Goal: Task Accomplishment & Management: Use online tool/utility

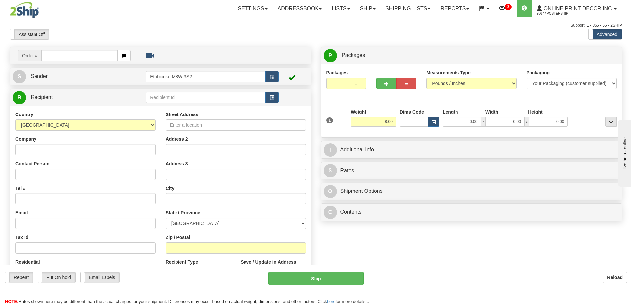
drag, startPoint x: 106, startPoint y: 53, endPoint x: 101, endPoint y: 53, distance: 4.6
click at [104, 53] on input "text" at bounding box center [79, 55] width 76 height 11
type input "us-55964"
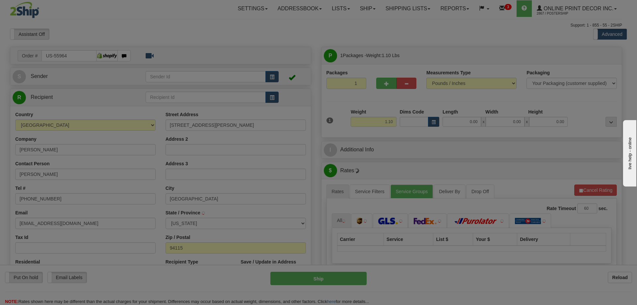
type input "SAN FRANCISCO"
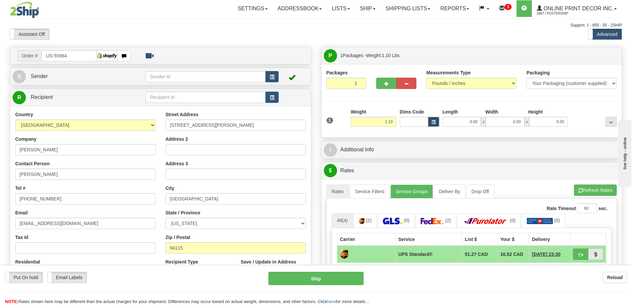
click at [435, 122] on span "button" at bounding box center [434, 122] width 4 height 4
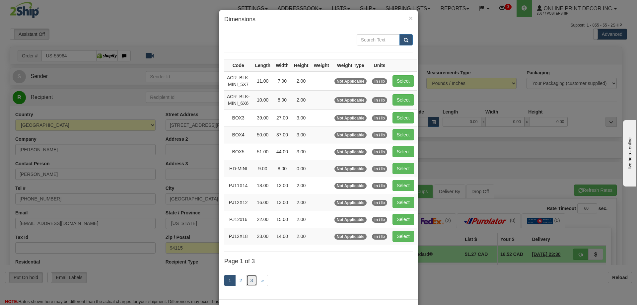
click at [247, 277] on link "3" at bounding box center [251, 280] width 11 height 11
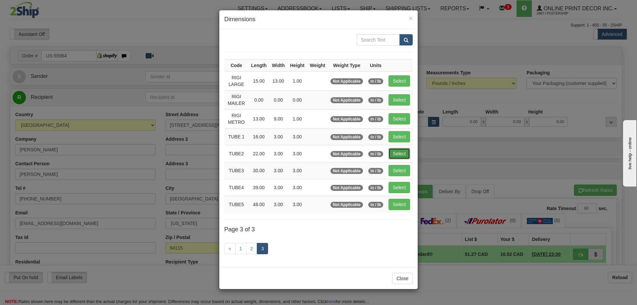
drag, startPoint x: 403, startPoint y: 150, endPoint x: 399, endPoint y: 150, distance: 3.7
click at [400, 150] on button "Select" at bounding box center [399, 153] width 22 height 11
type input "TUBE2"
type input "22.00"
type input "3.00"
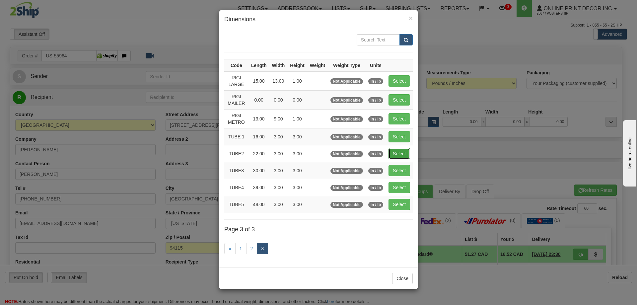
type input "3.00"
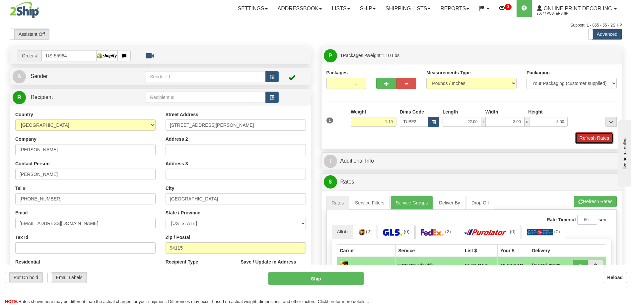
click at [592, 137] on button "Refresh Rates" at bounding box center [594, 137] width 38 height 11
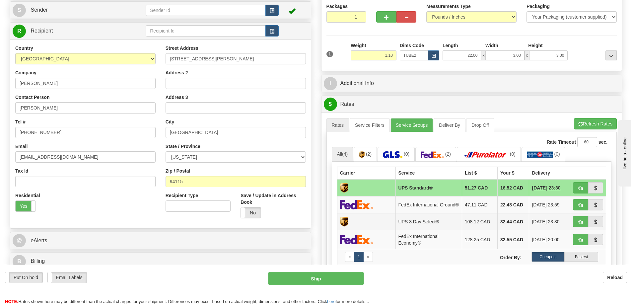
scroll to position [100, 0]
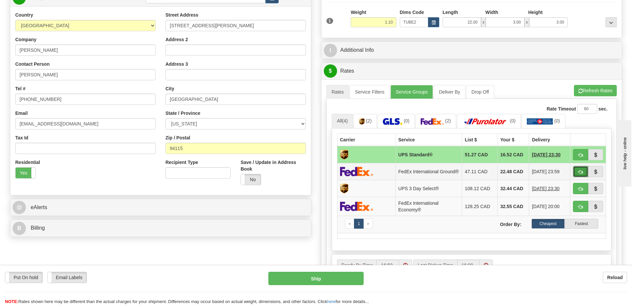
click at [583, 171] on button "button" at bounding box center [580, 171] width 15 height 11
type input "92"
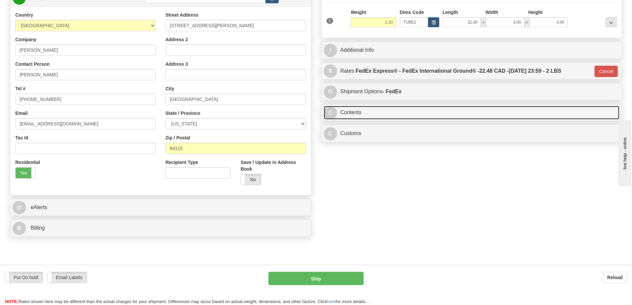
click at [429, 117] on link "C Contents" at bounding box center [472, 113] width 296 height 14
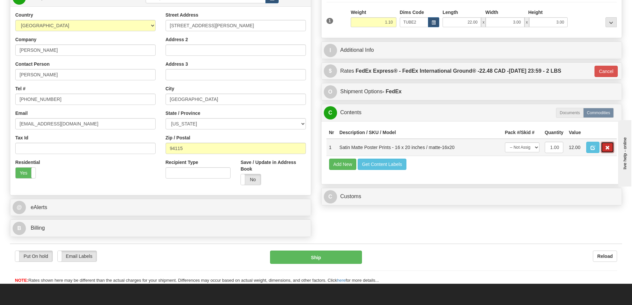
click at [607, 146] on button "button" at bounding box center [607, 147] width 13 height 11
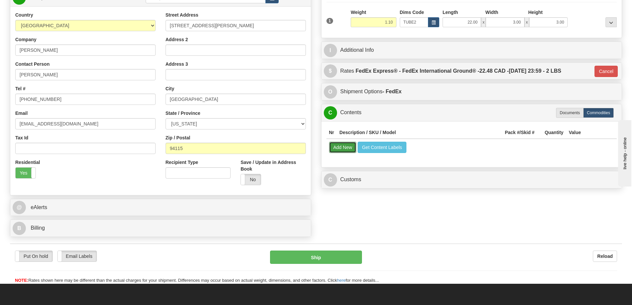
click at [339, 148] on button "Add New" at bounding box center [343, 147] width 28 height 11
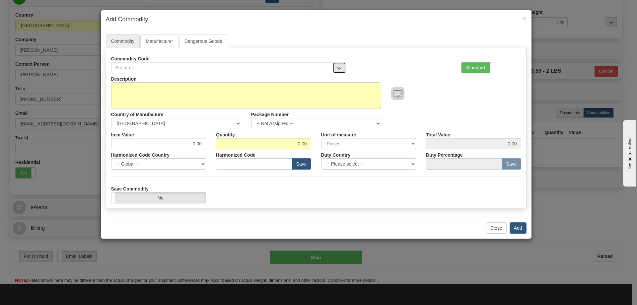
click at [338, 65] on button "button" at bounding box center [339, 67] width 13 height 11
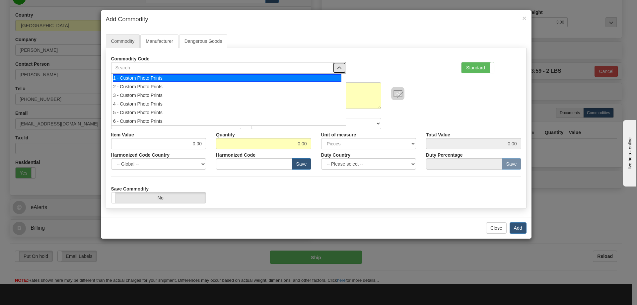
click at [327, 79] on div "1 - Custom Photo Prints" at bounding box center [227, 77] width 229 height 7
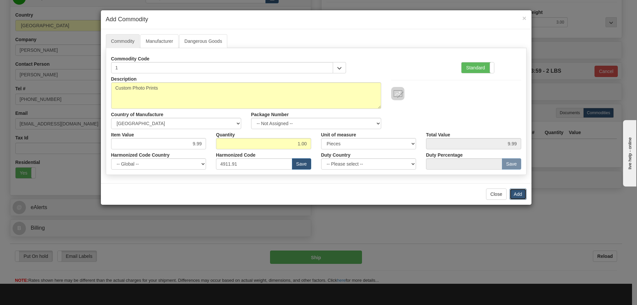
click at [517, 192] on button "Add" at bounding box center [518, 193] width 17 height 11
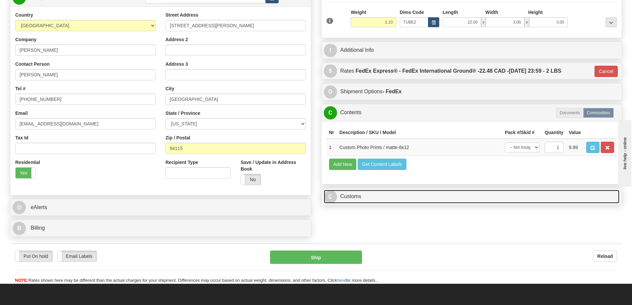
click at [492, 202] on link "C Customs" at bounding box center [472, 197] width 296 height 14
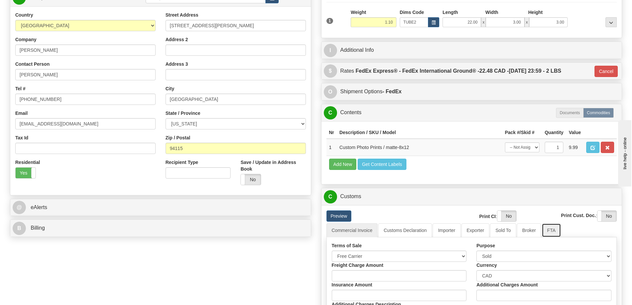
click at [556, 230] on link "FTA" at bounding box center [551, 230] width 19 height 14
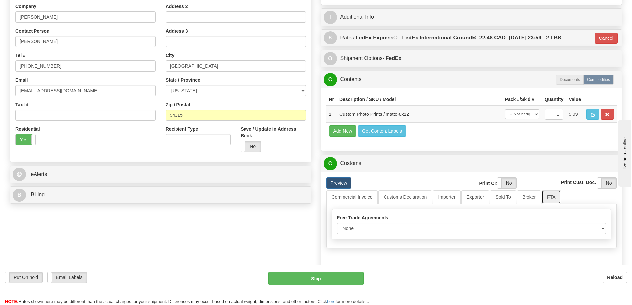
scroll to position [166, 0]
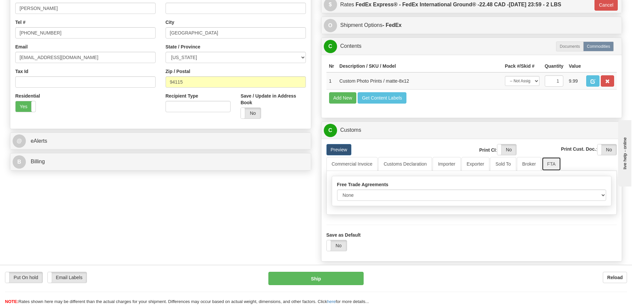
click at [553, 165] on link "FTA" at bounding box center [551, 164] width 19 height 14
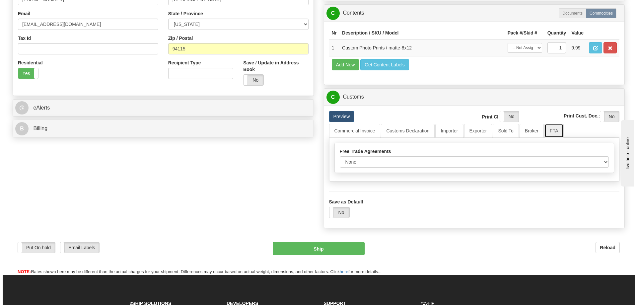
scroll to position [232, 0]
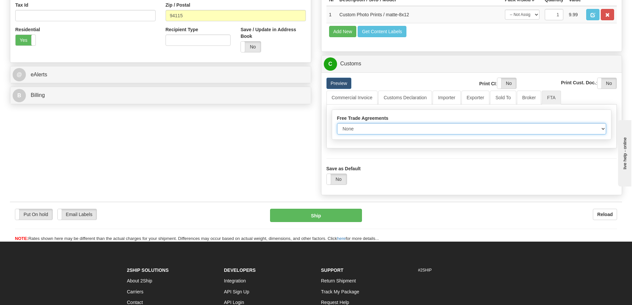
click at [603, 129] on select "None Other USMCA CETA CUKTCA" at bounding box center [471, 128] width 269 height 11
select select "1"
click at [337, 125] on select "None Other USMCA CETA CUKTCA" at bounding box center [471, 128] width 269 height 11
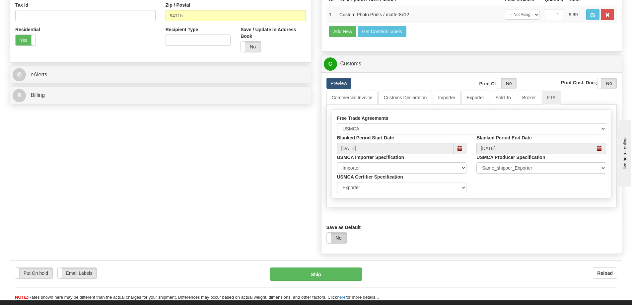
click at [339, 238] on label "No" at bounding box center [337, 238] width 20 height 11
click at [337, 274] on button "Ship" at bounding box center [316, 273] width 92 height 13
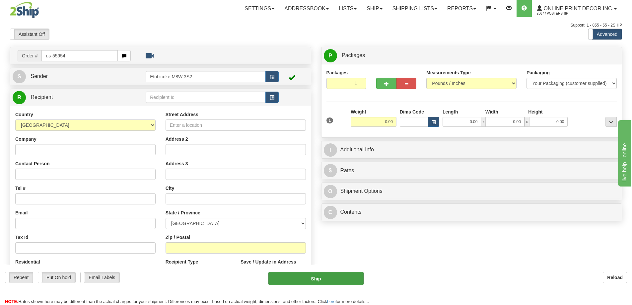
type input "us-55954"
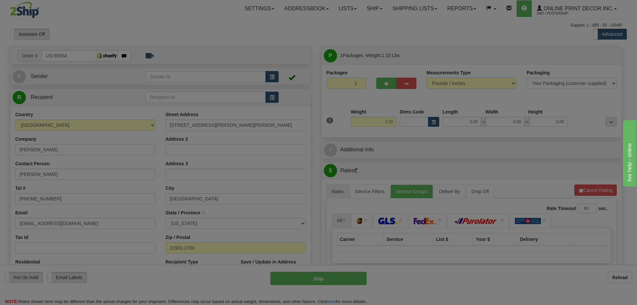
type input "NORTH EAST"
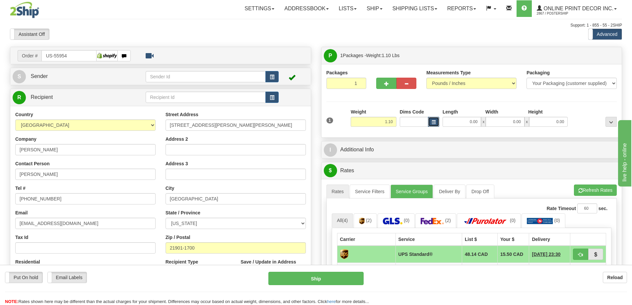
click at [430, 120] on button "button" at bounding box center [433, 122] width 11 height 10
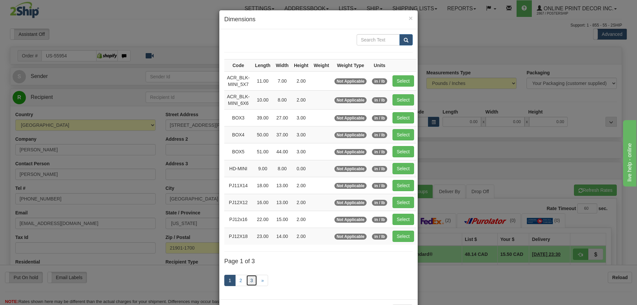
click at [248, 279] on link "3" at bounding box center [251, 280] width 11 height 11
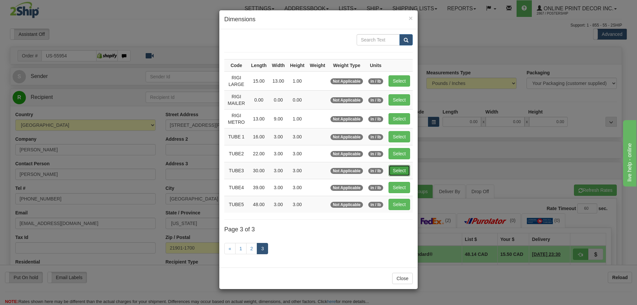
click at [399, 171] on button "Select" at bounding box center [399, 170] width 22 height 11
type input "TUBE3"
type input "30.00"
type input "3.00"
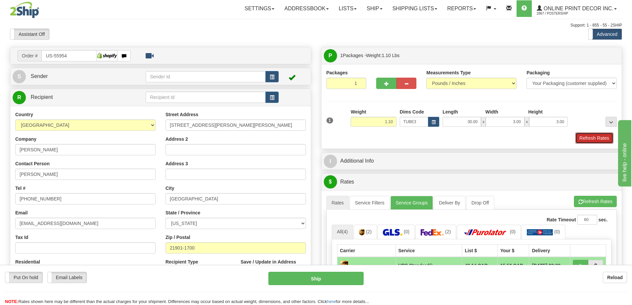
click at [588, 135] on button "Refresh Rates" at bounding box center [594, 137] width 38 height 11
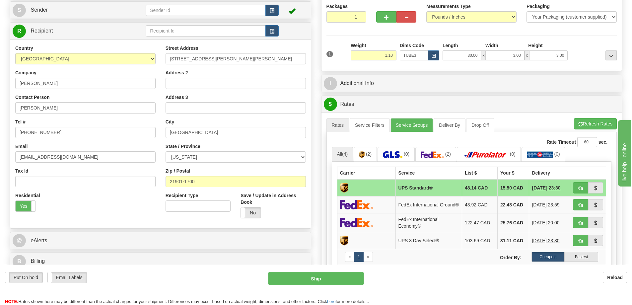
scroll to position [100, 0]
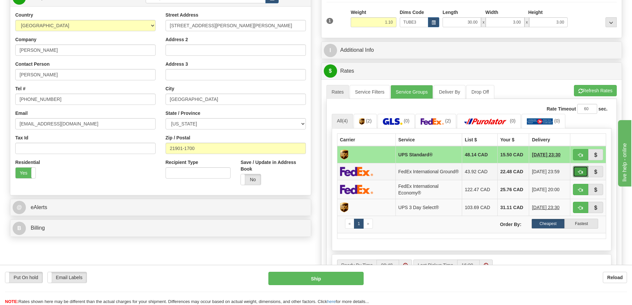
click at [581, 169] on button "button" at bounding box center [580, 171] width 15 height 11
type input "92"
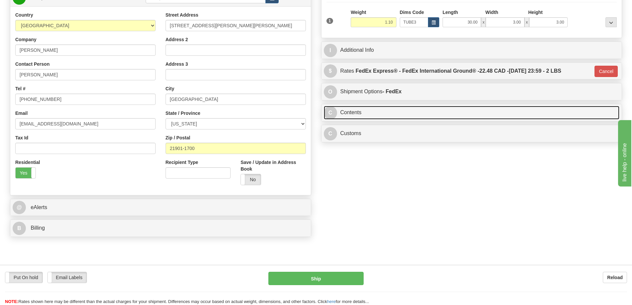
click at [444, 112] on link "C Contents" at bounding box center [472, 113] width 296 height 14
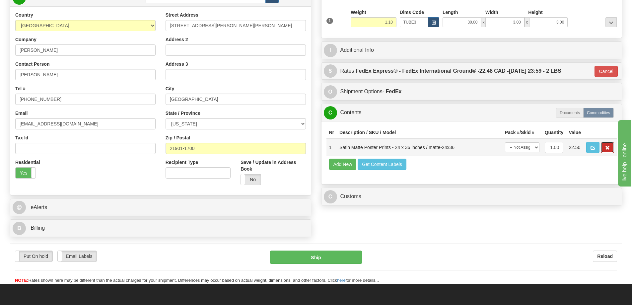
click at [605, 148] on button "button" at bounding box center [607, 147] width 13 height 11
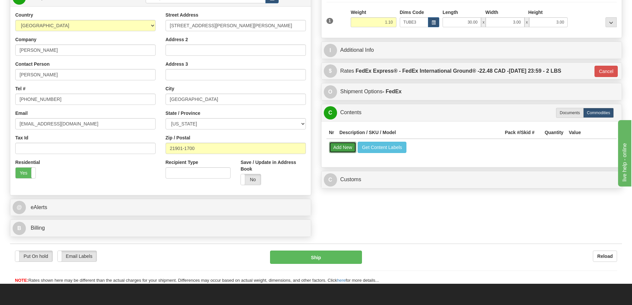
click at [340, 150] on button "Add New" at bounding box center [343, 147] width 28 height 11
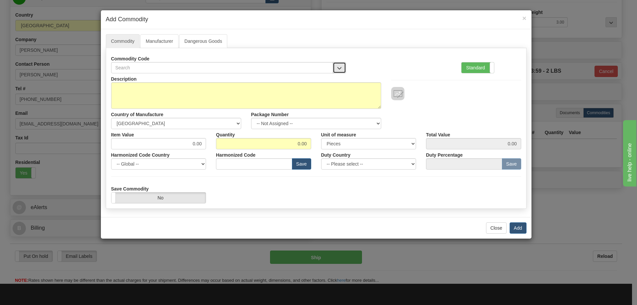
click at [340, 66] on span "button" at bounding box center [339, 68] width 5 height 4
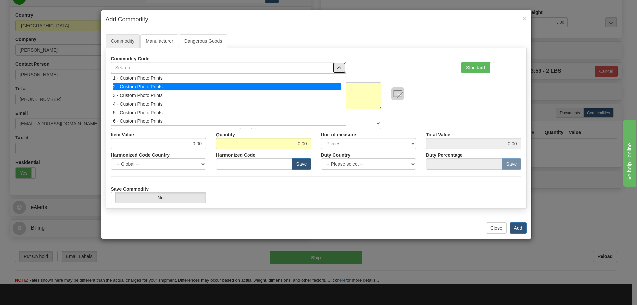
click at [330, 88] on div "2 - Custom Photo Prints" at bounding box center [227, 86] width 229 height 7
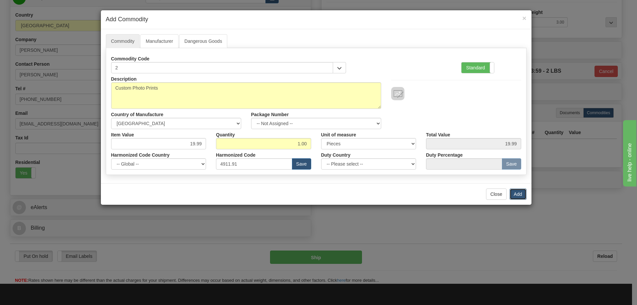
click at [518, 193] on button "Add" at bounding box center [518, 193] width 17 height 11
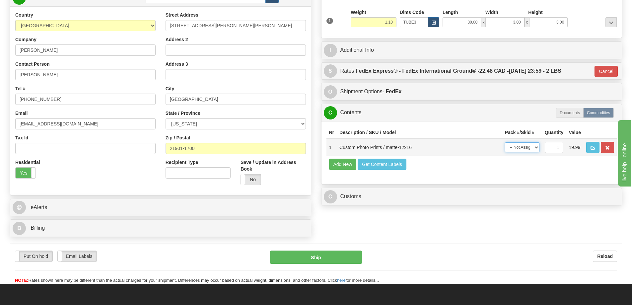
click at [535, 148] on select "-- Not Assigned -- Item 1" at bounding box center [522, 147] width 35 height 10
select select "0"
click at [505, 144] on select "-- Not Assigned -- Item 1" at bounding box center [522, 147] width 35 height 10
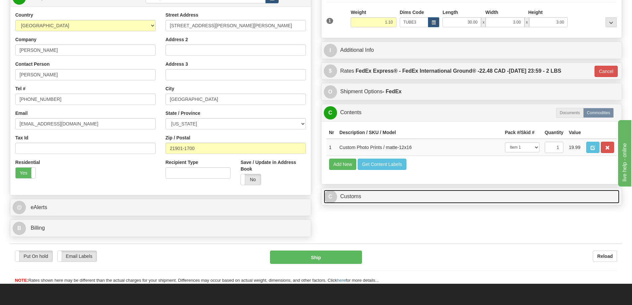
click at [399, 194] on link "C Customs" at bounding box center [472, 197] width 296 height 14
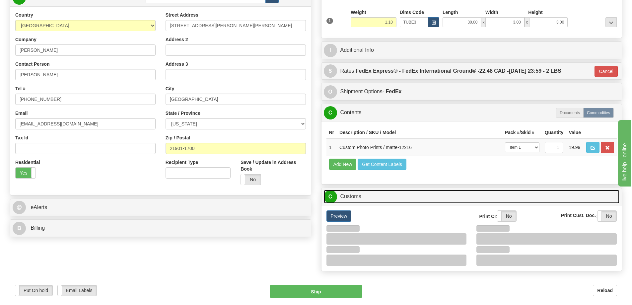
scroll to position [133, 0]
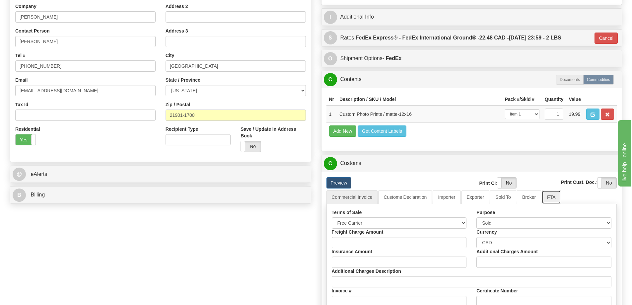
click at [555, 200] on link "FTA" at bounding box center [551, 197] width 19 height 14
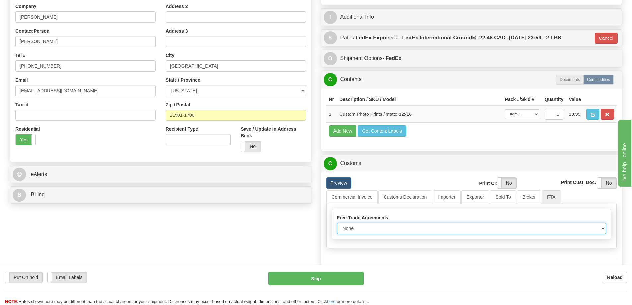
click at [601, 229] on select "None Other USMCA CETA CUKTCA" at bounding box center [471, 228] width 269 height 11
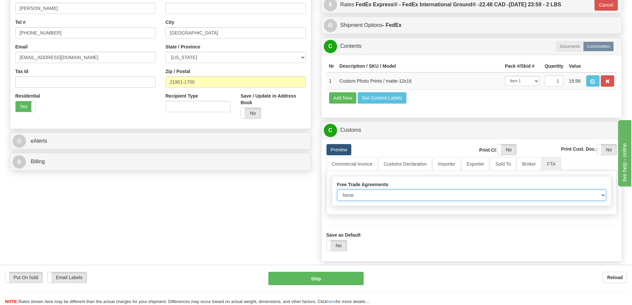
click at [601, 196] on select "None Other USMCA CETA CUKTCA" at bounding box center [471, 194] width 269 height 11
select select "1"
click at [337, 192] on select "None Other USMCA CETA CUKTCA" at bounding box center [471, 194] width 269 height 11
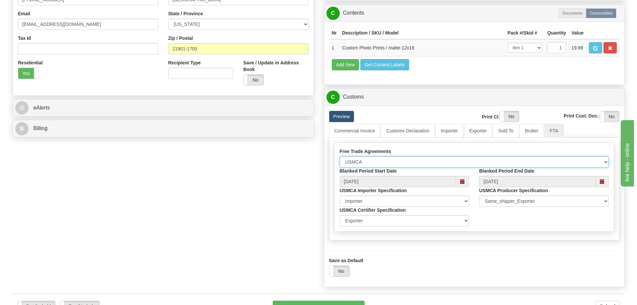
scroll to position [232, 0]
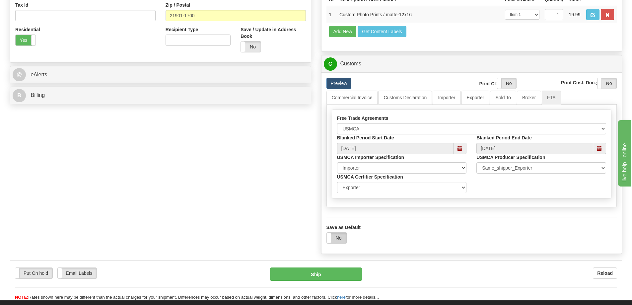
click at [334, 236] on label "No" at bounding box center [337, 238] width 20 height 11
click at [347, 273] on button "Ship" at bounding box center [316, 273] width 92 height 13
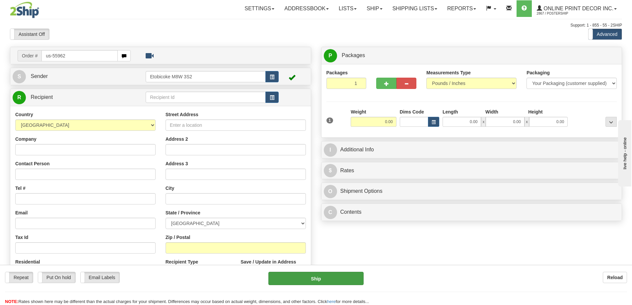
type input "us-55962"
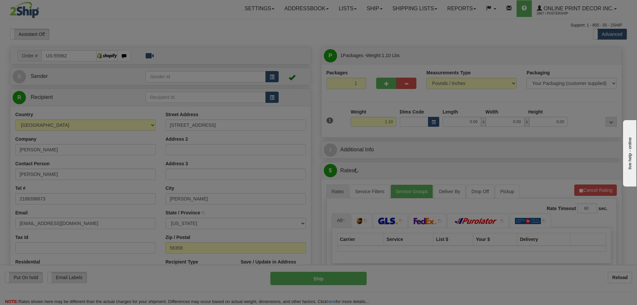
type input "OGILVIE"
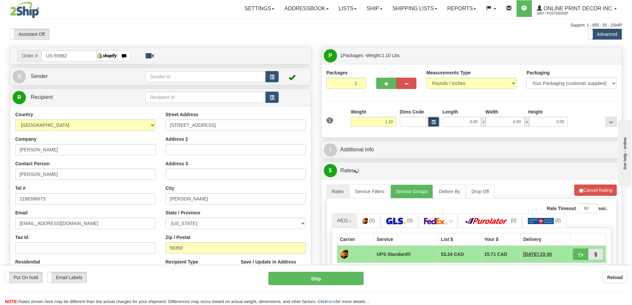
click at [430, 122] on button "button" at bounding box center [433, 122] width 11 height 10
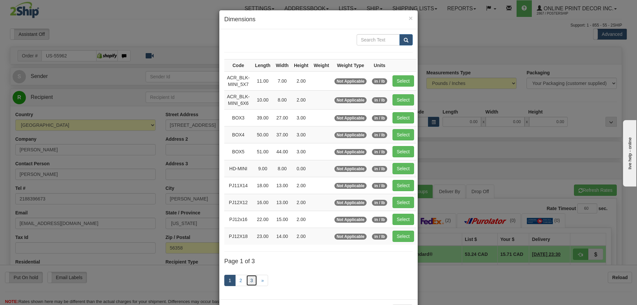
click at [251, 280] on link "3" at bounding box center [251, 280] width 11 height 11
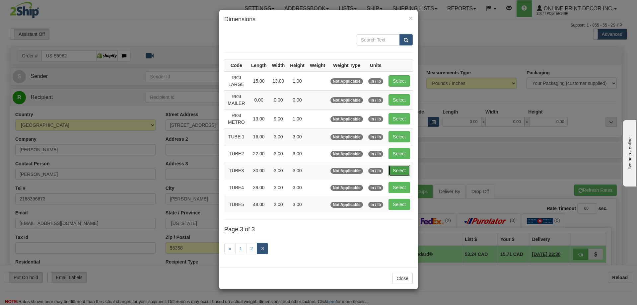
click at [397, 167] on button "Select" at bounding box center [399, 170] width 22 height 11
type input "TUBE3"
type input "30.00"
type input "3.00"
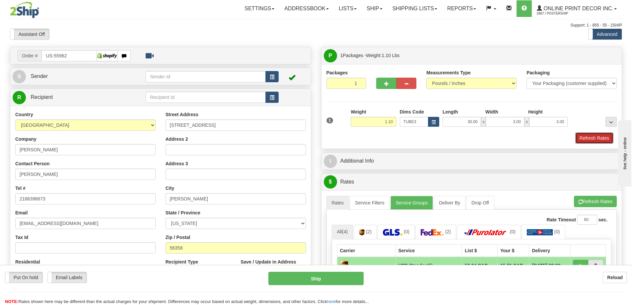
click at [592, 136] on button "Refresh Rates" at bounding box center [594, 137] width 38 height 11
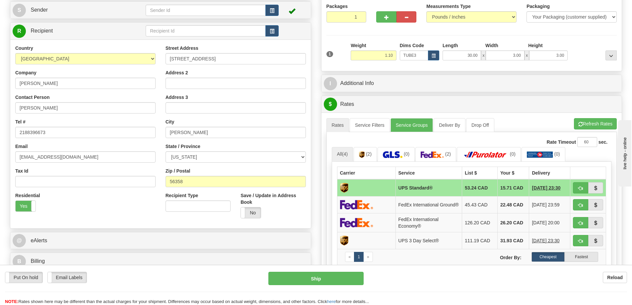
scroll to position [133, 0]
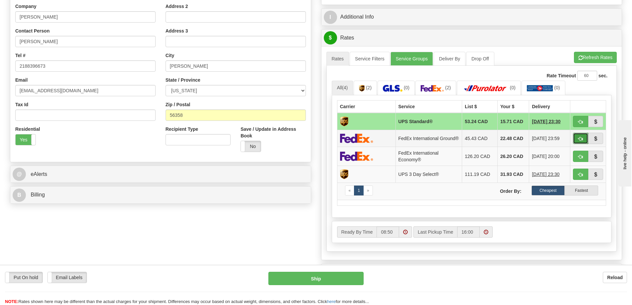
click at [576, 140] on button "button" at bounding box center [580, 138] width 15 height 11
type input "92"
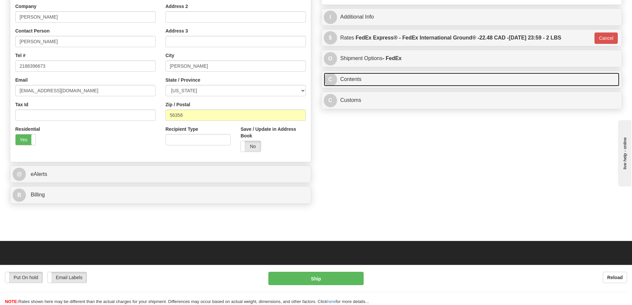
click at [410, 81] on link "C Contents" at bounding box center [472, 80] width 296 height 14
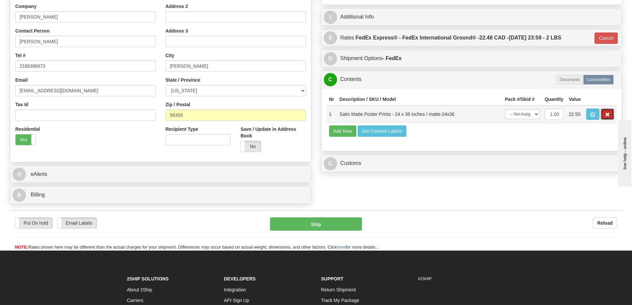
click at [604, 113] on button "button" at bounding box center [607, 113] width 13 height 11
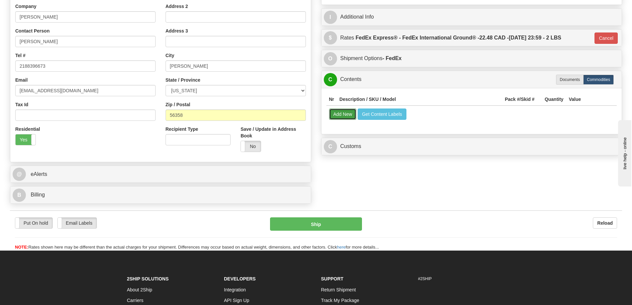
click at [344, 114] on button "Add New" at bounding box center [343, 113] width 28 height 11
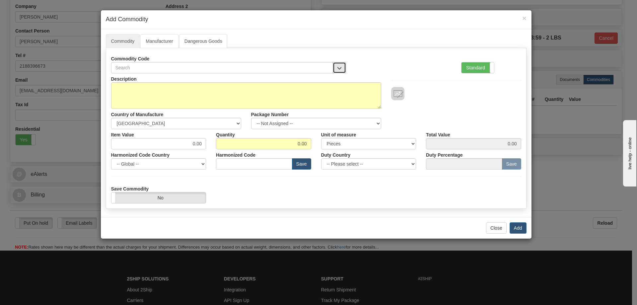
click at [340, 66] on span "button" at bounding box center [339, 68] width 5 height 4
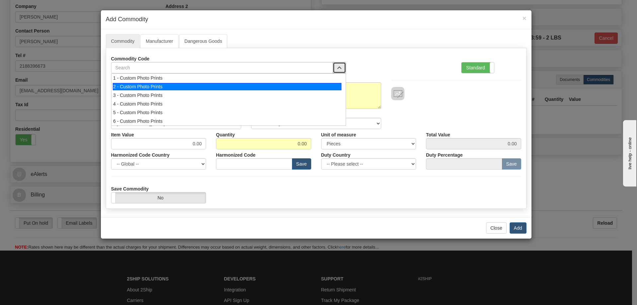
click at [337, 85] on div "2 - Custom Photo Prints" at bounding box center [227, 86] width 229 height 7
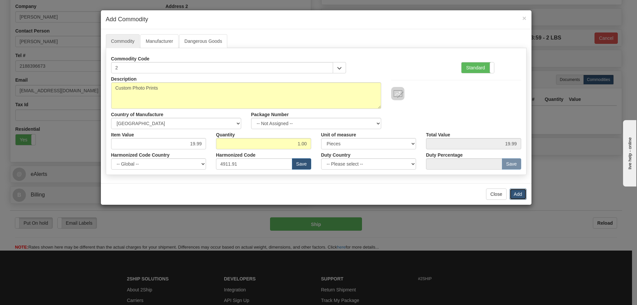
click at [518, 191] on button "Add" at bounding box center [518, 193] width 17 height 11
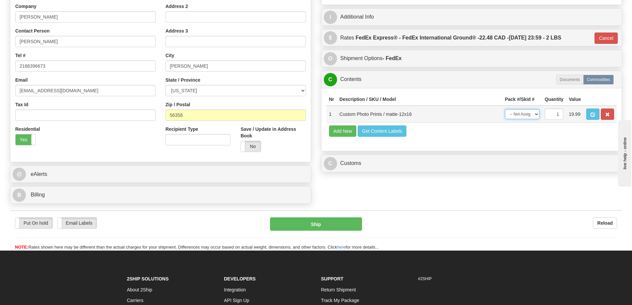
click at [534, 115] on select "-- Not Assigned -- Item 1" at bounding box center [522, 114] width 35 height 10
select select "0"
click at [505, 111] on select "-- Not Assigned -- Item 1" at bounding box center [522, 114] width 35 height 10
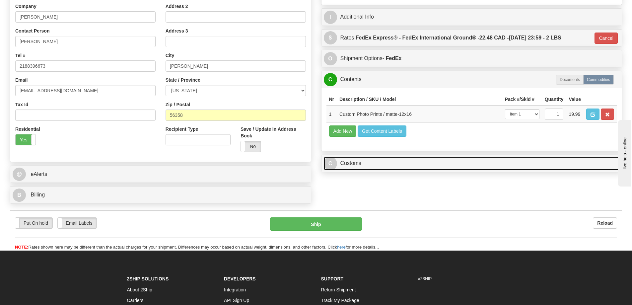
click at [389, 162] on link "C Customs" at bounding box center [472, 164] width 296 height 14
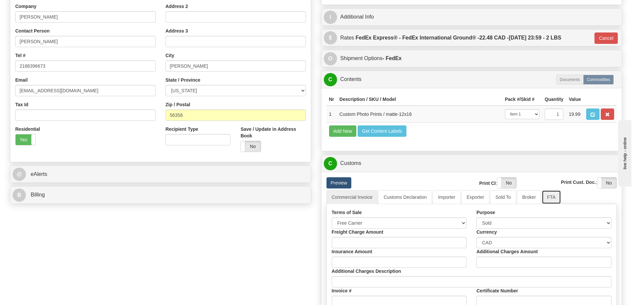
click at [556, 196] on link "FTA" at bounding box center [551, 197] width 19 height 14
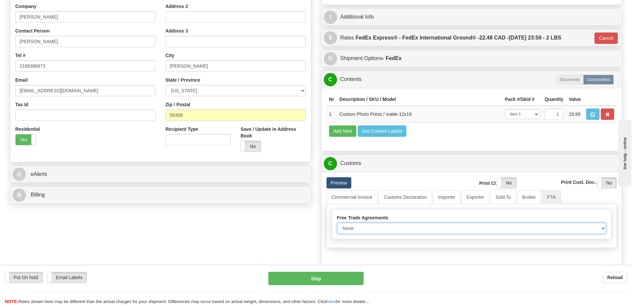
click at [602, 229] on select "None Other USMCA CETA CUKTCA" at bounding box center [471, 228] width 269 height 11
select select "1"
click at [337, 225] on select "None Other USMCA CETA CUKTCA" at bounding box center [471, 228] width 269 height 11
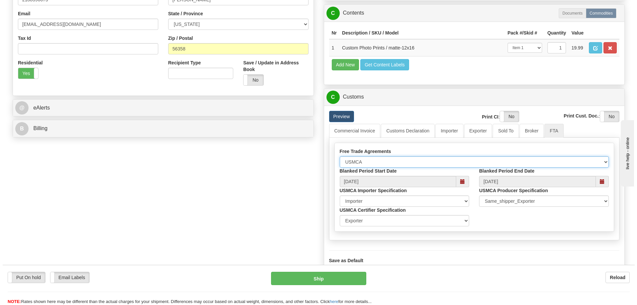
scroll to position [232, 0]
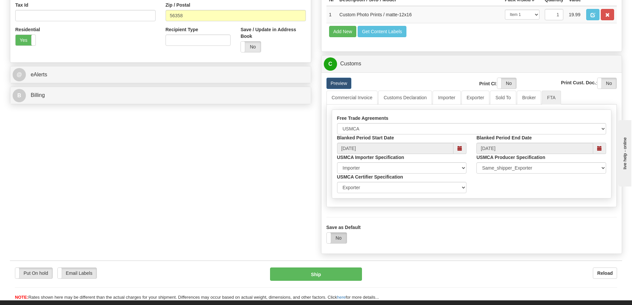
click at [343, 236] on label "No" at bounding box center [337, 238] width 20 height 11
click at [349, 278] on button "Ship" at bounding box center [316, 273] width 92 height 13
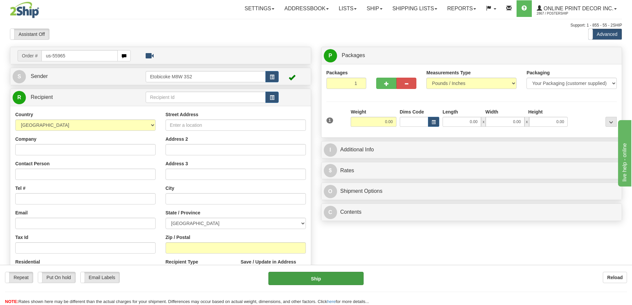
type input "us-55965"
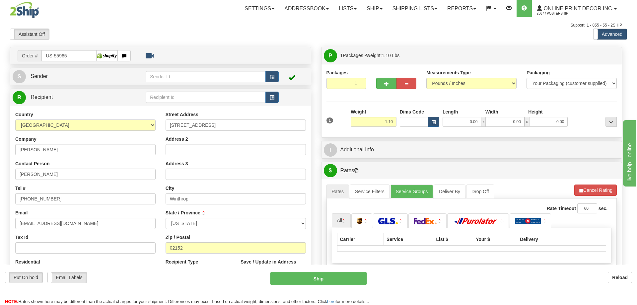
type input "WINTHROP"
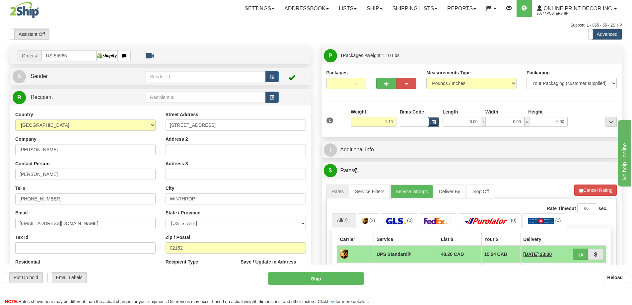
click at [432, 122] on span "button" at bounding box center [434, 122] width 4 height 4
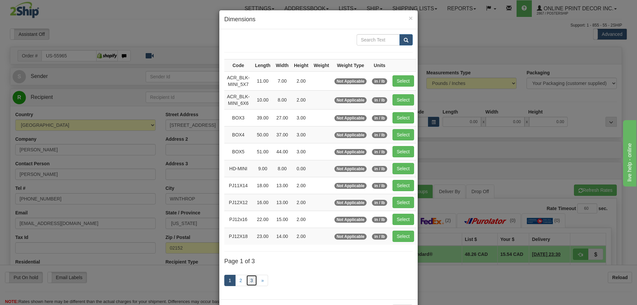
click at [246, 279] on link "3" at bounding box center [251, 280] width 11 height 11
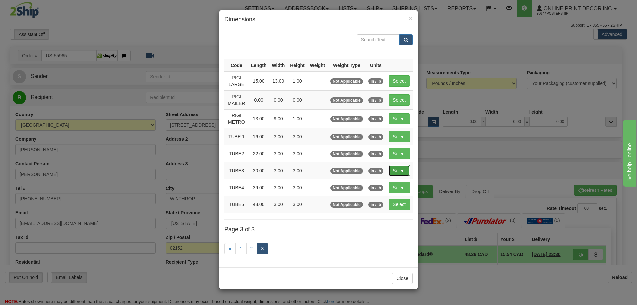
click at [403, 166] on button "Select" at bounding box center [399, 170] width 22 height 11
type input "TUBE3"
type input "30.00"
type input "3.00"
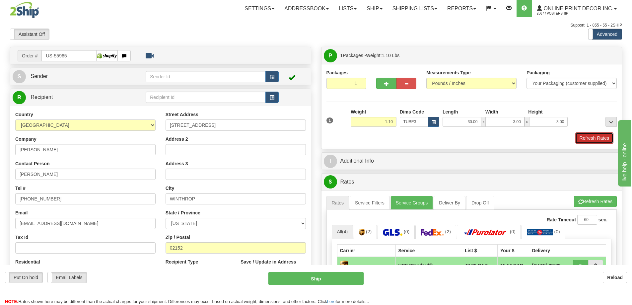
click at [596, 135] on button "Refresh Rates" at bounding box center [594, 137] width 38 height 11
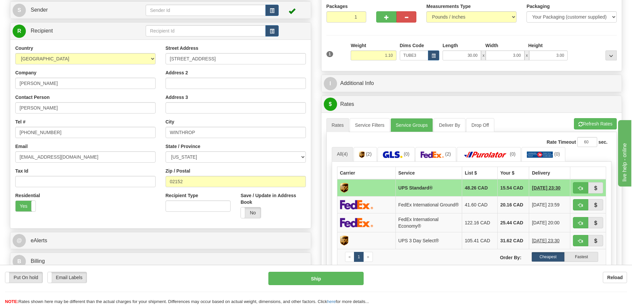
scroll to position [100, 0]
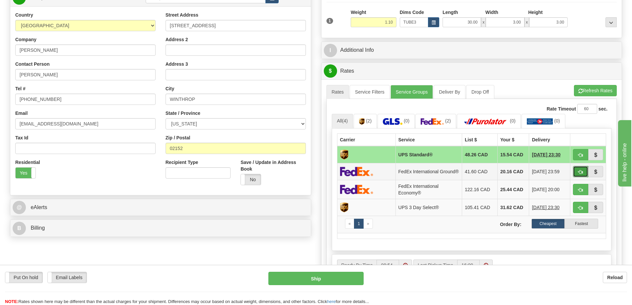
click at [581, 172] on span "button" at bounding box center [580, 172] width 5 height 4
type input "92"
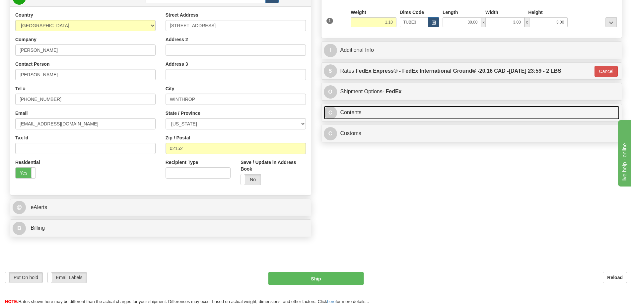
drag, startPoint x: 455, startPoint y: 113, endPoint x: 445, endPoint y: 106, distance: 12.2
click at [455, 112] on link "C Contents" at bounding box center [472, 113] width 296 height 14
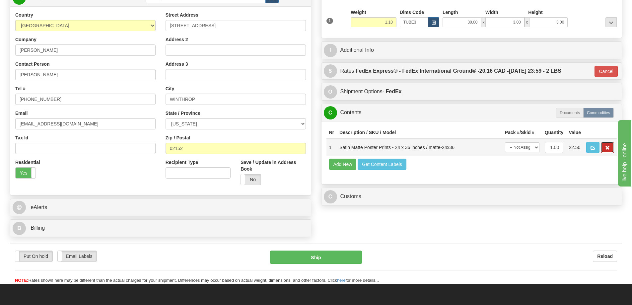
drag, startPoint x: 606, startPoint y: 146, endPoint x: 592, endPoint y: 142, distance: 14.7
click at [606, 145] on button "button" at bounding box center [607, 147] width 13 height 11
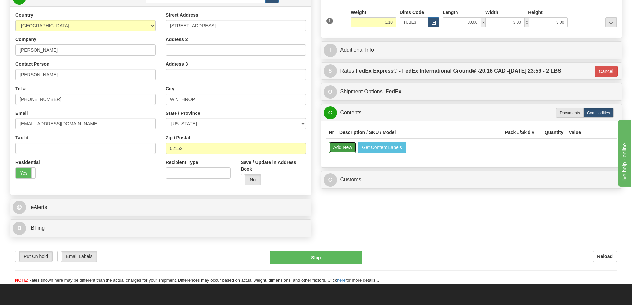
click at [351, 149] on button "Add New" at bounding box center [343, 147] width 28 height 11
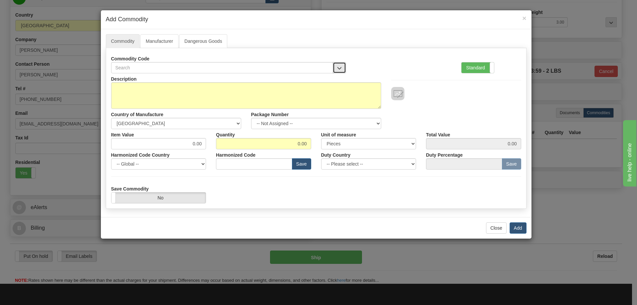
click at [338, 65] on button "button" at bounding box center [339, 67] width 13 height 11
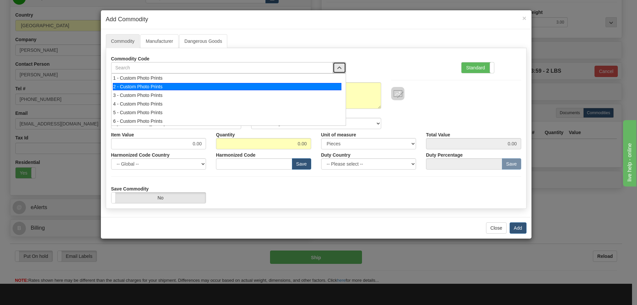
click at [329, 84] on div "2 - Custom Photo Prints" at bounding box center [227, 86] width 229 height 7
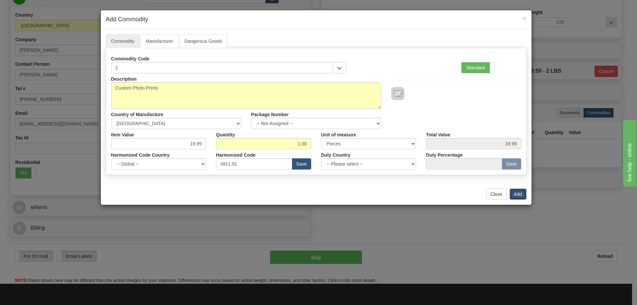
click at [516, 190] on button "Add" at bounding box center [518, 193] width 17 height 11
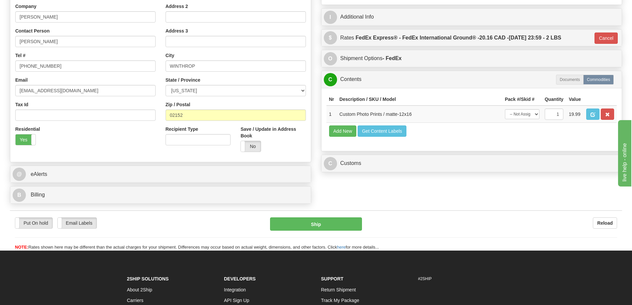
scroll to position [166, 0]
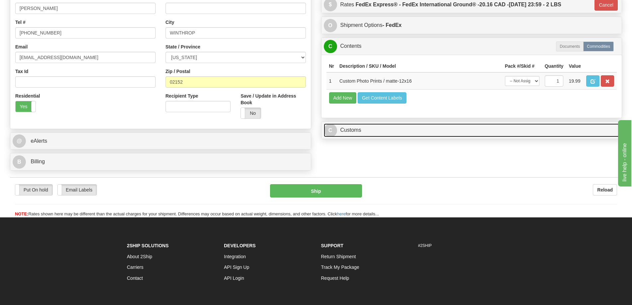
click at [490, 129] on link "C Customs" at bounding box center [472, 130] width 296 height 14
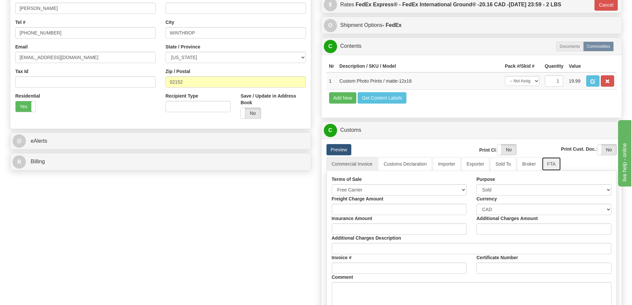
click at [554, 165] on link "FTA" at bounding box center [551, 164] width 19 height 14
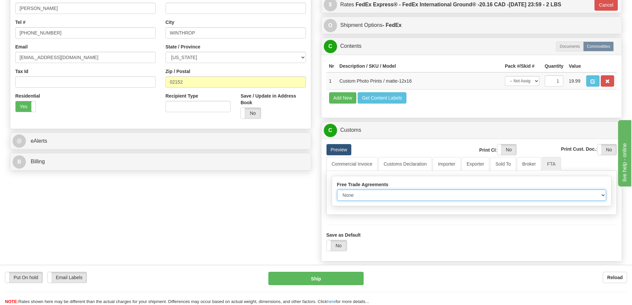
click at [598, 197] on select "None Other USMCA CETA CUKTCA" at bounding box center [471, 194] width 269 height 11
select select "1"
click at [337, 192] on select "None Other USMCA CETA CUKTCA" at bounding box center [471, 194] width 269 height 11
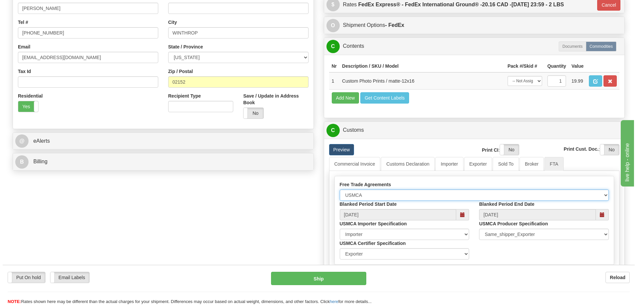
scroll to position [265, 0]
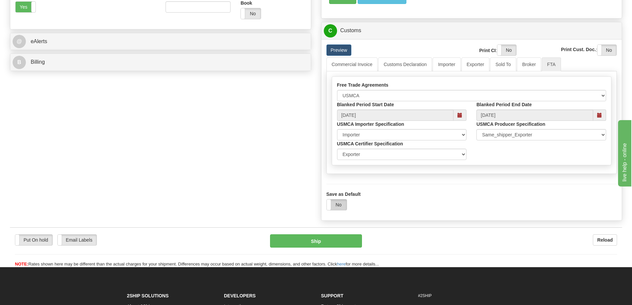
click at [344, 205] on label "No" at bounding box center [337, 204] width 20 height 11
click at [344, 241] on button "Ship" at bounding box center [316, 240] width 92 height 13
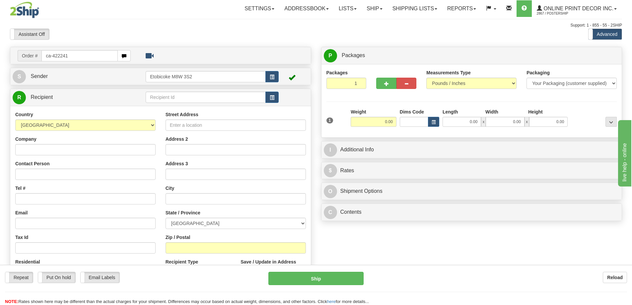
type input "ca-422241"
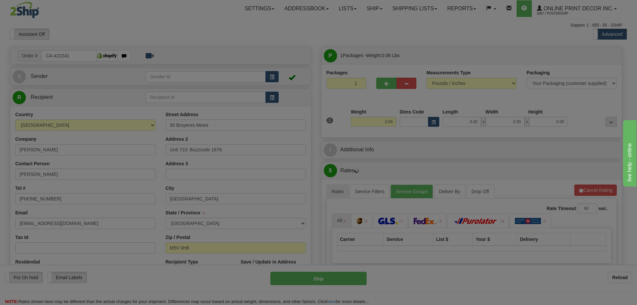
type input "[GEOGRAPHIC_DATA]"
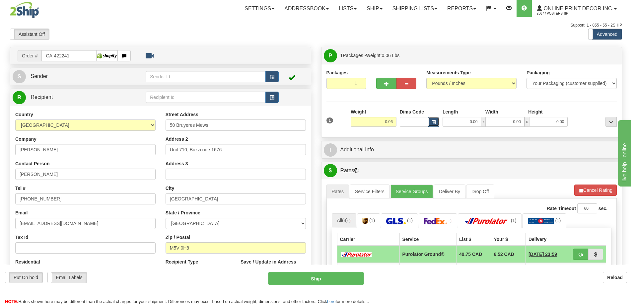
click at [434, 121] on span "button" at bounding box center [434, 122] width 4 height 4
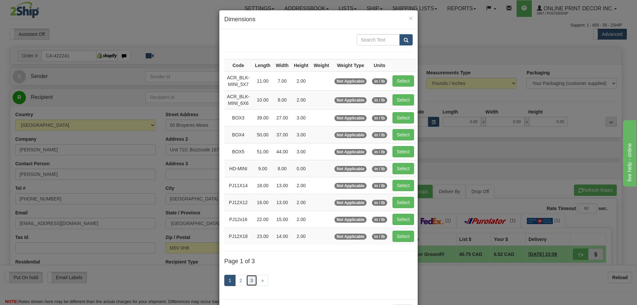
click at [249, 280] on link "3" at bounding box center [251, 280] width 11 height 11
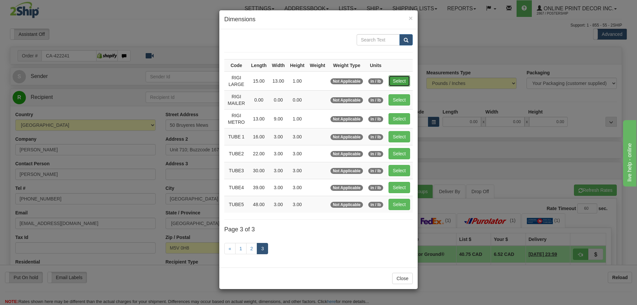
click at [402, 80] on button "Select" at bounding box center [399, 80] width 22 height 11
type input "RIGI LARGE"
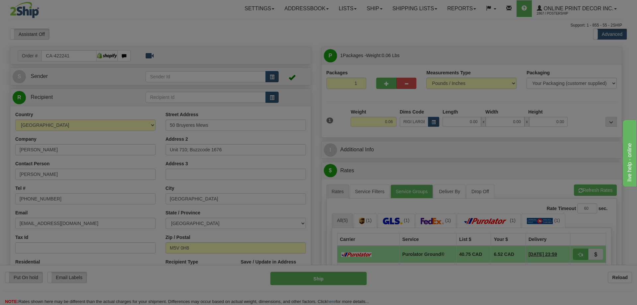
type input "15.00"
type input "13.00"
type input "1.00"
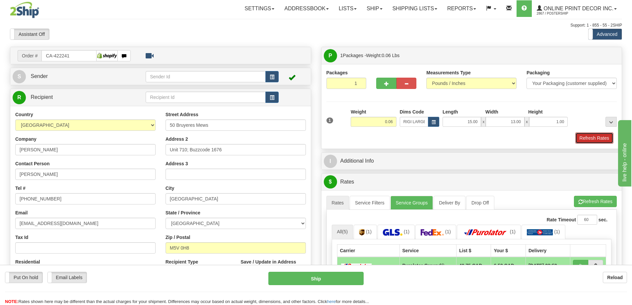
click at [595, 139] on button "Refresh Rates" at bounding box center [594, 137] width 38 height 11
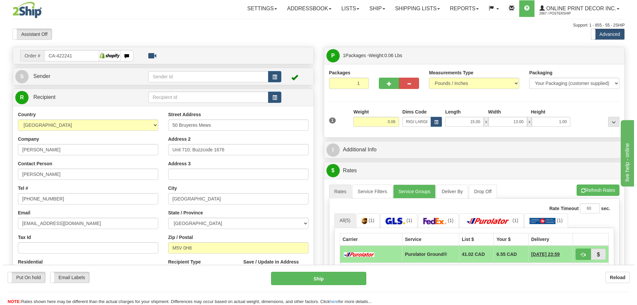
scroll to position [100, 0]
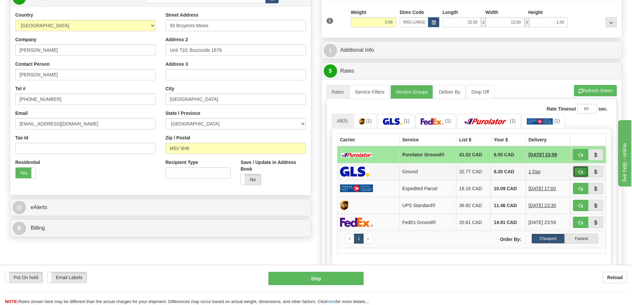
click at [581, 170] on button "button" at bounding box center [580, 171] width 15 height 11
type input "1"
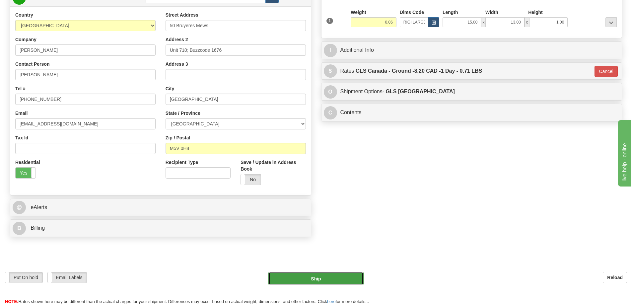
click at [352, 276] on button "Ship" at bounding box center [315, 278] width 95 height 13
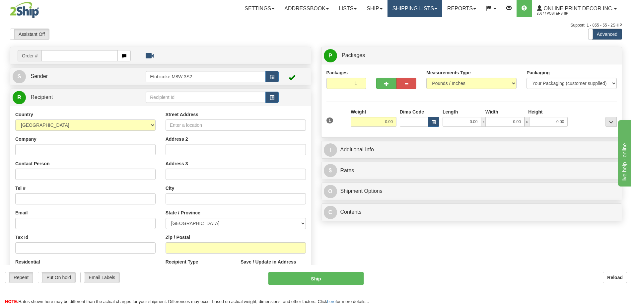
click at [434, 7] on link "Shipping lists" at bounding box center [415, 8] width 55 height 17
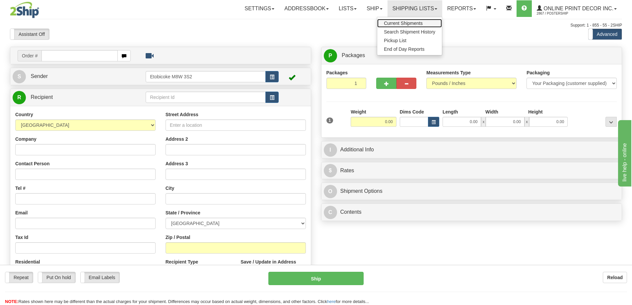
click at [417, 23] on span "Current Shipments" at bounding box center [403, 23] width 39 height 5
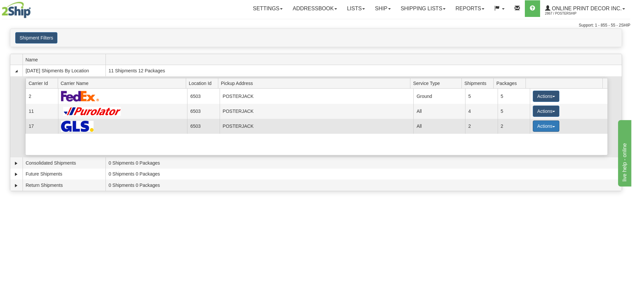
click at [542, 126] on button "Actions" at bounding box center [546, 125] width 27 height 11
click at [525, 139] on span "Details" at bounding box center [522, 138] width 18 height 5
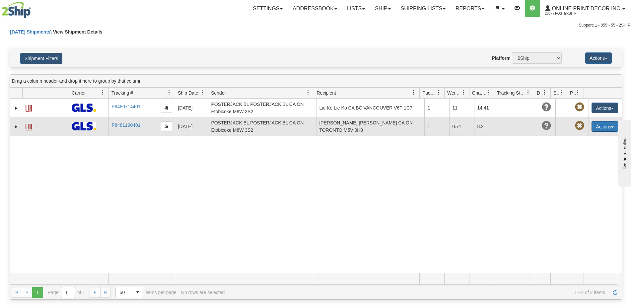
click at [599, 125] on button "Actions" at bounding box center [605, 126] width 27 height 11
click at [581, 167] on link "Delete" at bounding box center [591, 164] width 53 height 9
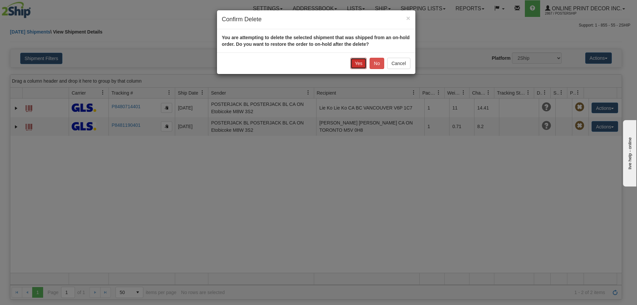
click at [357, 64] on button "Yes" at bounding box center [358, 63] width 16 height 11
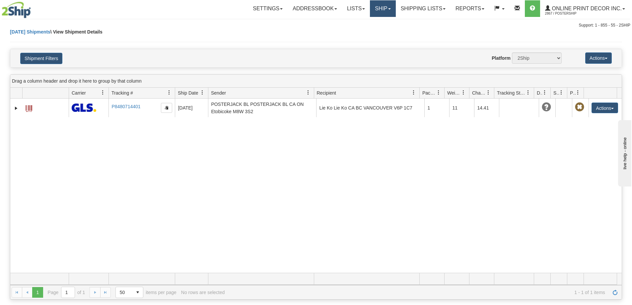
click at [381, 7] on link "Ship" at bounding box center [383, 8] width 26 height 17
click at [362, 24] on span "Ship Screen" at bounding box center [354, 23] width 25 height 5
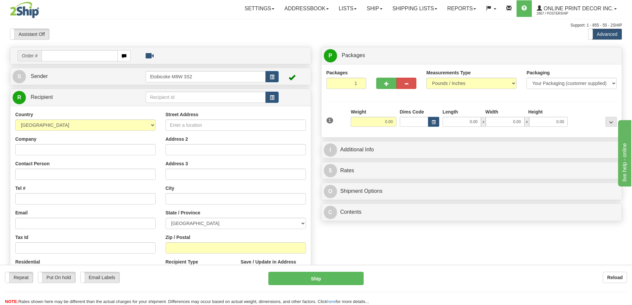
click at [104, 55] on input "text" at bounding box center [79, 55] width 76 height 11
type input "Ca-422241"
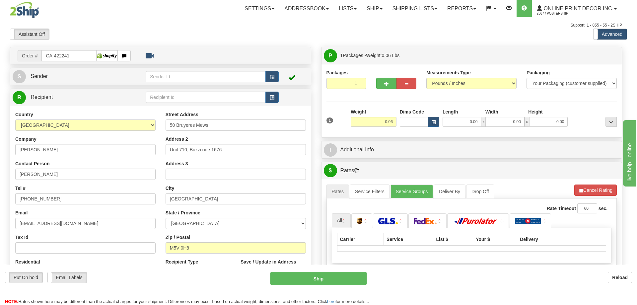
type input "[GEOGRAPHIC_DATA]"
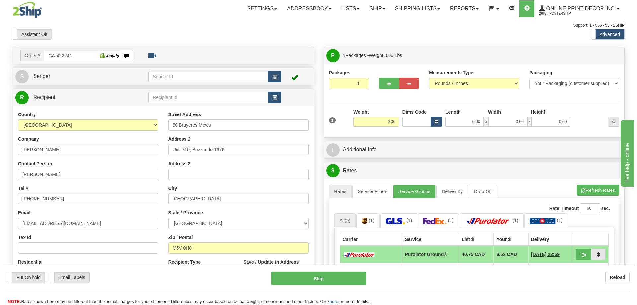
scroll to position [100, 0]
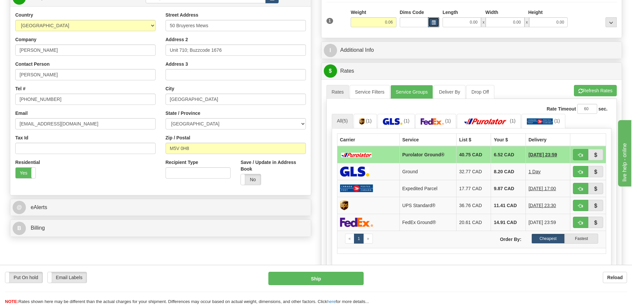
click at [431, 22] on button "button" at bounding box center [433, 22] width 11 height 10
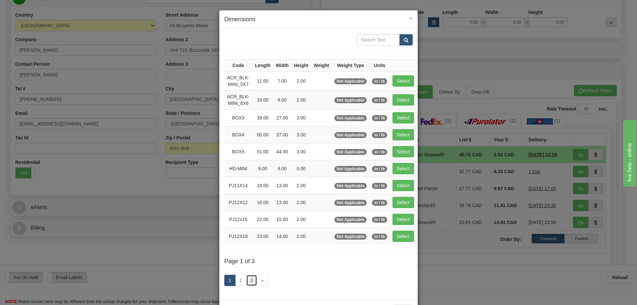
click at [249, 278] on link "3" at bounding box center [251, 280] width 11 height 11
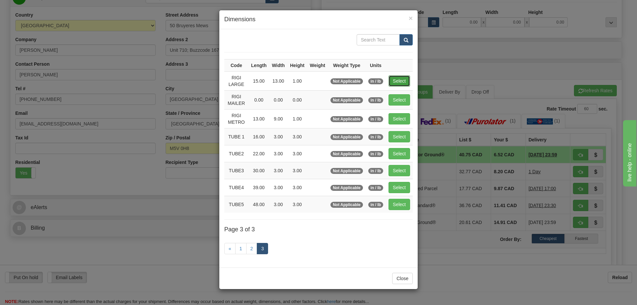
click at [397, 80] on button "Select" at bounding box center [399, 80] width 22 height 11
type input "RIGI LARGE"
type input "15.00"
type input "13.00"
type input "1.00"
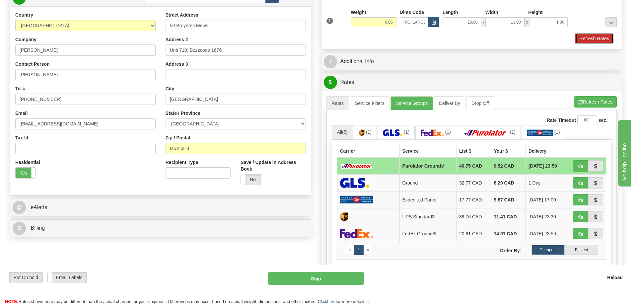
click at [596, 39] on button "Refresh Rates" at bounding box center [594, 38] width 38 height 11
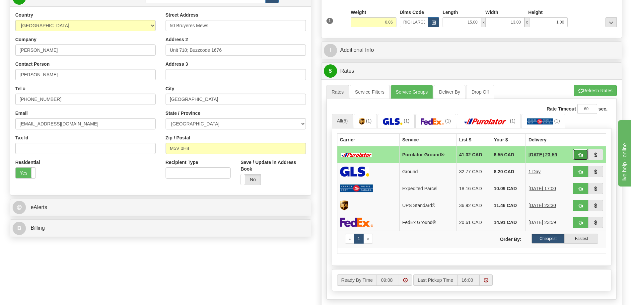
click at [578, 154] on span "button" at bounding box center [580, 155] width 5 height 4
type input "260"
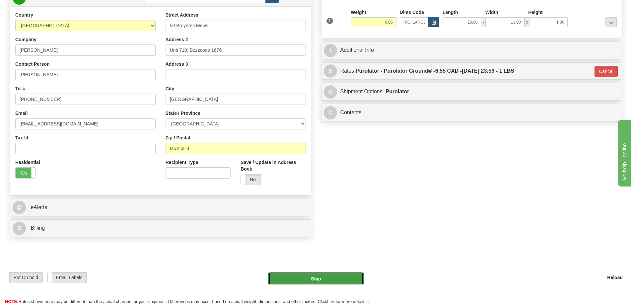
click at [331, 279] on button "Ship" at bounding box center [315, 278] width 95 height 13
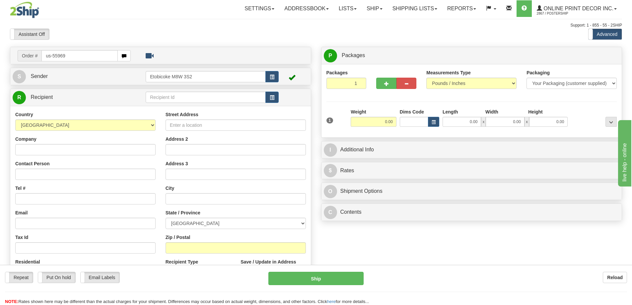
type input "us-55969"
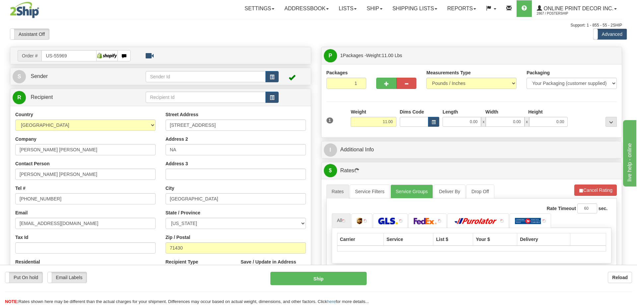
type input "[GEOGRAPHIC_DATA]"
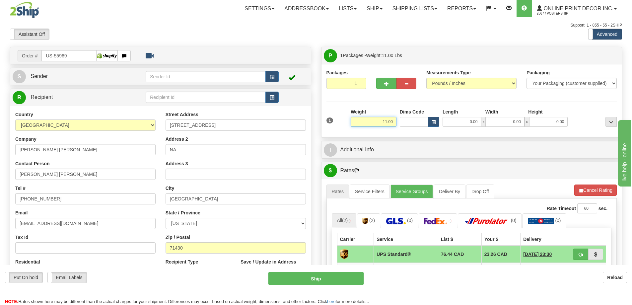
click at [394, 119] on input "11.00" at bounding box center [374, 122] width 46 height 10
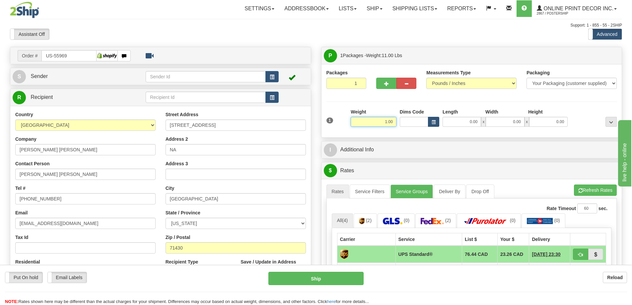
type input "1.00"
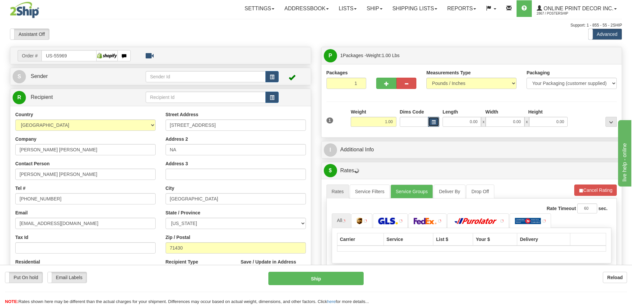
click at [435, 119] on button "button" at bounding box center [433, 122] width 11 height 10
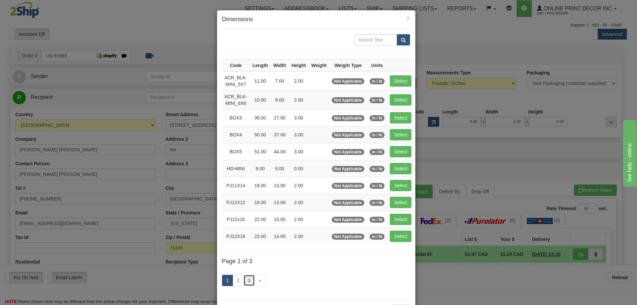
click at [249, 278] on link "3" at bounding box center [249, 280] width 11 height 11
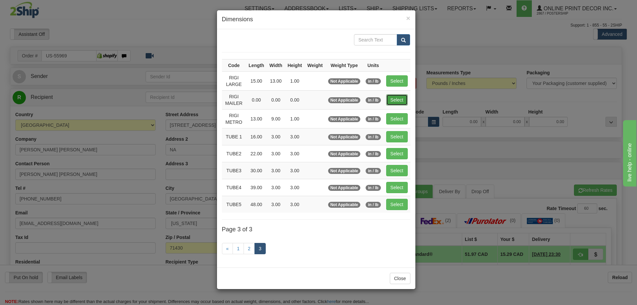
click at [403, 96] on button "Select" at bounding box center [397, 99] width 22 height 11
type input "RIGI MAILER"
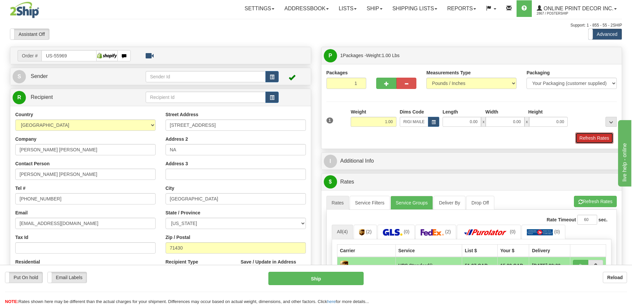
click at [600, 141] on button "Refresh Rates" at bounding box center [594, 137] width 38 height 11
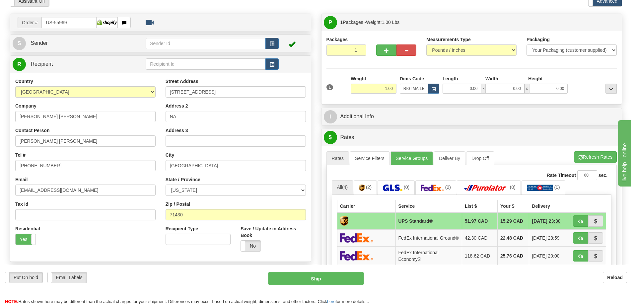
scroll to position [66, 0]
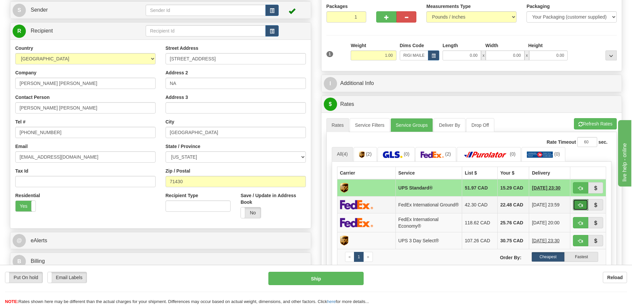
click at [578, 204] on button "button" at bounding box center [580, 204] width 15 height 11
type input "92"
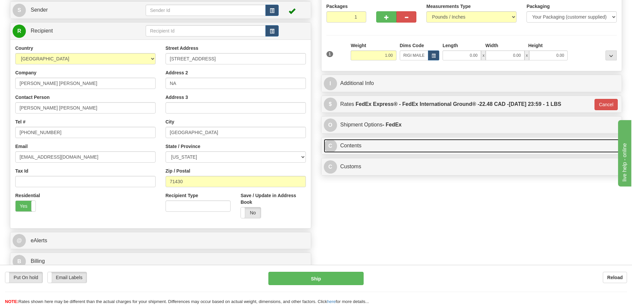
click at [465, 148] on link "C Contents" at bounding box center [472, 146] width 296 height 14
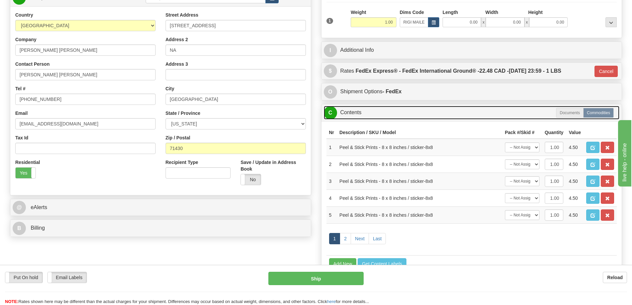
scroll to position [133, 0]
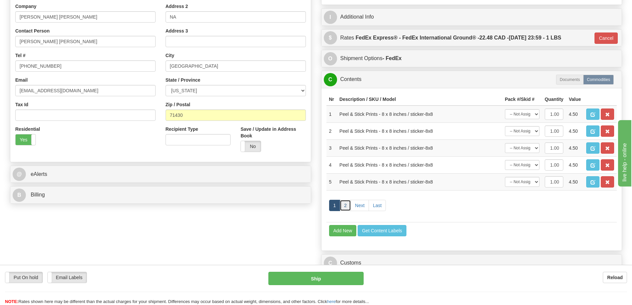
click at [346, 207] on link "2" at bounding box center [345, 205] width 11 height 11
drag, startPoint x: 606, startPoint y: 182, endPoint x: 606, endPoint y: 178, distance: 4.6
click at [606, 181] on button "button" at bounding box center [607, 181] width 13 height 11
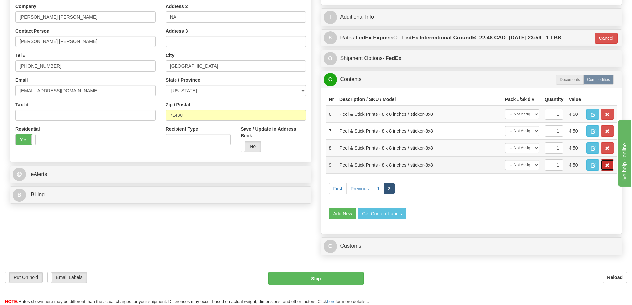
click at [603, 162] on button "button" at bounding box center [607, 164] width 13 height 11
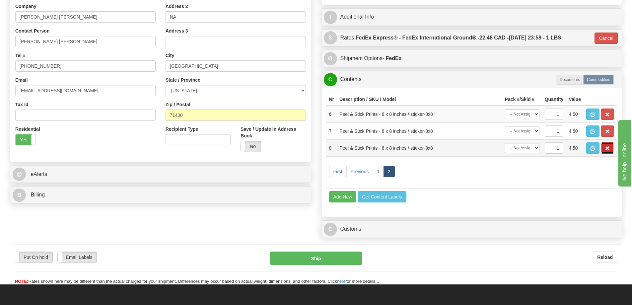
click at [605, 150] on button "button" at bounding box center [607, 147] width 13 height 11
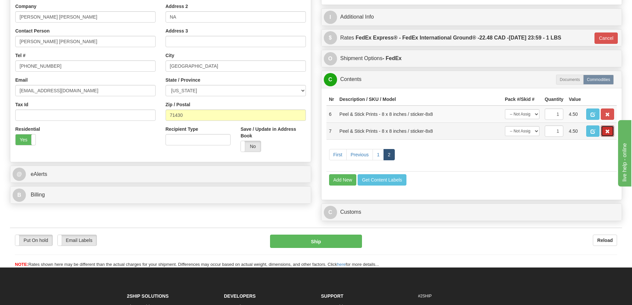
click at [606, 136] on button "button" at bounding box center [607, 130] width 13 height 11
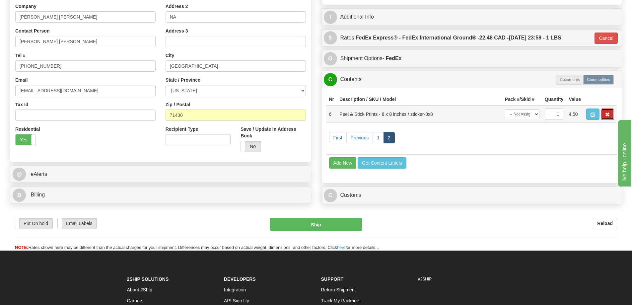
click at [604, 115] on button "button" at bounding box center [607, 113] width 13 height 11
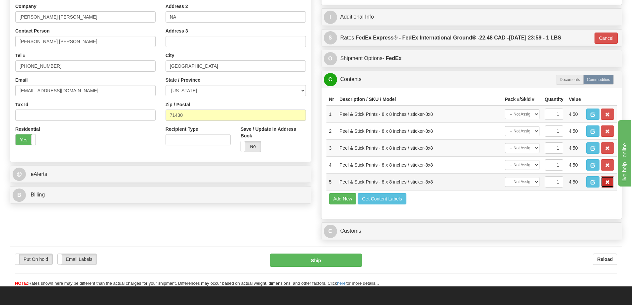
click at [607, 179] on button "button" at bounding box center [607, 181] width 13 height 11
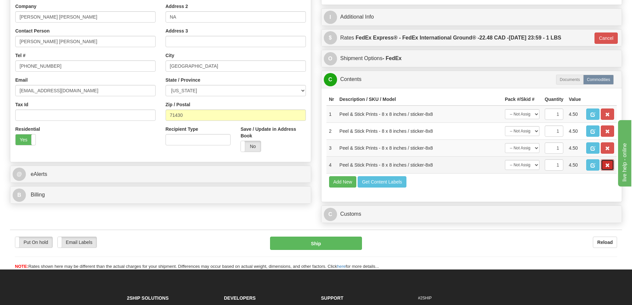
drag, startPoint x: 608, startPoint y: 168, endPoint x: 609, endPoint y: 157, distance: 11.7
click at [608, 168] on span "button" at bounding box center [607, 165] width 5 height 4
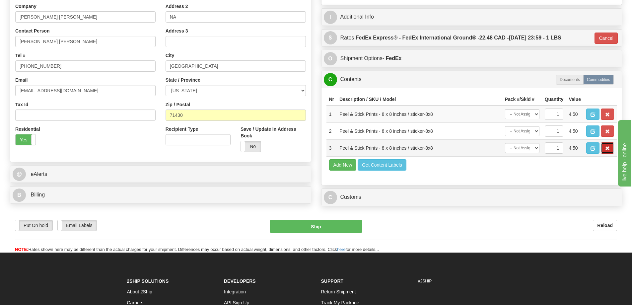
click at [609, 149] on span "button" at bounding box center [607, 148] width 5 height 4
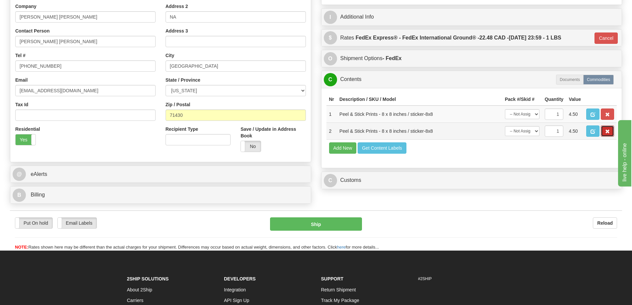
click at [603, 130] on button "button" at bounding box center [607, 130] width 13 height 11
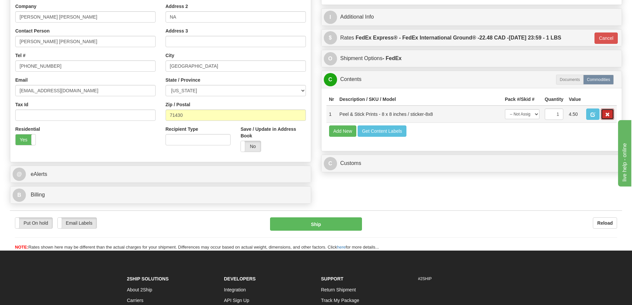
click at [605, 118] on button "button" at bounding box center [607, 113] width 13 height 11
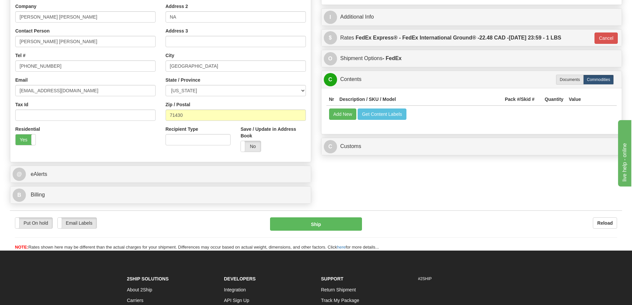
click at [356, 114] on td "Add New Get Content Labels" at bounding box center [471, 114] width 291 height 17
click at [352, 115] on button "Add New" at bounding box center [343, 113] width 28 height 11
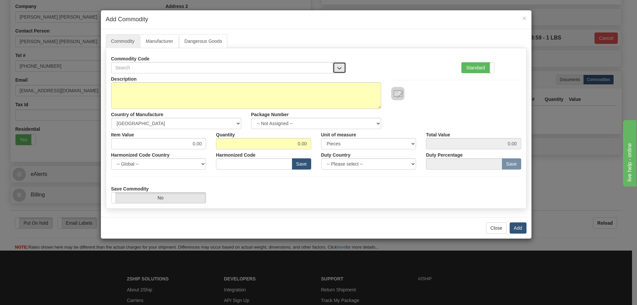
click at [340, 65] on button "button" at bounding box center [339, 67] width 13 height 11
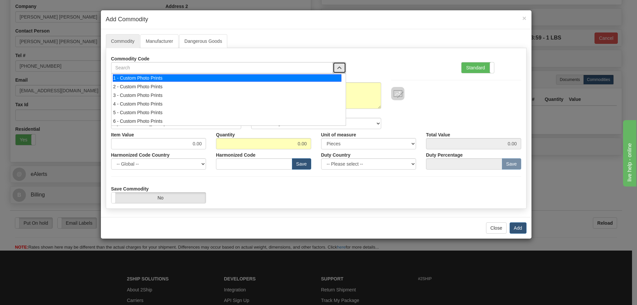
click at [328, 76] on div "1 - Custom Photo Prints" at bounding box center [227, 77] width 229 height 7
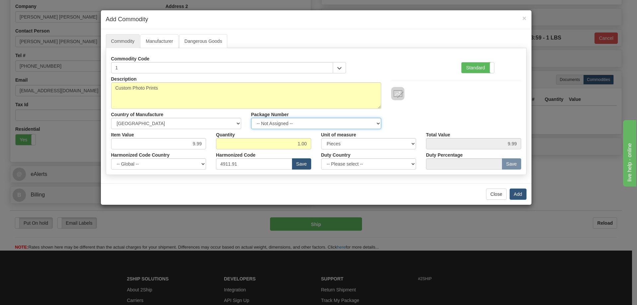
click at [374, 121] on select "-- Not Assigned -- Item 1" at bounding box center [316, 123] width 130 height 11
select select "0"
click at [251, 118] on select "-- Not Assigned -- Item 1" at bounding box center [316, 123] width 130 height 11
click at [521, 193] on button "Add" at bounding box center [518, 193] width 17 height 11
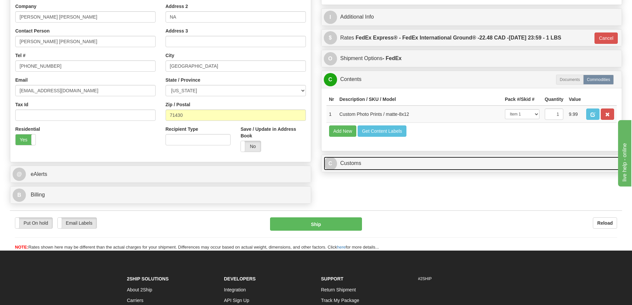
click at [451, 162] on link "C Customs" at bounding box center [472, 164] width 296 height 14
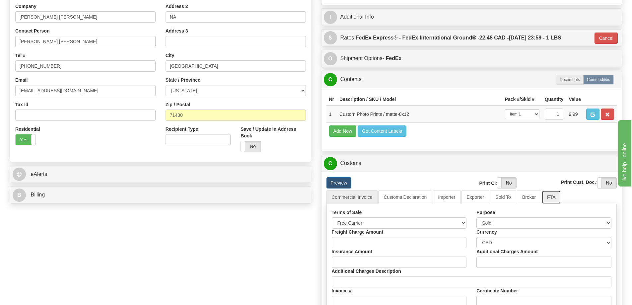
click at [549, 198] on link "FTA" at bounding box center [551, 197] width 19 height 14
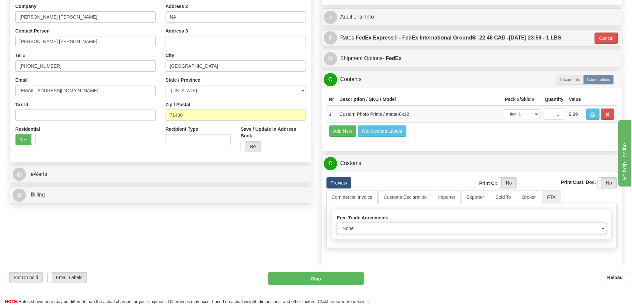
click at [599, 228] on select "None Other USMCA CETA CUKTCA" at bounding box center [471, 228] width 269 height 11
select select "1"
click at [337, 225] on select "None Other USMCA CETA CUKTCA" at bounding box center [471, 228] width 269 height 11
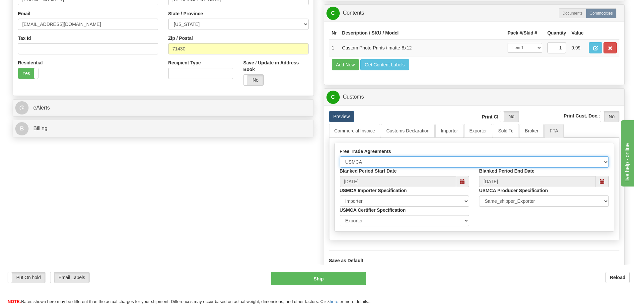
scroll to position [232, 0]
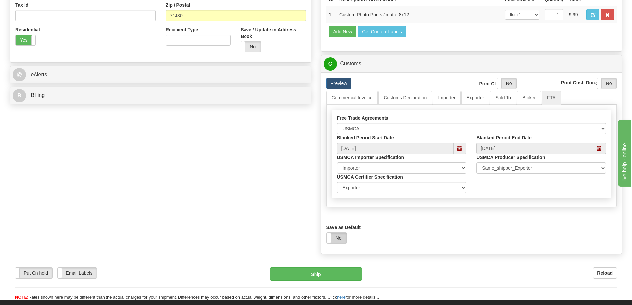
click at [341, 239] on label "No" at bounding box center [337, 238] width 20 height 11
click at [350, 274] on button "Ship" at bounding box center [316, 273] width 92 height 13
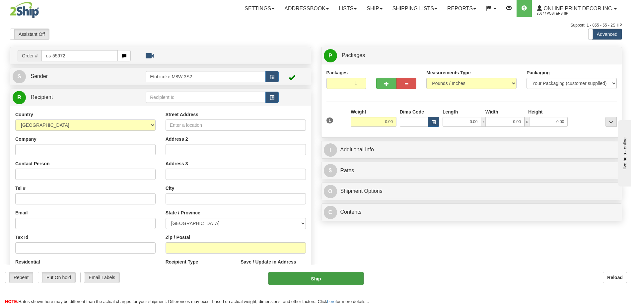
type input "us-55972"
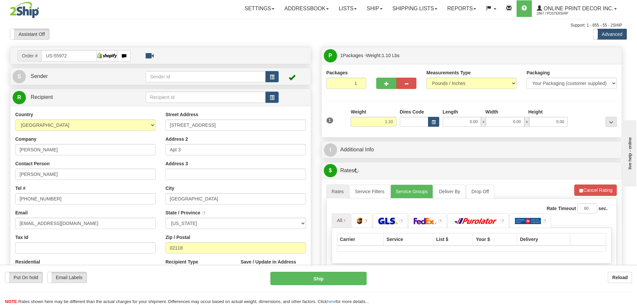
type input "[GEOGRAPHIC_DATA]"
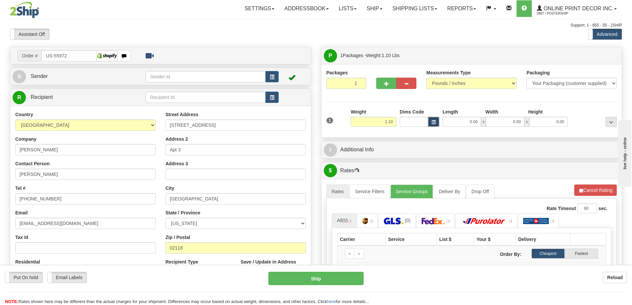
click at [434, 121] on span "button" at bounding box center [434, 122] width 4 height 4
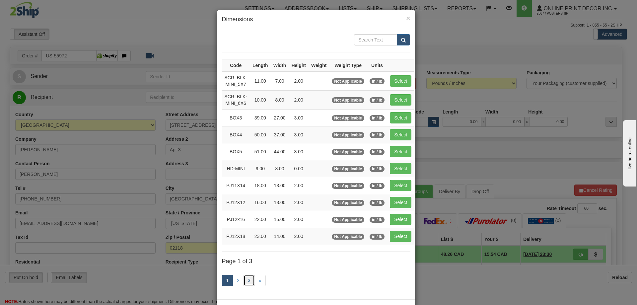
click at [248, 279] on link "3" at bounding box center [249, 280] width 11 height 11
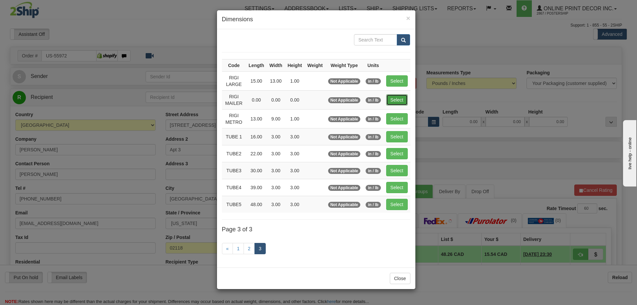
click at [396, 98] on button "Select" at bounding box center [397, 99] width 22 height 11
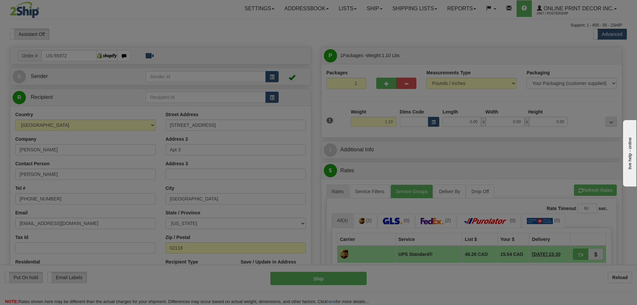
type input "RIGI MAILER"
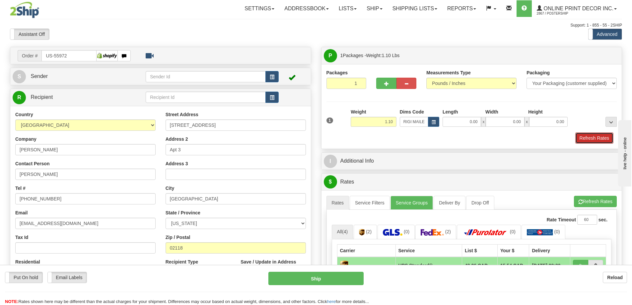
click at [594, 138] on button "Refresh Rates" at bounding box center [594, 137] width 38 height 11
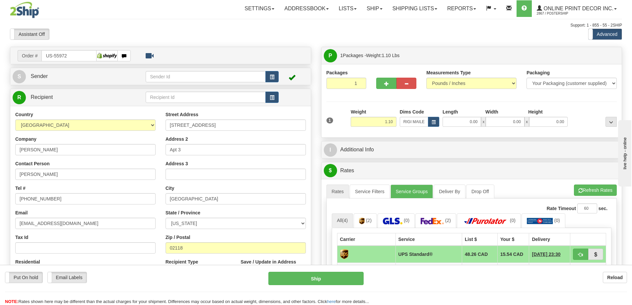
scroll to position [100, 0]
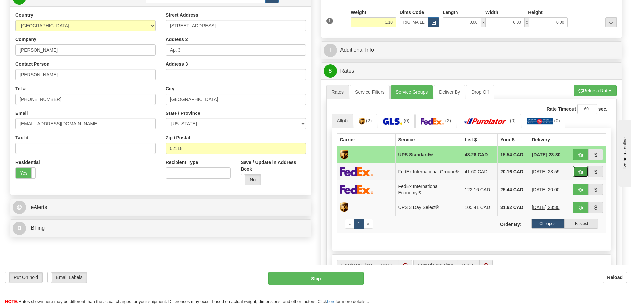
click at [581, 172] on span "button" at bounding box center [580, 172] width 5 height 4
type input "92"
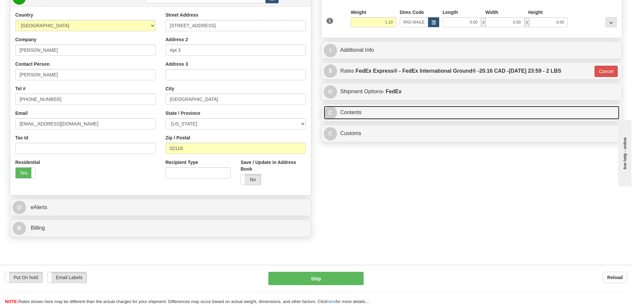
click at [422, 113] on link "C Contents" at bounding box center [472, 113] width 296 height 14
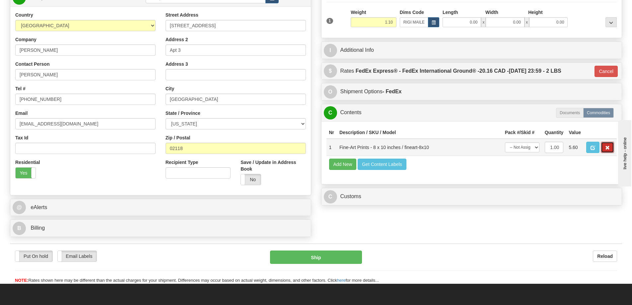
click at [605, 148] on span "button" at bounding box center [607, 148] width 5 height 4
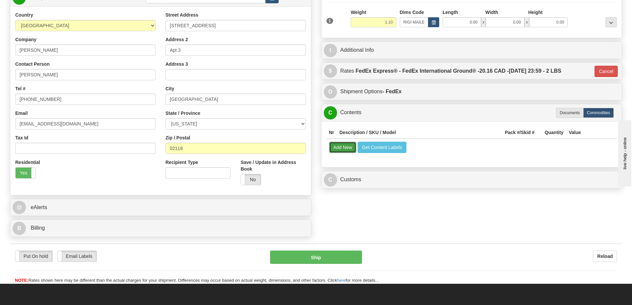
click at [340, 147] on button "Add New" at bounding box center [343, 147] width 28 height 11
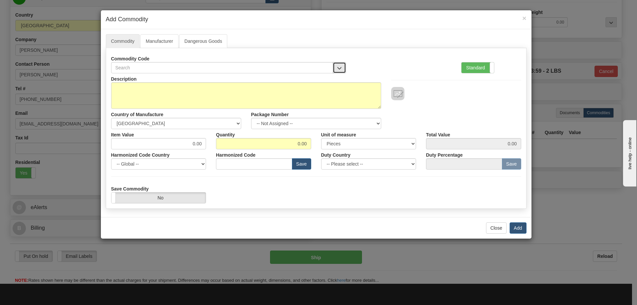
click at [341, 66] on span "button" at bounding box center [339, 68] width 5 height 4
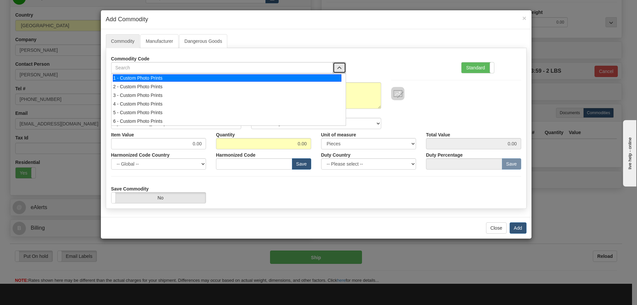
click at [330, 76] on div "1 - Custom Photo Prints" at bounding box center [227, 77] width 229 height 7
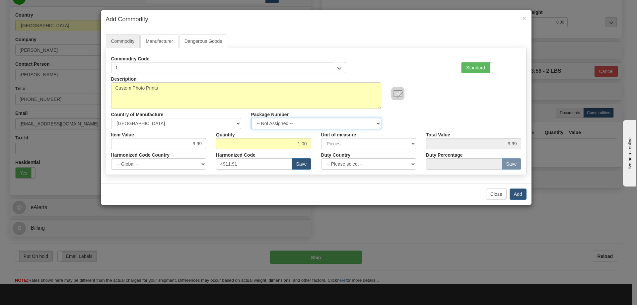
click at [375, 121] on select "-- Not Assigned -- Item 1" at bounding box center [316, 123] width 130 height 11
select select "0"
click at [251, 118] on select "-- Not Assigned -- Item 1" at bounding box center [316, 123] width 130 height 11
click at [519, 192] on button "Add" at bounding box center [518, 193] width 17 height 11
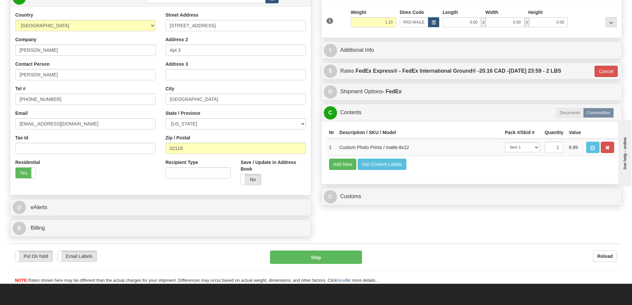
scroll to position [66, 0]
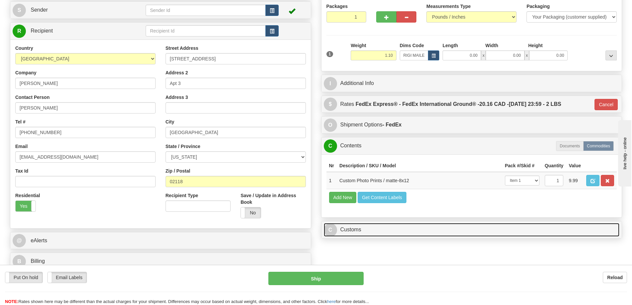
click at [445, 230] on link "C Customs" at bounding box center [472, 230] width 296 height 14
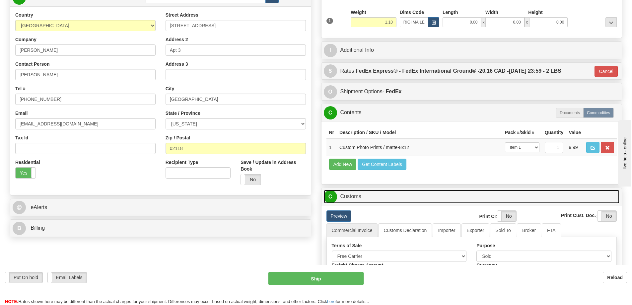
scroll to position [133, 0]
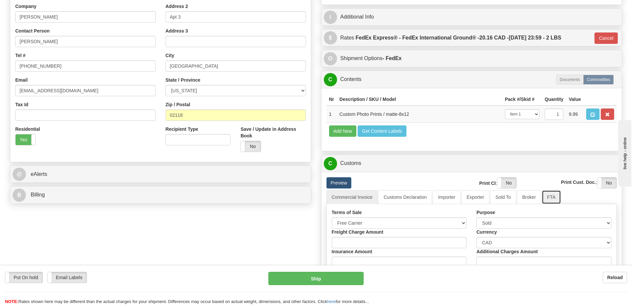
click at [550, 199] on link "FTA" at bounding box center [551, 197] width 19 height 14
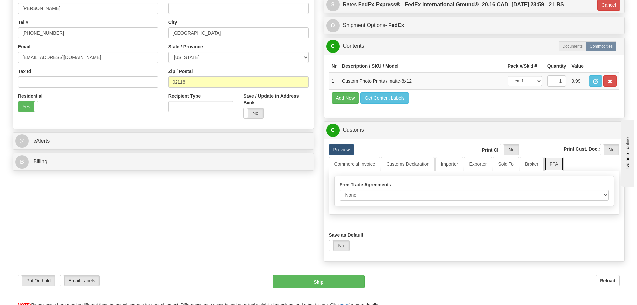
scroll to position [199, 0]
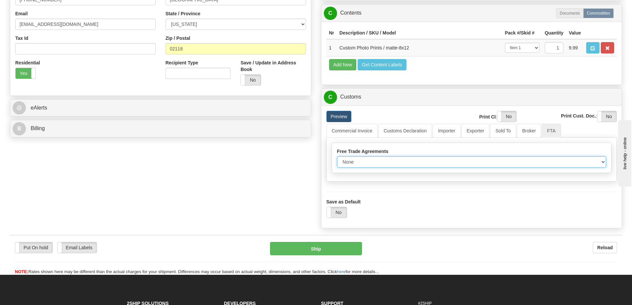
click at [601, 163] on select "None Other USMCA CETA CUKTCA" at bounding box center [471, 161] width 269 height 11
select select "1"
click at [337, 159] on select "None Other USMCA CETA CUKTCA" at bounding box center [471, 161] width 269 height 11
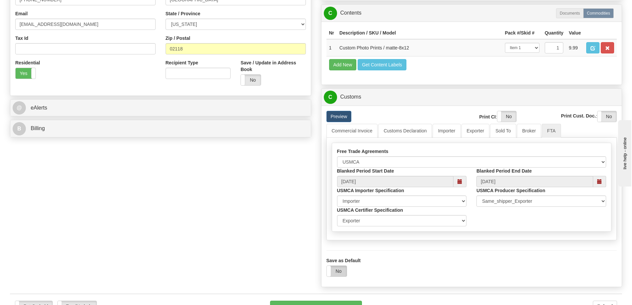
click at [335, 273] on label "No" at bounding box center [337, 271] width 20 height 11
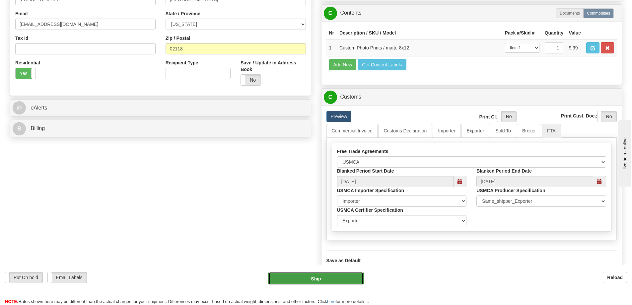
click at [336, 278] on button "Ship" at bounding box center [315, 278] width 95 height 13
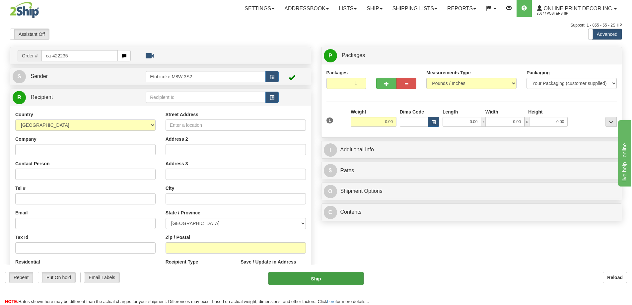
type input "ca-422235"
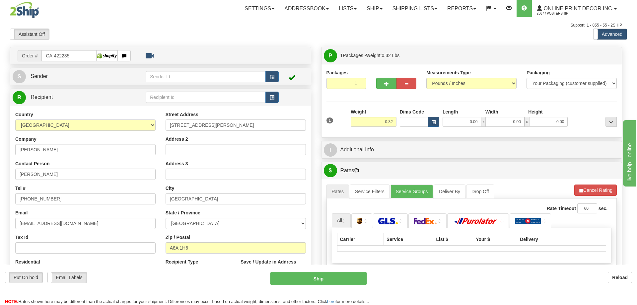
type input "[GEOGRAPHIC_DATA]"
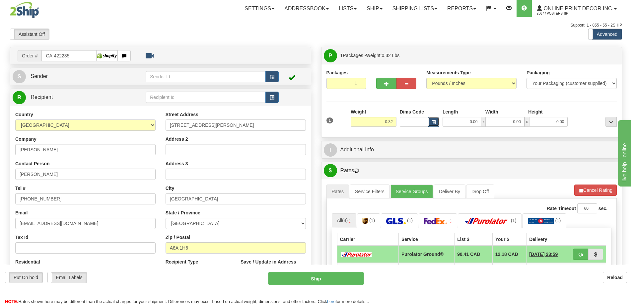
click at [435, 120] on button "button" at bounding box center [433, 122] width 11 height 10
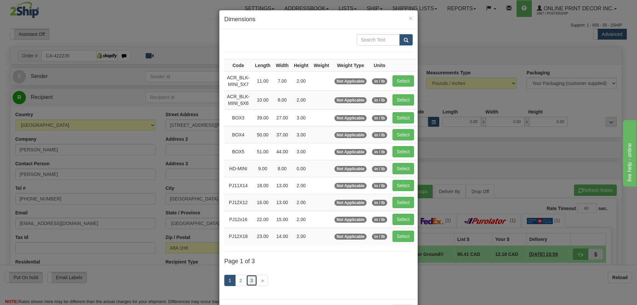
click at [251, 279] on link "3" at bounding box center [251, 280] width 11 height 11
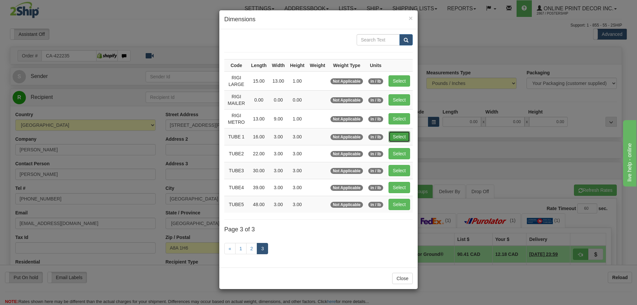
click at [398, 135] on button "Select" at bounding box center [399, 136] width 22 height 11
type input "TUBE 1"
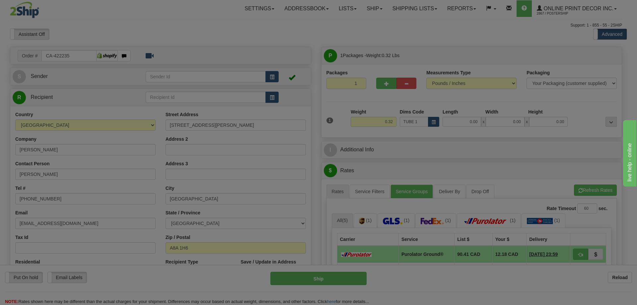
type input "16.00"
type input "3.00"
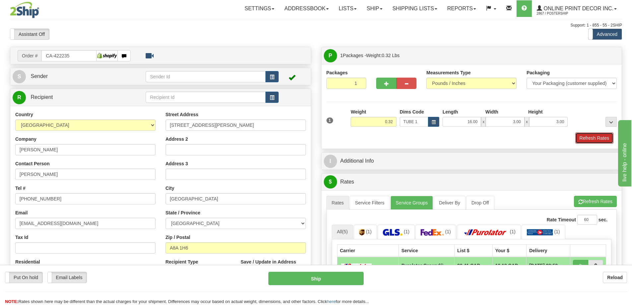
click at [602, 138] on button "Refresh Rates" at bounding box center [594, 137] width 38 height 11
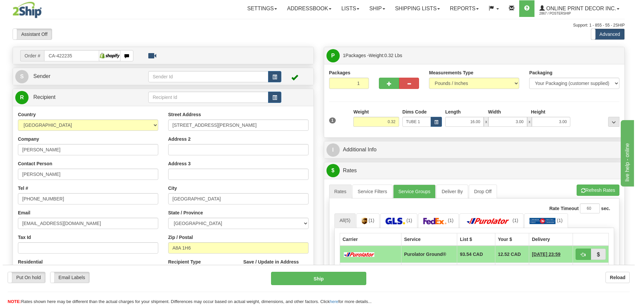
scroll to position [66, 0]
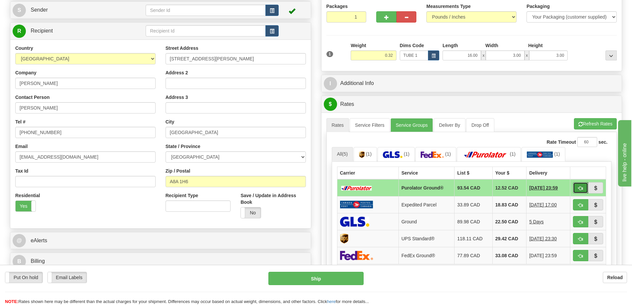
click at [579, 186] on button "button" at bounding box center [580, 187] width 15 height 11
type input "260"
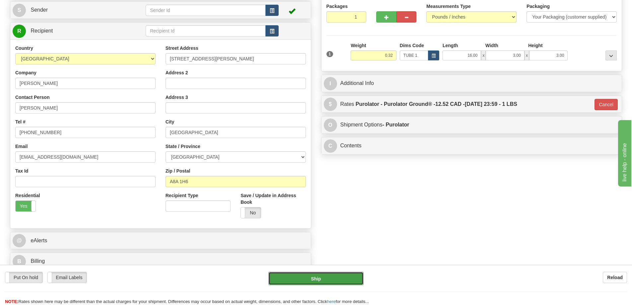
drag, startPoint x: 343, startPoint y: 278, endPoint x: 349, endPoint y: 277, distance: 5.3
click at [349, 277] on button "Ship" at bounding box center [315, 278] width 95 height 13
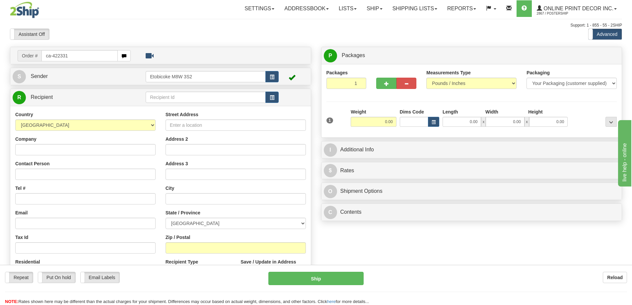
type input "ca-422331"
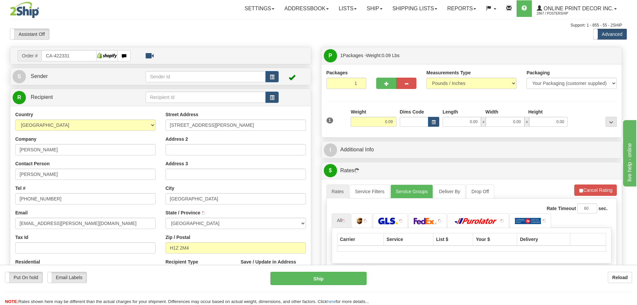
type input "MONTREAL"
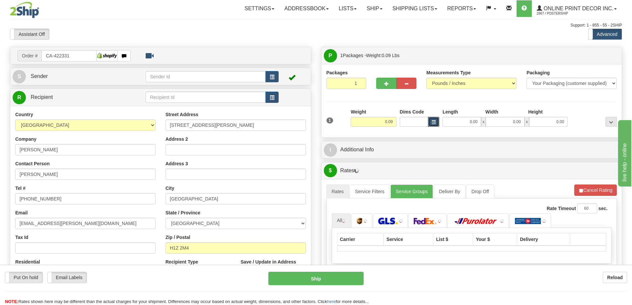
click at [432, 121] on span "button" at bounding box center [434, 122] width 4 height 4
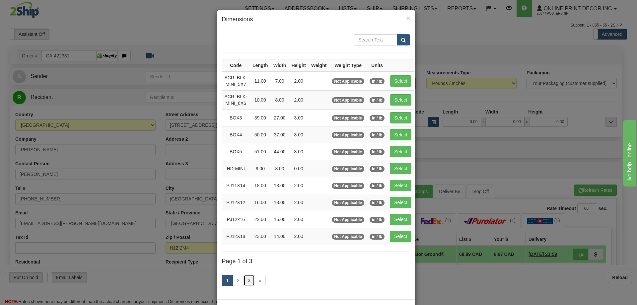
click at [247, 280] on link "3" at bounding box center [249, 280] width 11 height 11
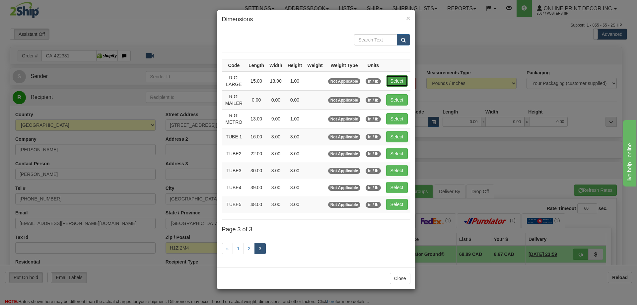
click at [400, 79] on button "Select" at bounding box center [397, 80] width 22 height 11
type input "RIGI LARGE"
type input "15.00"
type input "13.00"
type input "1.00"
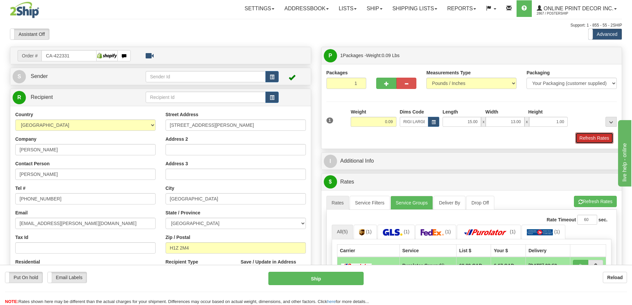
click at [588, 136] on button "Refresh Rates" at bounding box center [594, 137] width 38 height 11
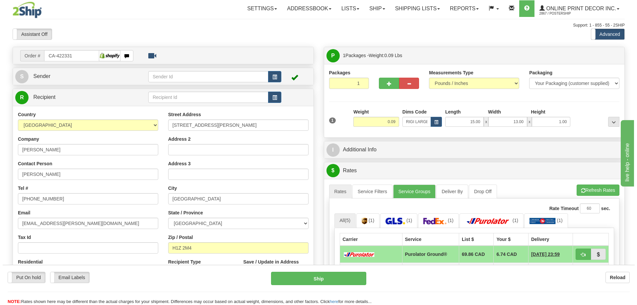
scroll to position [66, 0]
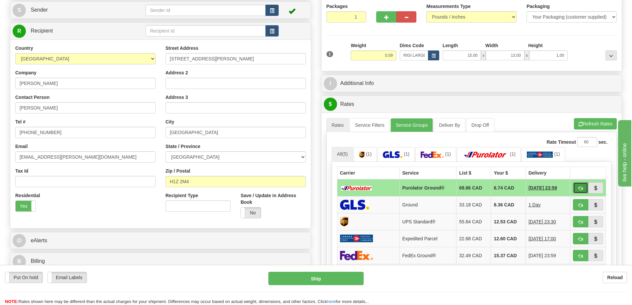
click at [578, 187] on span "button" at bounding box center [580, 188] width 5 height 4
type input "260"
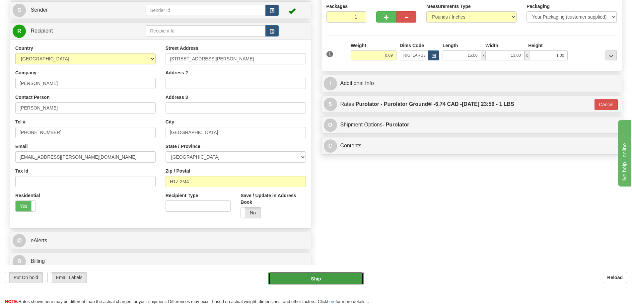
click at [351, 277] on button "Ship" at bounding box center [315, 278] width 95 height 13
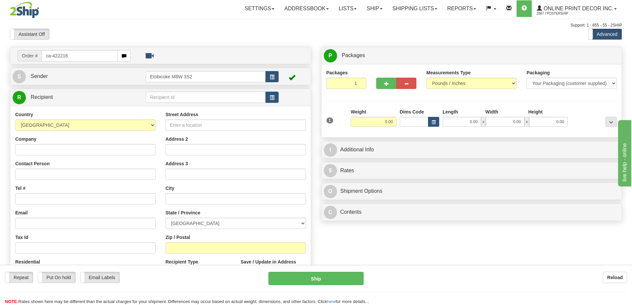
type input "ca-422216"
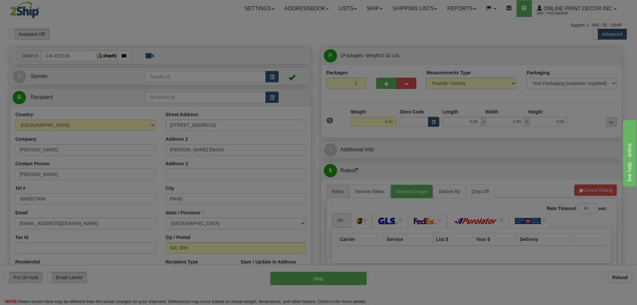
type input "PLENTY"
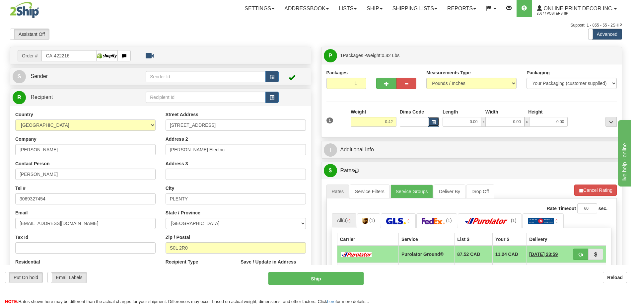
click at [434, 120] on span "button" at bounding box center [434, 122] width 4 height 4
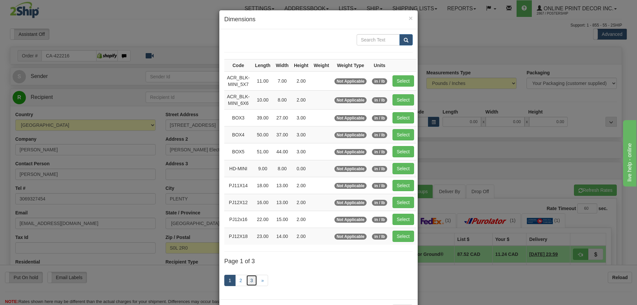
click at [246, 279] on link "3" at bounding box center [251, 280] width 11 height 11
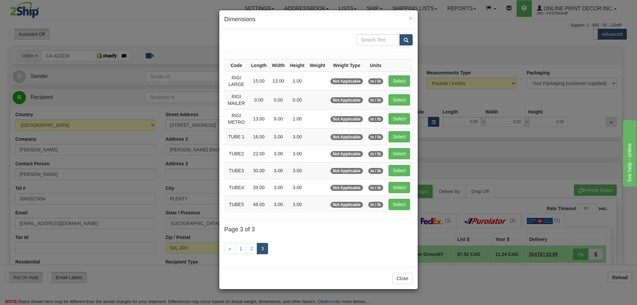
click at [403, 70] on th at bounding box center [399, 65] width 27 height 12
click at [403, 80] on button "Select" at bounding box center [399, 80] width 22 height 11
type input "RIGI LARGE"
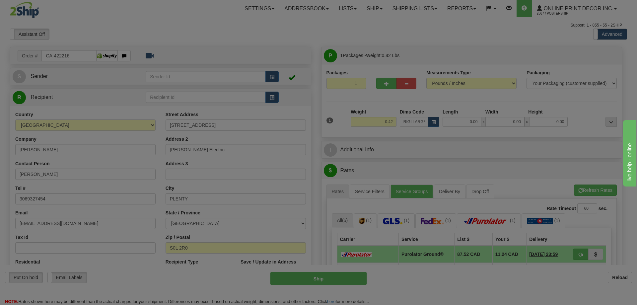
type input "15.00"
type input "13.00"
type input "1.00"
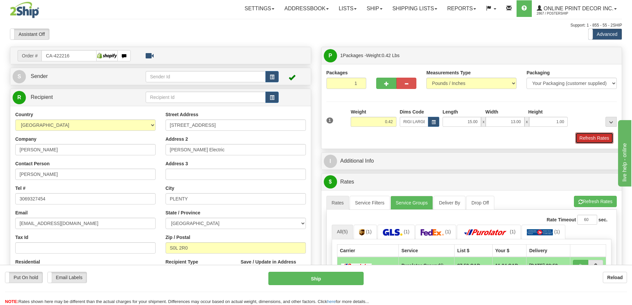
click at [596, 137] on button "Refresh Rates" at bounding box center [594, 137] width 38 height 11
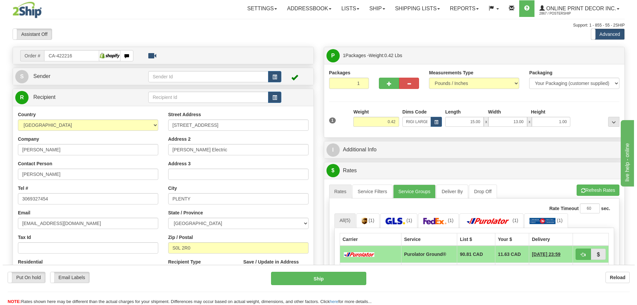
scroll to position [66, 0]
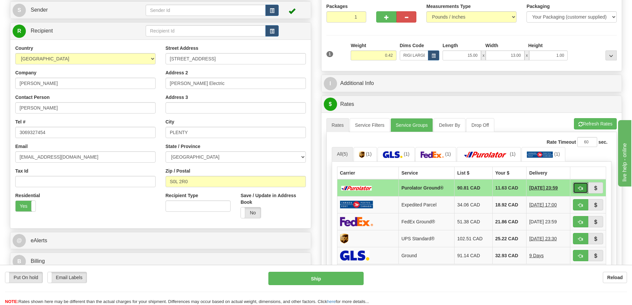
click at [579, 186] on button "button" at bounding box center [580, 187] width 15 height 11
type input "260"
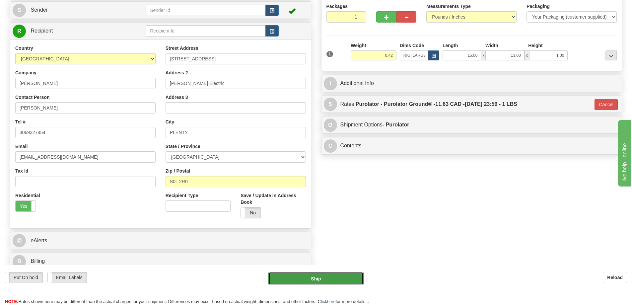
click at [306, 278] on button "Ship" at bounding box center [315, 278] width 95 height 13
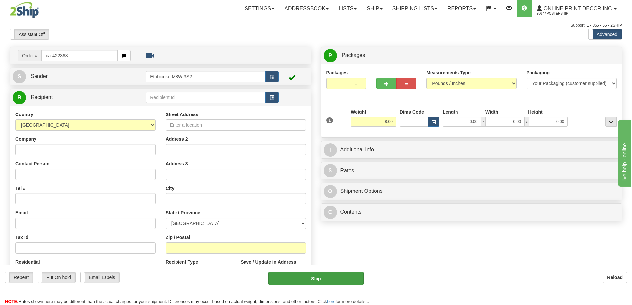
type input "ca-422368"
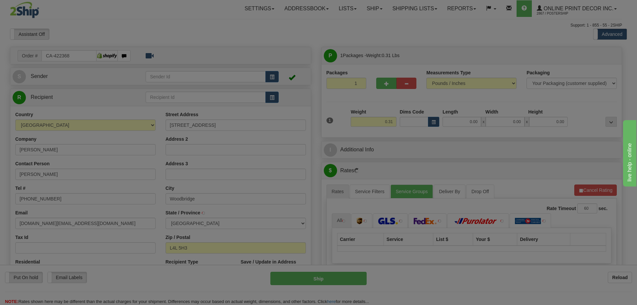
type input "WOODBRIDGE"
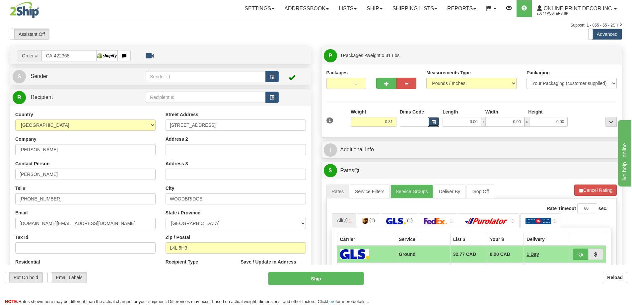
click at [433, 120] on span "button" at bounding box center [434, 122] width 4 height 4
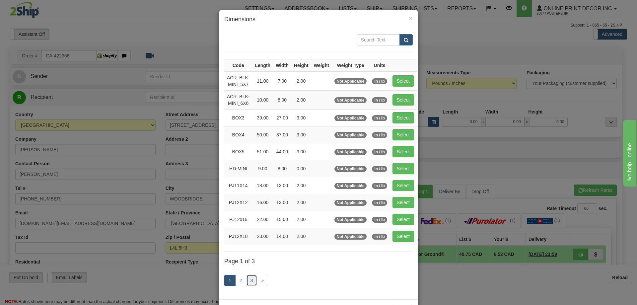
click at [249, 280] on link "3" at bounding box center [251, 280] width 11 height 11
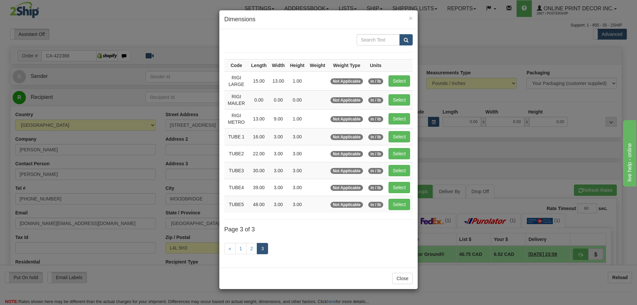
click at [398, 163] on td "Select" at bounding box center [399, 170] width 27 height 17
click at [401, 167] on button "Select" at bounding box center [399, 170] width 22 height 11
type input "TUBE3"
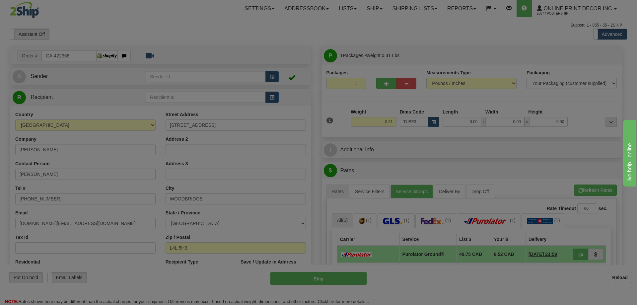
type input "30.00"
type input "3.00"
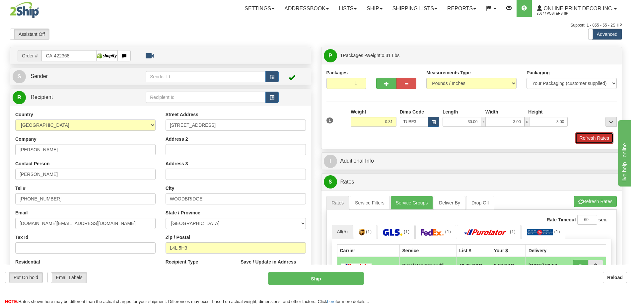
click at [600, 139] on button "Refresh Rates" at bounding box center [594, 137] width 38 height 11
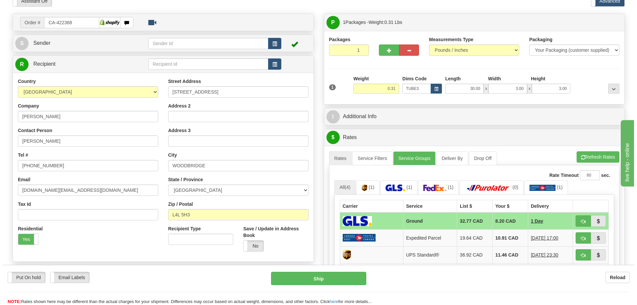
scroll to position [66, 0]
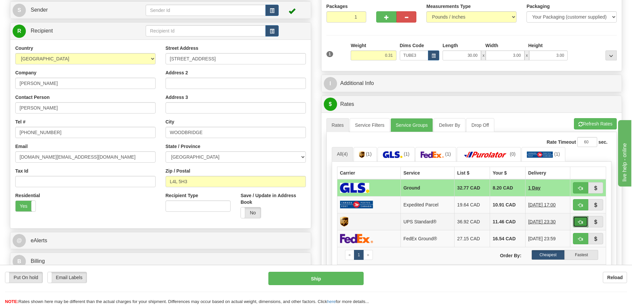
click at [585, 220] on button "button" at bounding box center [580, 221] width 15 height 11
type input "11"
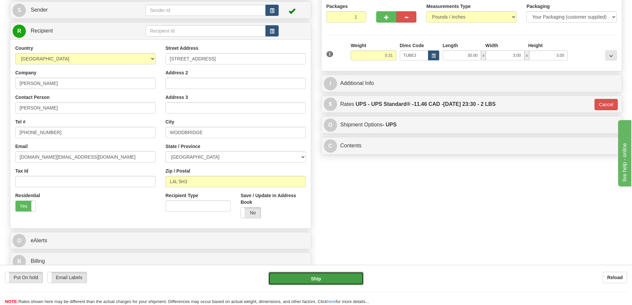
click at [353, 276] on button "Ship" at bounding box center [315, 278] width 95 height 13
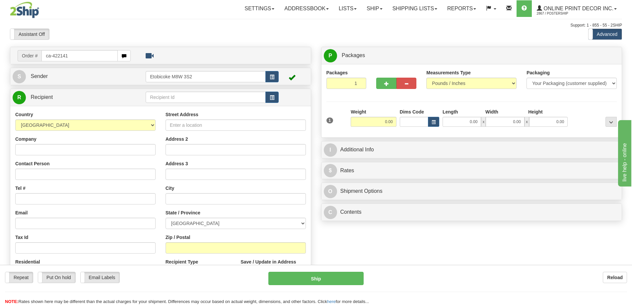
type input "ca-422141"
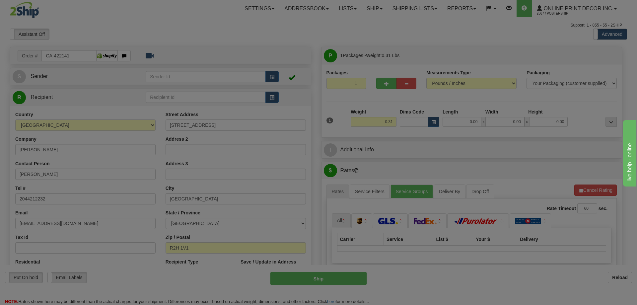
type input "WINNIPEG"
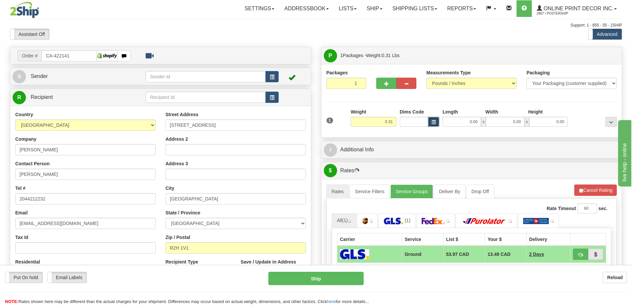
click at [436, 121] on button "button" at bounding box center [433, 122] width 11 height 10
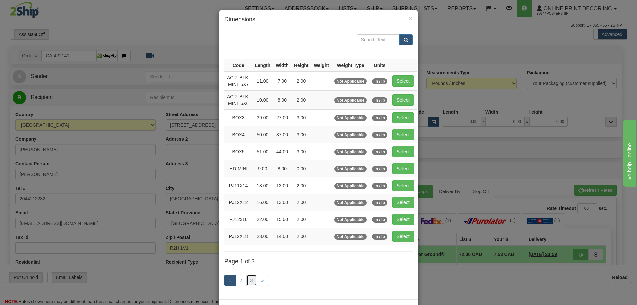
click at [249, 277] on link "3" at bounding box center [251, 280] width 11 height 11
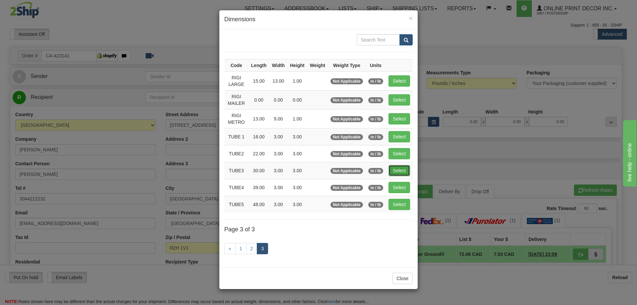
click at [396, 172] on button "Select" at bounding box center [399, 170] width 22 height 11
type input "TUBE3"
type input "30.00"
type input "3.00"
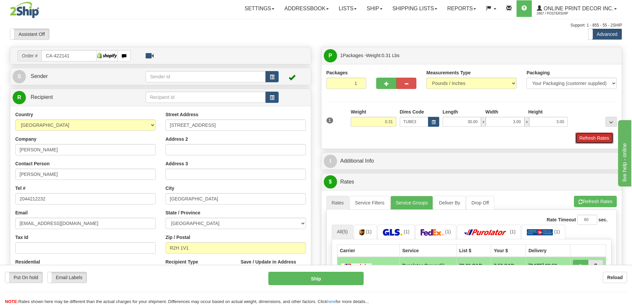
click at [596, 138] on button "Refresh Rates" at bounding box center [594, 137] width 38 height 11
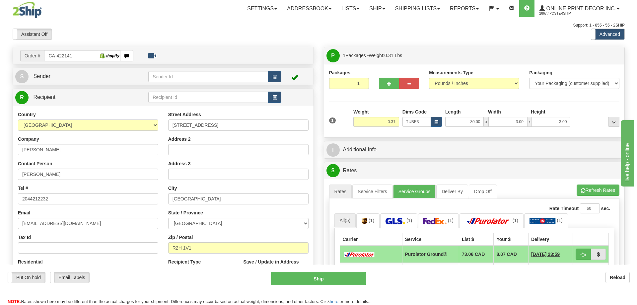
scroll to position [66, 0]
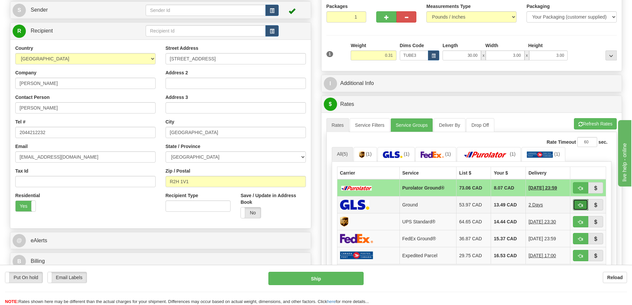
click at [578, 205] on button "button" at bounding box center [580, 204] width 15 height 11
type input "1"
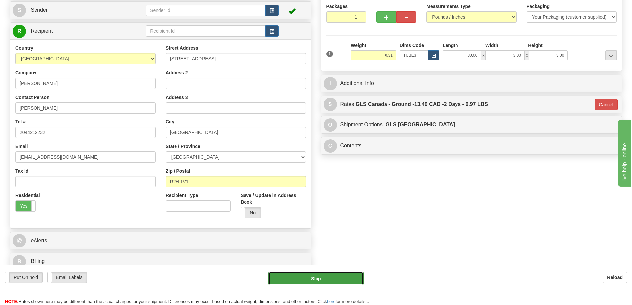
drag, startPoint x: 336, startPoint y: 278, endPoint x: 336, endPoint y: 275, distance: 3.3
click at [336, 275] on button "Ship" at bounding box center [315, 278] width 95 height 13
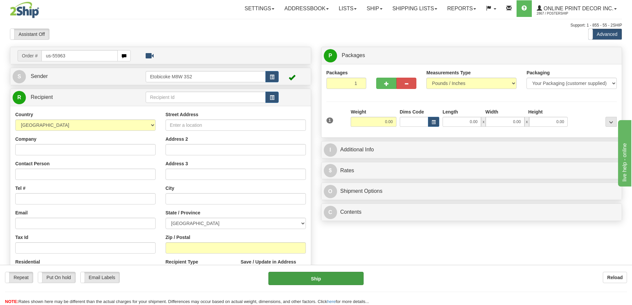
type input "us-55963"
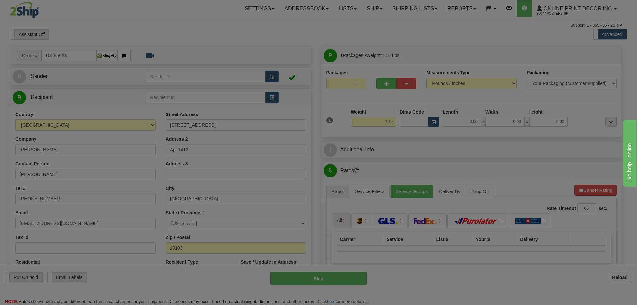
type input "[GEOGRAPHIC_DATA]"
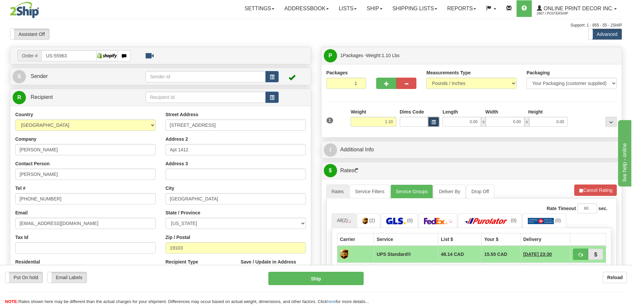
click at [432, 121] on span "button" at bounding box center [434, 122] width 4 height 4
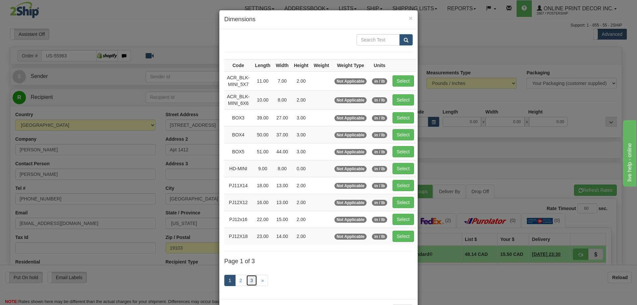
click at [247, 276] on link "3" at bounding box center [251, 280] width 11 height 11
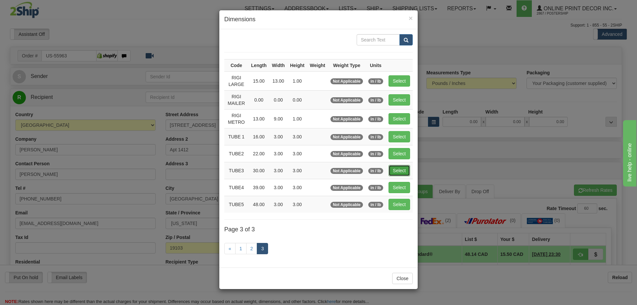
click at [402, 168] on button "Select" at bounding box center [399, 170] width 22 height 11
type input "TUBE3"
type input "30.00"
type input "3.00"
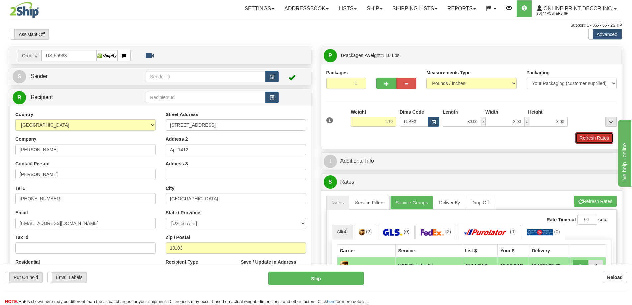
click at [583, 137] on button "Refresh Rates" at bounding box center [594, 137] width 38 height 11
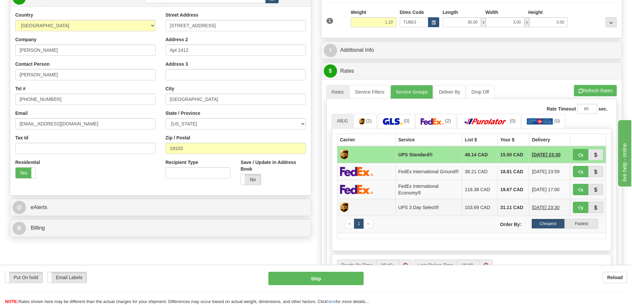
scroll to position [133, 0]
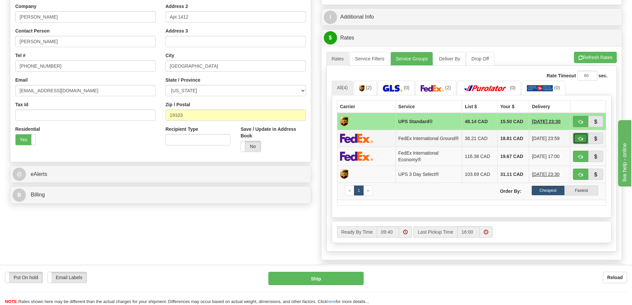
click at [581, 137] on button "button" at bounding box center [580, 138] width 15 height 11
type input "92"
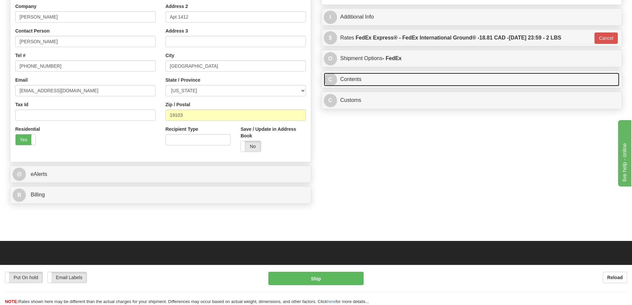
click at [492, 76] on link "C Contents" at bounding box center [472, 80] width 296 height 14
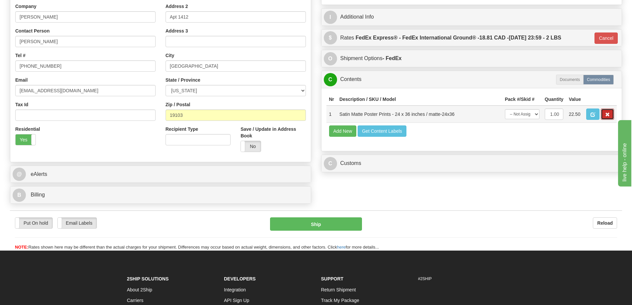
click at [605, 114] on span "button" at bounding box center [607, 114] width 5 height 4
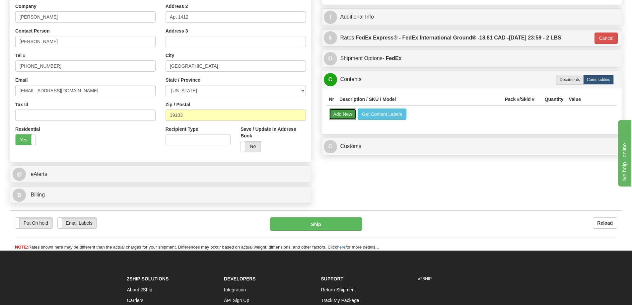
click at [345, 115] on button "Add New" at bounding box center [343, 113] width 28 height 11
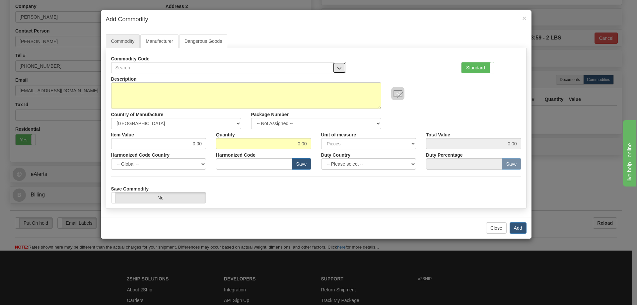
click at [338, 66] on span "button" at bounding box center [339, 68] width 5 height 4
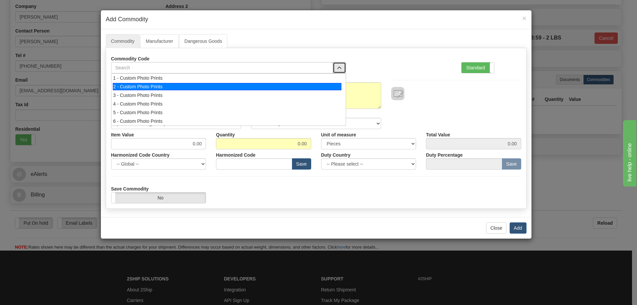
click at [333, 85] on div "2 - Custom Photo Prints" at bounding box center [227, 86] width 229 height 7
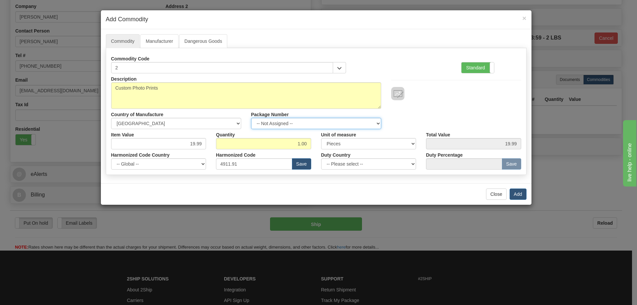
click at [374, 120] on select "-- Not Assigned -- Item 1" at bounding box center [316, 123] width 130 height 11
select select "0"
click at [251, 118] on select "-- Not Assigned -- Item 1" at bounding box center [316, 123] width 130 height 11
click at [518, 191] on button "Add" at bounding box center [518, 193] width 17 height 11
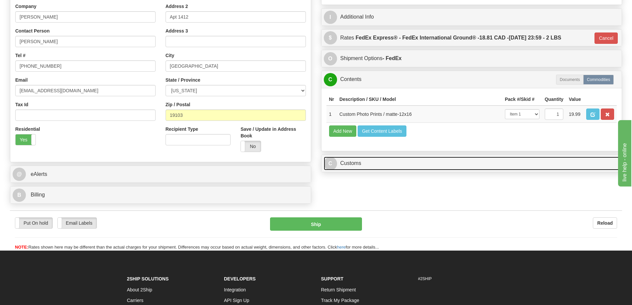
click at [414, 162] on link "C Customs" at bounding box center [472, 164] width 296 height 14
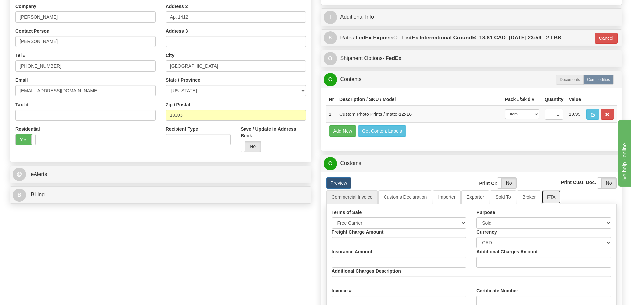
click at [554, 197] on link "FTA" at bounding box center [551, 197] width 19 height 14
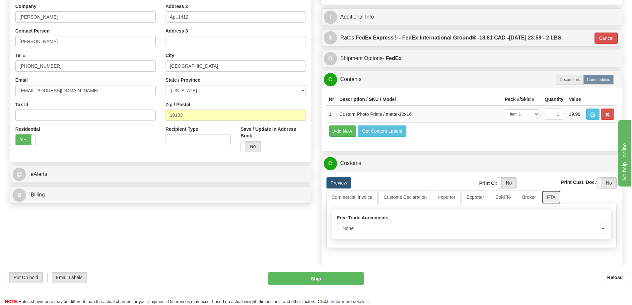
scroll to position [166, 0]
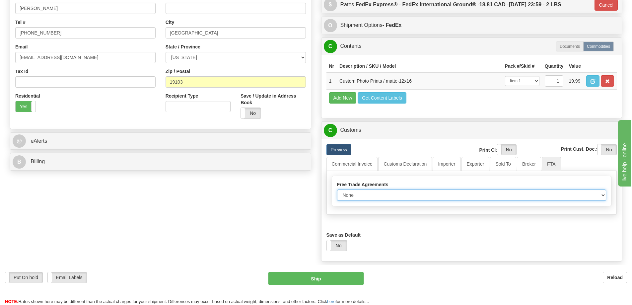
click at [600, 196] on select "None Other USMCA CETA CUKTCA" at bounding box center [471, 194] width 269 height 11
select select "1"
click at [337, 192] on select "None Other USMCA CETA CUKTCA" at bounding box center [471, 194] width 269 height 11
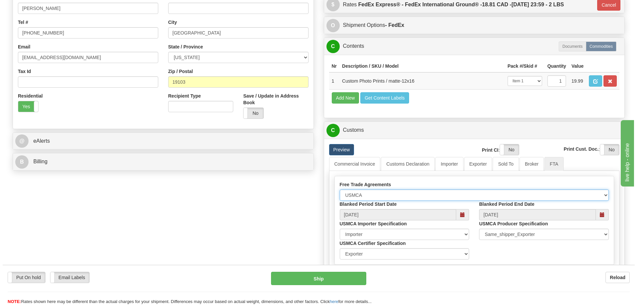
scroll to position [232, 0]
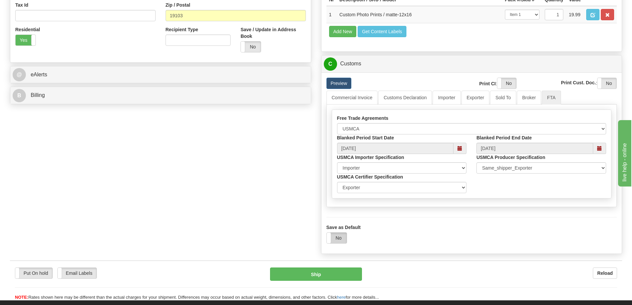
click at [341, 240] on label "No" at bounding box center [337, 238] width 20 height 11
click at [341, 278] on button "Ship" at bounding box center [316, 273] width 92 height 13
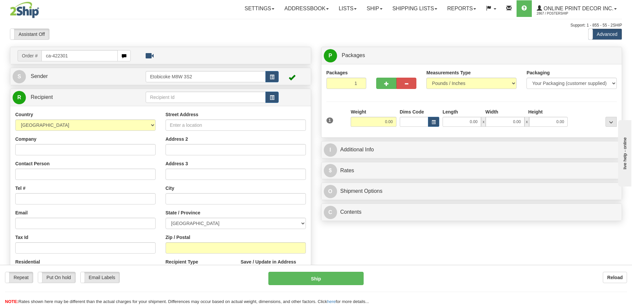
type input "ca-422301"
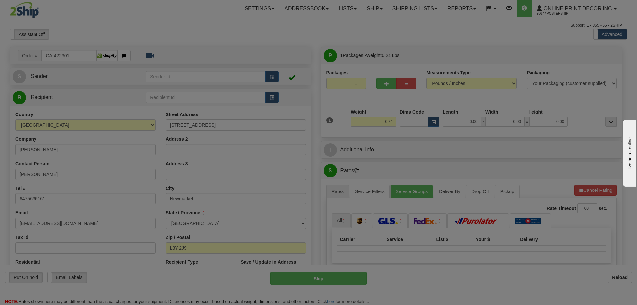
type input "NEWMARKET"
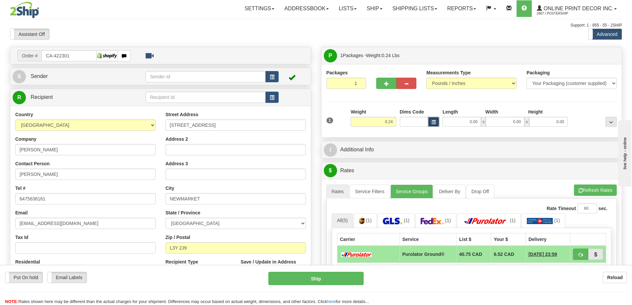
click at [434, 118] on button "button" at bounding box center [433, 122] width 11 height 10
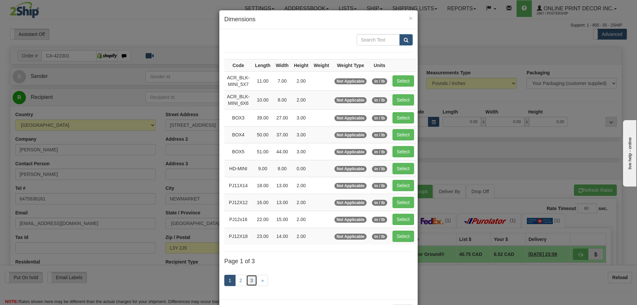
click at [253, 281] on link "3" at bounding box center [251, 280] width 11 height 11
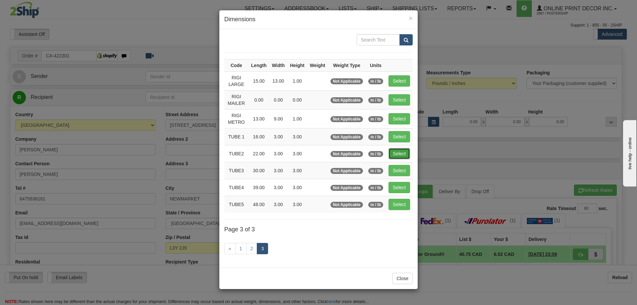
click at [399, 151] on button "Select" at bounding box center [399, 153] width 22 height 11
type input "TUBE2"
type input "22.00"
type input "3.00"
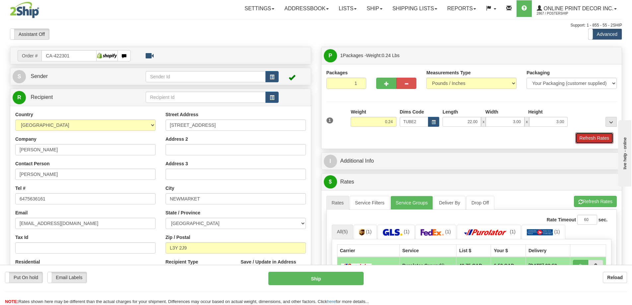
click at [584, 138] on button "Refresh Rates" at bounding box center [594, 137] width 38 height 11
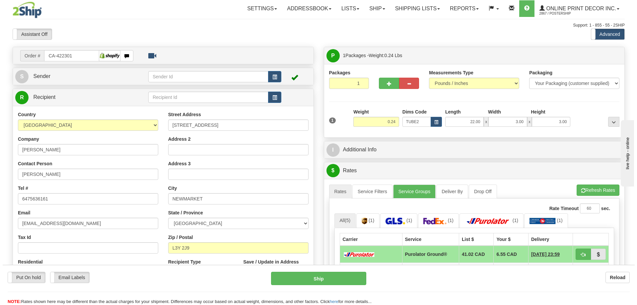
scroll to position [66, 0]
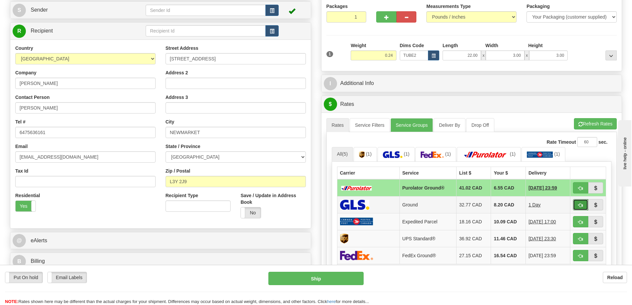
click at [579, 202] on button "button" at bounding box center [580, 204] width 15 height 11
type input "1"
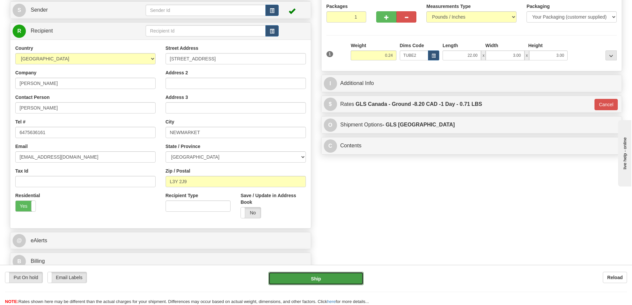
click at [344, 277] on button "Ship" at bounding box center [315, 278] width 95 height 13
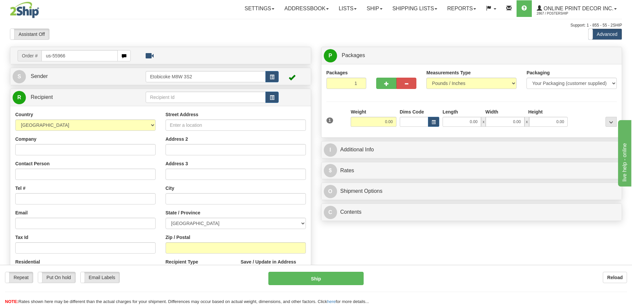
type input "us-55966"
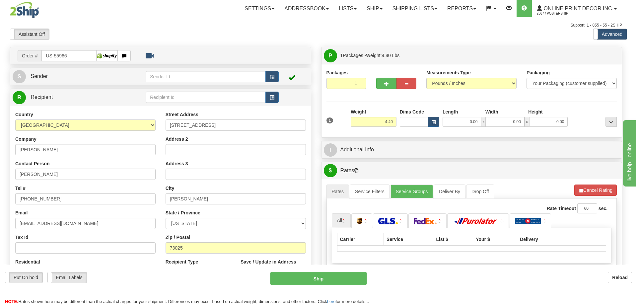
type input "[PERSON_NAME]"
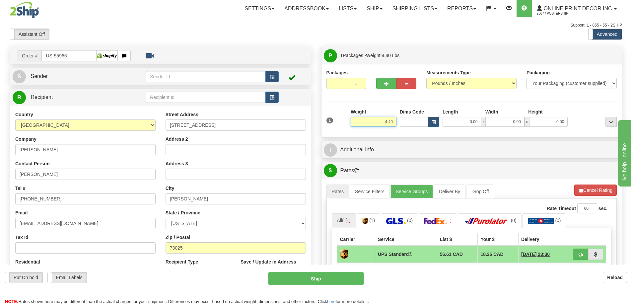
drag, startPoint x: 392, startPoint y: 121, endPoint x: 407, endPoint y: 115, distance: 16.2
click at [393, 121] on input "4.40" at bounding box center [374, 122] width 46 height 10
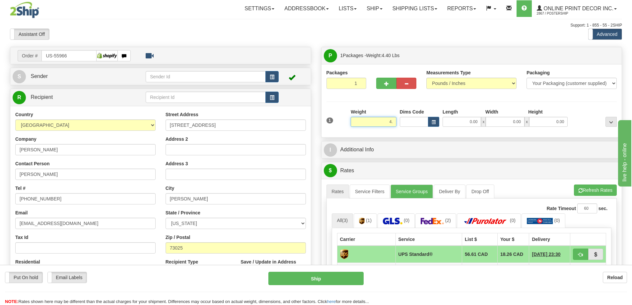
type input "4"
type input "2.00"
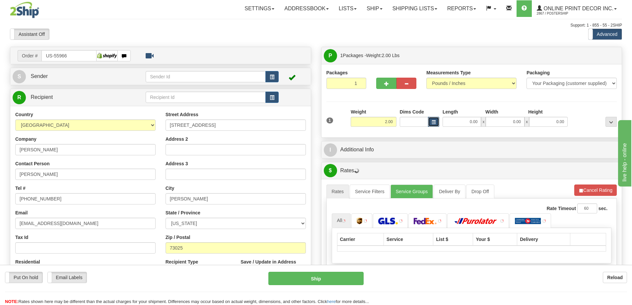
click at [428, 121] on button "button" at bounding box center [433, 122] width 11 height 10
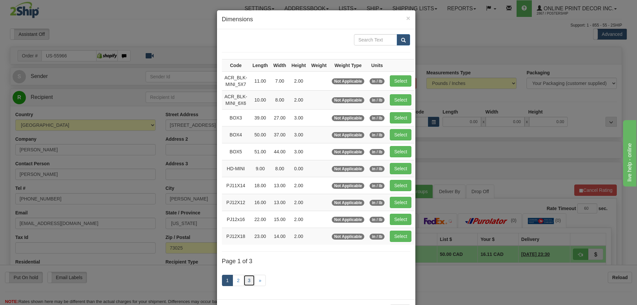
click at [247, 279] on link "3" at bounding box center [249, 280] width 11 height 11
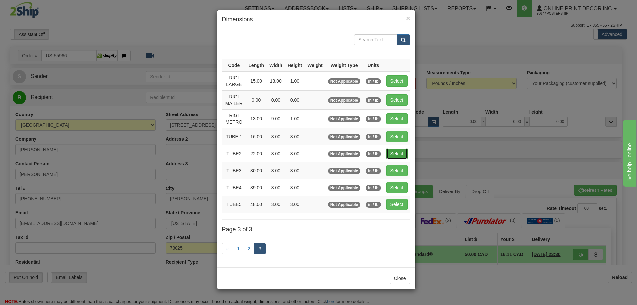
click at [398, 153] on button "Select" at bounding box center [397, 153] width 22 height 11
type input "TUBE2"
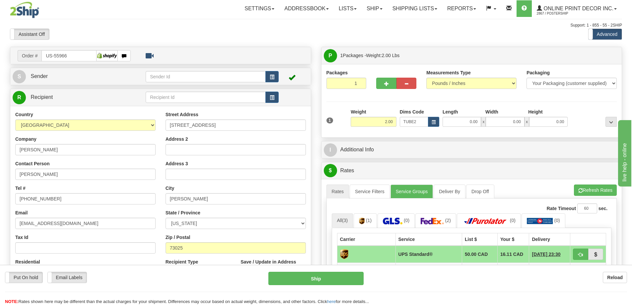
type input "22.00"
type input "3.00"
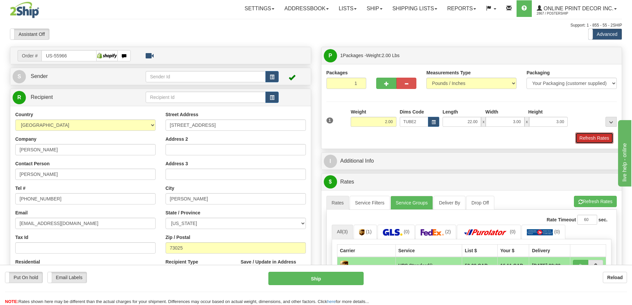
click at [593, 138] on button "Refresh Rates" at bounding box center [594, 137] width 38 height 11
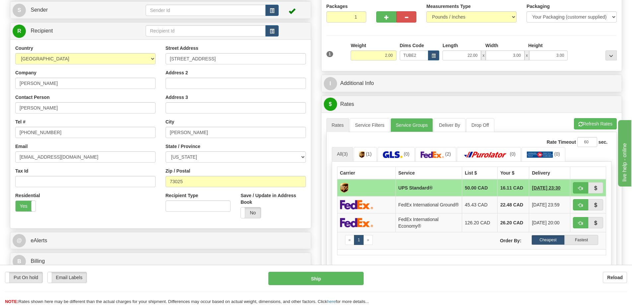
scroll to position [133, 0]
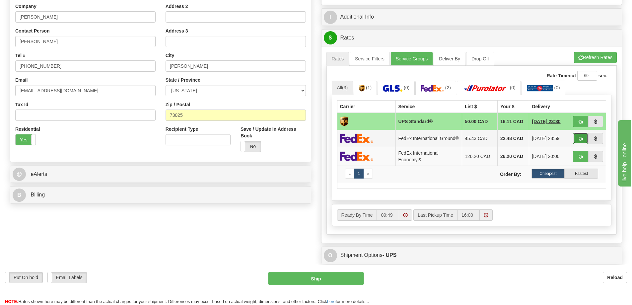
click at [580, 135] on button "button" at bounding box center [580, 138] width 15 height 11
type input "92"
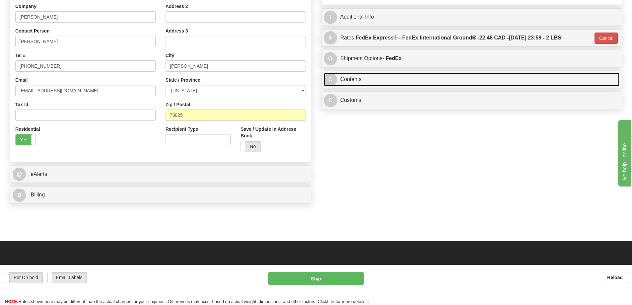
click at [475, 81] on link "C Contents" at bounding box center [472, 80] width 296 height 14
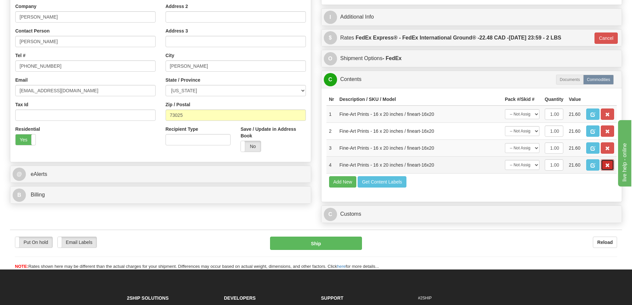
click at [609, 167] on span "button" at bounding box center [607, 165] width 5 height 4
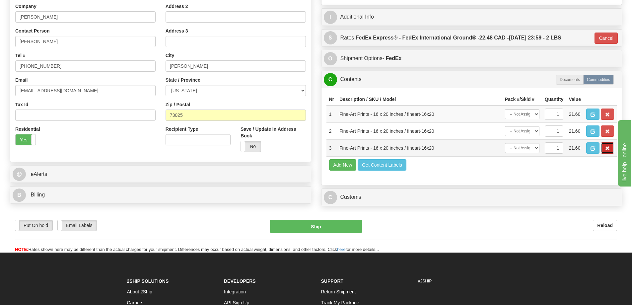
click at [609, 147] on button "button" at bounding box center [607, 147] width 13 height 11
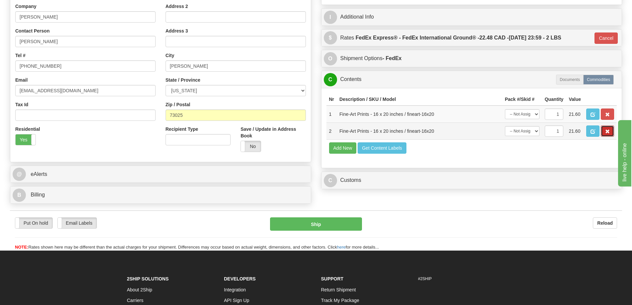
click at [607, 131] on span "button" at bounding box center [607, 131] width 5 height 4
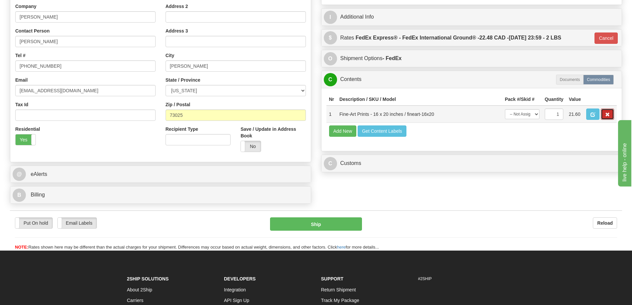
click at [608, 116] on span "button" at bounding box center [607, 114] width 5 height 4
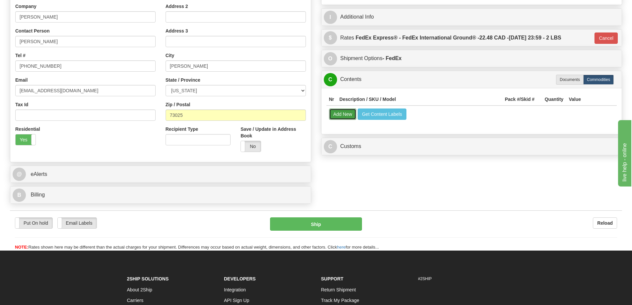
click at [343, 112] on button "Add New" at bounding box center [343, 113] width 28 height 11
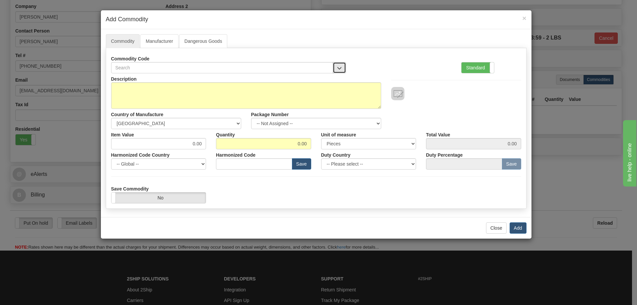
click at [340, 63] on button "button" at bounding box center [339, 67] width 13 height 11
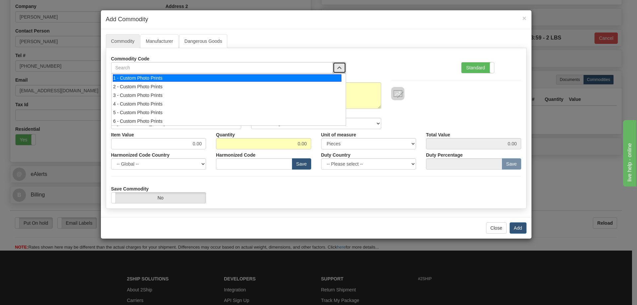
click at [337, 76] on div "1 - Custom Photo Prints" at bounding box center [227, 77] width 229 height 7
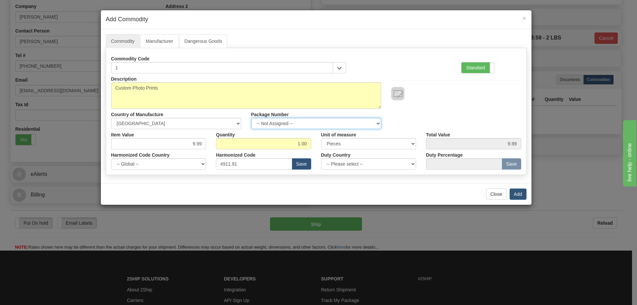
click at [375, 123] on select "-- Not Assigned -- Item 1" at bounding box center [316, 123] width 130 height 11
select select "0"
click at [251, 118] on select "-- Not Assigned -- Item 1" at bounding box center [316, 123] width 130 height 11
click at [517, 193] on button "Add" at bounding box center [518, 193] width 17 height 11
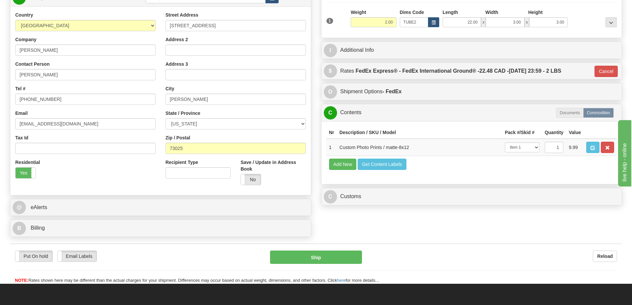
scroll to position [66, 0]
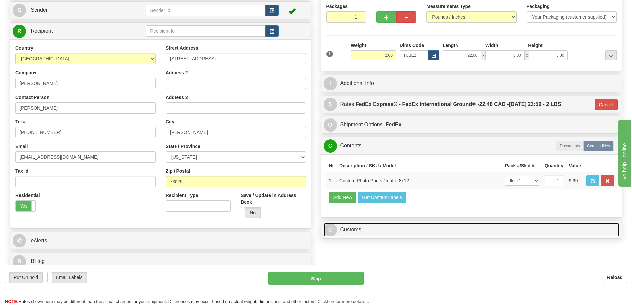
click at [436, 230] on link "C Customs" at bounding box center [472, 230] width 296 height 14
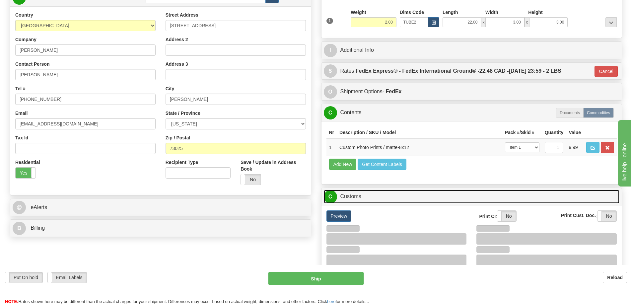
scroll to position [133, 0]
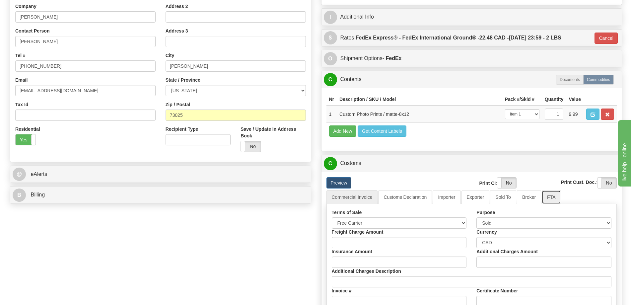
click at [552, 197] on link "FTA" at bounding box center [551, 197] width 19 height 14
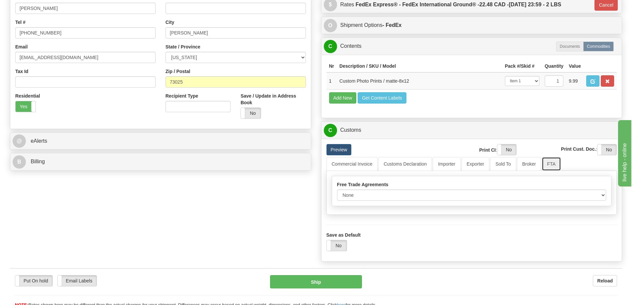
scroll to position [199, 0]
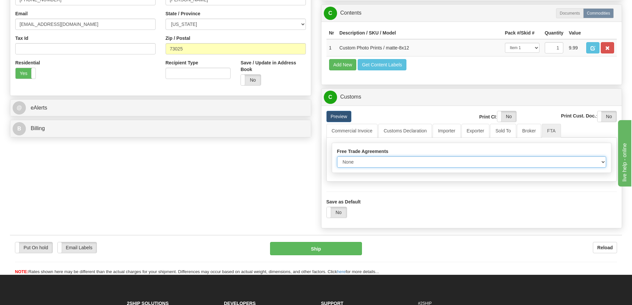
click at [599, 160] on select "None Other USMCA CETA CUKTCA" at bounding box center [471, 161] width 269 height 11
select select "1"
click at [337, 159] on select "None Other USMCA CETA CUKTCA" at bounding box center [471, 161] width 269 height 11
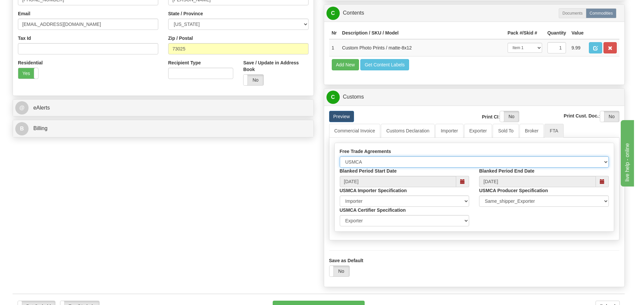
scroll to position [265, 0]
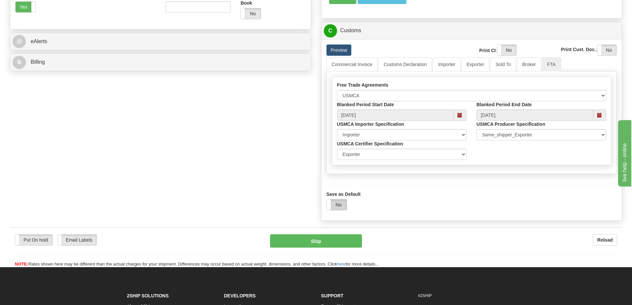
click at [341, 205] on label "No" at bounding box center [337, 204] width 20 height 11
click at [334, 241] on button "Ship" at bounding box center [316, 240] width 92 height 13
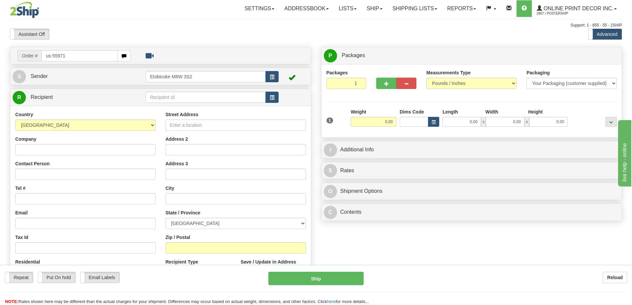
type input "us-55971"
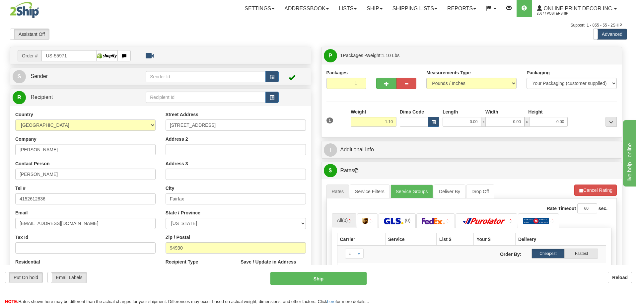
type input "FAIRFAX"
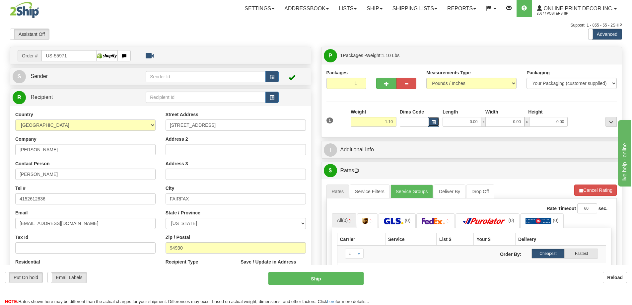
click at [432, 120] on span "button" at bounding box center [434, 122] width 4 height 4
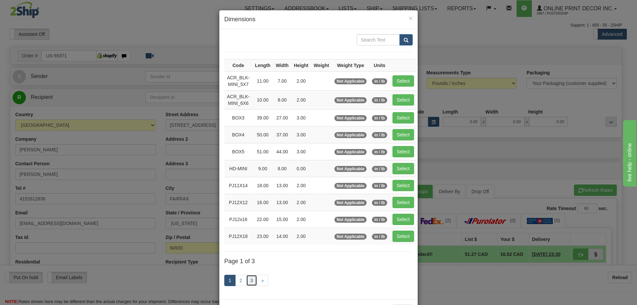
click at [248, 278] on link "3" at bounding box center [251, 280] width 11 height 11
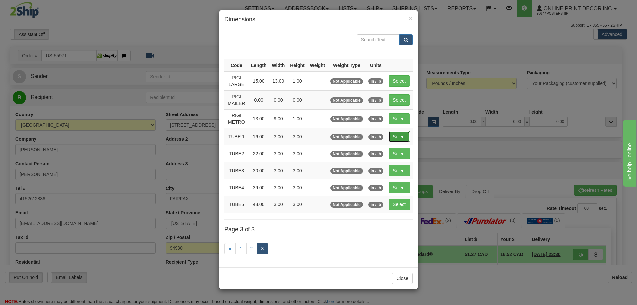
click at [400, 134] on button "Select" at bounding box center [399, 136] width 22 height 11
type input "TUBE 1"
type input "16.00"
type input "3.00"
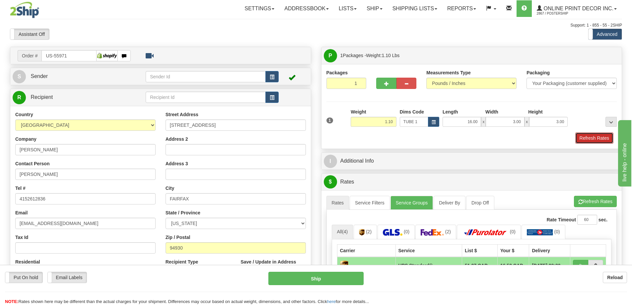
click at [585, 138] on button "Refresh Rates" at bounding box center [594, 137] width 38 height 11
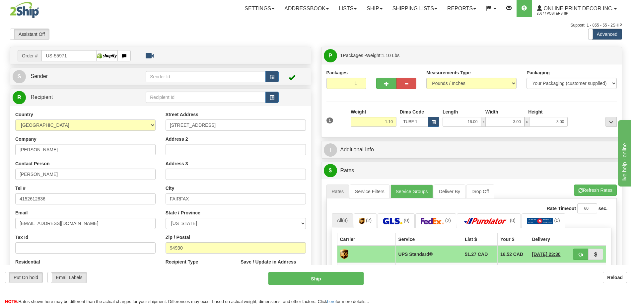
scroll to position [66, 0]
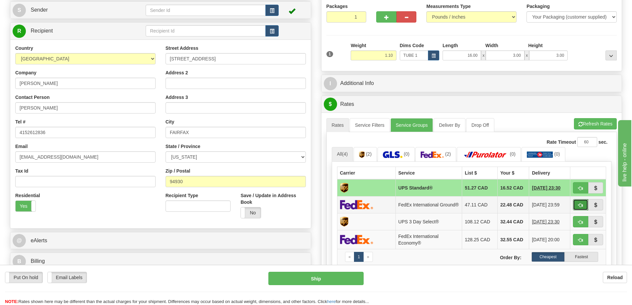
click at [579, 205] on span "button" at bounding box center [580, 205] width 5 height 4
type input "92"
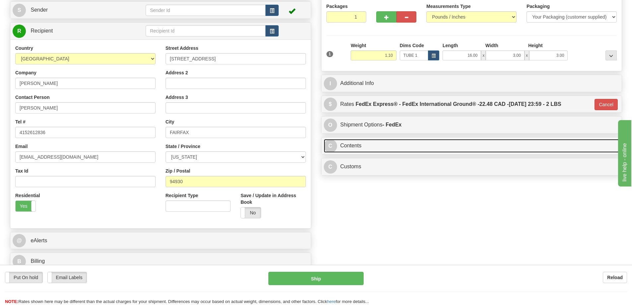
click at [521, 144] on link "C Contents" at bounding box center [472, 146] width 296 height 14
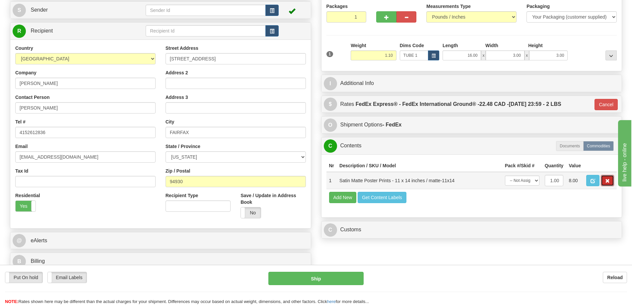
click at [607, 179] on button "button" at bounding box center [607, 180] width 13 height 11
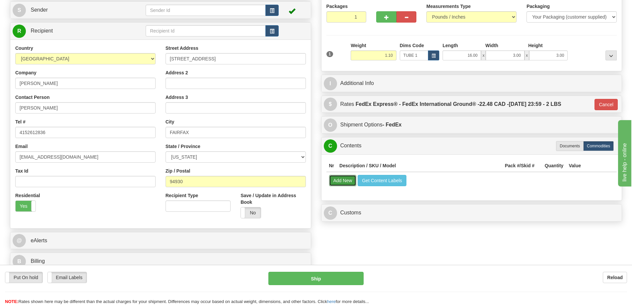
click at [340, 179] on button "Add New" at bounding box center [343, 180] width 28 height 11
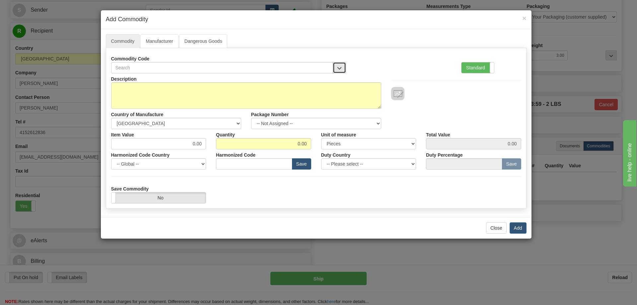
click at [339, 65] on button "button" at bounding box center [339, 67] width 13 height 11
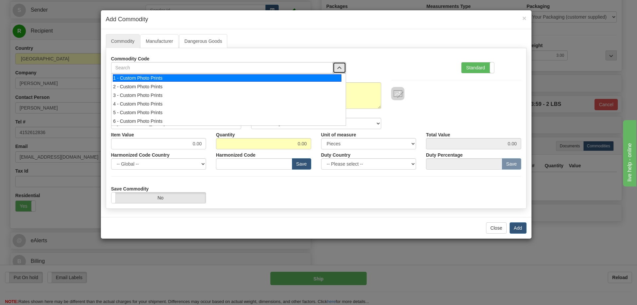
click at [332, 75] on div "1 - Custom Photo Prints" at bounding box center [227, 77] width 229 height 7
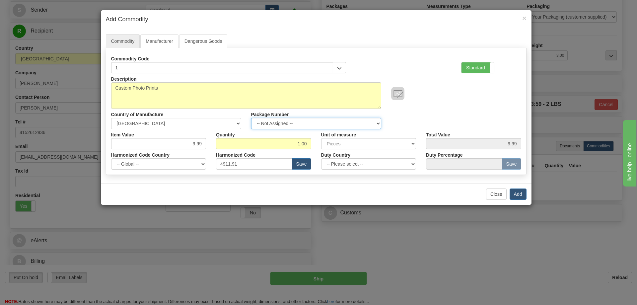
click at [372, 122] on select "-- Not Assigned -- Item 1" at bounding box center [316, 123] width 130 height 11
select select "0"
click at [251, 118] on select "-- Not Assigned -- Item 1" at bounding box center [316, 123] width 130 height 11
click at [518, 190] on button "Add" at bounding box center [518, 193] width 17 height 11
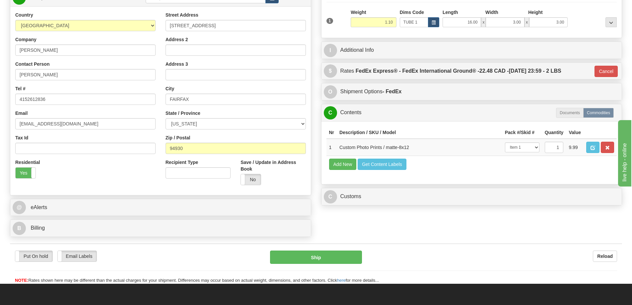
scroll to position [133, 0]
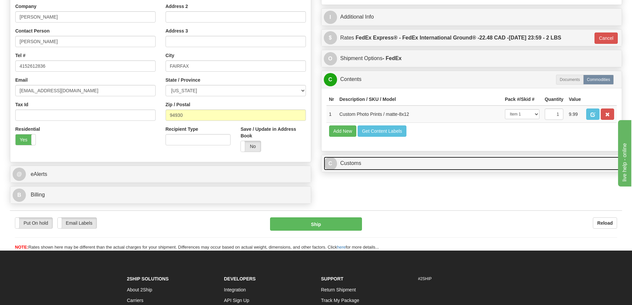
click at [511, 161] on link "C Customs" at bounding box center [472, 164] width 296 height 14
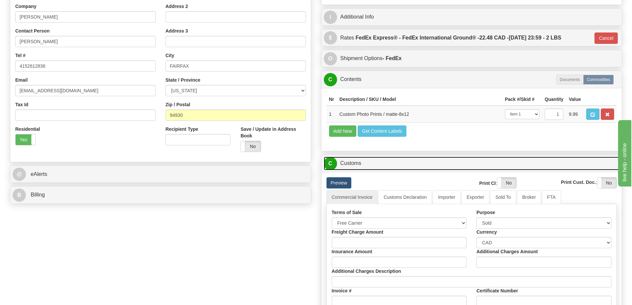
scroll to position [166, 0]
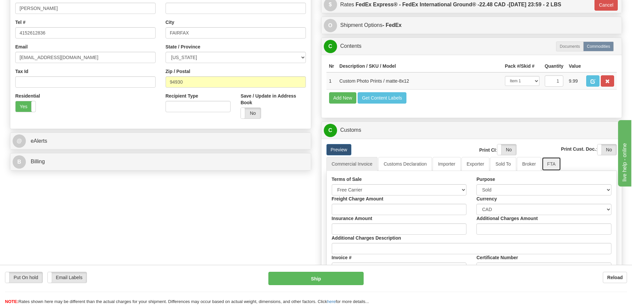
click at [550, 166] on link "FTA" at bounding box center [551, 164] width 19 height 14
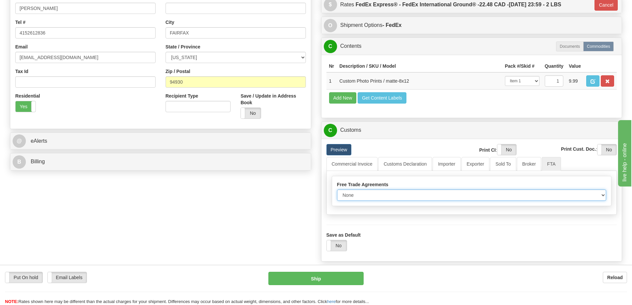
click at [603, 196] on select "None Other USMCA CETA CUKTCA" at bounding box center [471, 194] width 269 height 11
select select "1"
click at [337, 192] on select "None Other USMCA CETA CUKTCA" at bounding box center [471, 194] width 269 height 11
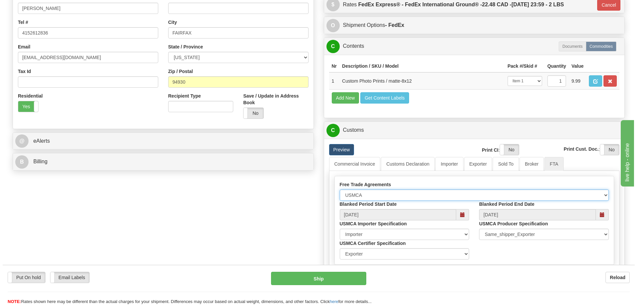
scroll to position [265, 0]
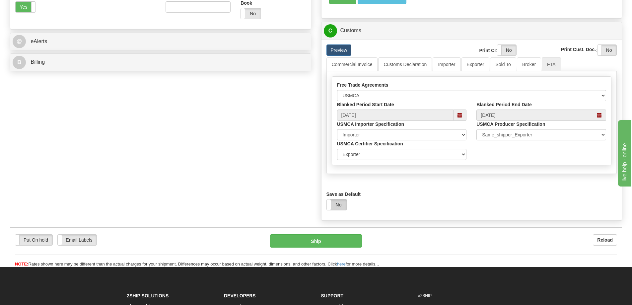
click at [341, 205] on label "No" at bounding box center [337, 204] width 20 height 11
click at [352, 238] on button "Ship" at bounding box center [316, 240] width 92 height 13
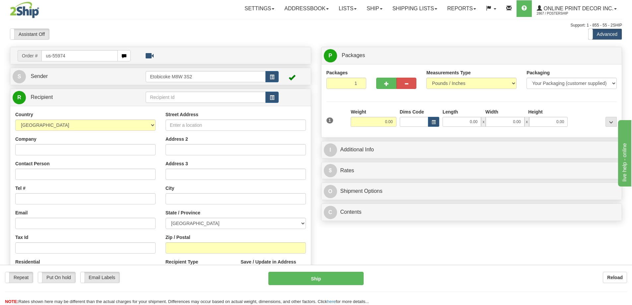
type input "us-55974"
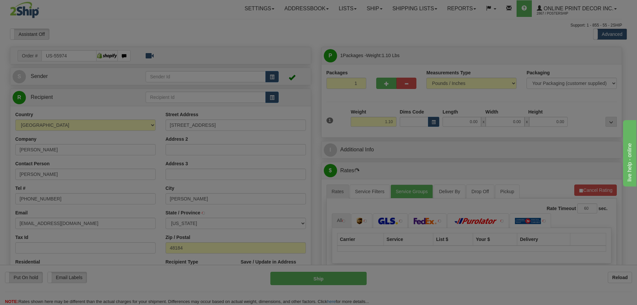
type input "[PERSON_NAME]"
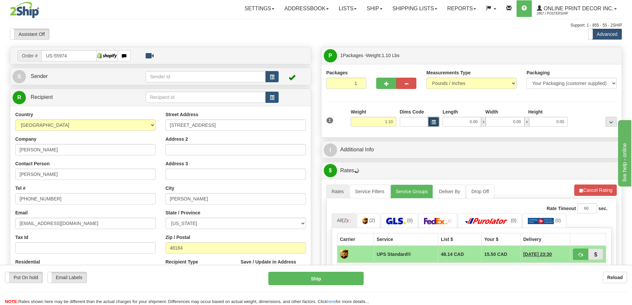
click at [437, 121] on button "button" at bounding box center [433, 122] width 11 height 10
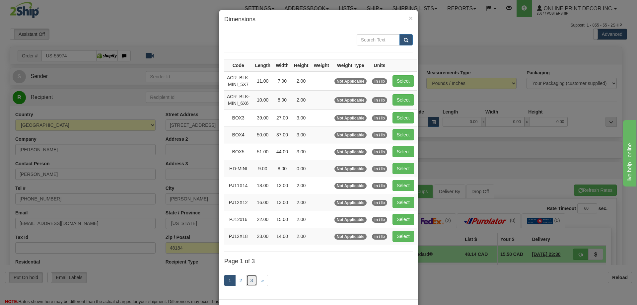
click at [251, 280] on link "3" at bounding box center [251, 280] width 11 height 11
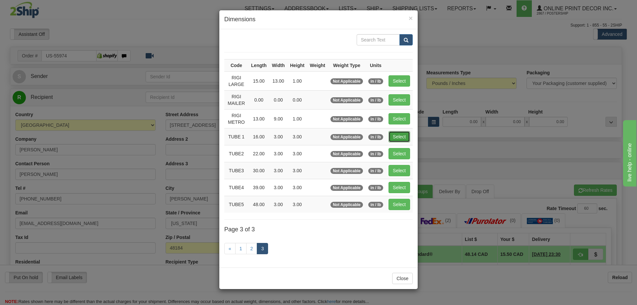
click at [401, 136] on button "Select" at bounding box center [399, 136] width 22 height 11
type input "TUBE 1"
type input "16.00"
type input "3.00"
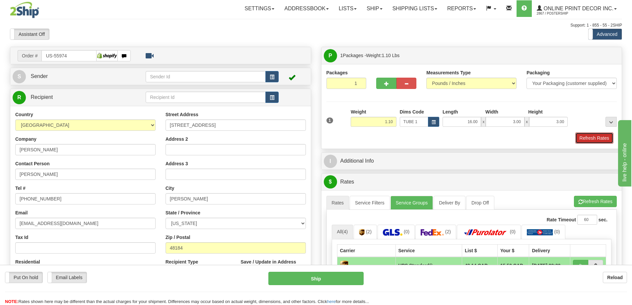
click at [594, 136] on button "Refresh Rates" at bounding box center [594, 137] width 38 height 11
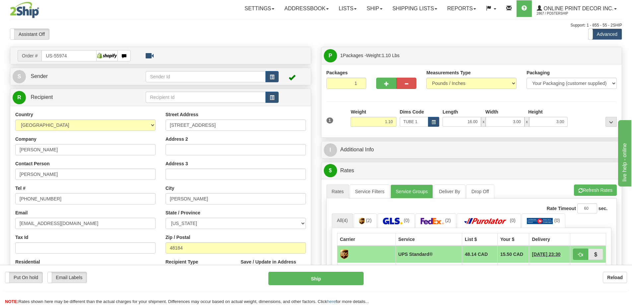
scroll to position [66, 0]
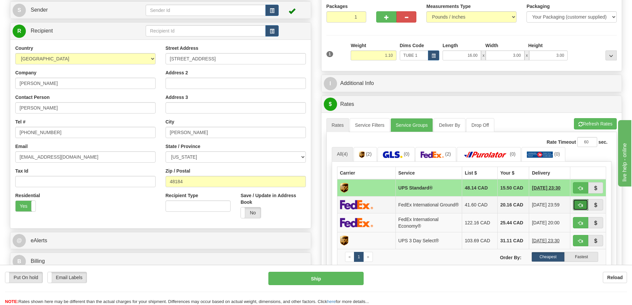
click at [581, 205] on span "button" at bounding box center [580, 205] width 5 height 4
type input "92"
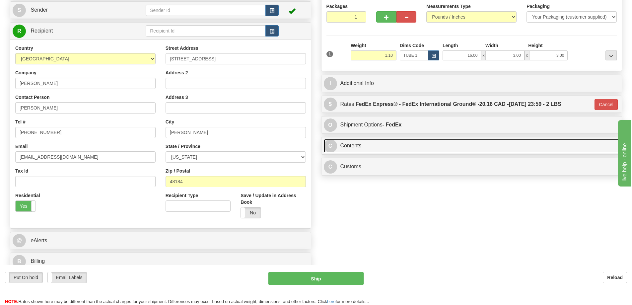
click at [474, 141] on link "C Contents" at bounding box center [472, 146] width 296 height 14
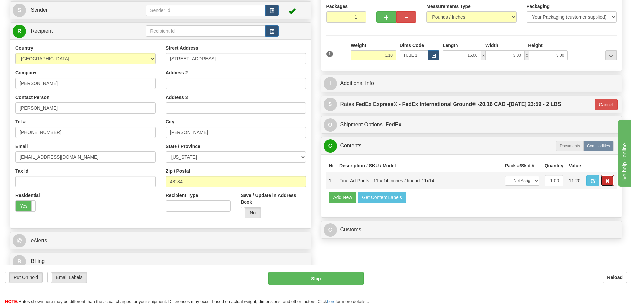
click at [608, 180] on span "button" at bounding box center [607, 181] width 5 height 4
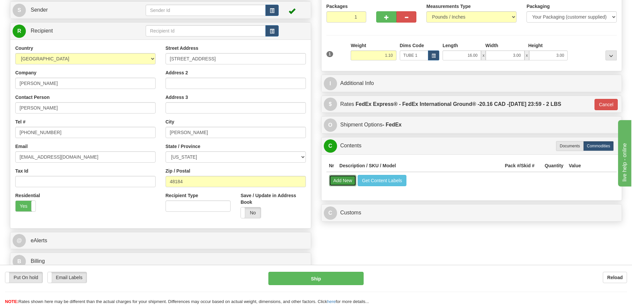
click at [339, 181] on button "Add New" at bounding box center [343, 180] width 28 height 11
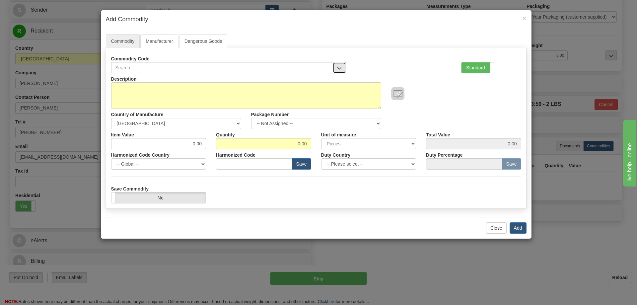
click at [338, 64] on button "button" at bounding box center [339, 67] width 13 height 11
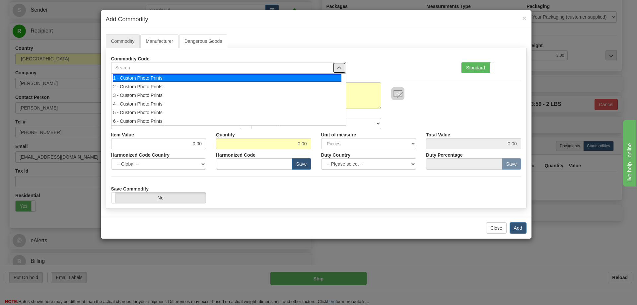
click at [325, 76] on div "1 - Custom Photo Prints" at bounding box center [227, 77] width 229 height 7
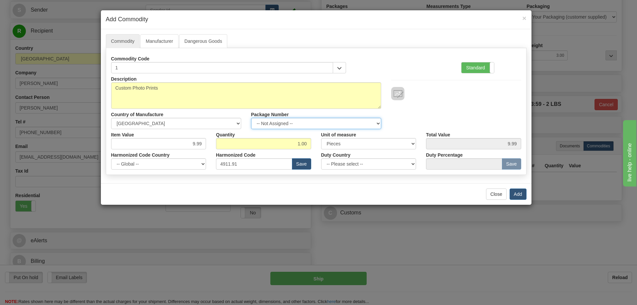
click at [372, 122] on select "-- Not Assigned -- Item 1" at bounding box center [316, 123] width 130 height 11
select select "0"
click at [251, 118] on select "-- Not Assigned -- Item 1" at bounding box center [316, 123] width 130 height 11
click at [520, 193] on button "Add" at bounding box center [518, 193] width 17 height 11
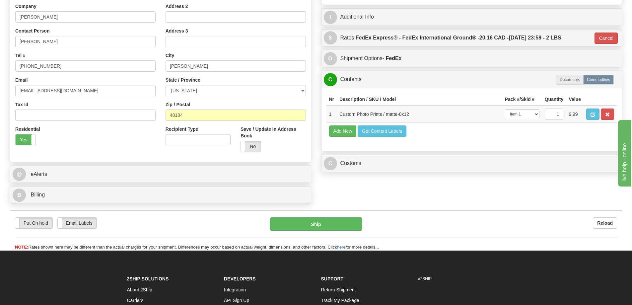
scroll to position [166, 0]
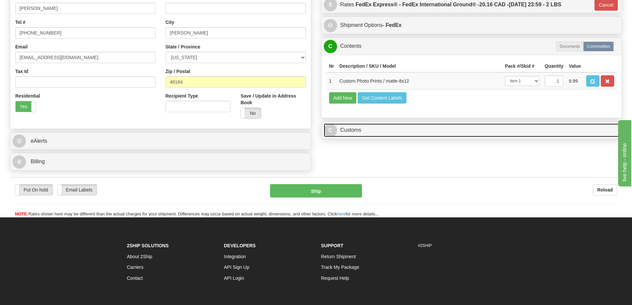
click at [474, 129] on link "C Customs" at bounding box center [472, 130] width 296 height 14
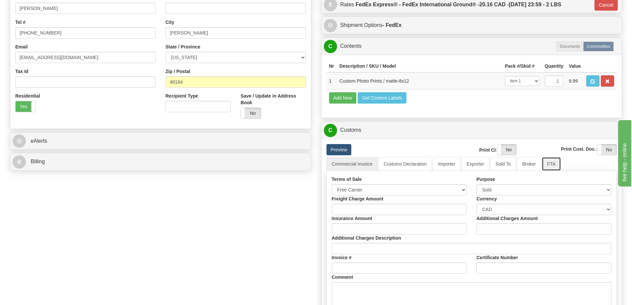
click at [547, 163] on link "FTA" at bounding box center [551, 164] width 19 height 14
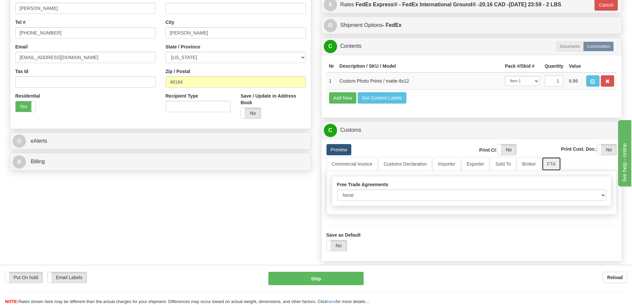
click at [551, 165] on link "FTA" at bounding box center [551, 164] width 19 height 14
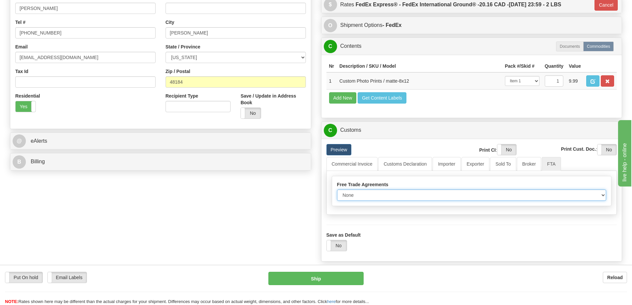
click at [596, 199] on select "None Other USMCA CETA CUKTCA" at bounding box center [471, 194] width 269 height 11
select select "1"
click at [337, 192] on select "None Other USMCA CETA CUKTCA" at bounding box center [471, 194] width 269 height 11
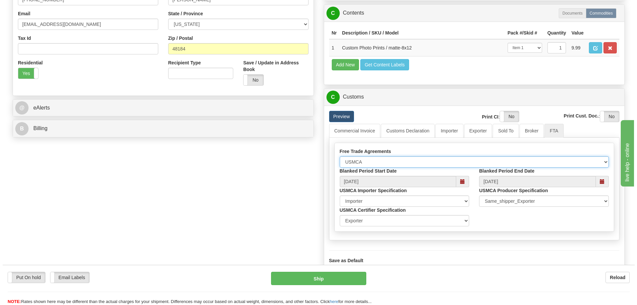
scroll to position [232, 0]
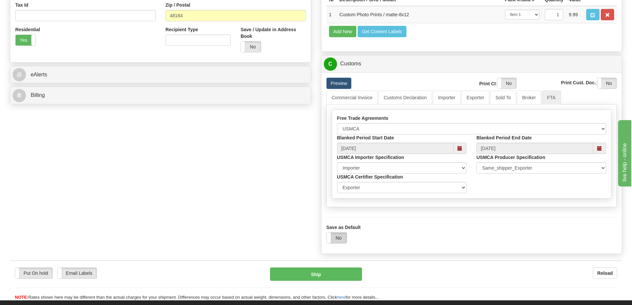
click at [340, 239] on label "No" at bounding box center [337, 238] width 20 height 11
click at [342, 273] on button "Ship" at bounding box center [316, 273] width 92 height 13
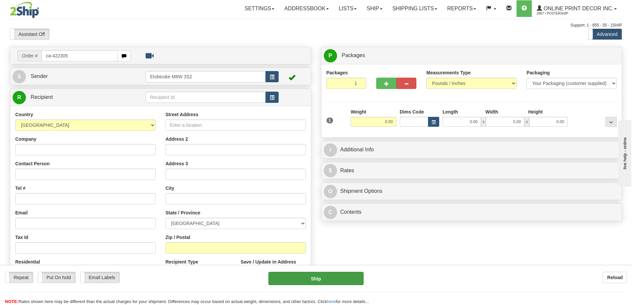
type input "ca-422305"
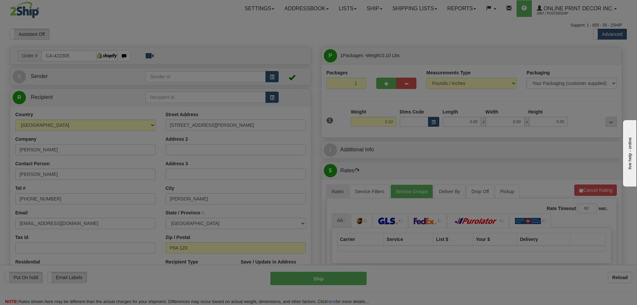
type input "SUNDRIDGE"
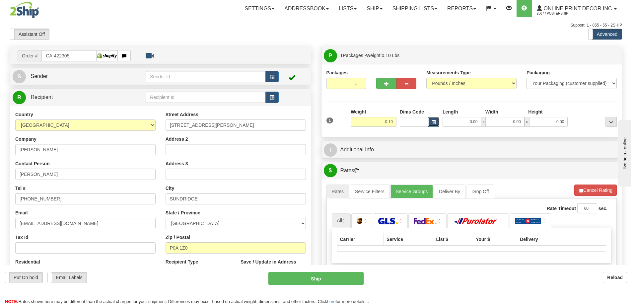
click at [434, 122] on span "button" at bounding box center [434, 122] width 4 height 4
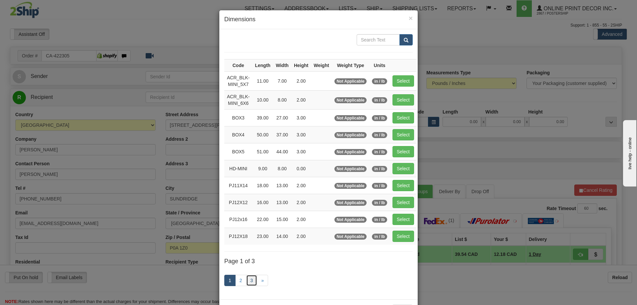
click at [248, 279] on link "3" at bounding box center [251, 280] width 11 height 11
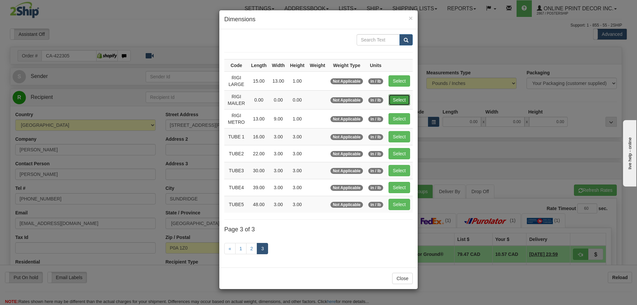
click at [397, 102] on button "Select" at bounding box center [399, 99] width 22 height 11
type input "RIGI MAILER"
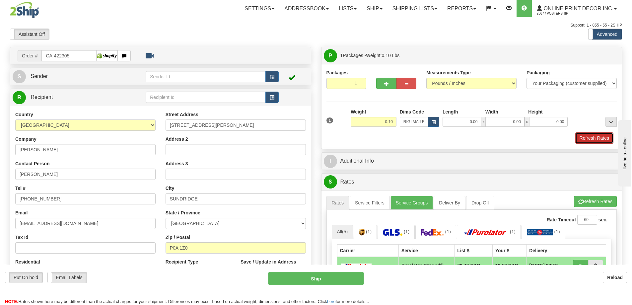
drag, startPoint x: 597, startPoint y: 137, endPoint x: 593, endPoint y: 143, distance: 7.1
click at [595, 140] on button "Refresh Rates" at bounding box center [594, 137] width 38 height 11
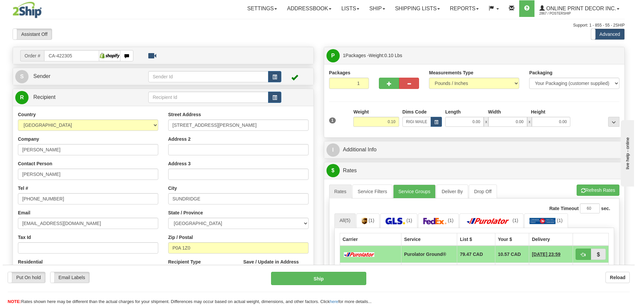
scroll to position [100, 0]
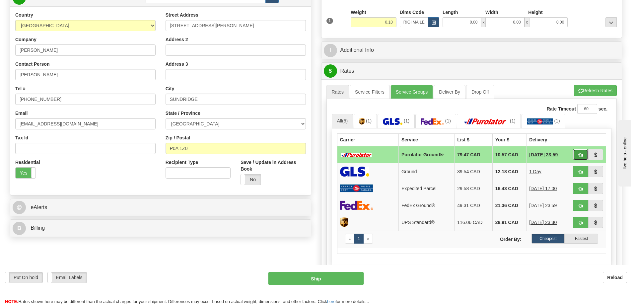
click at [577, 152] on button "button" at bounding box center [580, 154] width 15 height 11
type input "260"
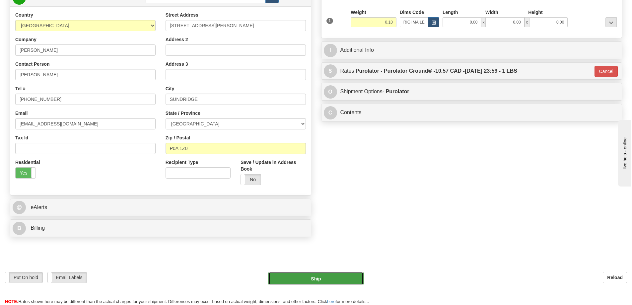
click at [345, 276] on button "Ship" at bounding box center [315, 278] width 95 height 13
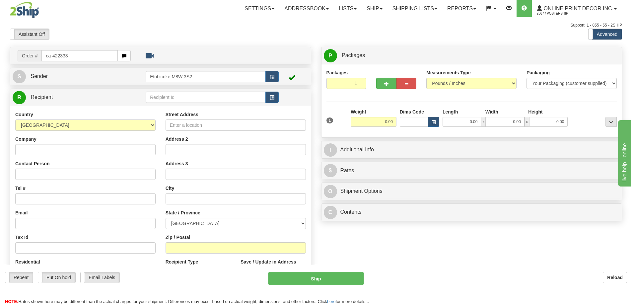
type input "ca-422333"
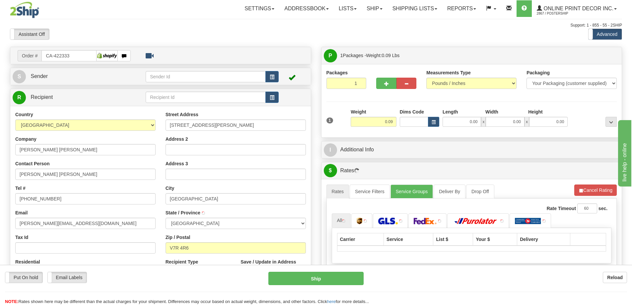
type input "[GEOGRAPHIC_DATA]"
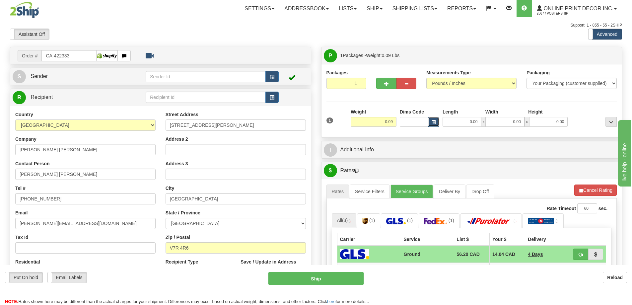
click at [430, 121] on button "button" at bounding box center [433, 122] width 11 height 10
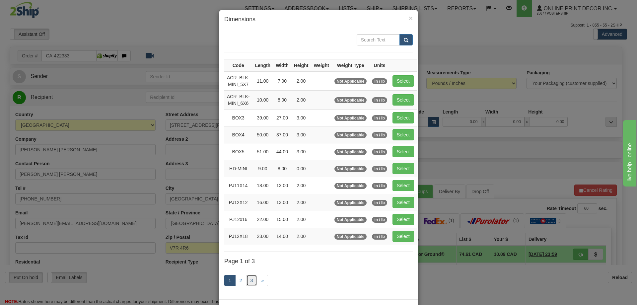
click at [248, 279] on link "3" at bounding box center [251, 280] width 11 height 11
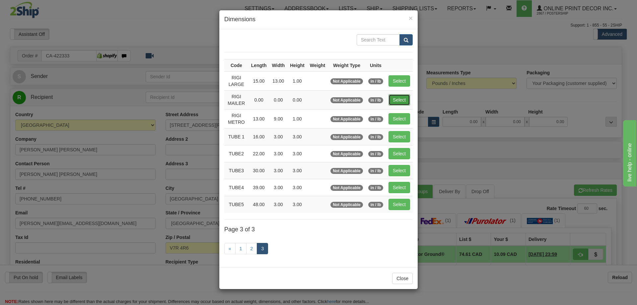
click at [397, 98] on button "Select" at bounding box center [399, 99] width 22 height 11
type input "RIGI MAILER"
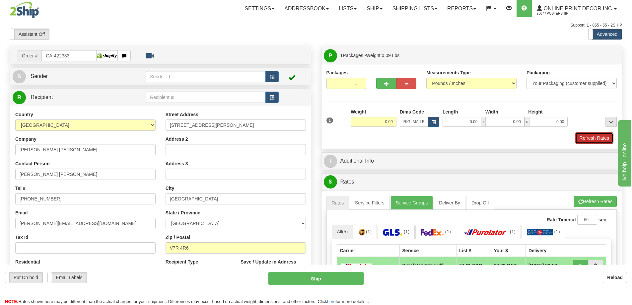
click at [590, 138] on button "Refresh Rates" at bounding box center [594, 137] width 38 height 11
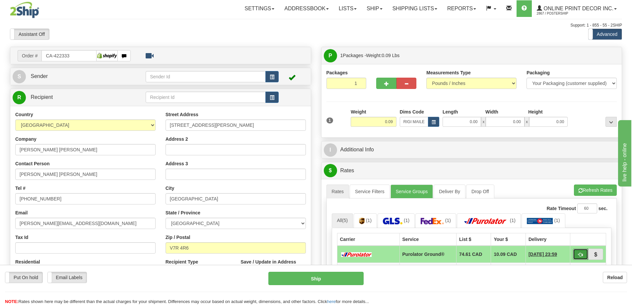
click at [582, 254] on span "button" at bounding box center [580, 254] width 5 height 4
type input "260"
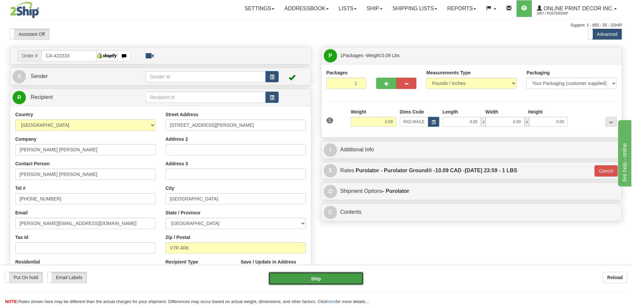
click at [291, 279] on button "Ship" at bounding box center [315, 278] width 95 height 13
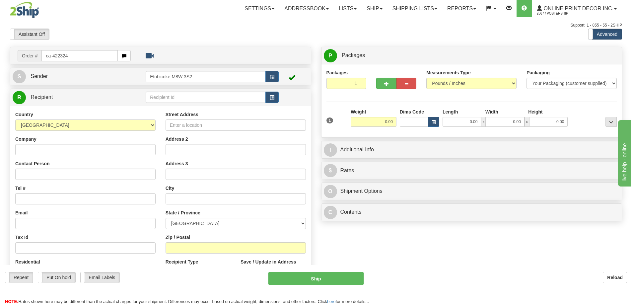
type input "ca-422324"
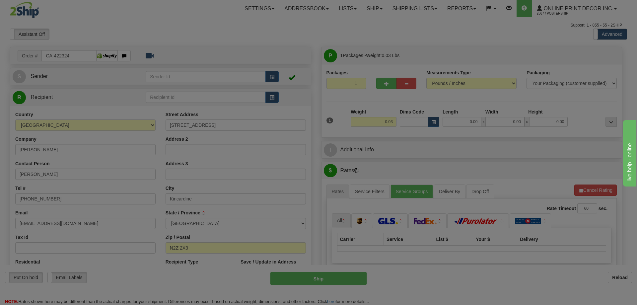
type input "KINCARDINE"
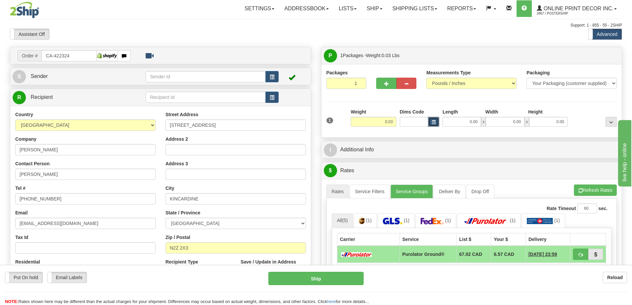
click at [436, 123] on button "button" at bounding box center [433, 122] width 11 height 10
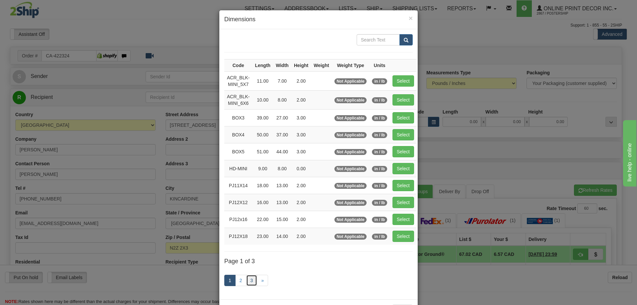
click at [251, 279] on link "3" at bounding box center [251, 280] width 11 height 11
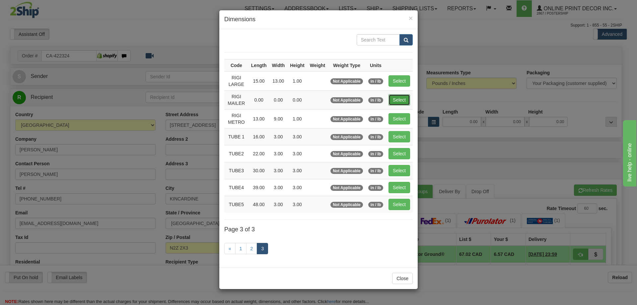
click at [396, 100] on button "Select" at bounding box center [399, 99] width 22 height 11
type input "RIGI MAILER"
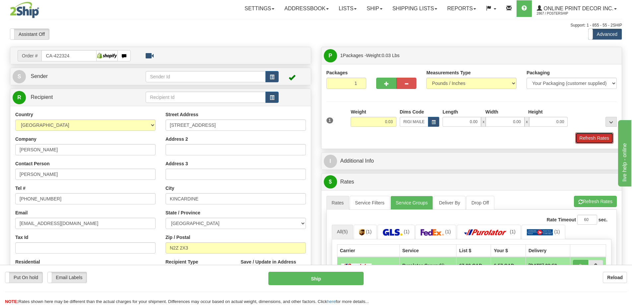
click at [589, 137] on button "Refresh Rates" at bounding box center [594, 137] width 38 height 11
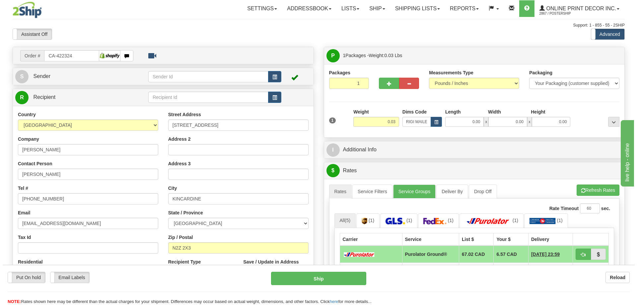
scroll to position [66, 0]
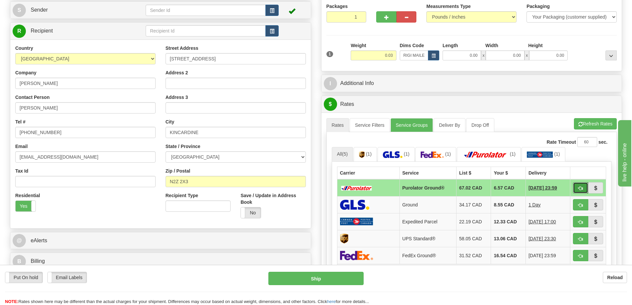
click at [581, 185] on button "button" at bounding box center [580, 187] width 15 height 11
type input "260"
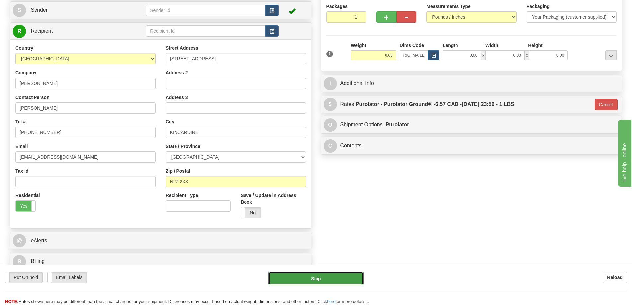
click at [344, 276] on button "Ship" at bounding box center [315, 278] width 95 height 13
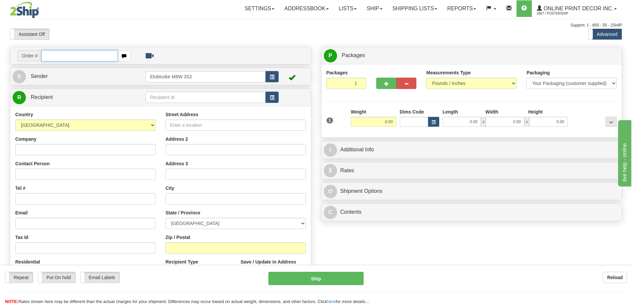
click at [64, 57] on input "text" at bounding box center [79, 55] width 76 height 11
type input "ca-422289"
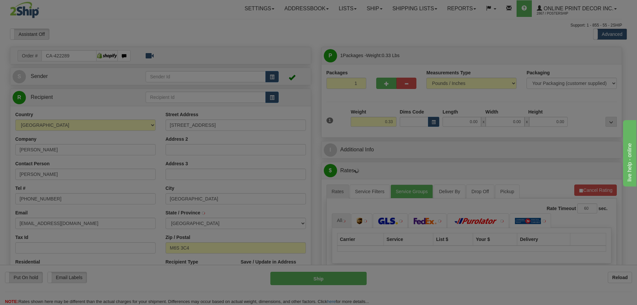
type input "YORK"
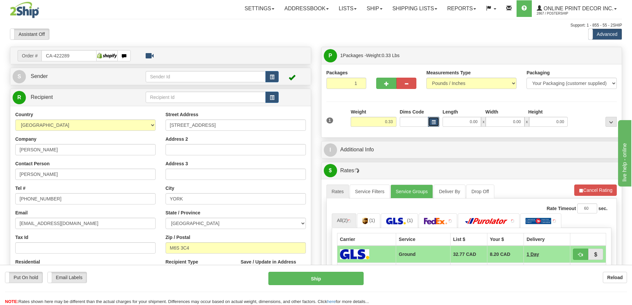
click at [432, 120] on span "button" at bounding box center [434, 122] width 4 height 4
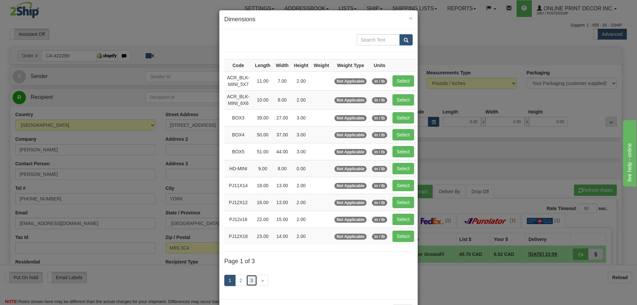
click at [250, 277] on link "3" at bounding box center [251, 280] width 11 height 11
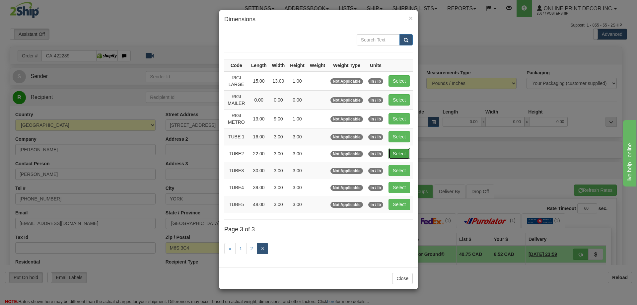
click at [403, 152] on button "Select" at bounding box center [399, 153] width 22 height 11
type input "TUBE2"
type input "22.00"
type input "3.00"
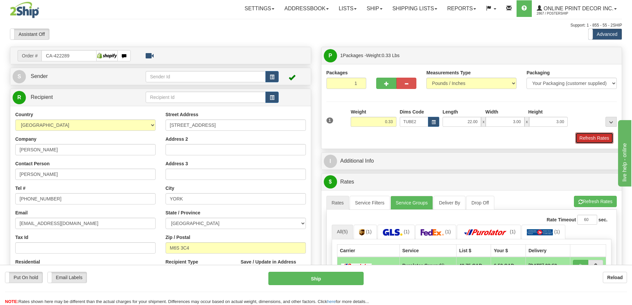
click at [592, 138] on button "Refresh Rates" at bounding box center [594, 137] width 38 height 11
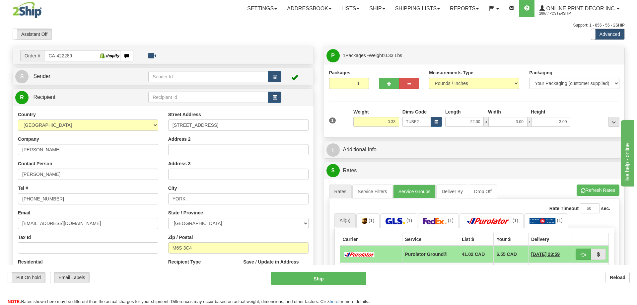
scroll to position [100, 0]
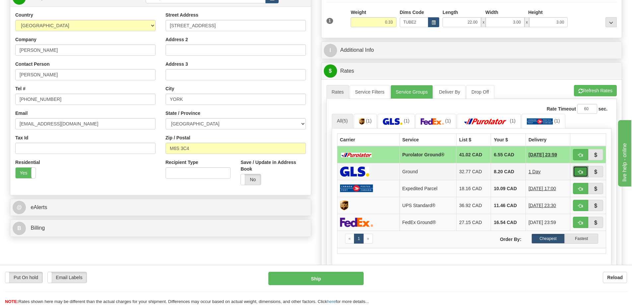
click at [582, 172] on span "button" at bounding box center [580, 172] width 5 height 4
type input "1"
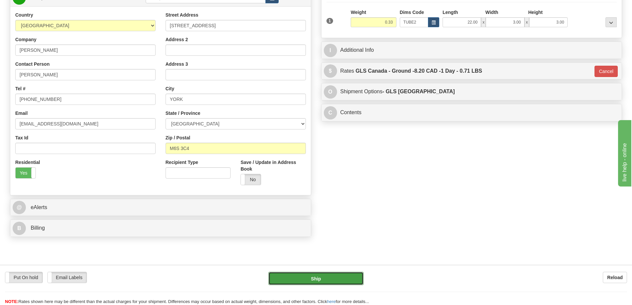
click at [326, 278] on button "Ship" at bounding box center [315, 278] width 95 height 13
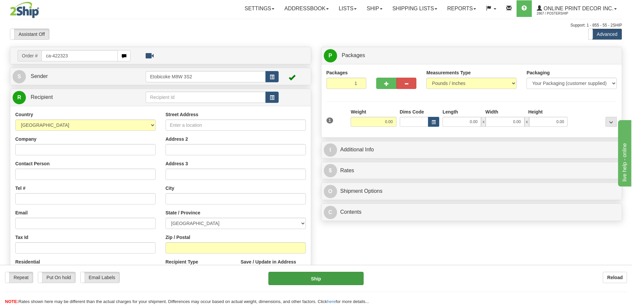
type input "ca-422323"
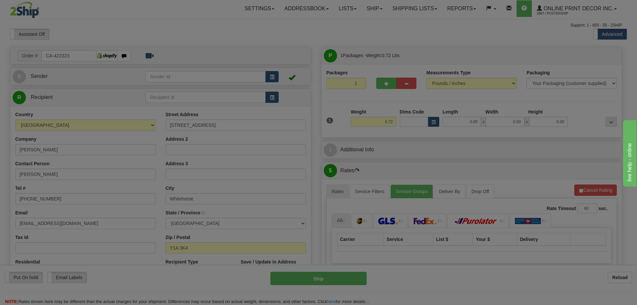
type input "WHITEHORSE"
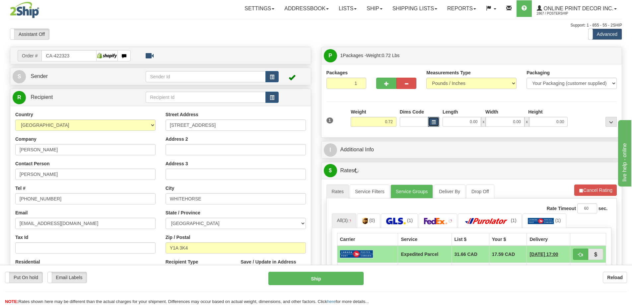
click at [431, 119] on button "button" at bounding box center [433, 122] width 11 height 10
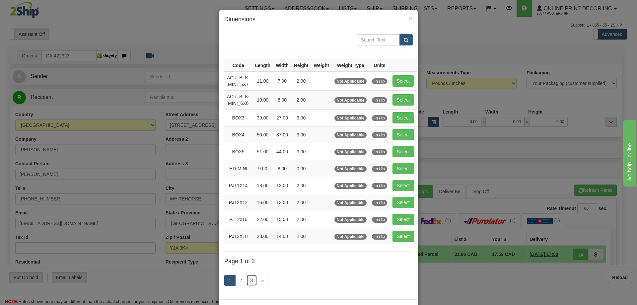
click at [246, 281] on link "3" at bounding box center [251, 280] width 11 height 11
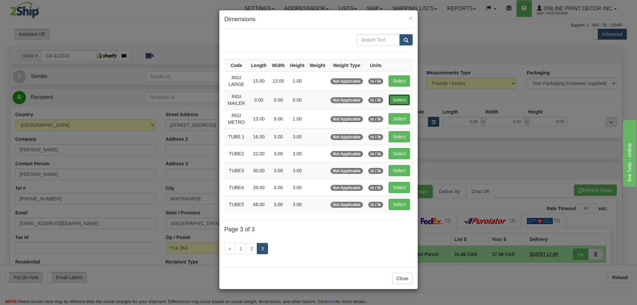
click at [398, 98] on button "Select" at bounding box center [399, 99] width 22 height 11
type input "RIGI MAILER"
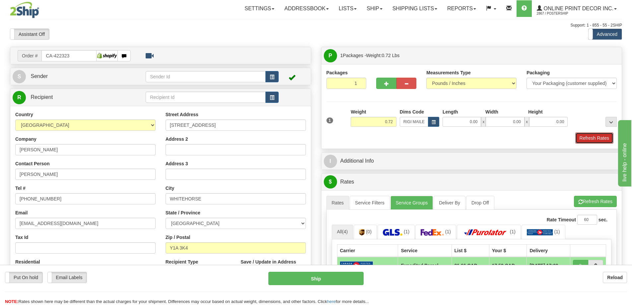
click at [598, 135] on button "Refresh Rates" at bounding box center [594, 137] width 38 height 11
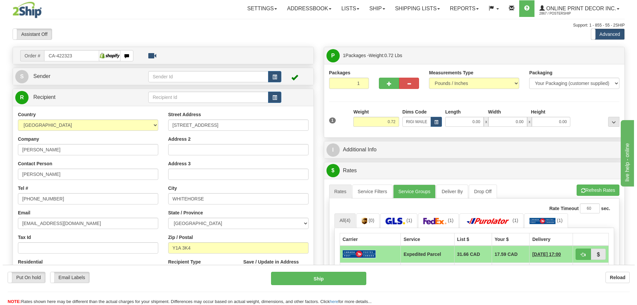
scroll to position [66, 0]
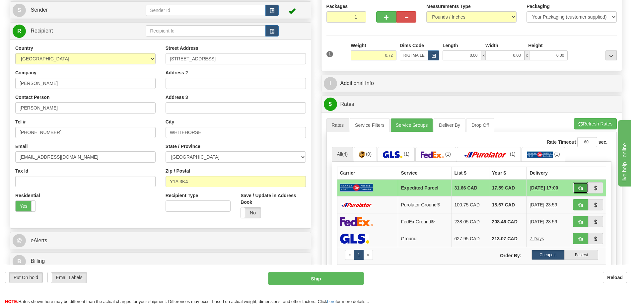
click at [576, 187] on button "button" at bounding box center [580, 187] width 15 height 11
type input "DOM.EP"
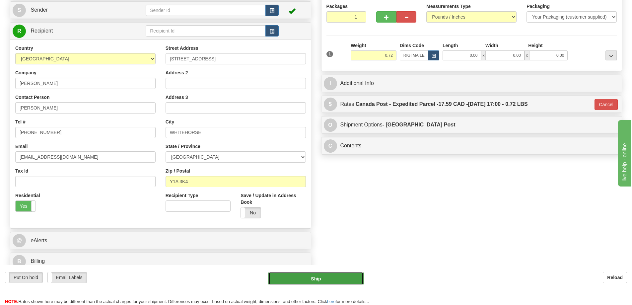
click at [349, 274] on button "Ship" at bounding box center [315, 278] width 95 height 13
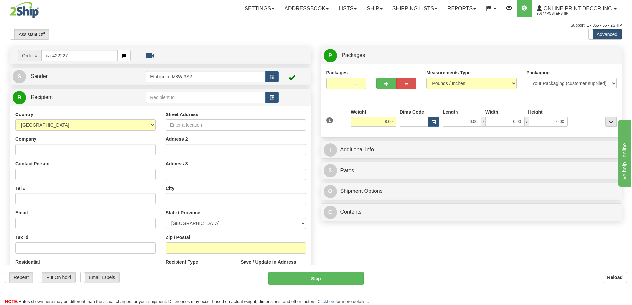
type input "ca-422227"
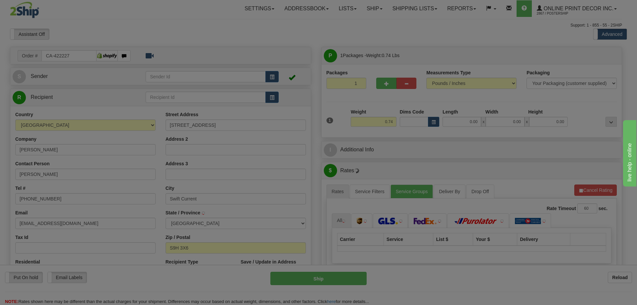
type input "SWIFT CURRENT"
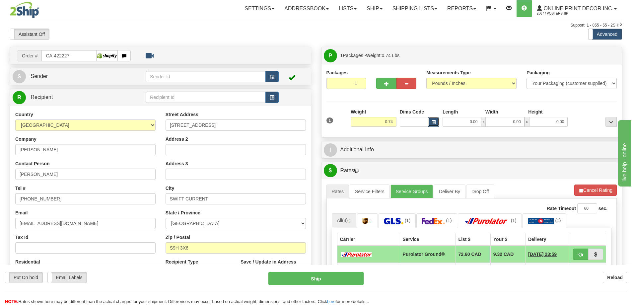
click at [430, 119] on button "button" at bounding box center [433, 122] width 11 height 10
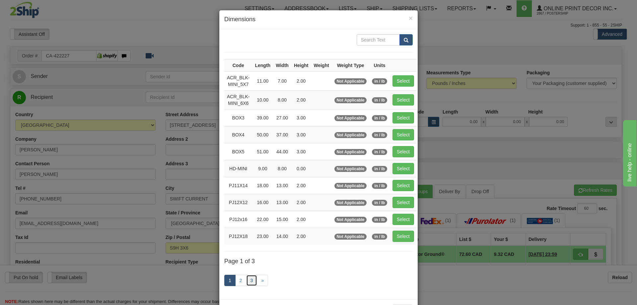
drag, startPoint x: 251, startPoint y: 277, endPoint x: 251, endPoint y: 270, distance: 7.0
click at [251, 276] on link "3" at bounding box center [251, 280] width 11 height 11
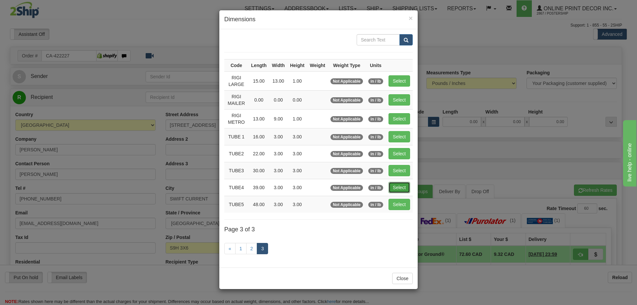
click at [399, 188] on button "Select" at bounding box center [399, 187] width 22 height 11
type input "TUBE4"
type input "39.00"
type input "3.00"
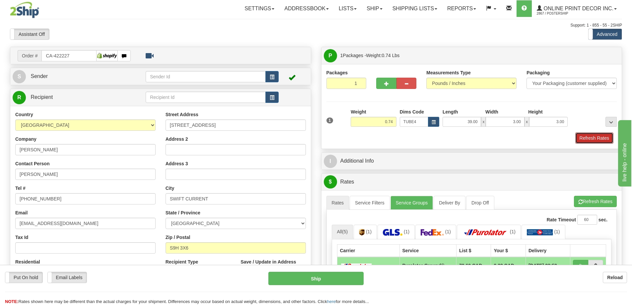
click at [581, 139] on button "Refresh Rates" at bounding box center [594, 137] width 38 height 11
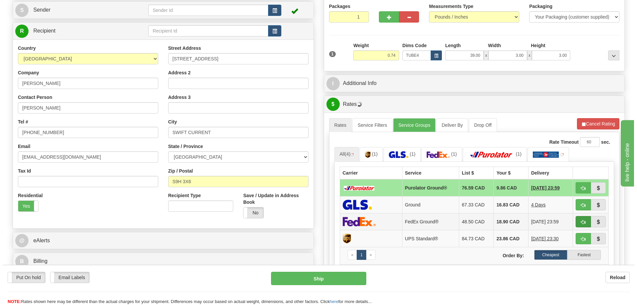
scroll to position [100, 0]
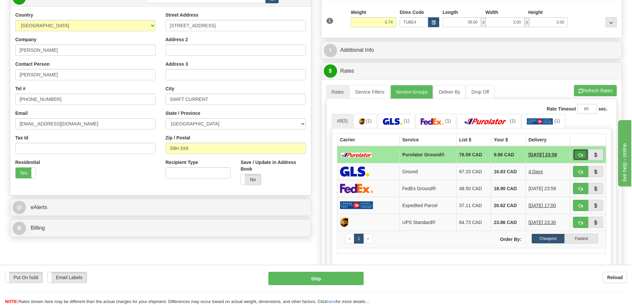
click at [584, 153] on button "button" at bounding box center [580, 154] width 15 height 11
type input "260"
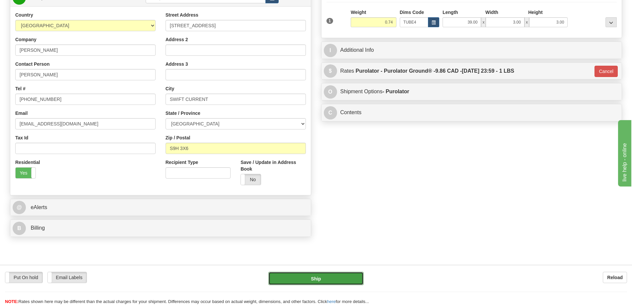
click at [351, 274] on button "Ship" at bounding box center [315, 278] width 95 height 13
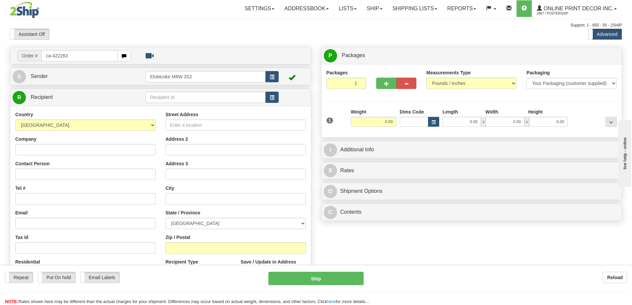
type input "ca-422263"
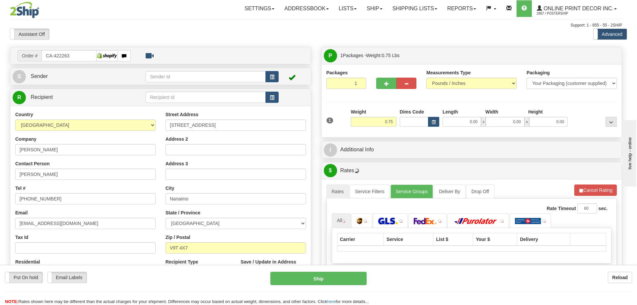
type input "NANAIMO"
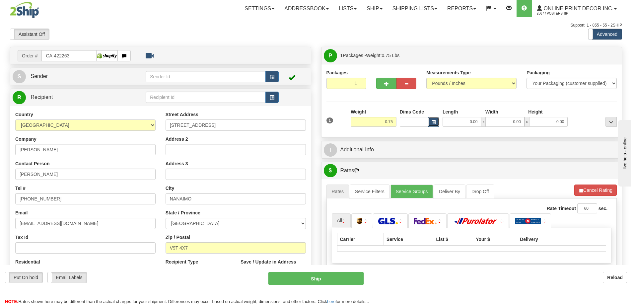
click at [432, 120] on span "button" at bounding box center [434, 122] width 4 height 4
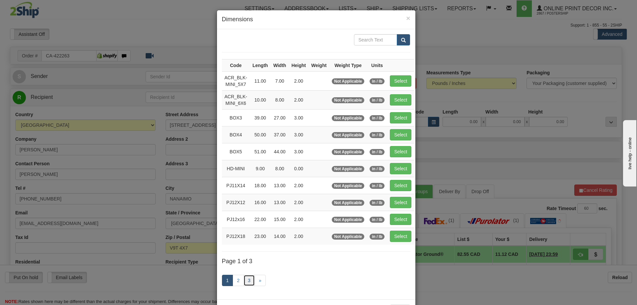
click at [248, 280] on link "3" at bounding box center [249, 280] width 11 height 11
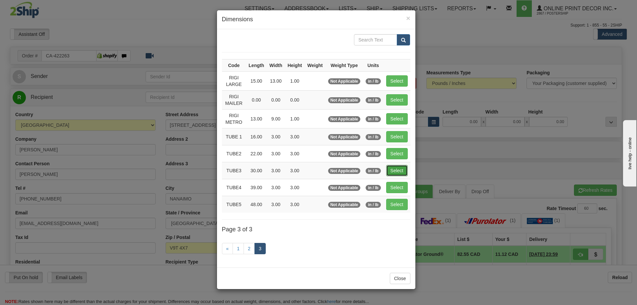
click at [398, 170] on button "Select" at bounding box center [397, 170] width 22 height 11
type input "TUBE3"
type input "30.00"
type input "3.00"
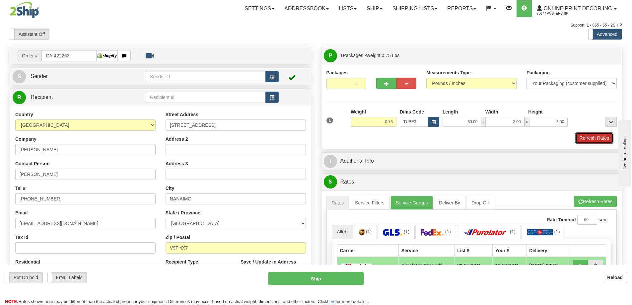
click at [585, 141] on button "Refresh Rates" at bounding box center [594, 137] width 38 height 11
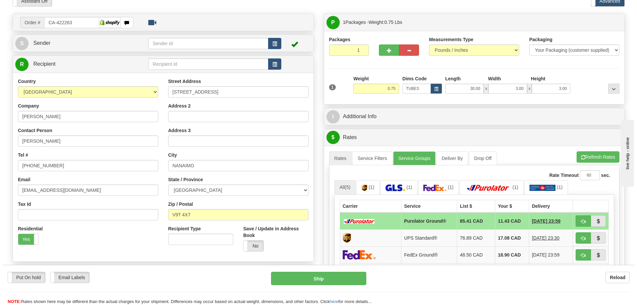
scroll to position [100, 0]
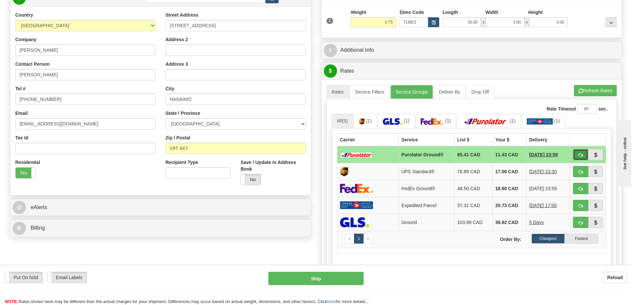
click at [577, 156] on button "button" at bounding box center [580, 154] width 15 height 11
type input "260"
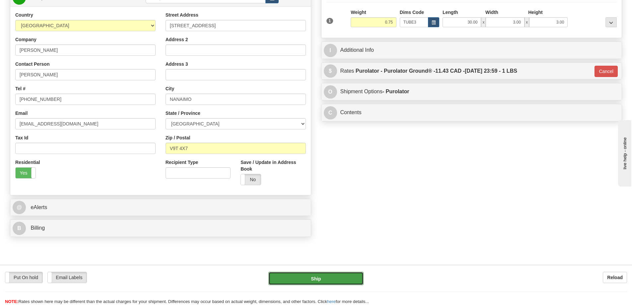
click at [327, 281] on button "Ship" at bounding box center [315, 278] width 95 height 13
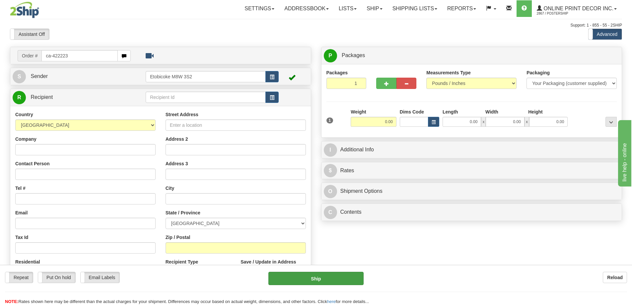
type input "ca-422223"
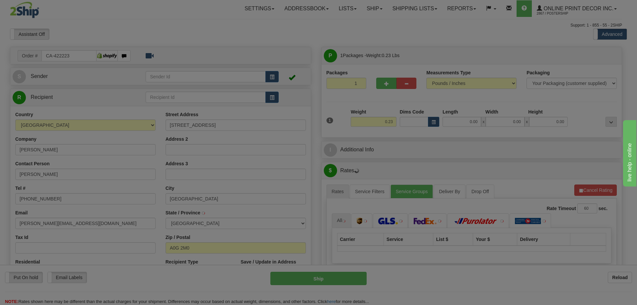
type input "GLOVERTOWN SOUTH"
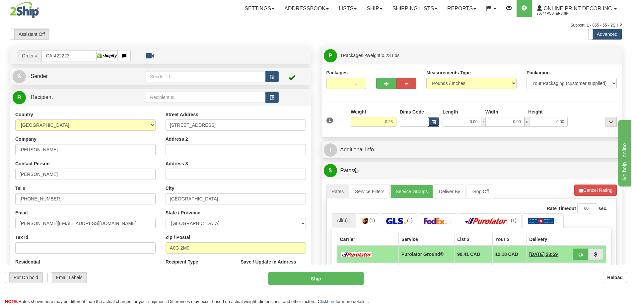
click at [432, 120] on span "button" at bounding box center [434, 122] width 4 height 4
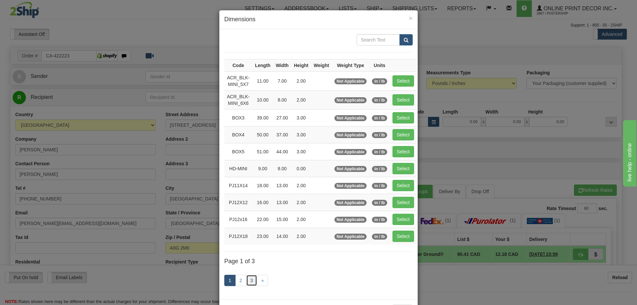
drag, startPoint x: 247, startPoint y: 280, endPoint x: 243, endPoint y: 269, distance: 11.3
click at [247, 279] on link "3" at bounding box center [251, 280] width 11 height 11
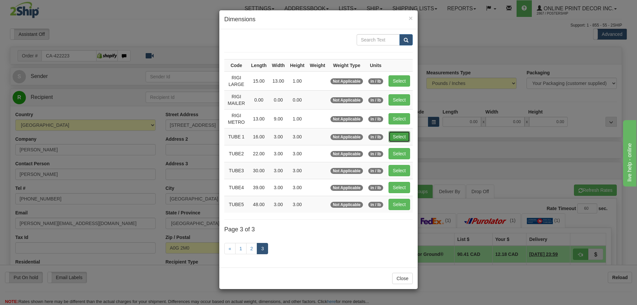
click at [398, 139] on button "Select" at bounding box center [399, 136] width 22 height 11
type input "TUBE 1"
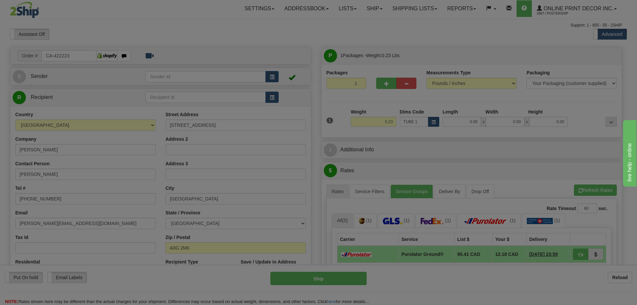
type input "16.00"
type input "3.00"
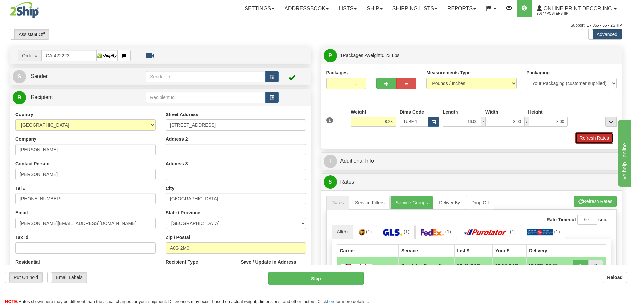
click at [601, 137] on button "Refresh Rates" at bounding box center [594, 137] width 38 height 11
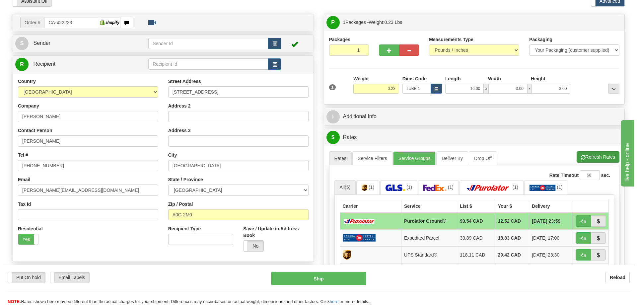
scroll to position [66, 0]
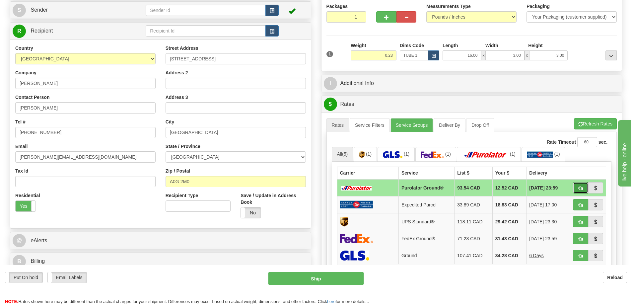
click at [581, 184] on button "button" at bounding box center [580, 187] width 15 height 11
type input "260"
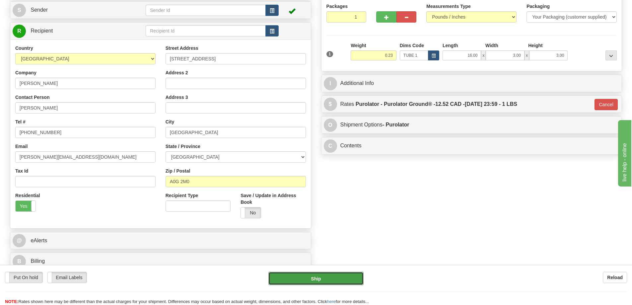
click at [333, 273] on button "Ship" at bounding box center [315, 278] width 95 height 13
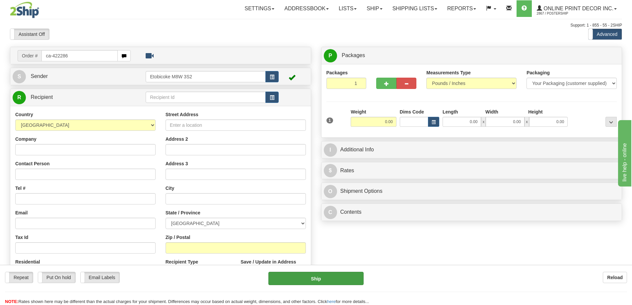
type input "ca-422286"
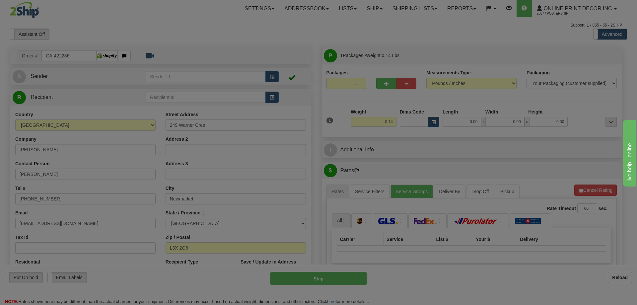
type input "NEWMARKET"
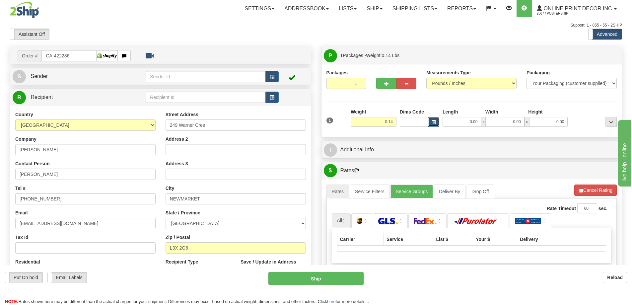
click at [434, 122] on span "button" at bounding box center [434, 122] width 4 height 4
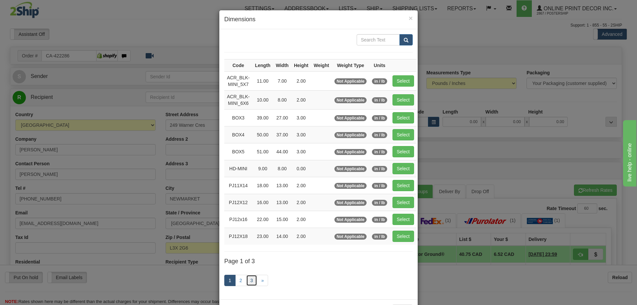
click at [249, 277] on link "3" at bounding box center [251, 280] width 11 height 11
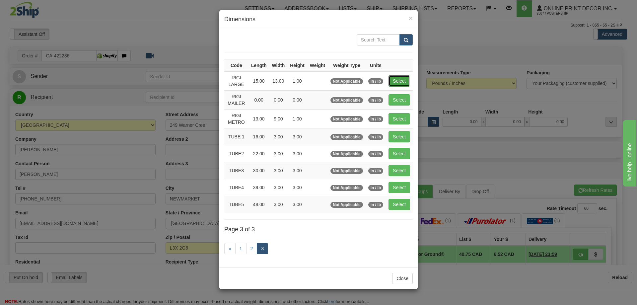
click at [398, 81] on button "Select" at bounding box center [399, 80] width 22 height 11
type input "RIGI LARGE"
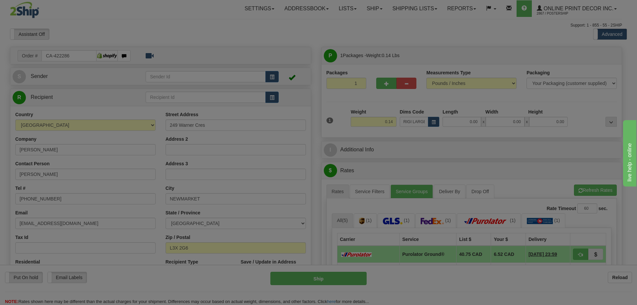
type input "15.00"
type input "13.00"
type input "1.00"
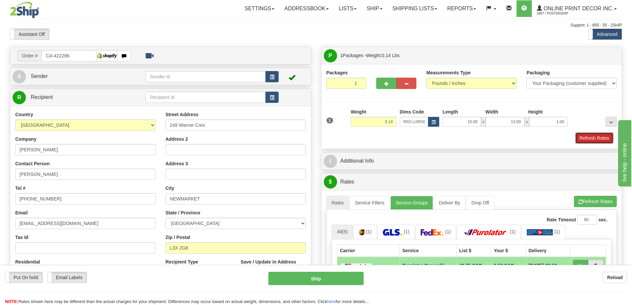
click at [589, 139] on button "Refresh Rates" at bounding box center [594, 137] width 38 height 11
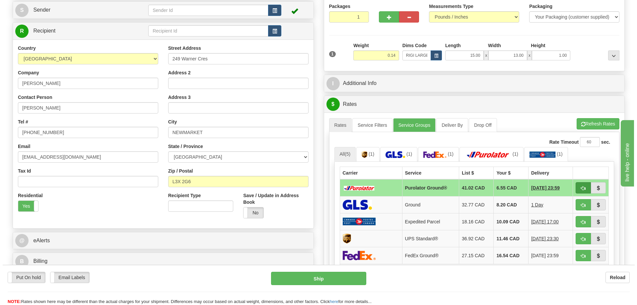
scroll to position [100, 0]
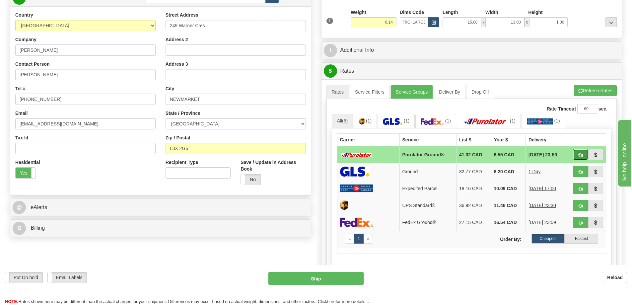
click at [579, 153] on button "button" at bounding box center [580, 154] width 15 height 11
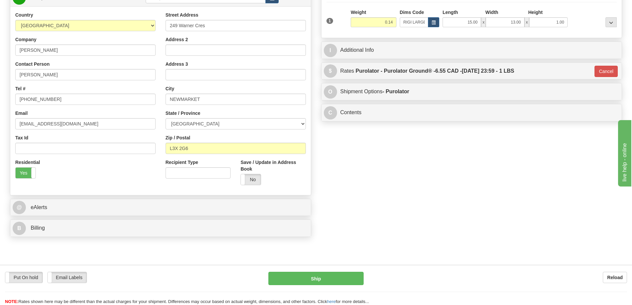
type input "260"
click at [327, 274] on button "Ship" at bounding box center [315, 278] width 95 height 13
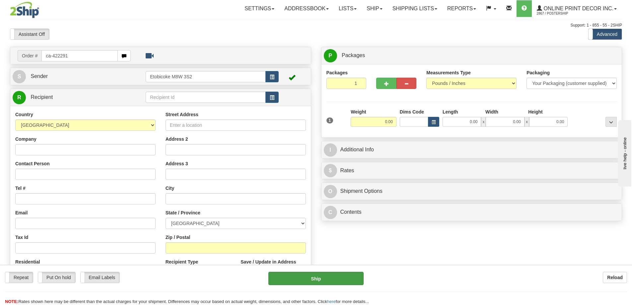
type input "ca-422291"
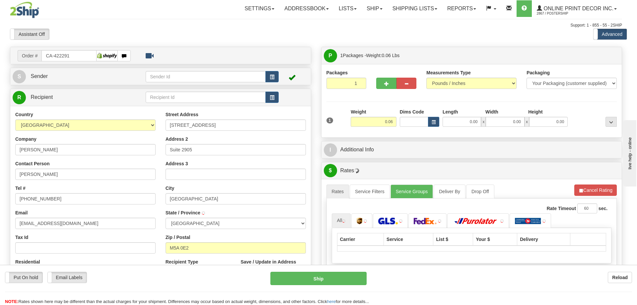
type input "TORONTO"
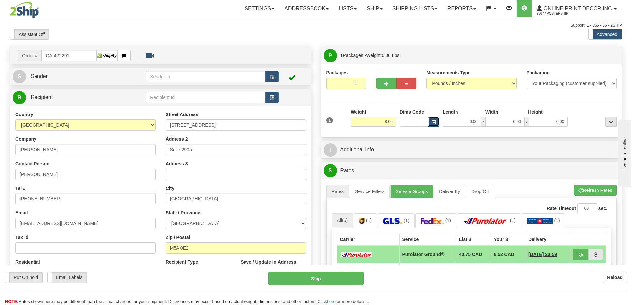
click at [431, 122] on button "button" at bounding box center [433, 122] width 11 height 10
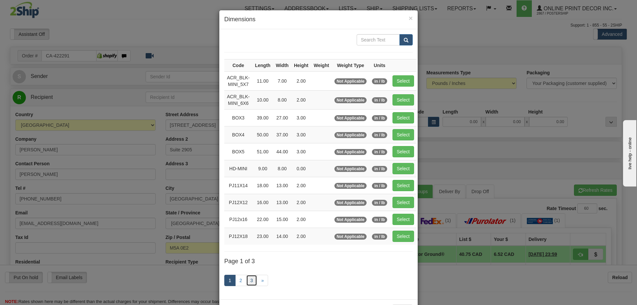
click at [250, 277] on link "3" at bounding box center [251, 280] width 11 height 11
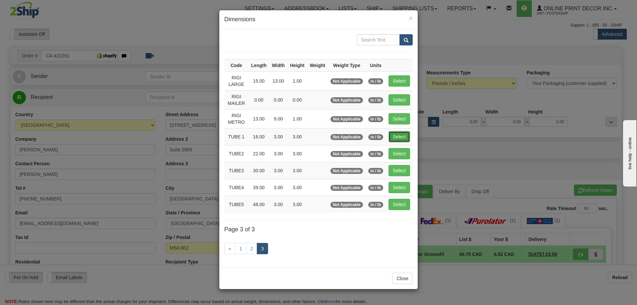
click at [401, 139] on button "Select" at bounding box center [399, 136] width 22 height 11
type input "TUBE 1"
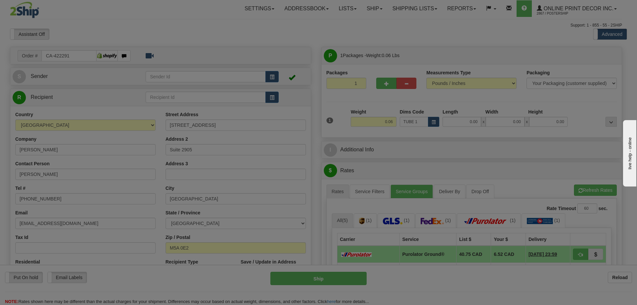
type input "16.00"
type input "3.00"
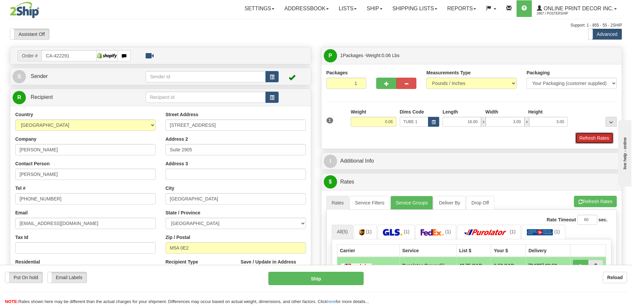
click at [604, 137] on button "Refresh Rates" at bounding box center [594, 137] width 38 height 11
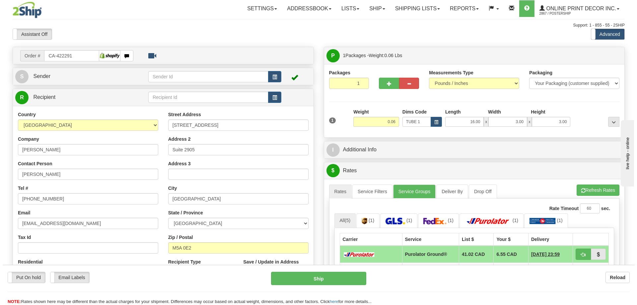
scroll to position [100, 0]
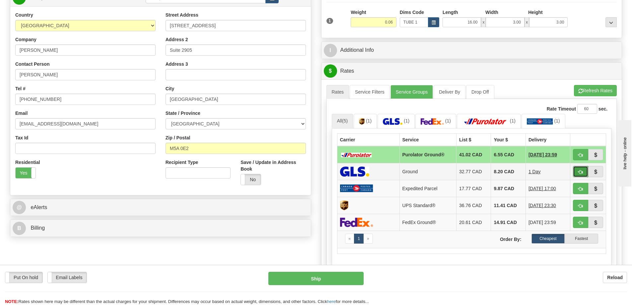
click at [577, 173] on button "button" at bounding box center [580, 171] width 15 height 11
type input "1"
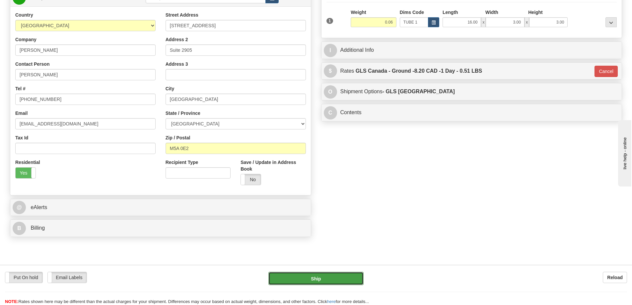
click at [349, 275] on button "Ship" at bounding box center [315, 278] width 95 height 13
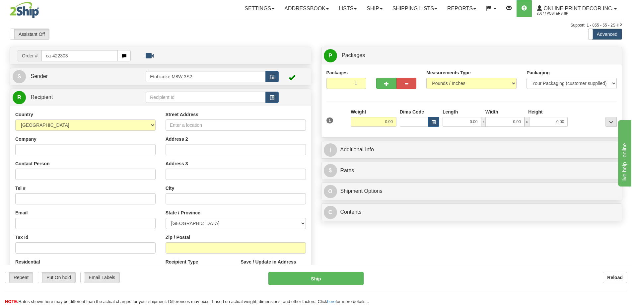
type input "ca-422303"
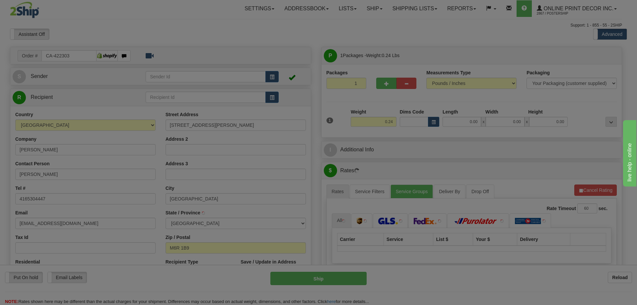
type input "[GEOGRAPHIC_DATA]"
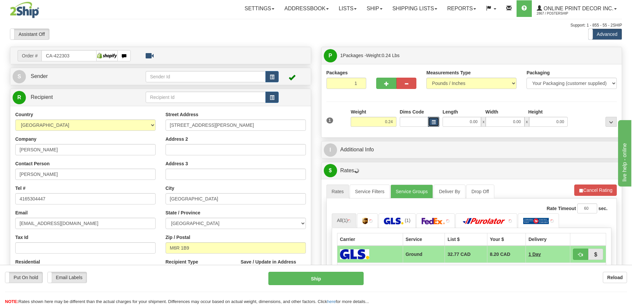
click at [436, 123] on button "button" at bounding box center [433, 122] width 11 height 10
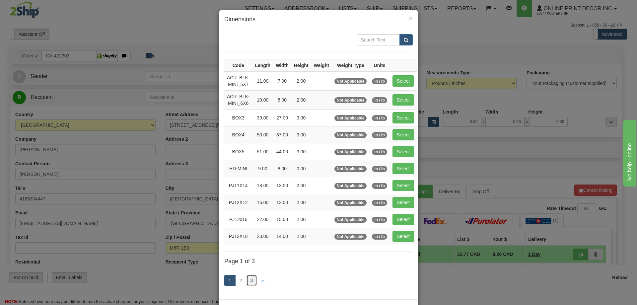
click at [249, 277] on link "3" at bounding box center [251, 280] width 11 height 11
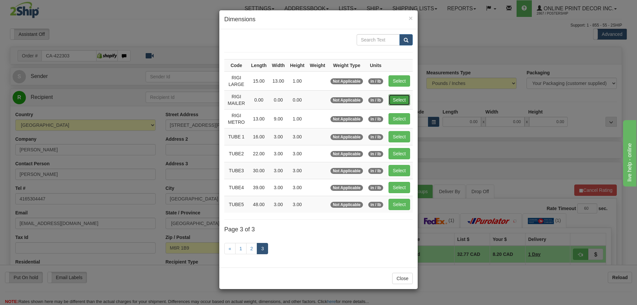
click at [399, 98] on button "Select" at bounding box center [399, 99] width 22 height 11
type input "RIGI MAILER"
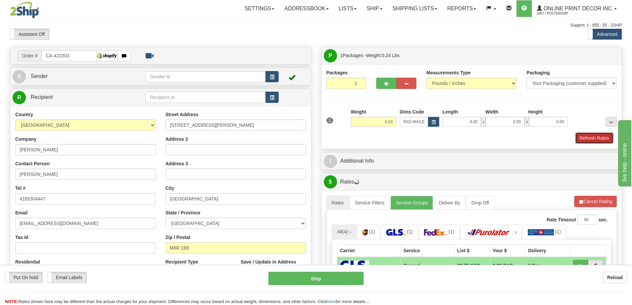
drag, startPoint x: 593, startPoint y: 139, endPoint x: 590, endPoint y: 134, distance: 5.4
click at [591, 135] on button "Refresh Rates" at bounding box center [594, 137] width 38 height 11
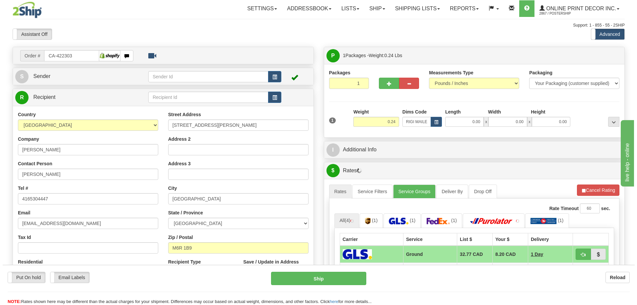
scroll to position [66, 0]
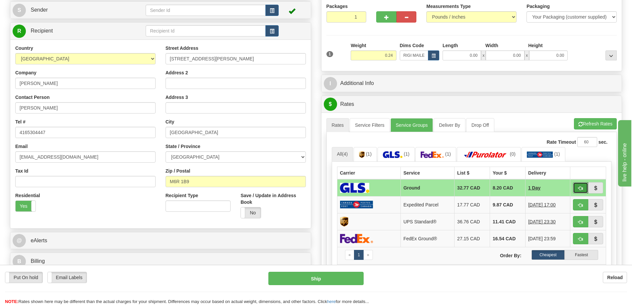
click at [580, 186] on button "button" at bounding box center [580, 187] width 15 height 11
type input "1"
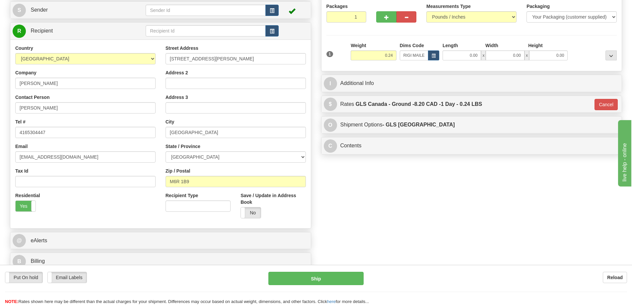
click at [336, 285] on div "Put On hold Put On hold Email Labels Email Labels Edit Reload Ship" at bounding box center [316, 288] width 632 height 33
click at [335, 284] on div "Put On hold Put On hold Email Labels Email Labels Edit Reload Ship" at bounding box center [316, 288] width 632 height 33
click at [348, 276] on button "Ship" at bounding box center [315, 278] width 95 height 13
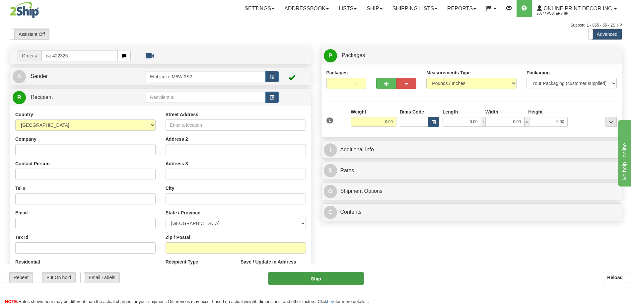
type input "ca-422326"
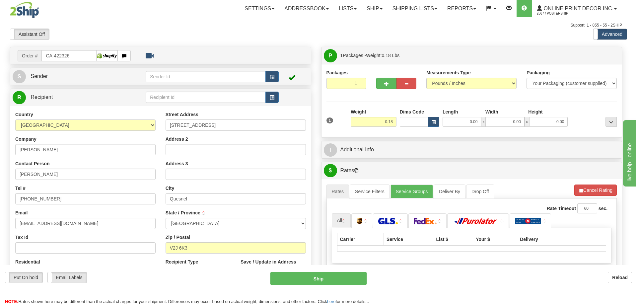
type input "QUESNEL"
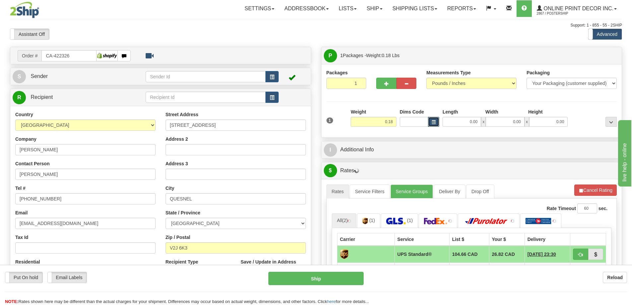
click at [436, 119] on button "button" at bounding box center [433, 122] width 11 height 10
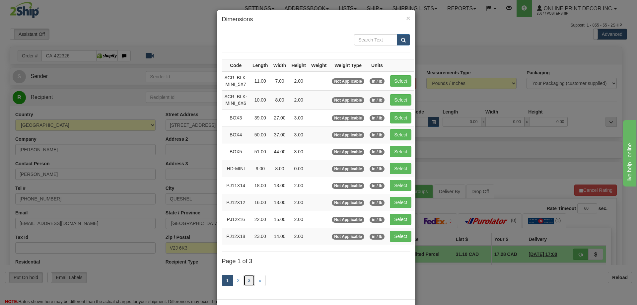
click at [247, 277] on link "3" at bounding box center [249, 280] width 11 height 11
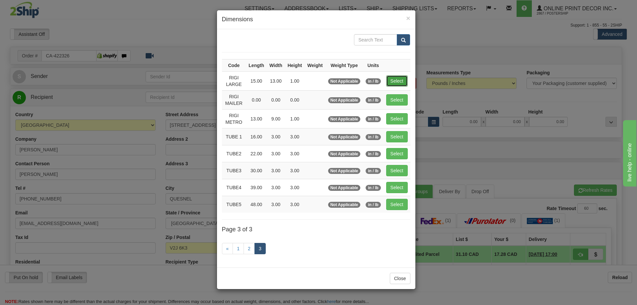
click at [395, 80] on button "Select" at bounding box center [397, 80] width 22 height 11
type input "RIGI LARGE"
type input "15.00"
type input "13.00"
type input "1.00"
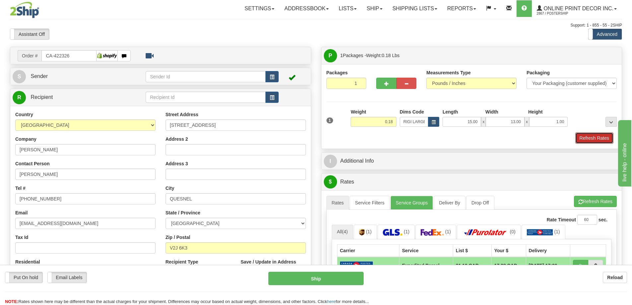
click at [599, 138] on button "Refresh Rates" at bounding box center [594, 137] width 38 height 11
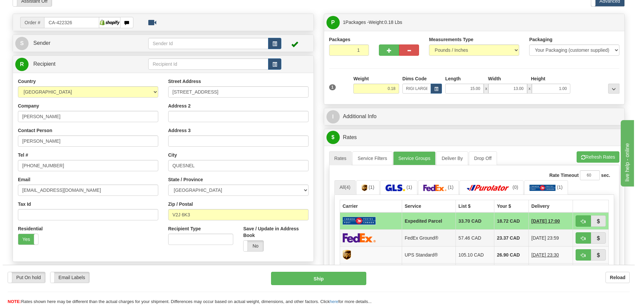
scroll to position [66, 0]
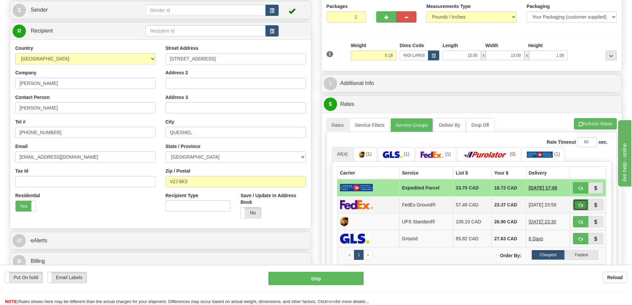
click at [585, 204] on button "button" at bounding box center [580, 204] width 15 height 11
type input "92"
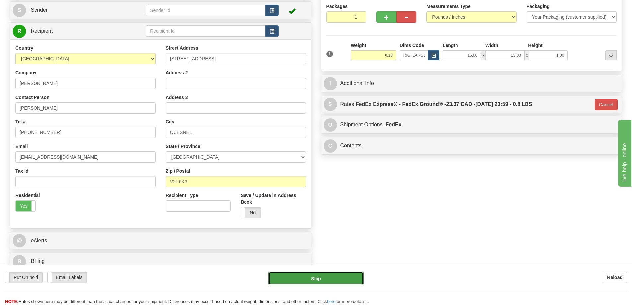
click at [349, 273] on button "Ship" at bounding box center [315, 278] width 95 height 13
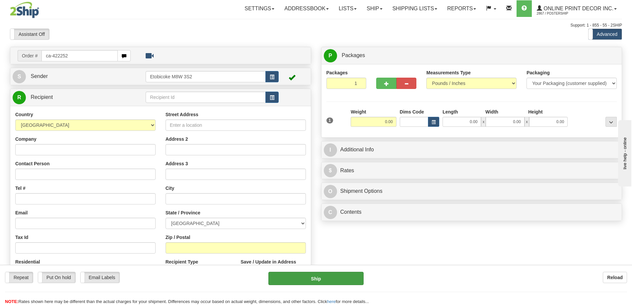
type input "ca-422252"
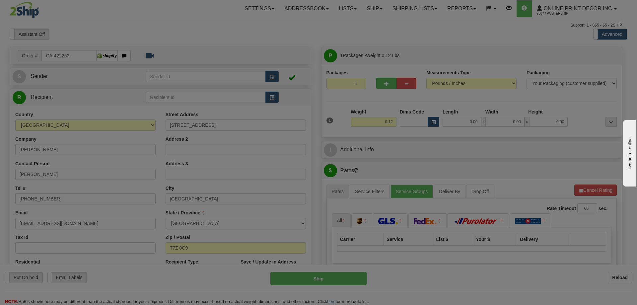
type input "STONY PLAIN"
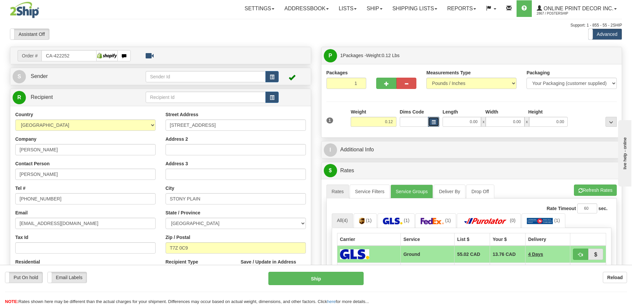
click at [432, 119] on button "button" at bounding box center [433, 122] width 11 height 10
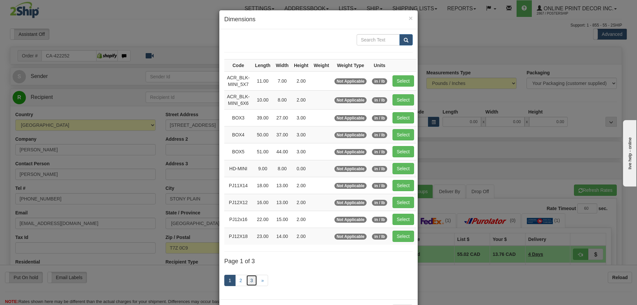
click at [248, 280] on link "3" at bounding box center [251, 280] width 11 height 11
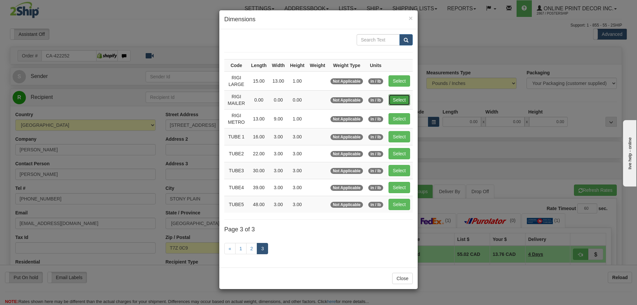
click at [400, 97] on button "Select" at bounding box center [399, 99] width 22 height 11
type input "RIGI MAILER"
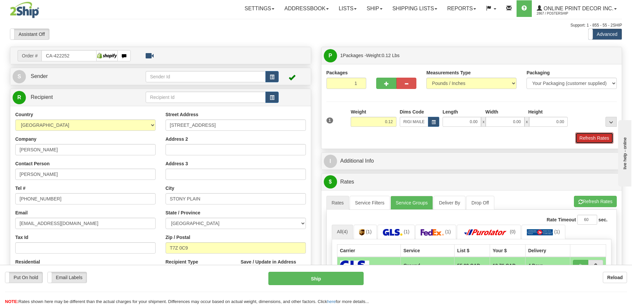
click at [587, 136] on button "Refresh Rates" at bounding box center [594, 137] width 38 height 11
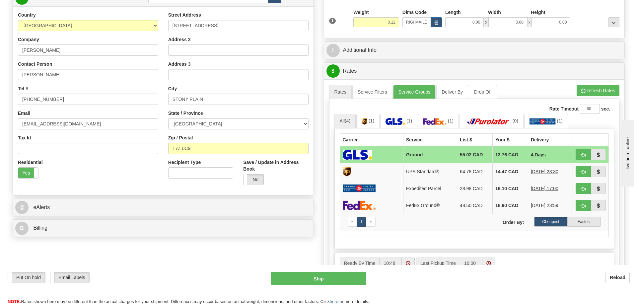
scroll to position [66, 0]
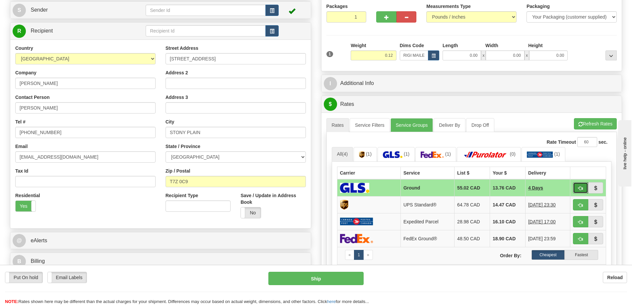
click at [579, 187] on span "button" at bounding box center [580, 188] width 5 height 4
type input "1"
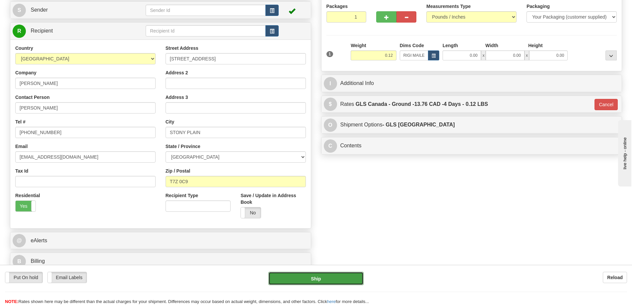
click at [304, 280] on button "Ship" at bounding box center [315, 278] width 95 height 13
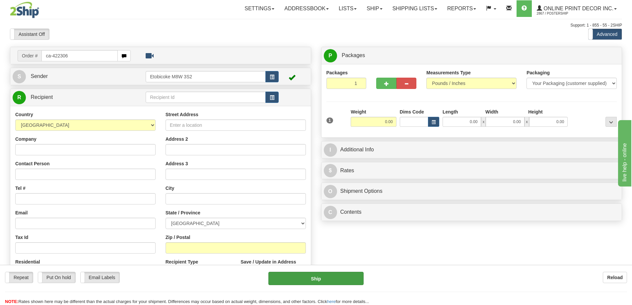
type input "ca-422306"
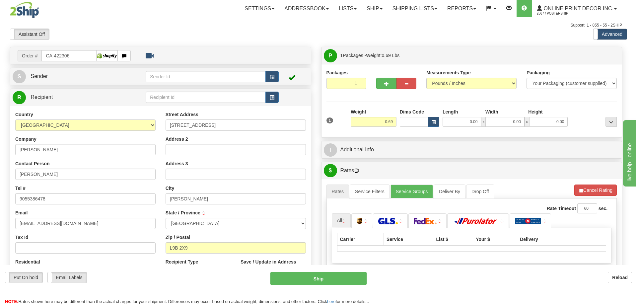
type input "HAMILTON"
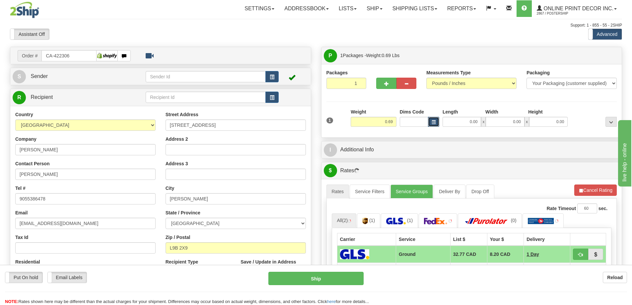
click at [430, 121] on button "button" at bounding box center [433, 122] width 11 height 10
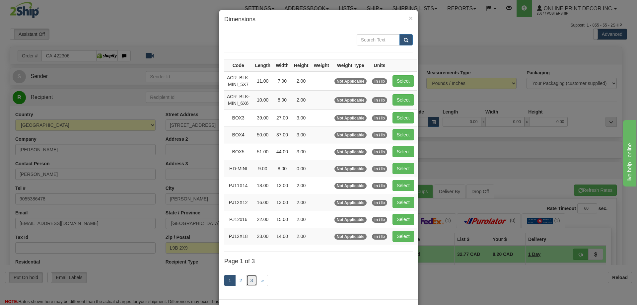
click at [248, 280] on link "3" at bounding box center [251, 280] width 11 height 11
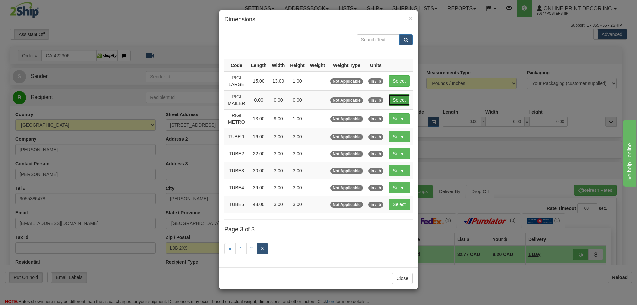
click at [403, 99] on button "Select" at bounding box center [399, 99] width 22 height 11
type input "RIGI MAILER"
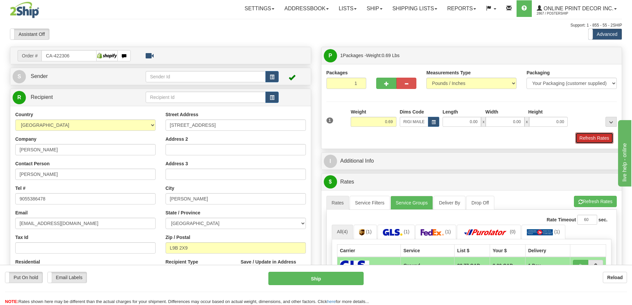
click at [592, 136] on button "Refresh Rates" at bounding box center [594, 137] width 38 height 11
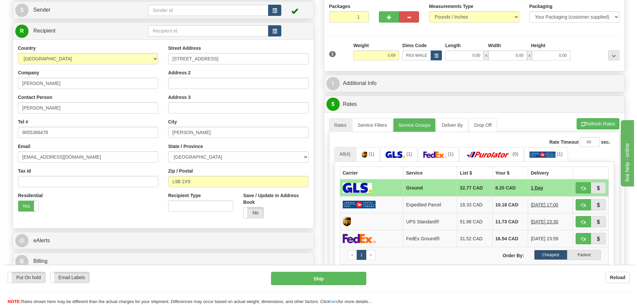
scroll to position [100, 0]
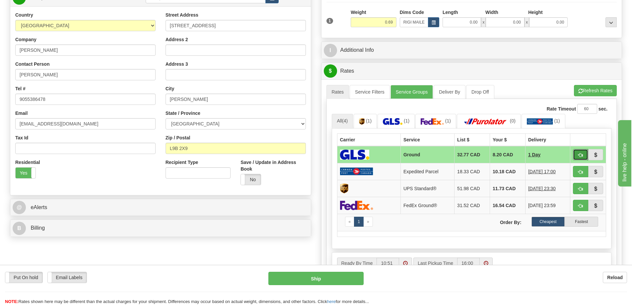
click at [578, 154] on button "button" at bounding box center [580, 154] width 15 height 11
type input "1"
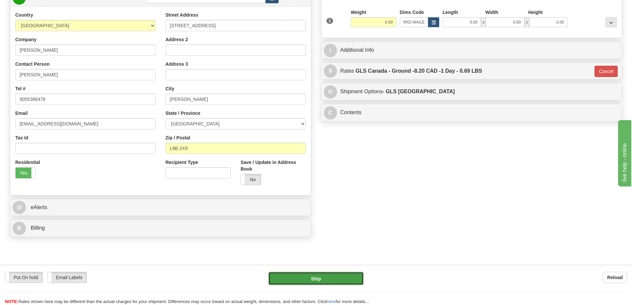
click at [338, 277] on button "Ship" at bounding box center [315, 278] width 95 height 13
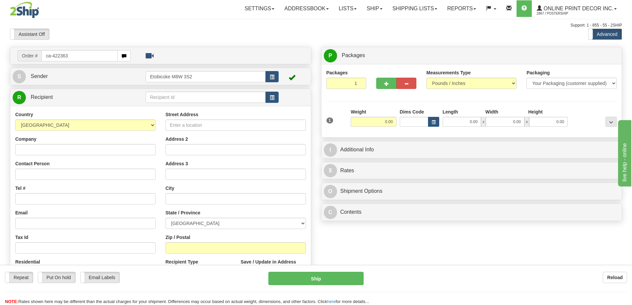
type input "ca-422363"
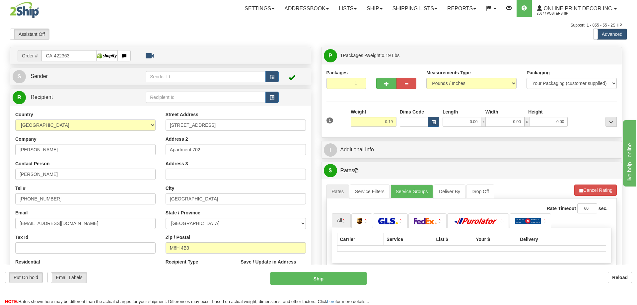
type input "[GEOGRAPHIC_DATA]"
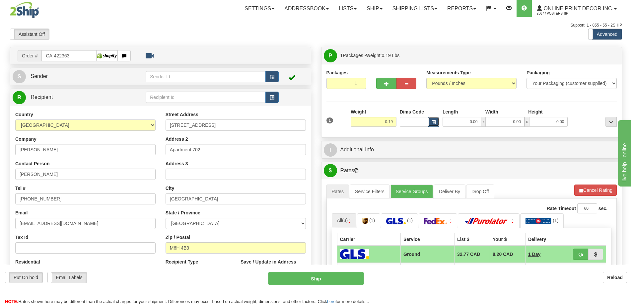
click at [435, 120] on span "button" at bounding box center [434, 122] width 4 height 4
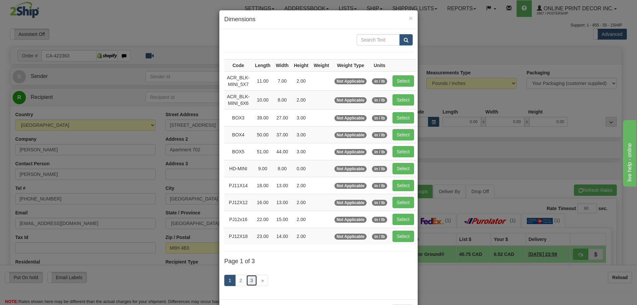
click at [249, 280] on link "3" at bounding box center [251, 280] width 11 height 11
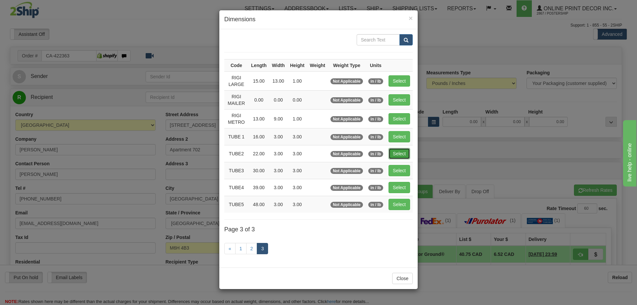
click at [401, 150] on button "Select" at bounding box center [399, 153] width 22 height 11
type input "TUBE2"
type input "22.00"
type input "3.00"
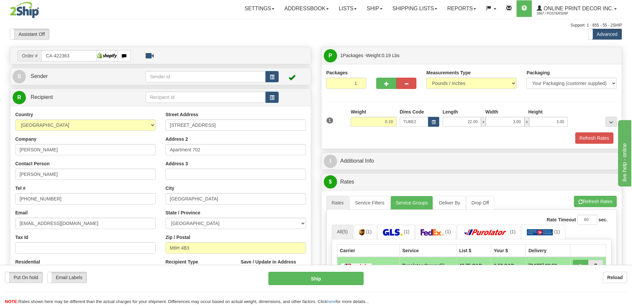
click at [599, 132] on div "Packaging Your Packaging (customer supplied) Envelope (carrier supplied) Pack (…" at bounding box center [483, 132] width 269 height 0
click at [595, 136] on button "Refresh Rates" at bounding box center [594, 137] width 38 height 11
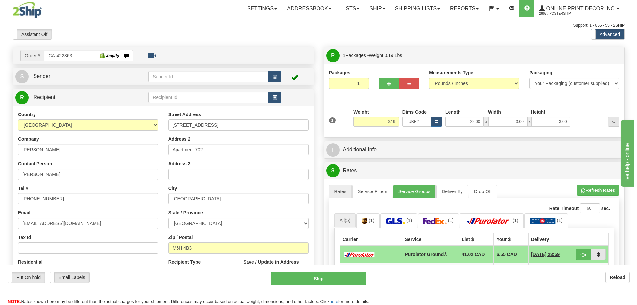
scroll to position [66, 0]
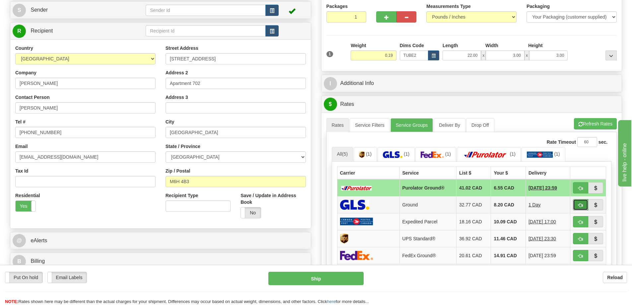
click at [582, 205] on span "button" at bounding box center [580, 205] width 5 height 4
type input "1"
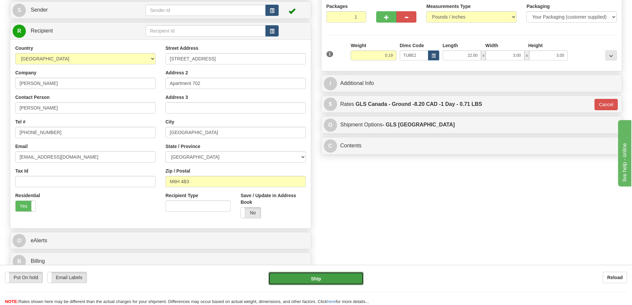
click at [342, 277] on button "Ship" at bounding box center [315, 278] width 95 height 13
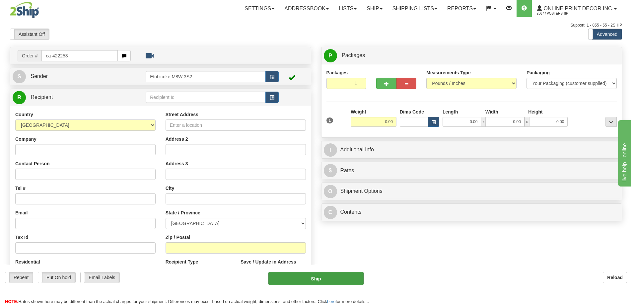
type input "ca-422253"
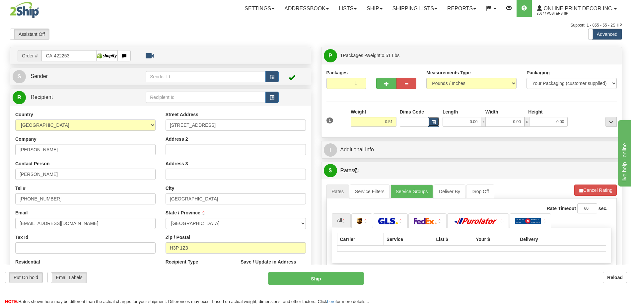
type input "MONT-ROYAL"
click at [435, 122] on span "button" at bounding box center [434, 122] width 4 height 4
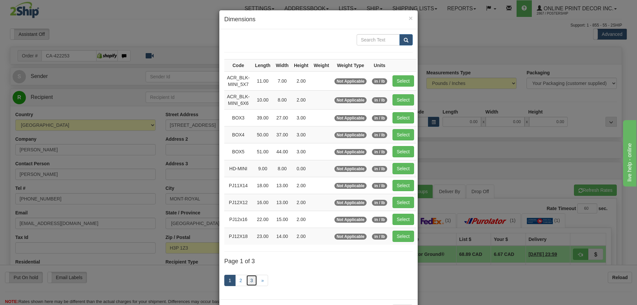
click at [246, 281] on link "3" at bounding box center [251, 280] width 11 height 11
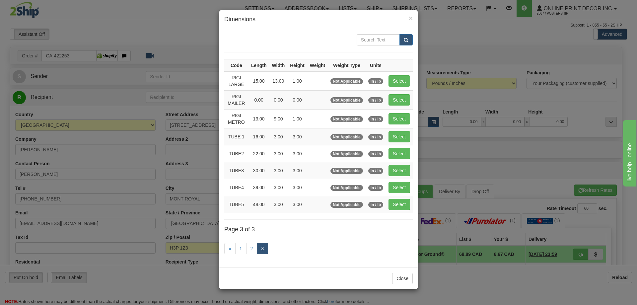
click at [247, 278] on div "Close" at bounding box center [318, 278] width 198 height 22
click at [402, 168] on button "Select" at bounding box center [399, 170] width 22 height 11
type input "TUBE3"
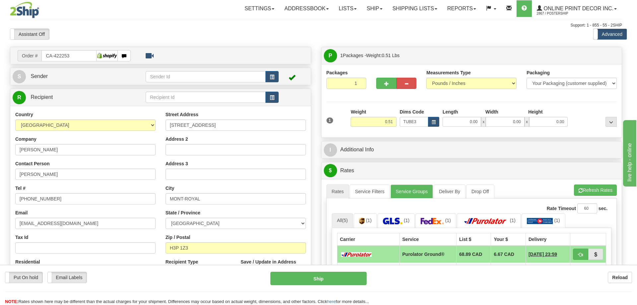
type input "30.00"
type input "3.00"
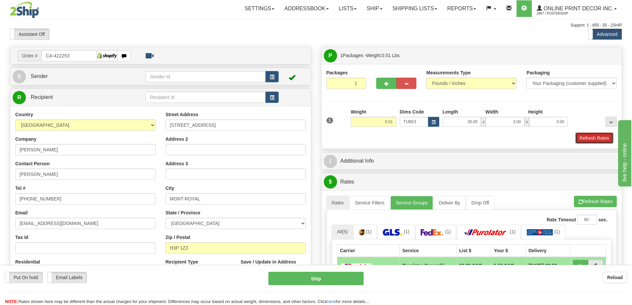
click at [591, 134] on button "Refresh Rates" at bounding box center [594, 137] width 38 height 11
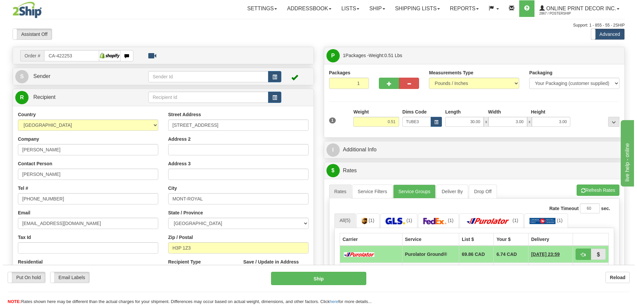
scroll to position [66, 0]
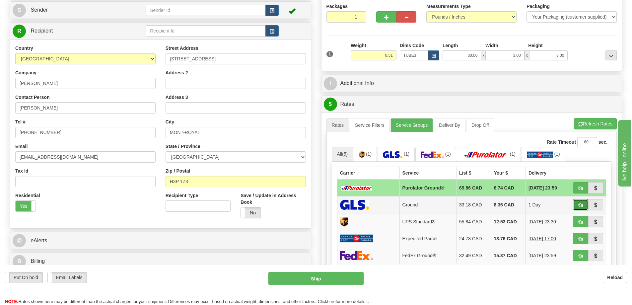
click at [585, 202] on button "button" at bounding box center [580, 204] width 15 height 11
type input "1"
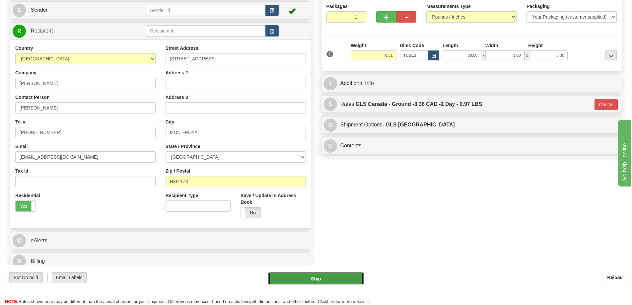
click at [345, 280] on button "Ship" at bounding box center [315, 278] width 95 height 13
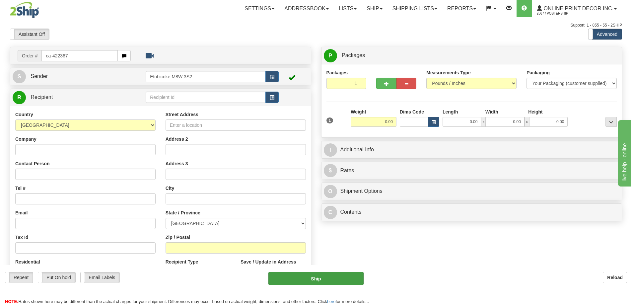
type input "ca-422367"
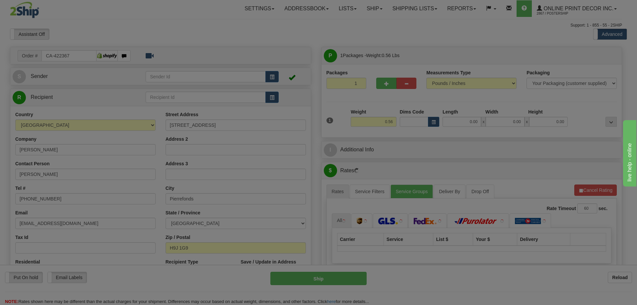
type input "PIERREFONDS"
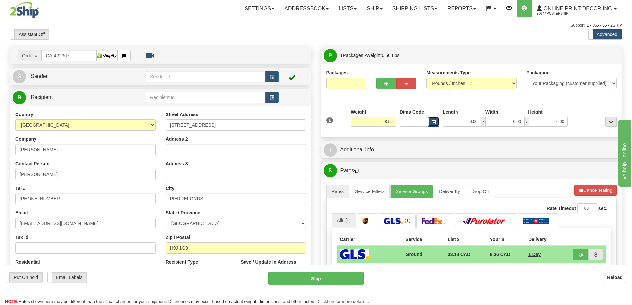
click at [435, 121] on span "button" at bounding box center [434, 122] width 4 height 4
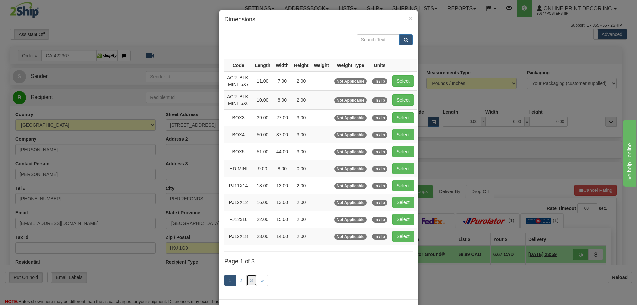
click at [247, 278] on link "3" at bounding box center [251, 280] width 11 height 11
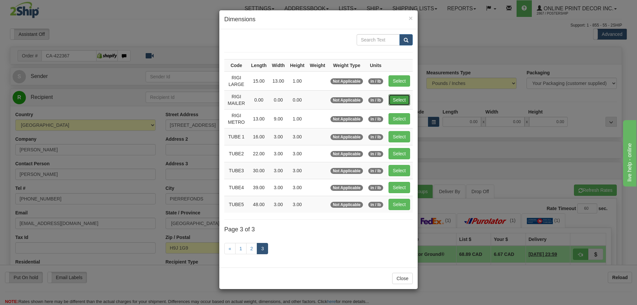
click at [396, 100] on button "Select" at bounding box center [399, 99] width 22 height 11
type input "RIGI MAILER"
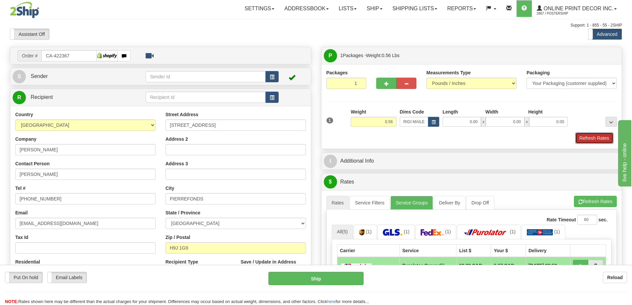
drag, startPoint x: 599, startPoint y: 136, endPoint x: 594, endPoint y: 136, distance: 4.7
click at [596, 136] on button "Refresh Rates" at bounding box center [594, 137] width 38 height 11
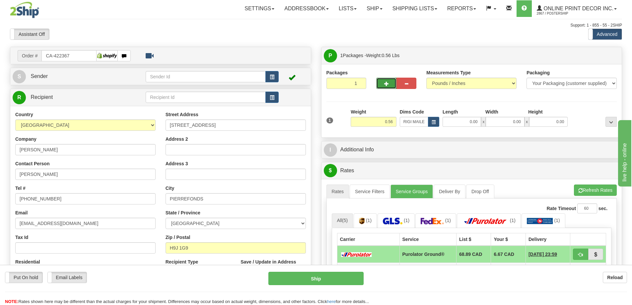
click at [389, 81] on button "button" at bounding box center [386, 83] width 20 height 11
radio input "true"
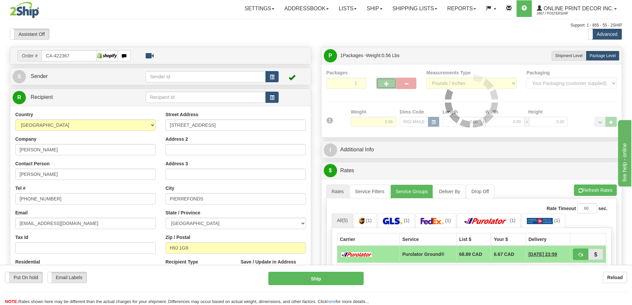
type input "2"
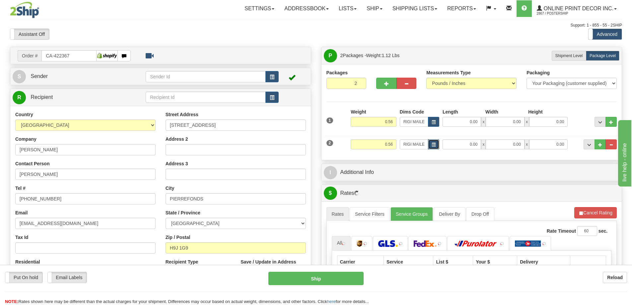
click at [432, 143] on button "button" at bounding box center [433, 144] width 11 height 10
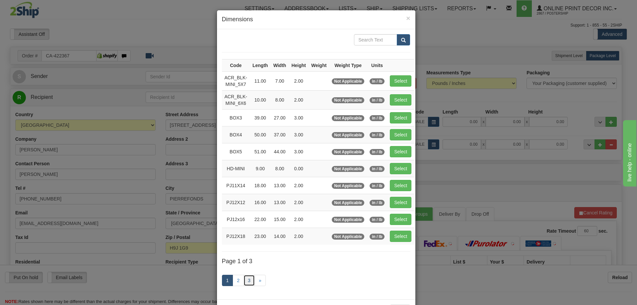
drag, startPoint x: 248, startPoint y: 281, endPoint x: 250, endPoint y: 277, distance: 4.3
click at [248, 281] on link "3" at bounding box center [249, 280] width 11 height 11
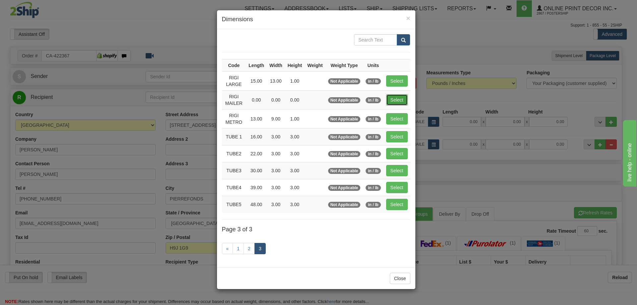
click at [399, 98] on button "Select" at bounding box center [397, 99] width 22 height 11
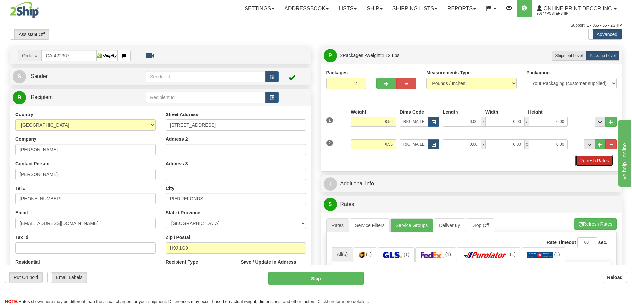
click at [604, 160] on button "Refresh Rates" at bounding box center [594, 160] width 38 height 11
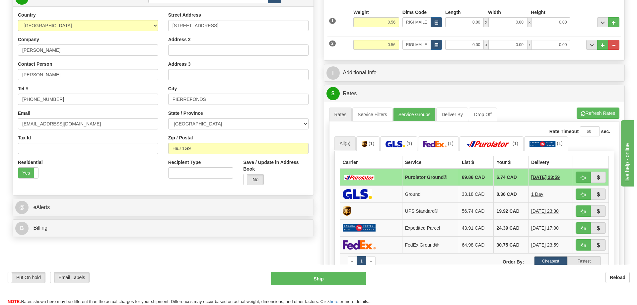
scroll to position [133, 0]
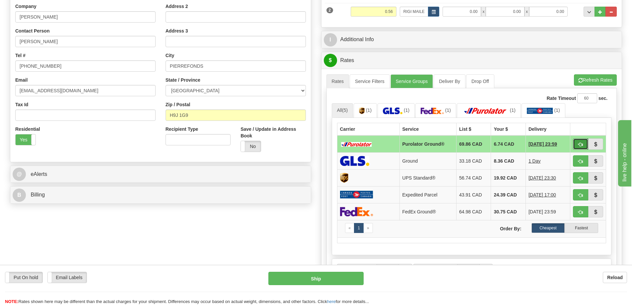
click at [583, 142] on button "button" at bounding box center [580, 143] width 15 height 11
type input "260"
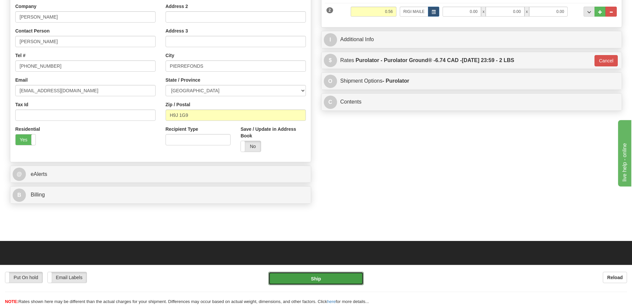
drag, startPoint x: 329, startPoint y: 277, endPoint x: 335, endPoint y: 265, distance: 13.5
click at [331, 271] on div "Put On hold Put On hold Email Labels Email Labels Edit Reload Ship Reload" at bounding box center [316, 285] width 632 height 40
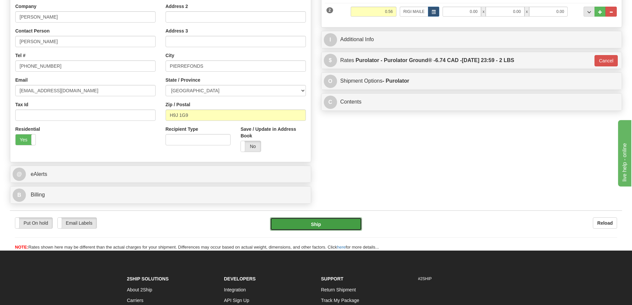
click at [300, 226] on button "Ship" at bounding box center [316, 223] width 92 height 13
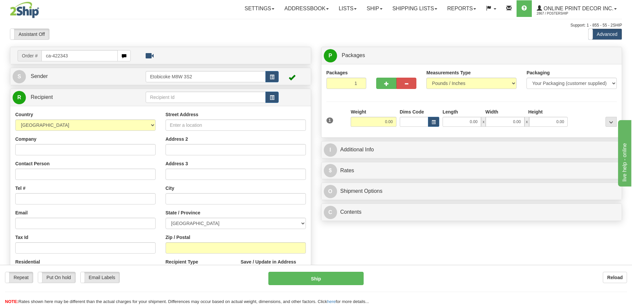
type input "ca-422343"
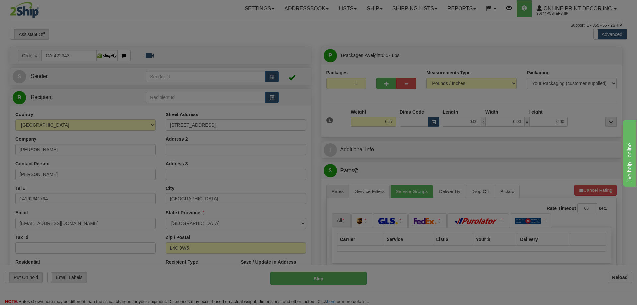
type input "RICHMOND HILL"
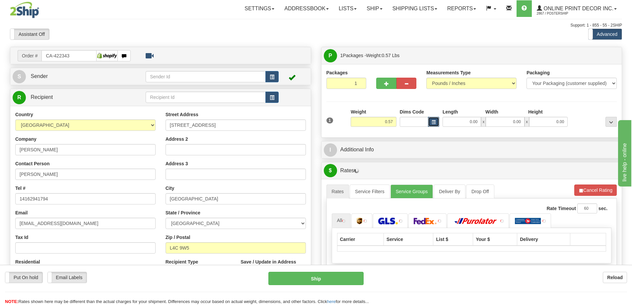
click at [435, 122] on span "button" at bounding box center [434, 122] width 4 height 4
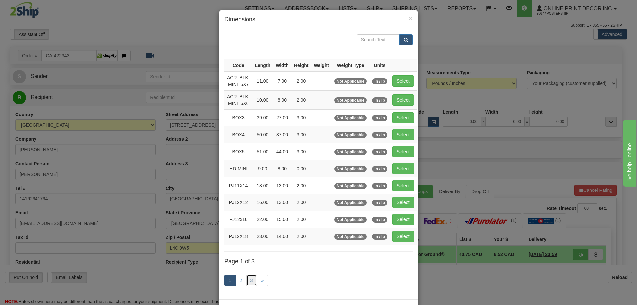
click at [250, 278] on link "3" at bounding box center [251, 280] width 11 height 11
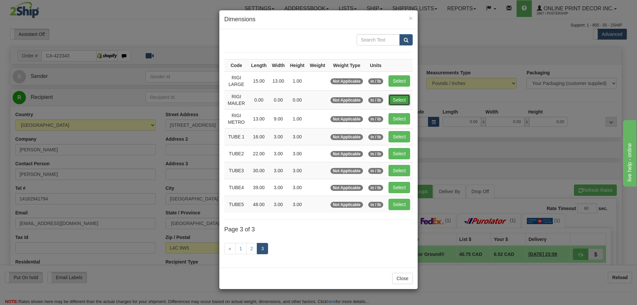
click at [398, 99] on button "Select" at bounding box center [399, 99] width 22 height 11
type input "RIGI MAILER"
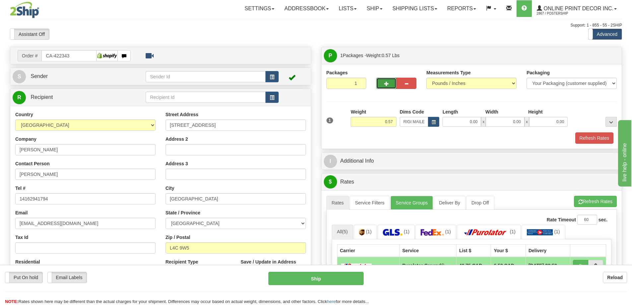
click at [389, 81] on button "button" at bounding box center [386, 83] width 20 height 11
radio input "true"
type input "2"
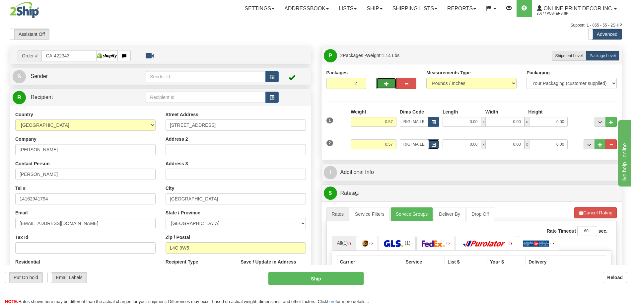
click at [435, 145] on span "button" at bounding box center [434, 145] width 4 height 4
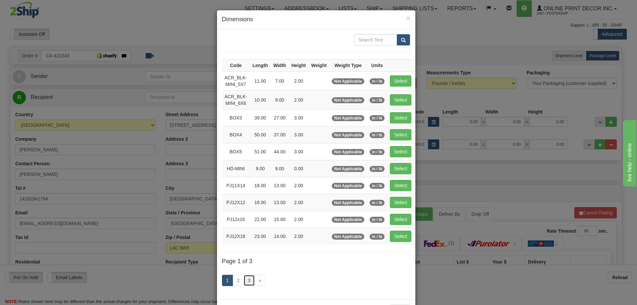
click at [244, 278] on link "3" at bounding box center [249, 280] width 11 height 11
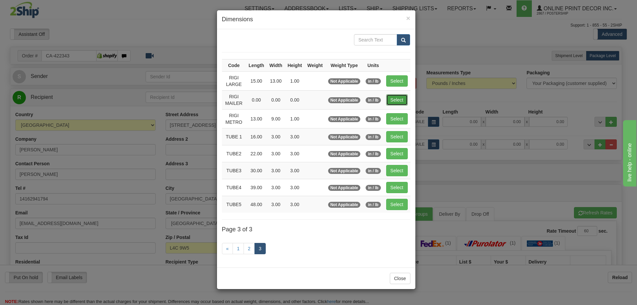
click at [398, 97] on button "Select" at bounding box center [397, 99] width 22 height 11
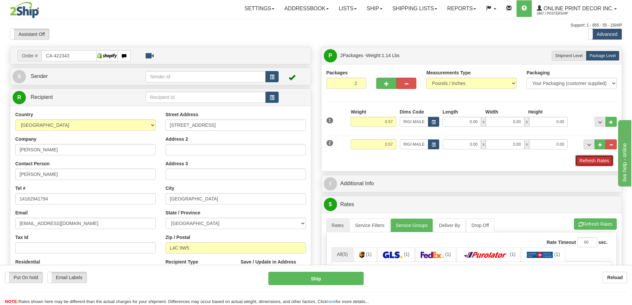
click at [586, 160] on button "Refresh Rates" at bounding box center [594, 160] width 38 height 11
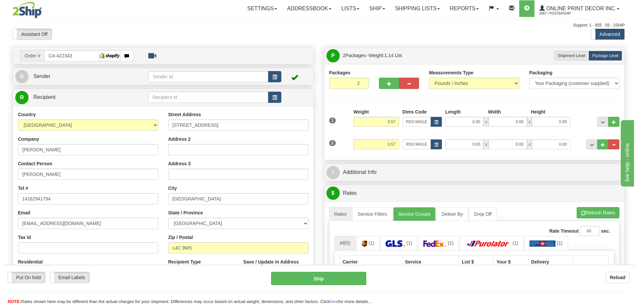
scroll to position [100, 0]
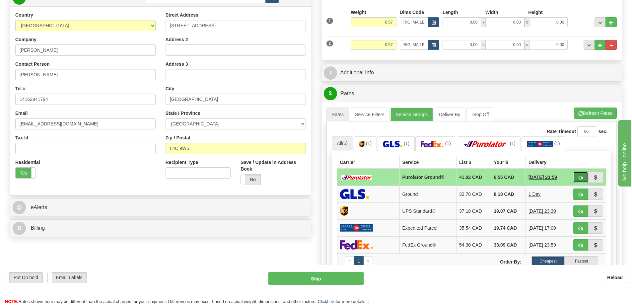
click at [581, 177] on span "button" at bounding box center [580, 178] width 5 height 4
type input "260"
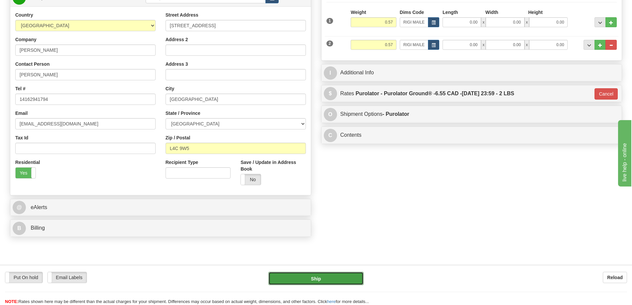
click at [340, 274] on button "Ship" at bounding box center [315, 278] width 95 height 13
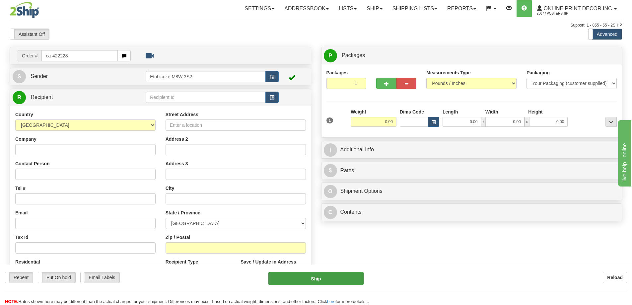
type input "ca-422228"
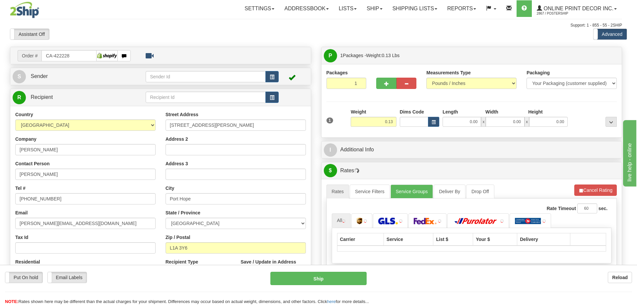
type input "PORT HOPE"
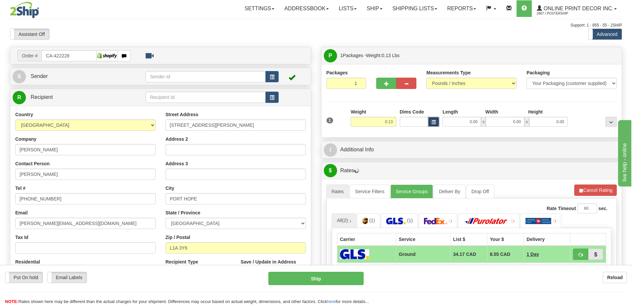
click at [436, 123] on button "button" at bounding box center [433, 122] width 11 height 10
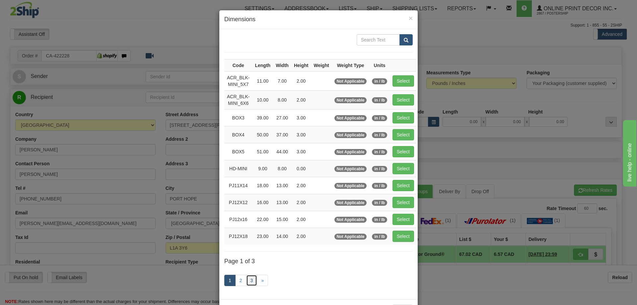
click at [247, 280] on link "3" at bounding box center [251, 280] width 11 height 11
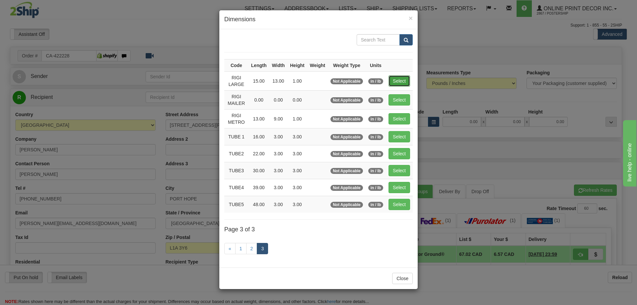
click at [404, 82] on button "Select" at bounding box center [399, 80] width 22 height 11
type input "RIGI LARGE"
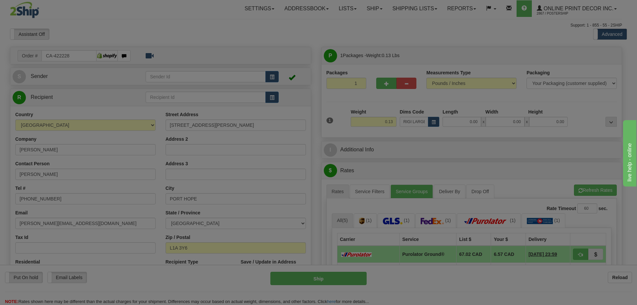
type input "15.00"
type input "13.00"
type input "1.00"
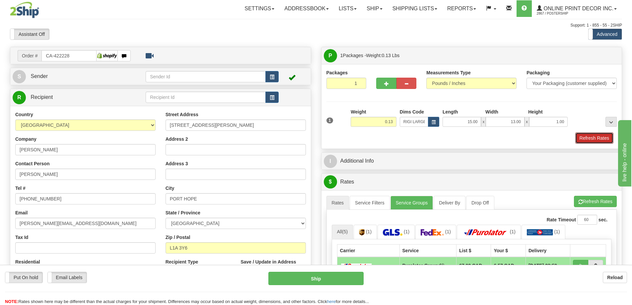
click at [605, 141] on button "Refresh Rates" at bounding box center [594, 137] width 38 height 11
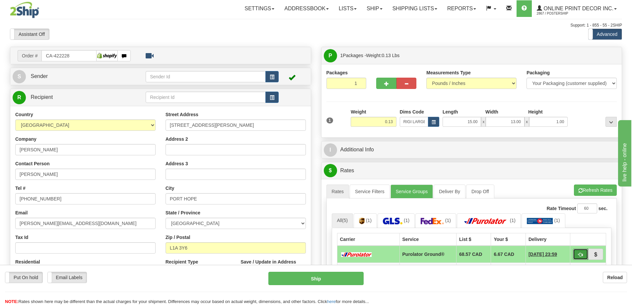
click at [578, 254] on button "button" at bounding box center [580, 253] width 15 height 11
type input "260"
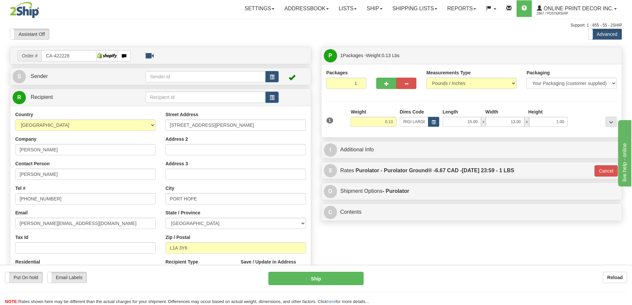
click at [342, 271] on div "Put On hold Put On hold Email Labels Email Labels Edit Reload Ship Reload" at bounding box center [316, 285] width 632 height 40
click at [340, 276] on button "Ship" at bounding box center [315, 278] width 95 height 13
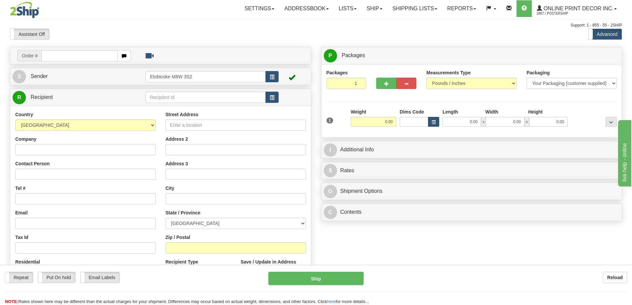
drag, startPoint x: 237, startPoint y: 183, endPoint x: 246, endPoint y: 176, distance: 12.2
click at [237, 183] on div "Street Address Address 2 Address 3 City State / Province [GEOGRAPHIC_DATA] [GEO…" at bounding box center [236, 200] width 150 height 178
click at [65, 54] on input "text" at bounding box center [79, 55] width 76 height 11
type input "ca-422300"
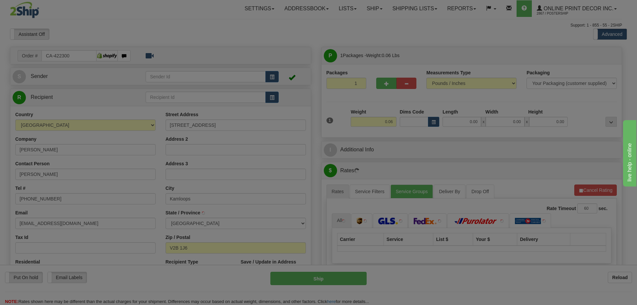
type input "KAMLOOPS"
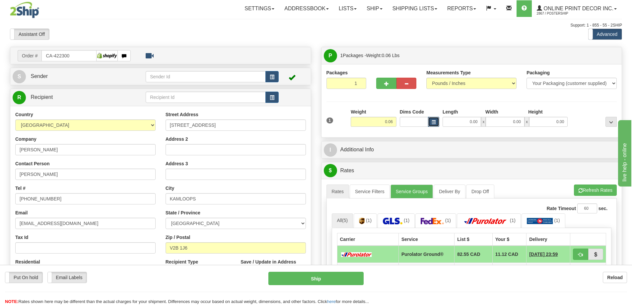
click at [434, 120] on button "button" at bounding box center [433, 122] width 11 height 10
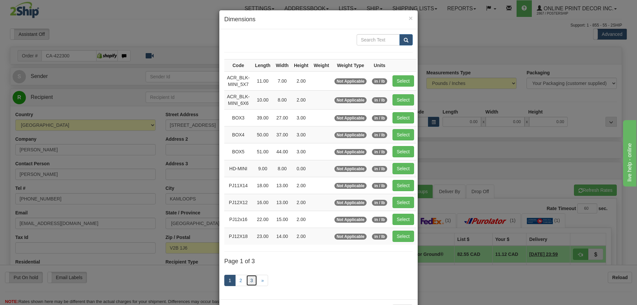
click at [246, 280] on link "3" at bounding box center [251, 280] width 11 height 11
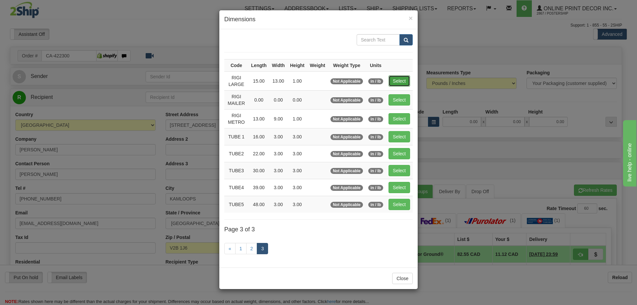
click at [405, 79] on button "Select" at bounding box center [399, 80] width 22 height 11
type input "RIGI LARGE"
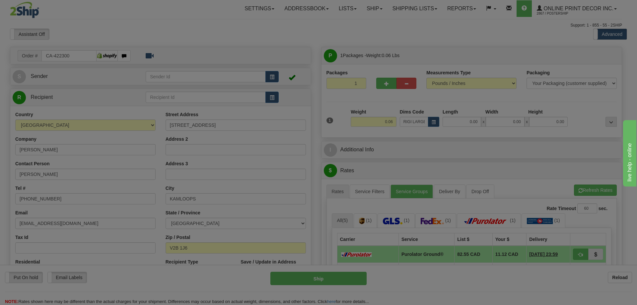
type input "15.00"
type input "13.00"
type input "1.00"
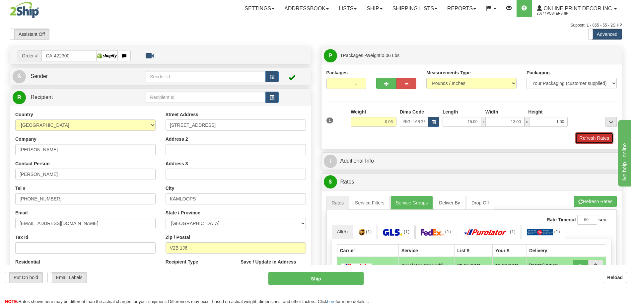
click at [602, 140] on button "Refresh Rates" at bounding box center [594, 137] width 38 height 11
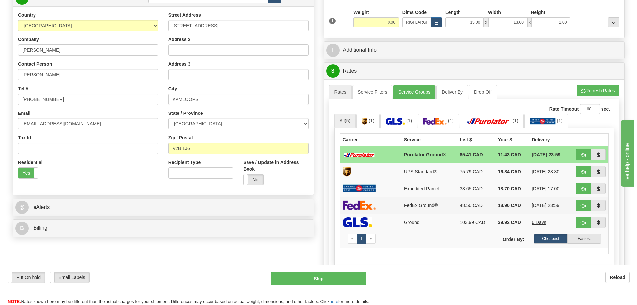
scroll to position [133, 0]
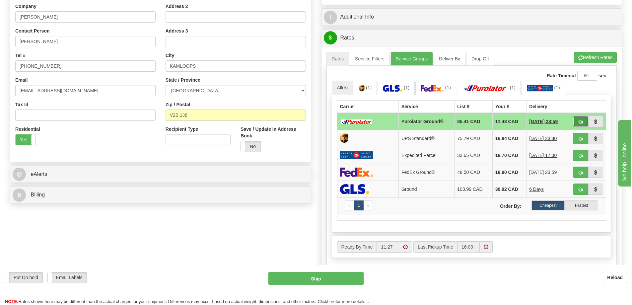
click at [582, 121] on span "button" at bounding box center [580, 122] width 5 height 4
type input "260"
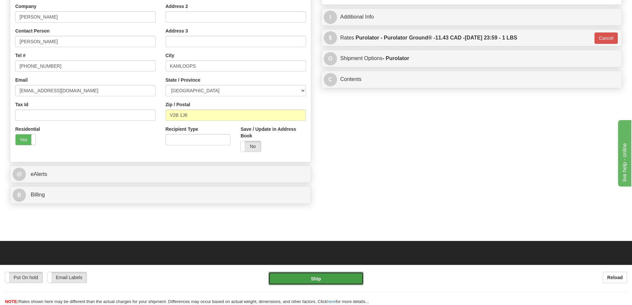
click at [352, 276] on button "Ship" at bounding box center [315, 278] width 95 height 13
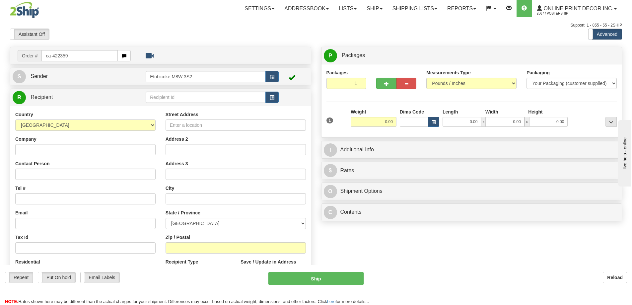
type input "ca-422359"
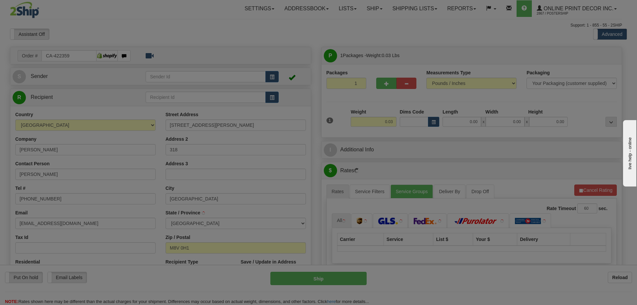
type input "ETOBICOKE"
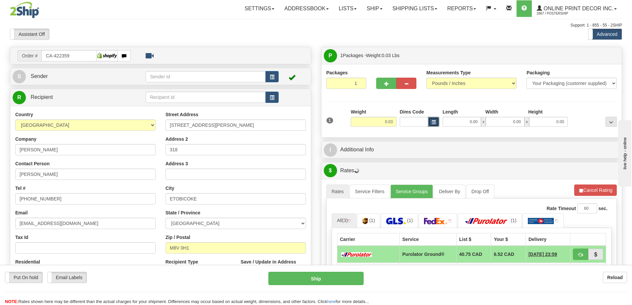
click at [433, 119] on button "button" at bounding box center [433, 122] width 11 height 10
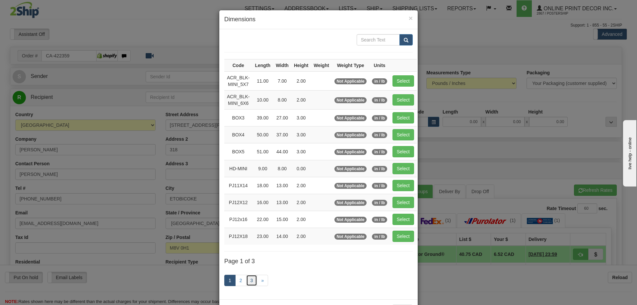
click at [248, 276] on link "3" at bounding box center [251, 280] width 11 height 11
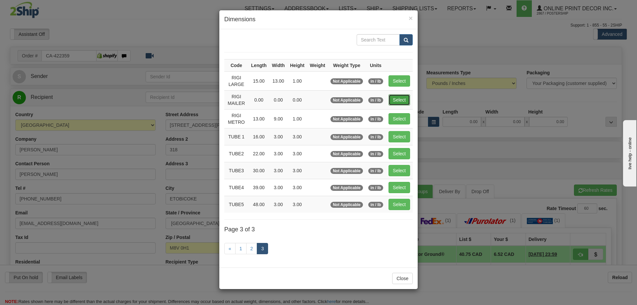
click at [403, 98] on button "Select" at bounding box center [399, 99] width 22 height 11
type input "RIGI MAILER"
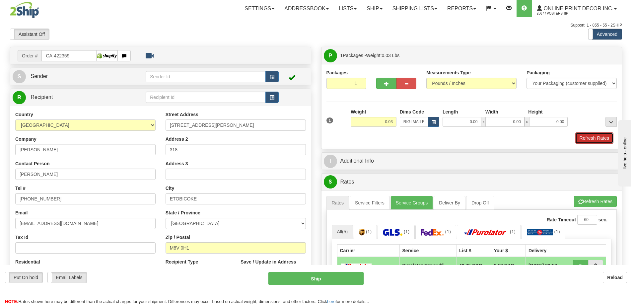
click at [603, 139] on button "Refresh Rates" at bounding box center [594, 137] width 38 height 11
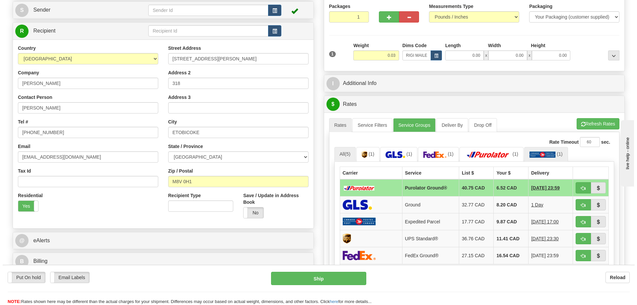
scroll to position [100, 0]
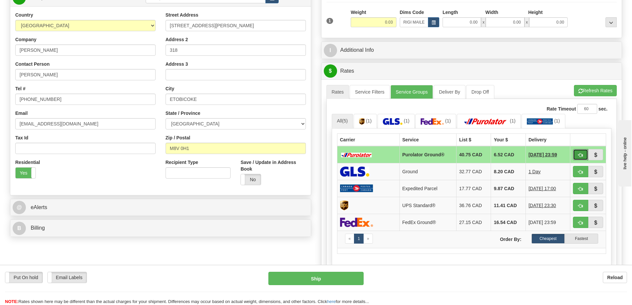
click at [579, 152] on button "button" at bounding box center [580, 154] width 15 height 11
type input "260"
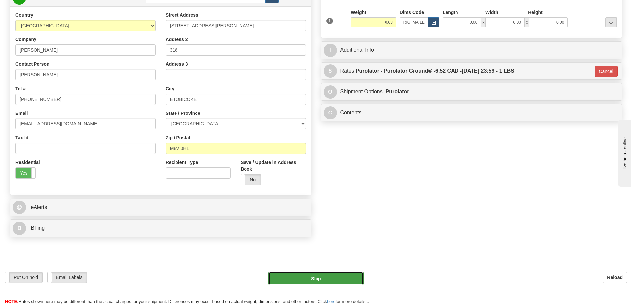
click at [330, 279] on button "Ship" at bounding box center [315, 278] width 95 height 13
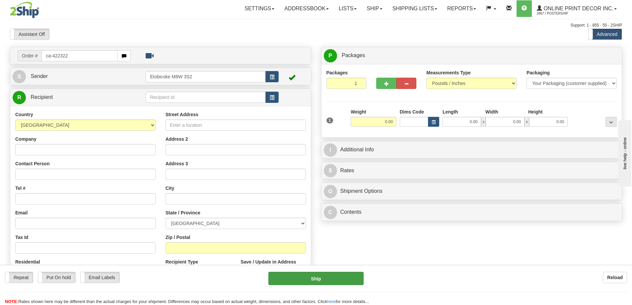
type input "ca-422322"
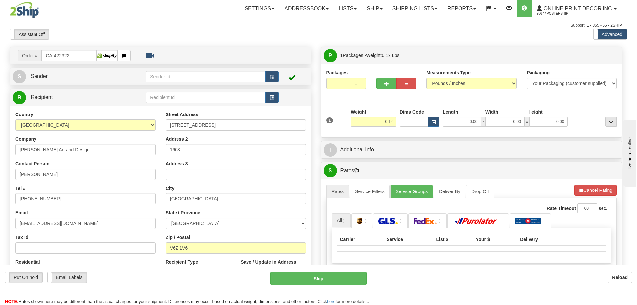
type input "VANCOUVER"
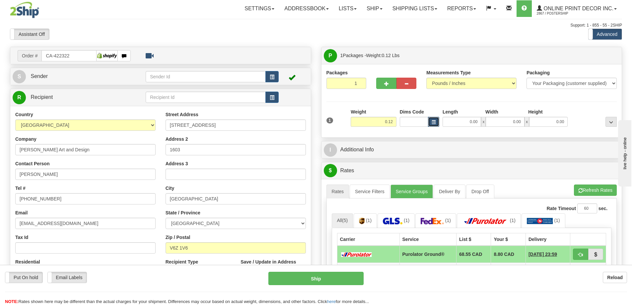
click at [433, 121] on span "button" at bounding box center [434, 122] width 4 height 4
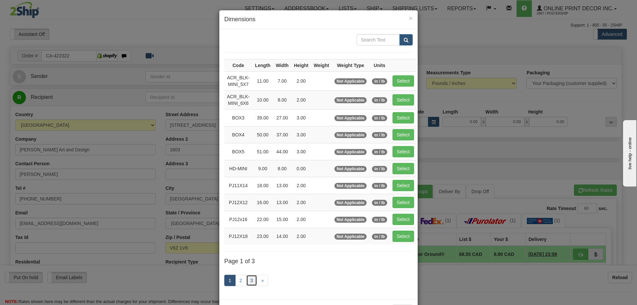
click at [250, 278] on link "3" at bounding box center [251, 280] width 11 height 11
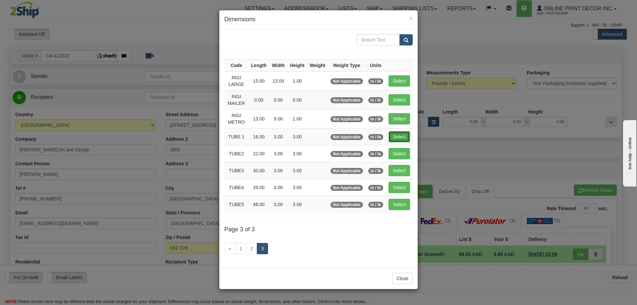
click at [395, 133] on button "Select" at bounding box center [399, 136] width 22 height 11
type input "TUBE 1"
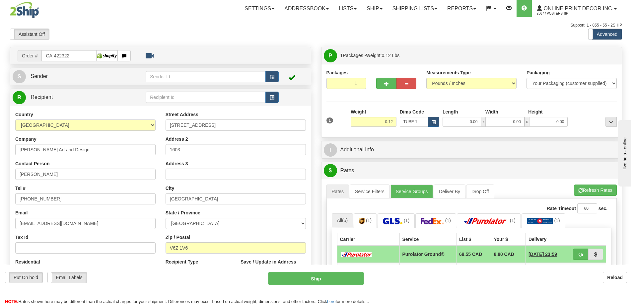
type input "16.00"
type input "3.00"
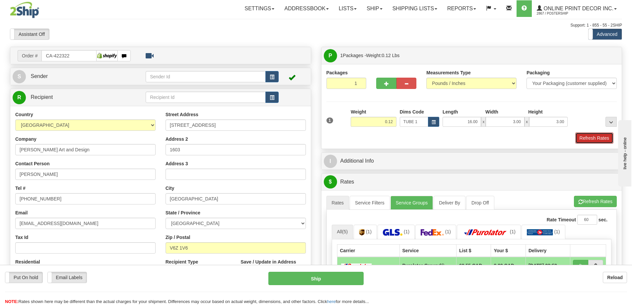
click at [584, 137] on button "Refresh Rates" at bounding box center [594, 137] width 38 height 11
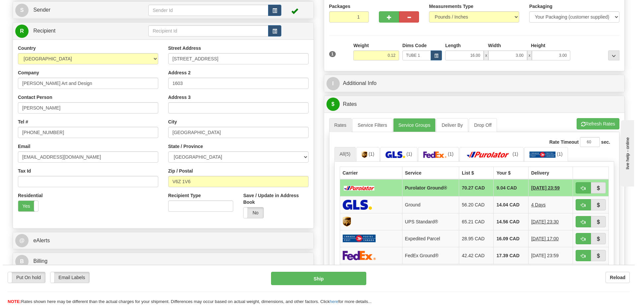
scroll to position [100, 0]
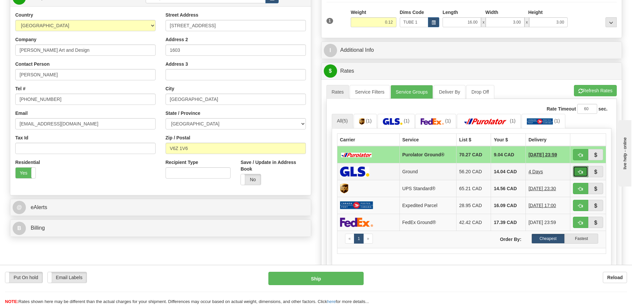
click at [576, 172] on button "button" at bounding box center [580, 171] width 15 height 11
type input "1"
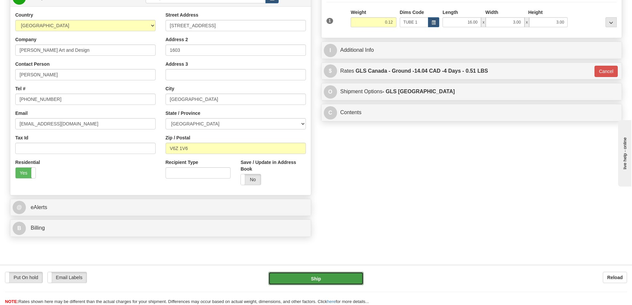
click at [335, 281] on button "Ship" at bounding box center [315, 278] width 95 height 13
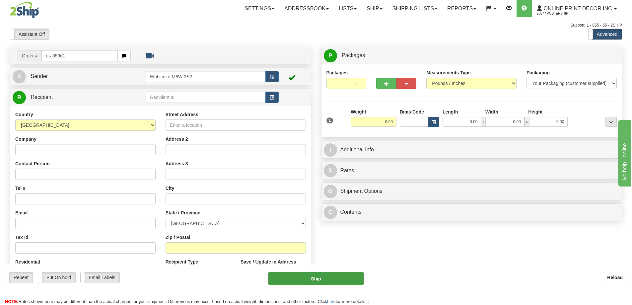
type input "us-55961"
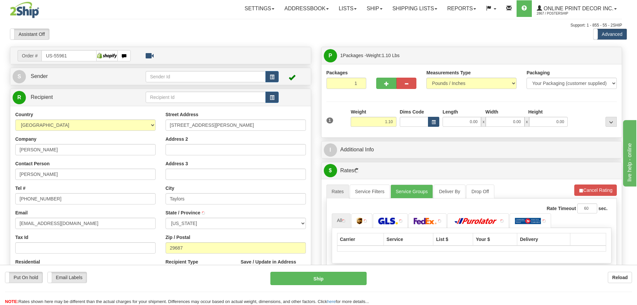
type input "TAYLORS"
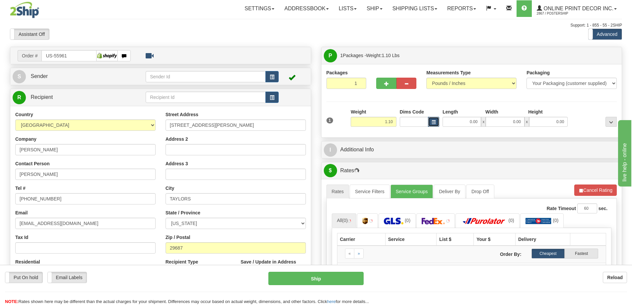
click at [436, 121] on button "button" at bounding box center [433, 122] width 11 height 10
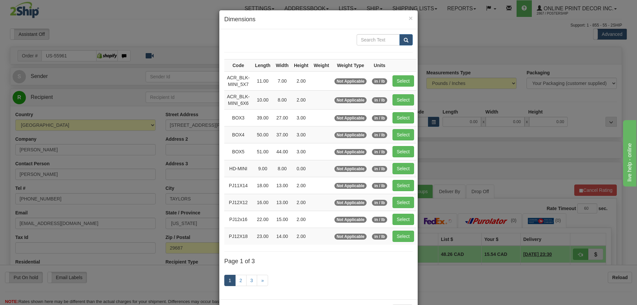
click at [249, 273] on div "1 2 3 »" at bounding box center [318, 281] width 188 height 26
click at [251, 279] on link "3" at bounding box center [251, 280] width 11 height 11
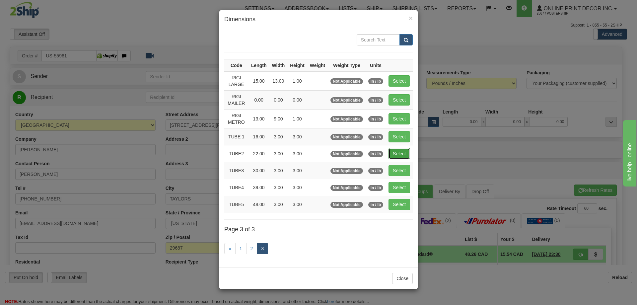
click at [401, 151] on button "Select" at bounding box center [399, 153] width 22 height 11
type input "TUBE2"
type input "22.00"
type input "3.00"
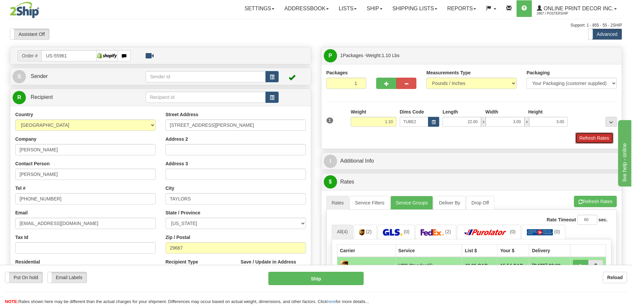
click at [599, 135] on button "Refresh Rates" at bounding box center [594, 137] width 38 height 11
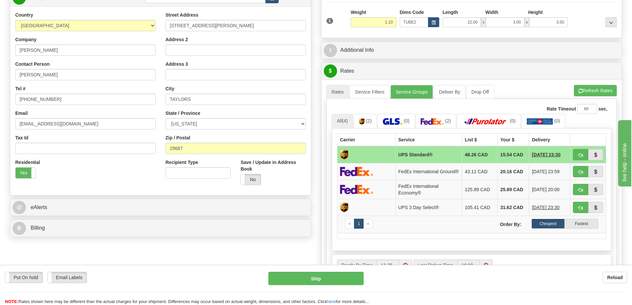
scroll to position [133, 0]
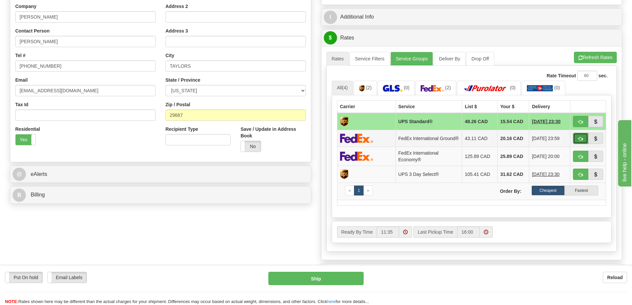
click at [581, 138] on button "button" at bounding box center [580, 138] width 15 height 11
type input "92"
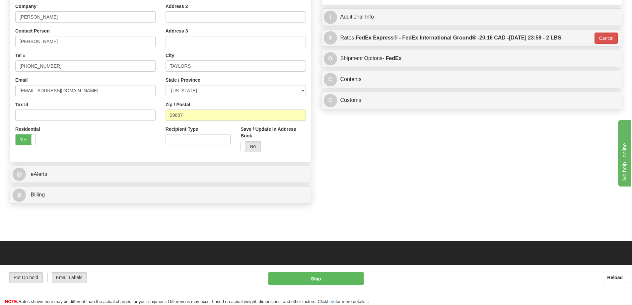
click at [445, 73] on div "C Contents Documents Commodities" at bounding box center [471, 79] width 301 height 17
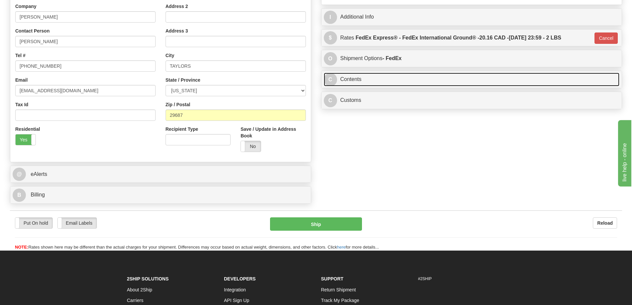
click at [452, 80] on link "C Contents" at bounding box center [472, 80] width 296 height 14
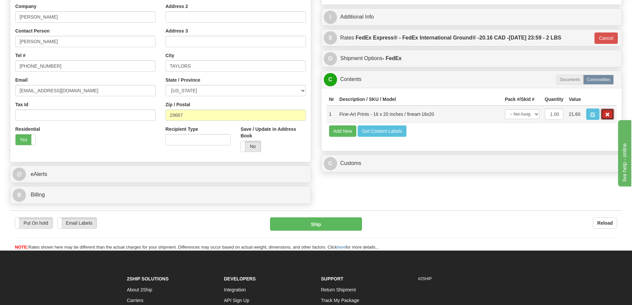
click at [606, 114] on span "button" at bounding box center [607, 114] width 5 height 4
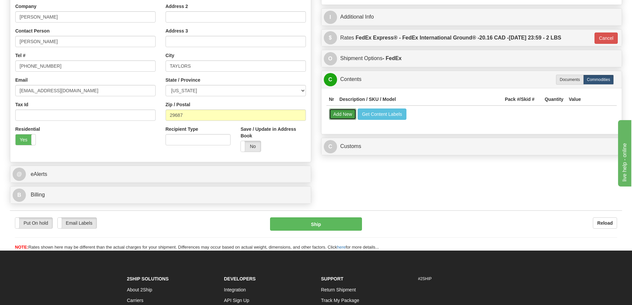
click at [340, 114] on button "Add New" at bounding box center [343, 113] width 28 height 11
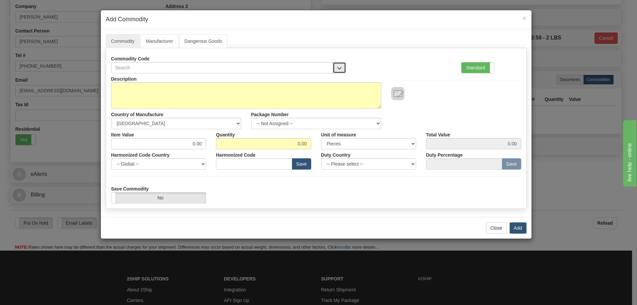
click at [341, 64] on button "button" at bounding box center [339, 67] width 13 height 11
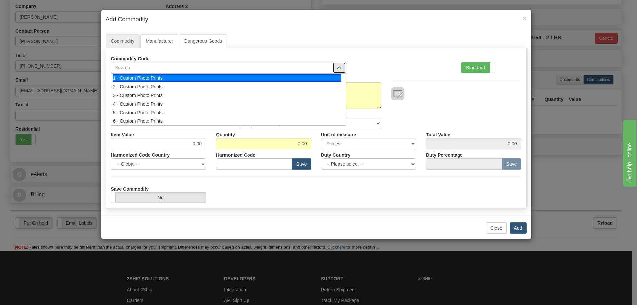
click at [325, 82] on li "1 - Custom Photo Prints" at bounding box center [228, 78] width 235 height 9
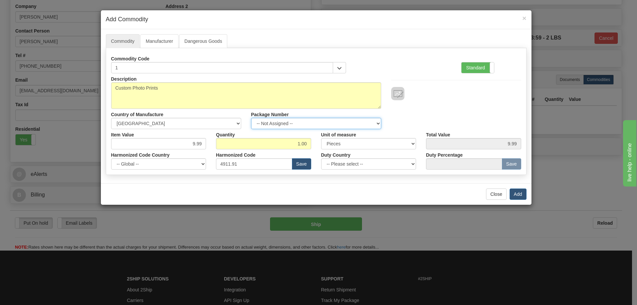
click at [373, 123] on select "-- Not Assigned -- Item 1" at bounding box center [316, 123] width 130 height 11
select select "0"
click at [251, 118] on select "-- Not Assigned -- Item 1" at bounding box center [316, 123] width 130 height 11
click at [519, 191] on button "Add" at bounding box center [518, 193] width 17 height 11
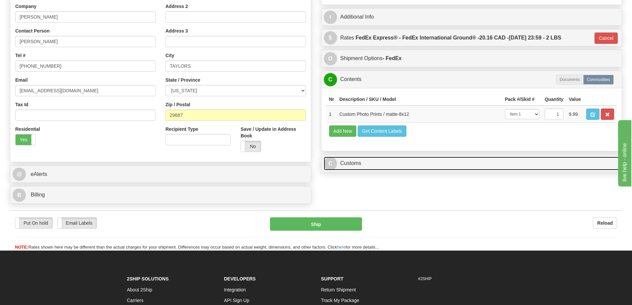
click at [517, 164] on link "C Customs" at bounding box center [472, 164] width 296 height 14
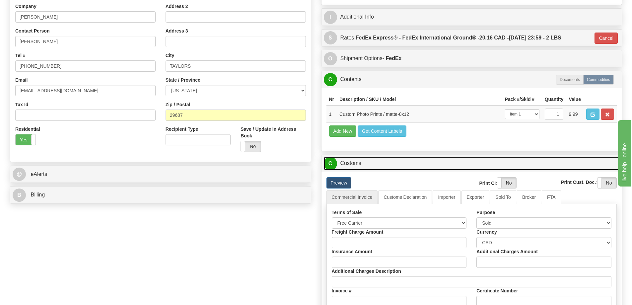
scroll to position [166, 0]
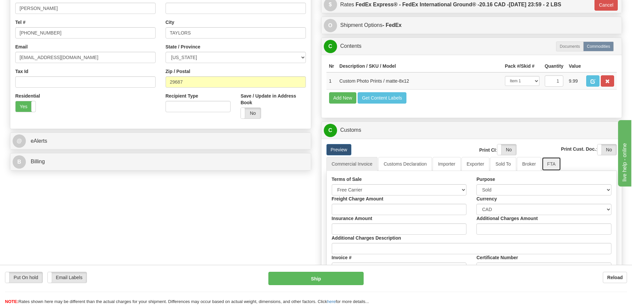
click at [550, 162] on link "FTA" at bounding box center [551, 164] width 19 height 14
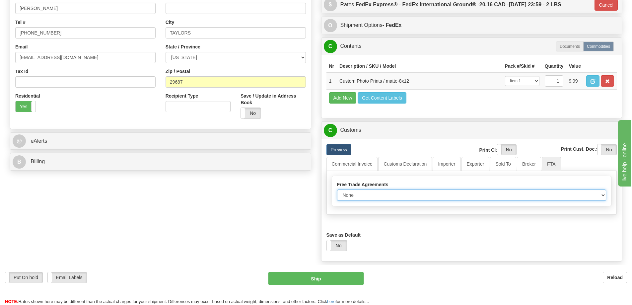
click at [601, 197] on select "None Other USMCA CETA CUKTCA" at bounding box center [471, 194] width 269 height 11
select select "1"
click at [337, 192] on select "None Other USMCA CETA CUKTCA" at bounding box center [471, 194] width 269 height 11
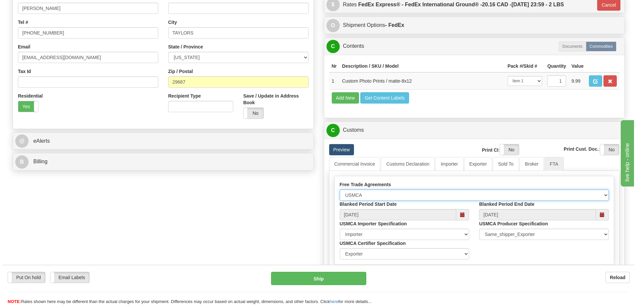
scroll to position [265, 0]
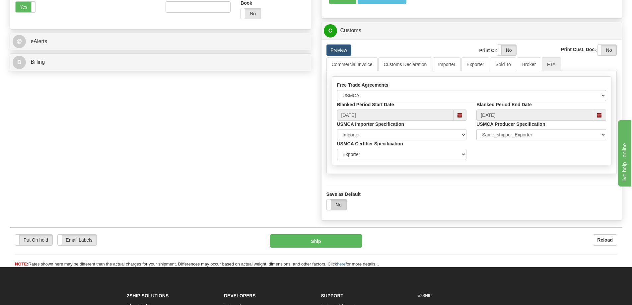
drag, startPoint x: 335, startPoint y: 204, endPoint x: 345, endPoint y: 204, distance: 9.6
click at [339, 204] on label "No" at bounding box center [337, 204] width 20 height 11
click at [326, 247] on button "Ship" at bounding box center [316, 240] width 92 height 13
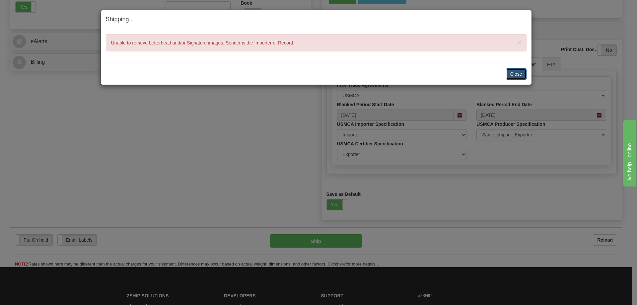
click at [515, 74] on button "Close" at bounding box center [516, 73] width 21 height 11
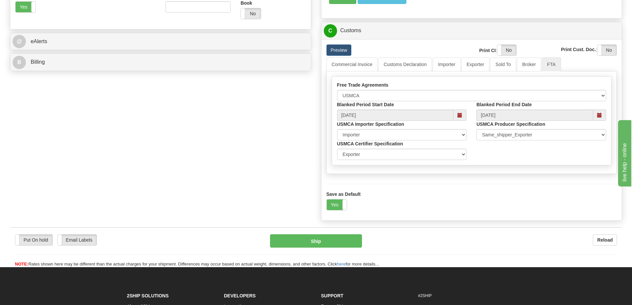
click at [332, 236] on div "Put On hold Put On hold Email Labels Email Labels Edit Reload Ship Reload" at bounding box center [316, 247] width 612 height 40
click at [330, 242] on button "Ship" at bounding box center [316, 240] width 92 height 13
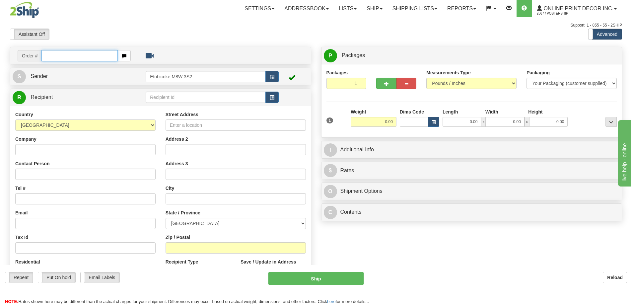
click at [74, 54] on input "text" at bounding box center [79, 55] width 76 height 11
type input "ca-422316"
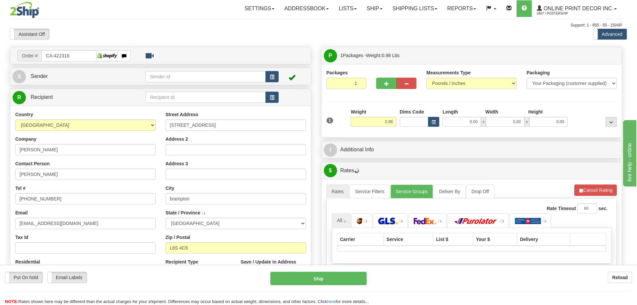
type input "BRAMPTON"
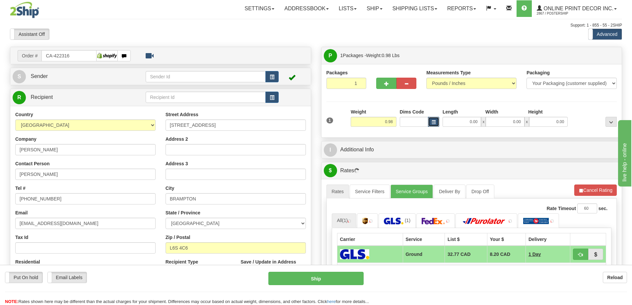
click at [431, 122] on button "button" at bounding box center [433, 122] width 11 height 10
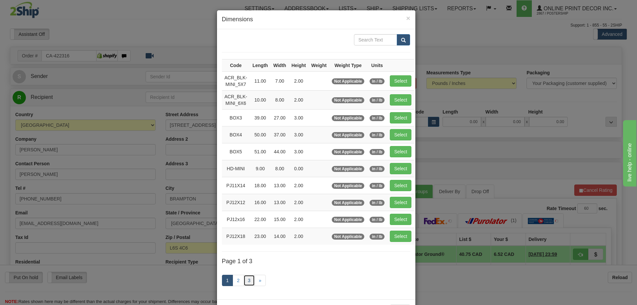
click at [244, 279] on link "3" at bounding box center [249, 280] width 11 height 11
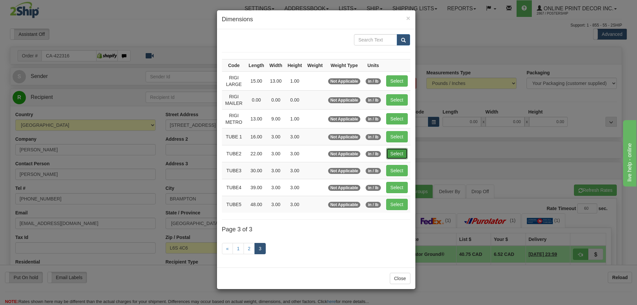
click at [398, 153] on button "Select" at bounding box center [397, 153] width 22 height 11
type input "TUBE2"
type input "22.00"
type input "3.00"
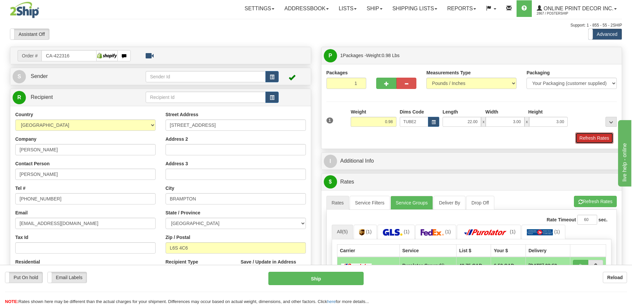
click at [594, 142] on button "Refresh Rates" at bounding box center [594, 137] width 38 height 11
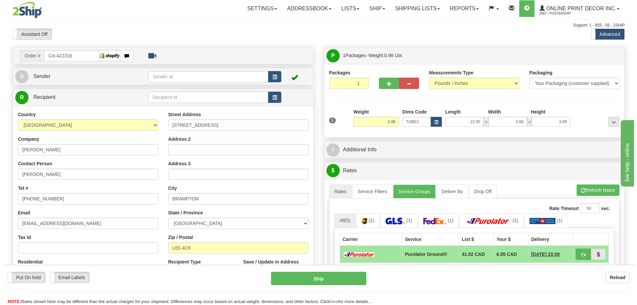
scroll to position [66, 0]
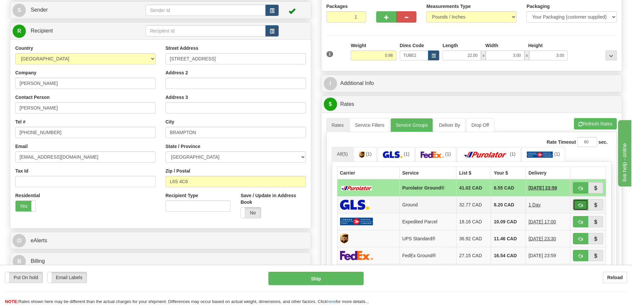
click at [579, 203] on button "button" at bounding box center [580, 204] width 15 height 11
type input "1"
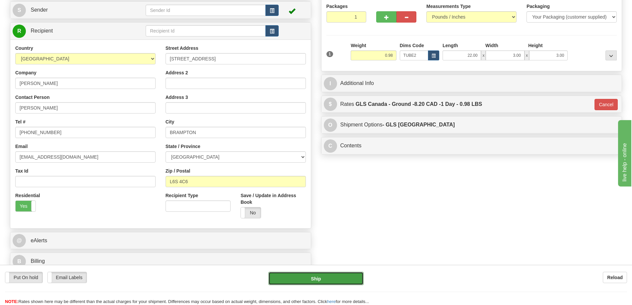
click at [347, 273] on button "Ship" at bounding box center [315, 278] width 95 height 13
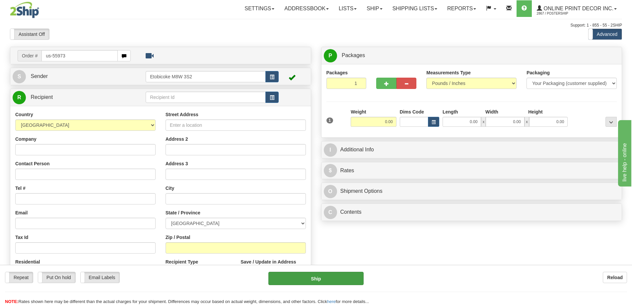
type input "us-55973"
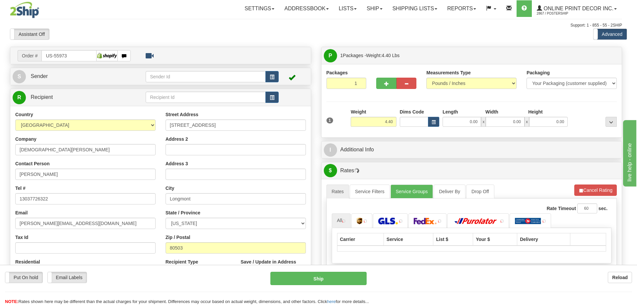
type input "LONGMONT"
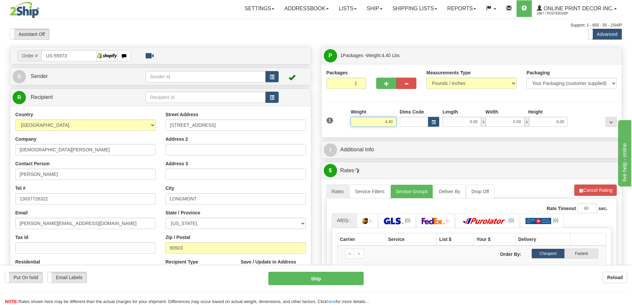
click at [395, 122] on input "4.40" at bounding box center [374, 122] width 46 height 10
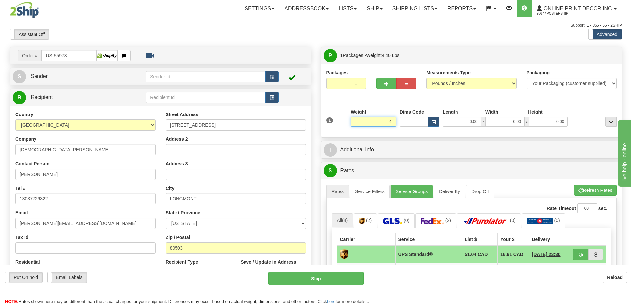
type input "4"
type input "2.00"
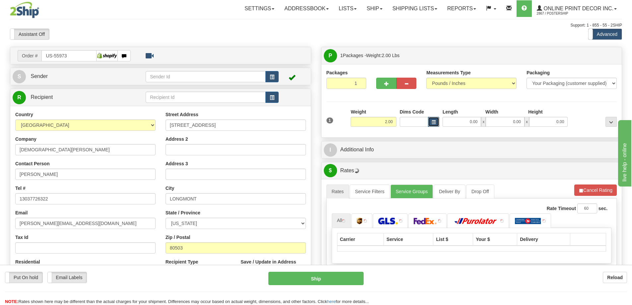
click at [434, 118] on button "button" at bounding box center [433, 122] width 11 height 10
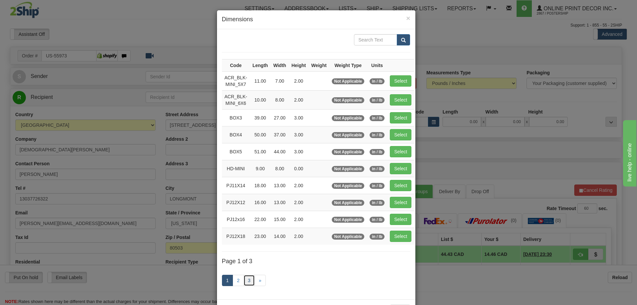
click at [247, 278] on link "3" at bounding box center [249, 280] width 11 height 11
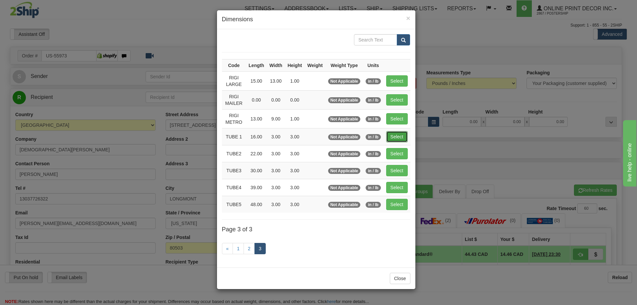
click at [391, 135] on button "Select" at bounding box center [397, 136] width 22 height 11
type input "TUBE 1"
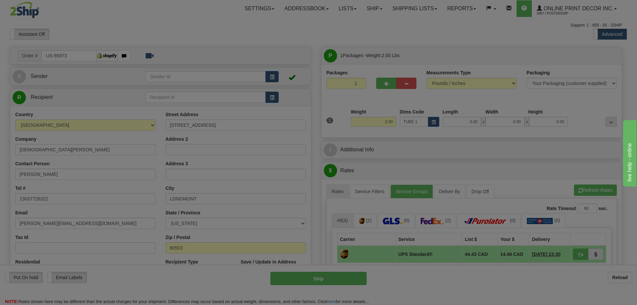
type input "16.00"
type input "3.00"
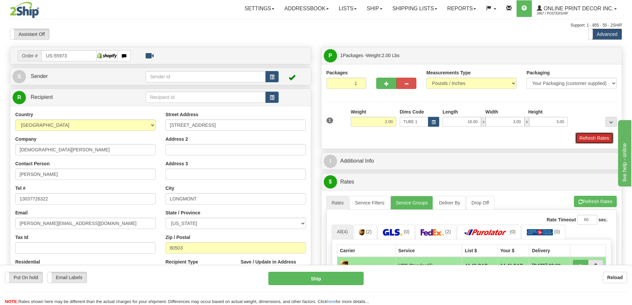
click at [589, 136] on button "Refresh Rates" at bounding box center [594, 137] width 38 height 11
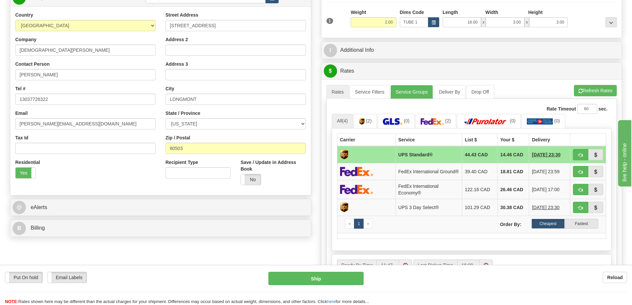
scroll to position [133, 0]
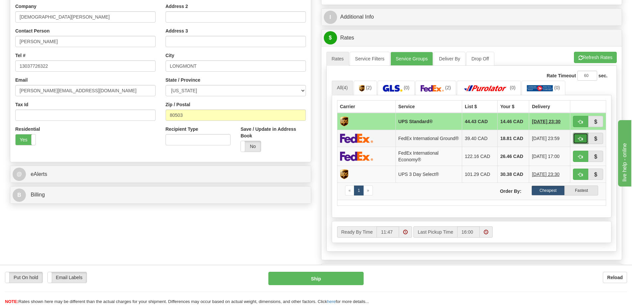
click at [576, 137] on button "button" at bounding box center [580, 138] width 15 height 11
type input "92"
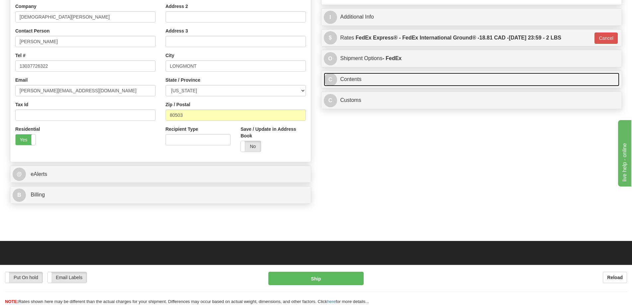
click at [396, 81] on link "C Contents" at bounding box center [472, 80] width 296 height 14
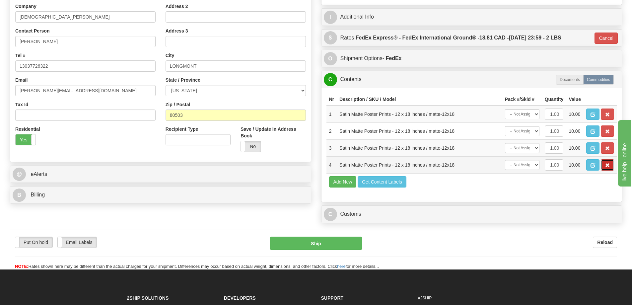
click at [607, 165] on span "button" at bounding box center [607, 165] width 5 height 4
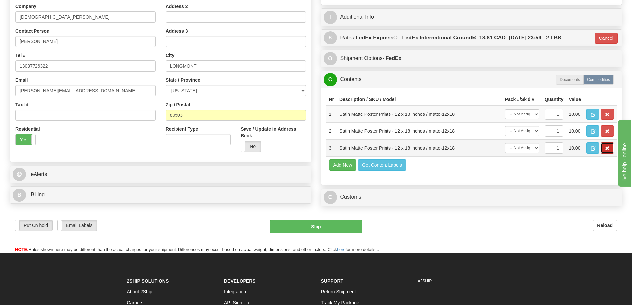
click at [607, 148] on span "button" at bounding box center [607, 148] width 5 height 4
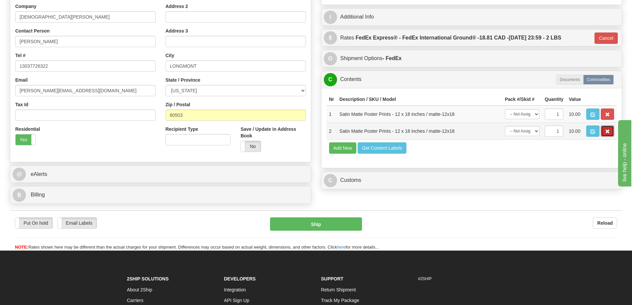
click at [607, 134] on span "button" at bounding box center [607, 131] width 5 height 4
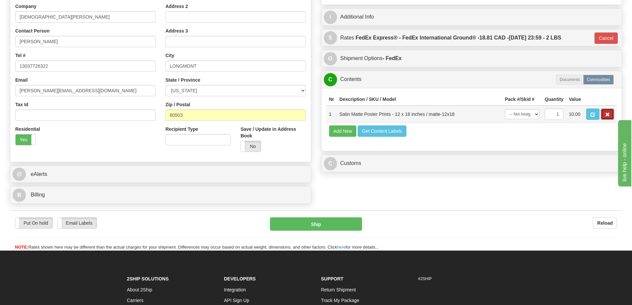
click at [607, 117] on span "button" at bounding box center [607, 114] width 5 height 4
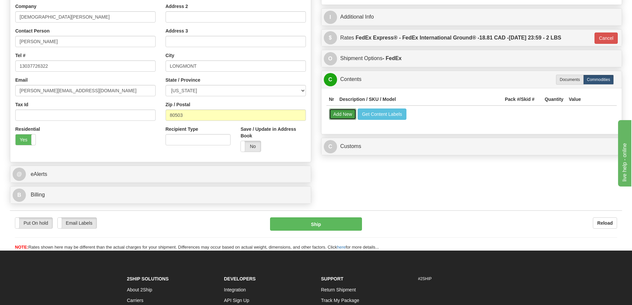
click at [343, 114] on button "Add New" at bounding box center [343, 113] width 28 height 11
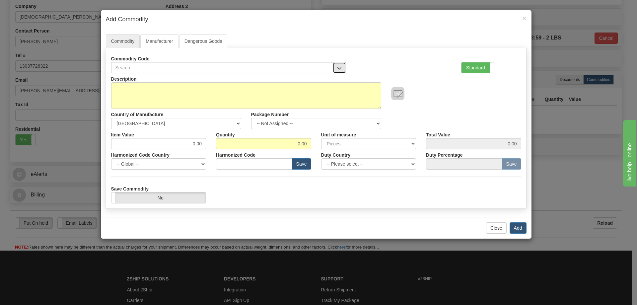
click at [340, 64] on button "button" at bounding box center [339, 67] width 13 height 11
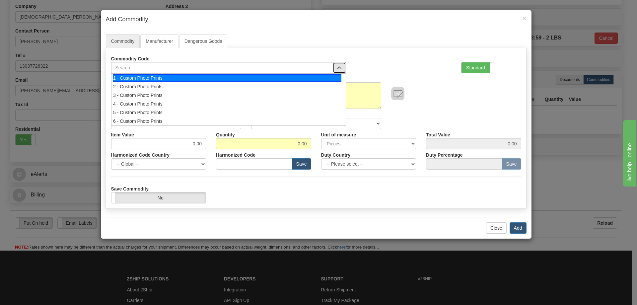
click at [330, 77] on div "1 - Custom Photo Prints" at bounding box center [227, 77] width 229 height 7
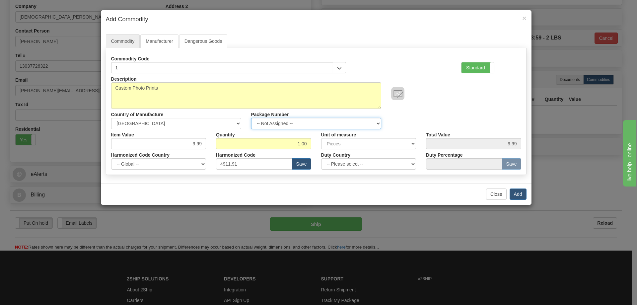
click at [375, 121] on select "-- Not Assigned -- Item 1" at bounding box center [316, 123] width 130 height 11
select select "0"
click at [251, 118] on select "-- Not Assigned -- Item 1" at bounding box center [316, 123] width 130 height 11
click at [522, 190] on button "Add" at bounding box center [518, 193] width 17 height 11
click at [520, 191] on button "Add" at bounding box center [518, 193] width 17 height 11
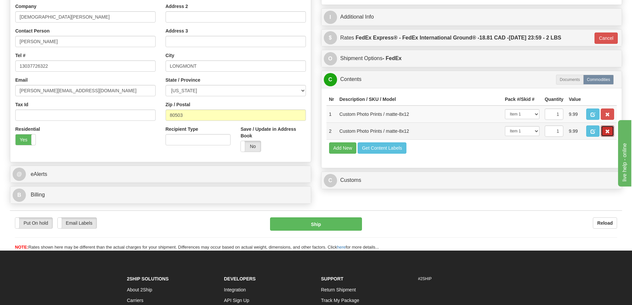
click at [608, 130] on button "button" at bounding box center [607, 130] width 13 height 11
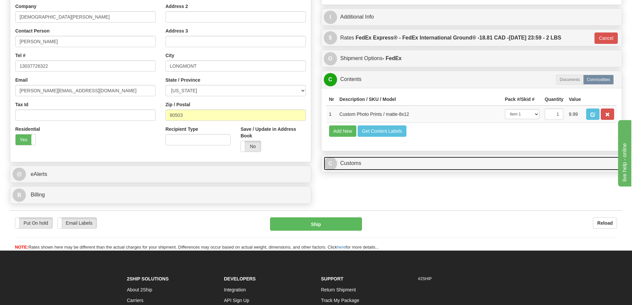
click at [431, 166] on link "C Customs" at bounding box center [472, 164] width 296 height 14
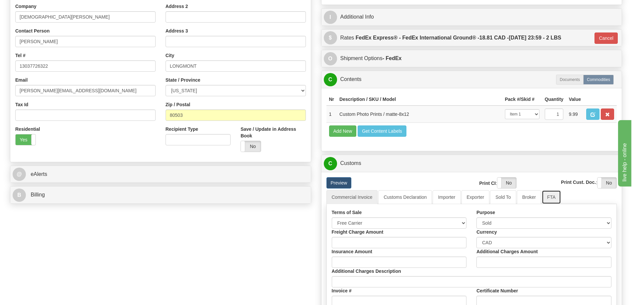
click at [554, 198] on link "FTA" at bounding box center [551, 197] width 19 height 14
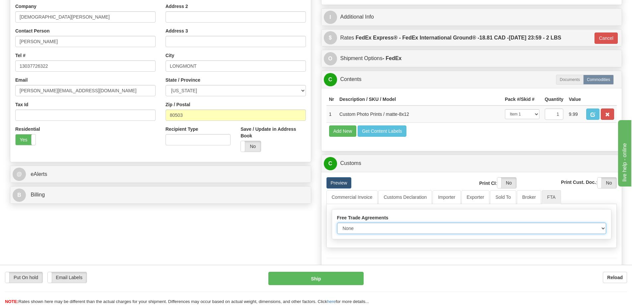
click at [601, 231] on select "None Other USMCA CETA CUKTCA" at bounding box center [471, 228] width 269 height 11
select select "1"
click at [337, 225] on select "None Other USMCA CETA CUKTCA" at bounding box center [471, 228] width 269 height 11
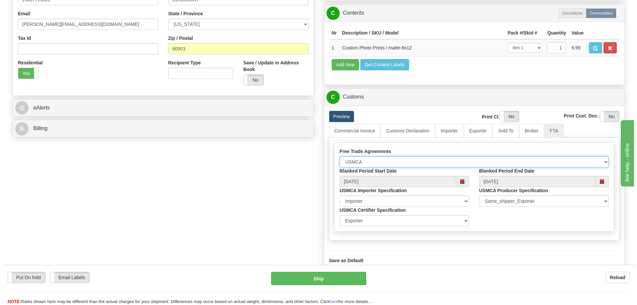
scroll to position [265, 0]
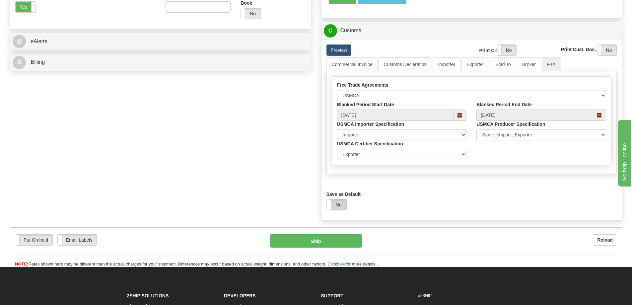
drag, startPoint x: 333, startPoint y: 206, endPoint x: 337, endPoint y: 207, distance: 4.4
click at [334, 206] on label "No" at bounding box center [337, 204] width 20 height 11
click at [354, 240] on button "Ship" at bounding box center [316, 240] width 92 height 13
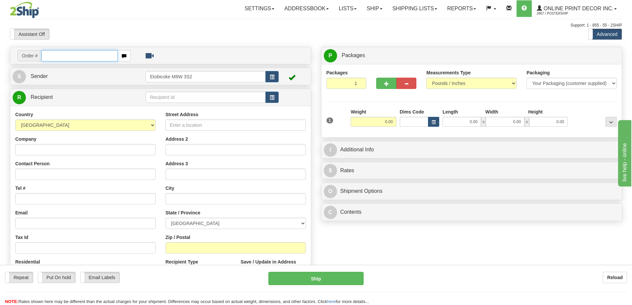
drag, startPoint x: 80, startPoint y: 50, endPoint x: 85, endPoint y: 47, distance: 5.9
click at [83, 49] on td "Order #" at bounding box center [161, 56] width 296 height 14
type input "ca-422230"
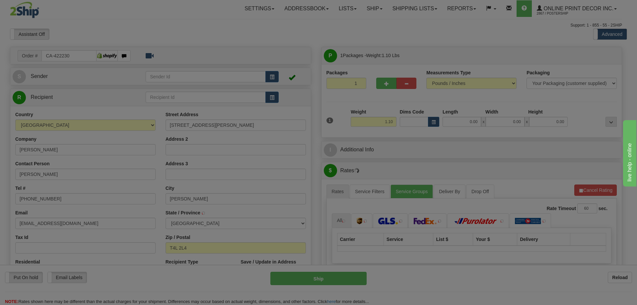
type input "[PERSON_NAME]"
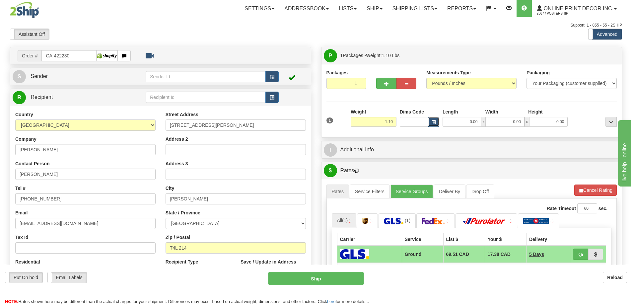
click at [434, 120] on span "button" at bounding box center [434, 122] width 4 height 4
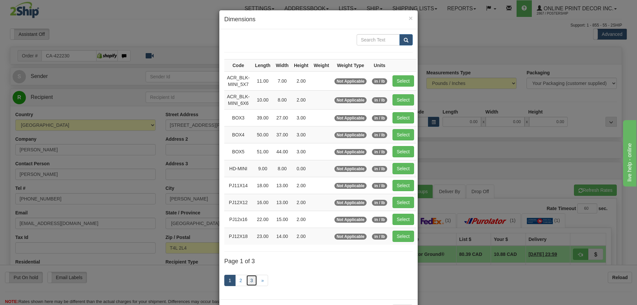
click at [247, 279] on link "3" at bounding box center [251, 280] width 11 height 11
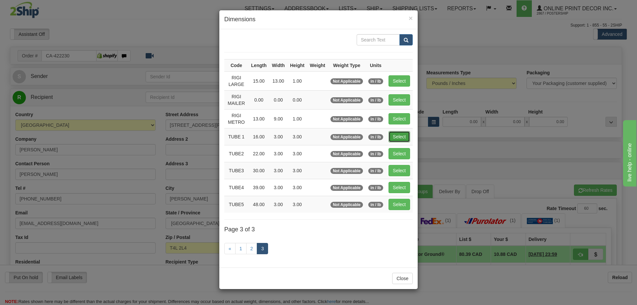
click at [399, 136] on button "Select" at bounding box center [399, 136] width 22 height 11
type input "TUBE 1"
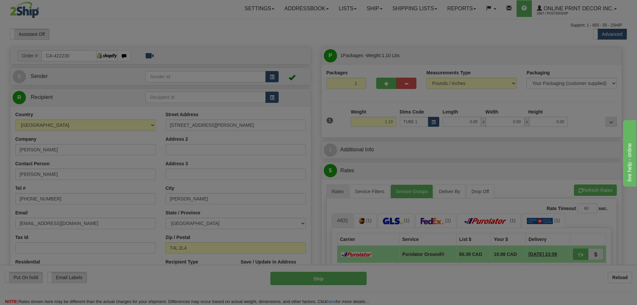
type input "16.00"
type input "3.00"
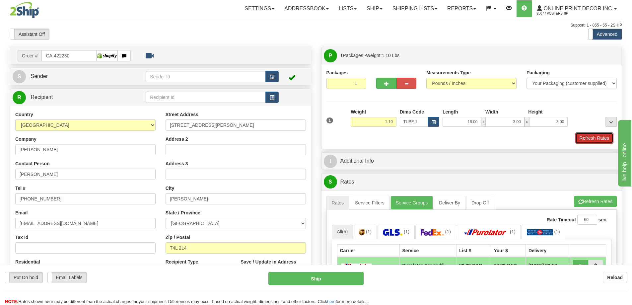
click at [591, 139] on button "Refresh Rates" at bounding box center [594, 137] width 38 height 11
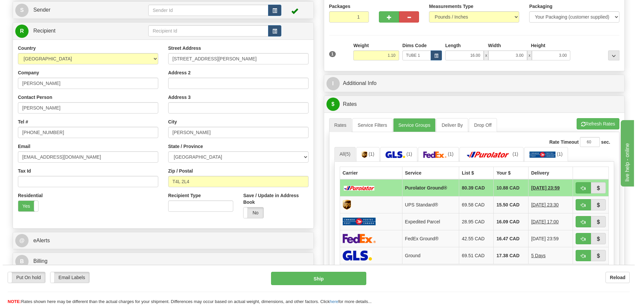
scroll to position [100, 0]
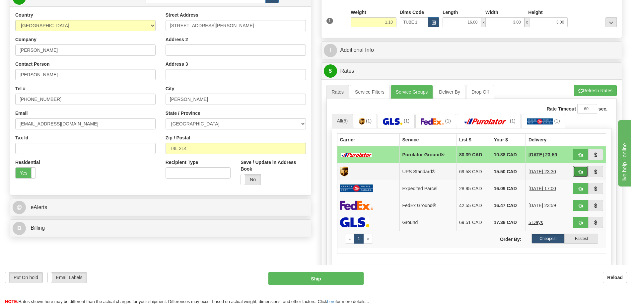
click at [581, 171] on span "button" at bounding box center [580, 172] width 5 height 4
type input "11"
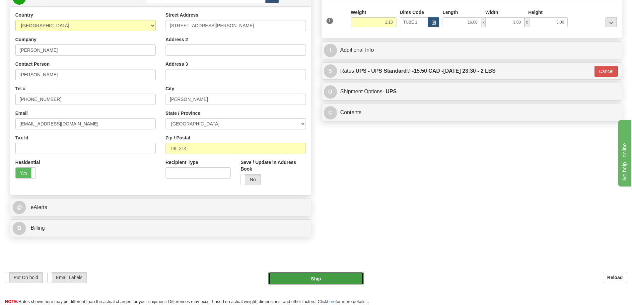
click at [341, 276] on button "Ship" at bounding box center [315, 278] width 95 height 13
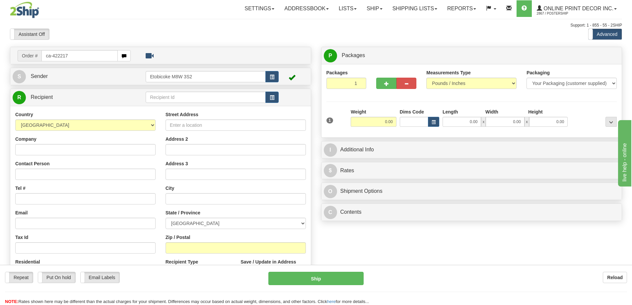
type input "ca-422217"
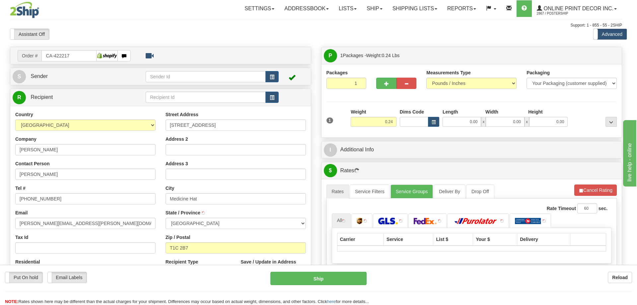
type input "MEDICINE HAT"
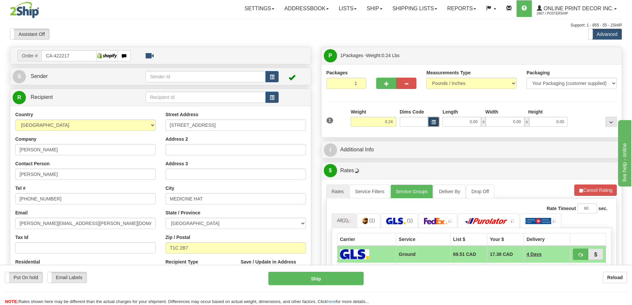
click at [430, 121] on button "button" at bounding box center [433, 122] width 11 height 10
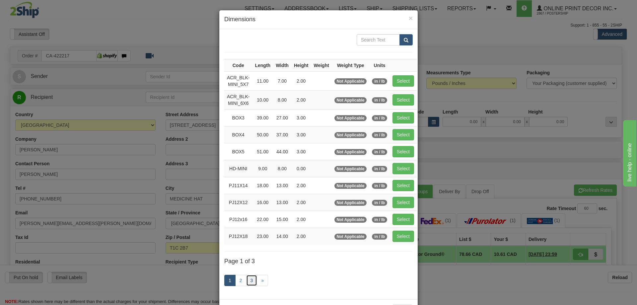
click at [249, 278] on link "3" at bounding box center [251, 280] width 11 height 11
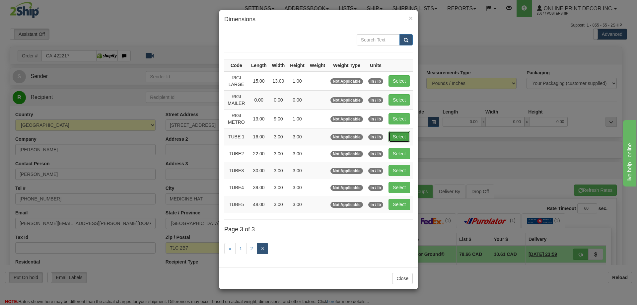
click at [393, 134] on button "Select" at bounding box center [399, 136] width 22 height 11
type input "TUBE 1"
type input "16.00"
type input "3.00"
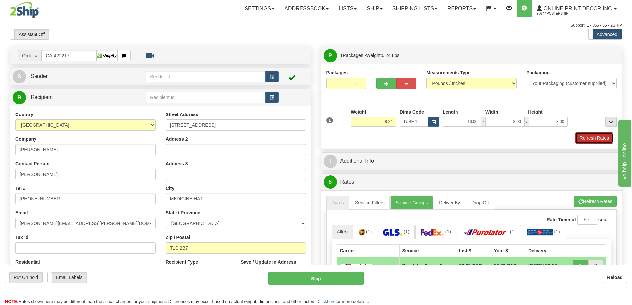
click at [590, 139] on button "Refresh Rates" at bounding box center [594, 137] width 38 height 11
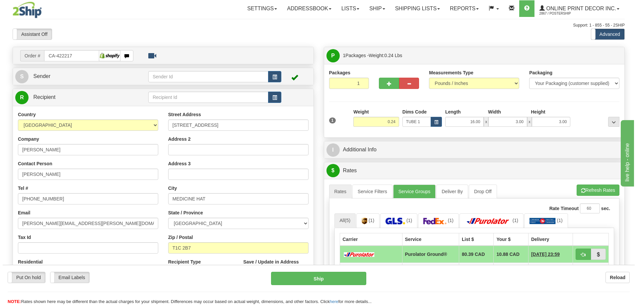
scroll to position [66, 0]
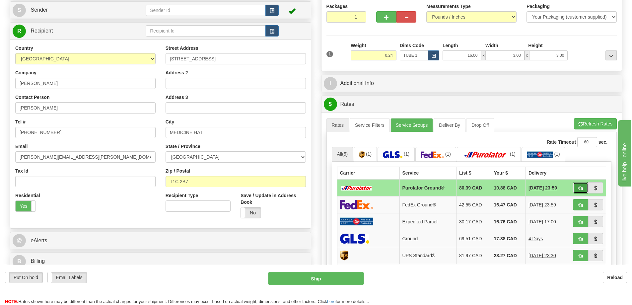
click at [578, 188] on span "button" at bounding box center [580, 188] width 5 height 4
type input "260"
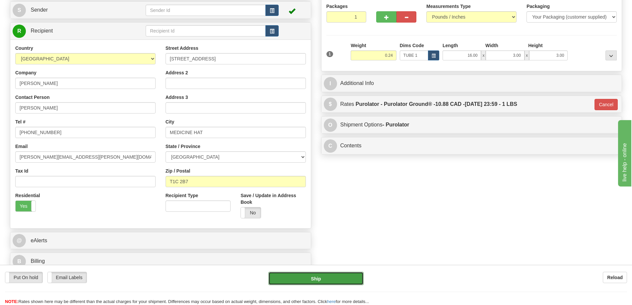
drag, startPoint x: 332, startPoint y: 277, endPoint x: 338, endPoint y: 278, distance: 6.4
click at [338, 278] on button "Ship" at bounding box center [315, 278] width 95 height 13
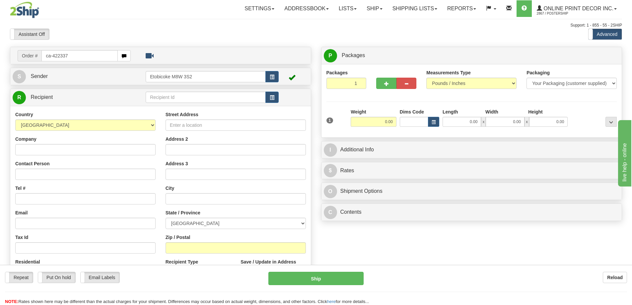
type input "ca-422337"
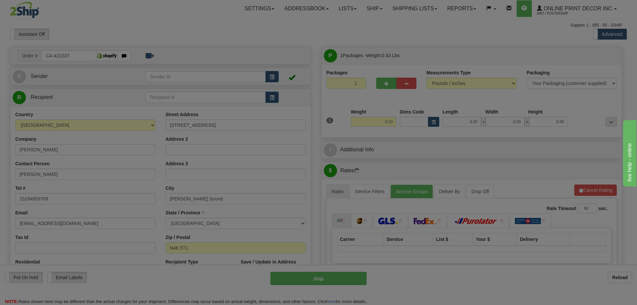
type input "[PERSON_NAME] SOUND"
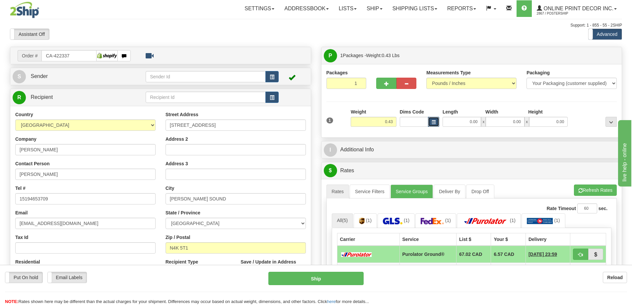
click at [433, 120] on button "button" at bounding box center [433, 122] width 11 height 10
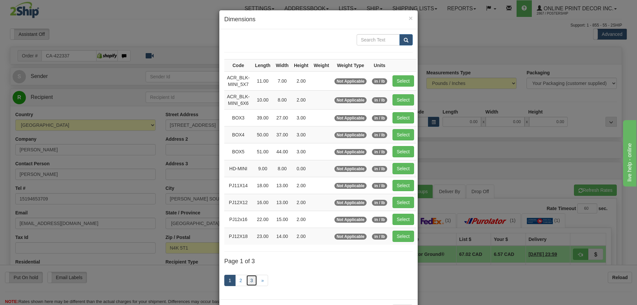
click at [250, 276] on link "3" at bounding box center [251, 280] width 11 height 11
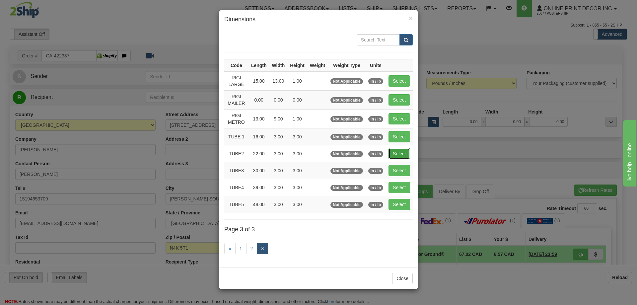
click at [403, 151] on button "Select" at bounding box center [399, 153] width 22 height 11
type input "TUBE2"
type input "22.00"
type input "3.00"
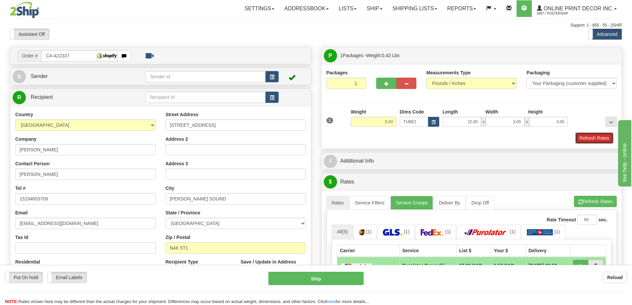
click at [592, 137] on button "Refresh Rates" at bounding box center [594, 137] width 38 height 11
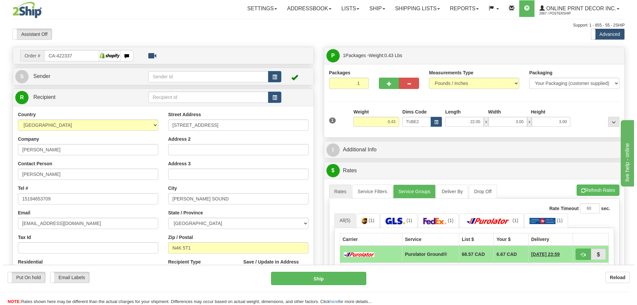
scroll to position [66, 0]
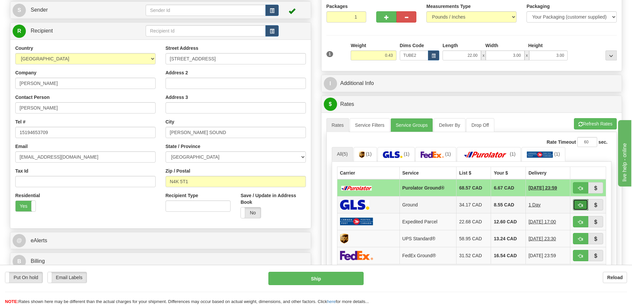
click at [583, 204] on span "button" at bounding box center [580, 205] width 5 height 4
type input "1"
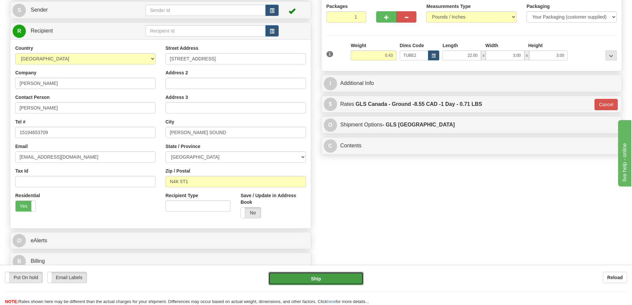
drag, startPoint x: 323, startPoint y: 279, endPoint x: 324, endPoint y: 275, distance: 3.8
click at [324, 275] on button "Ship" at bounding box center [315, 278] width 95 height 13
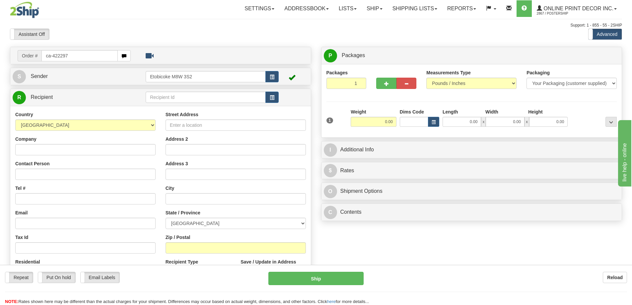
type input "ca-422297"
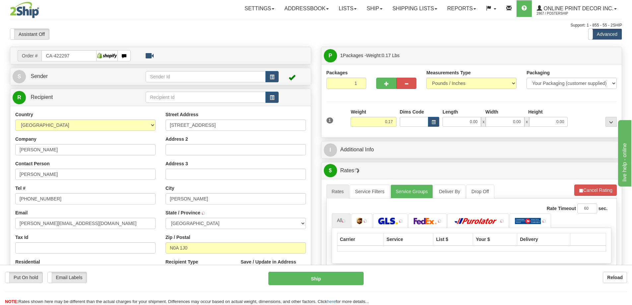
type input "JARVIS"
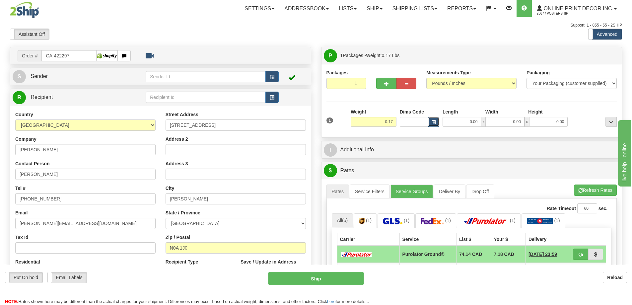
click at [435, 119] on button "button" at bounding box center [433, 122] width 11 height 10
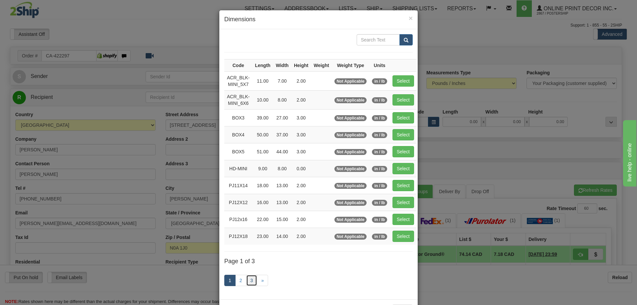
click at [250, 280] on link "3" at bounding box center [251, 280] width 11 height 11
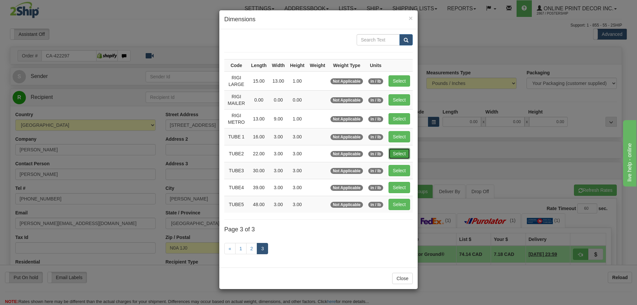
click at [400, 152] on button "Select" at bounding box center [399, 153] width 22 height 11
type input "TUBE2"
type input "22.00"
type input "3.00"
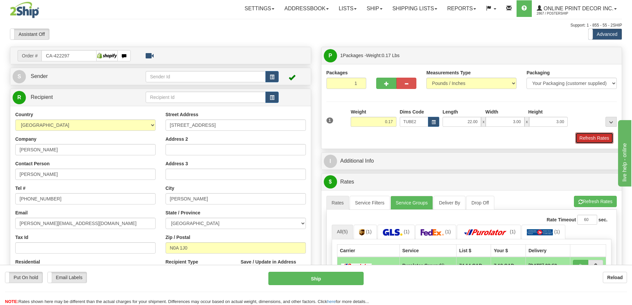
click at [601, 139] on button "Refresh Rates" at bounding box center [594, 137] width 38 height 11
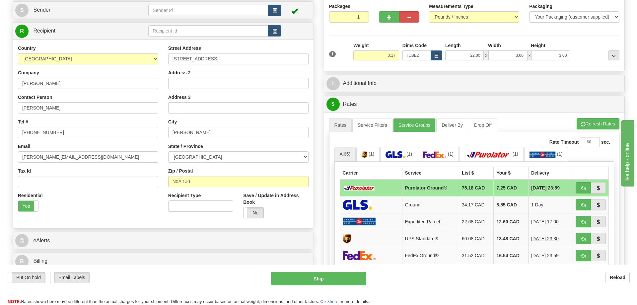
scroll to position [100, 0]
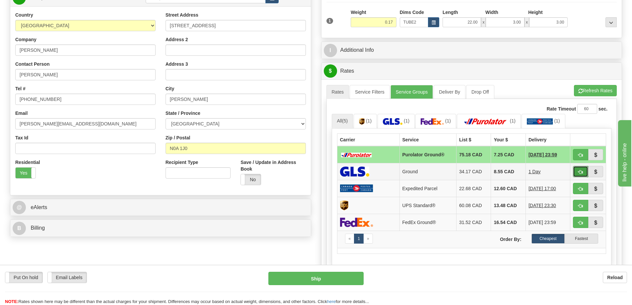
click at [583, 173] on button "button" at bounding box center [580, 171] width 15 height 11
type input "1"
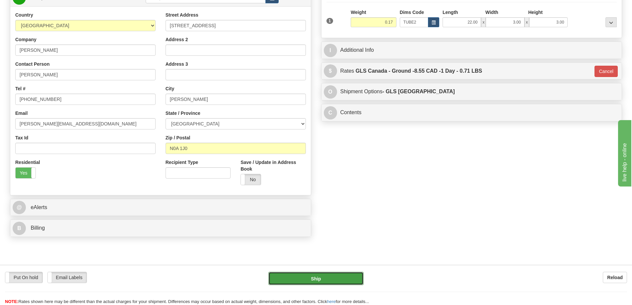
click at [346, 275] on button "Ship" at bounding box center [315, 278] width 95 height 13
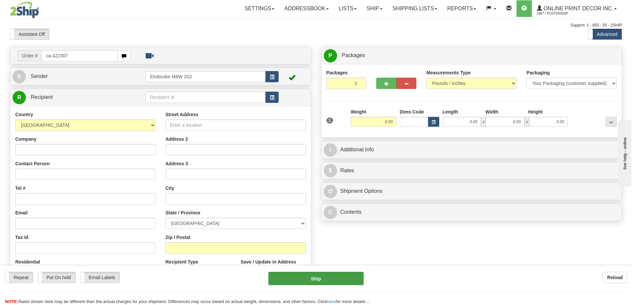
type input "ca-422307"
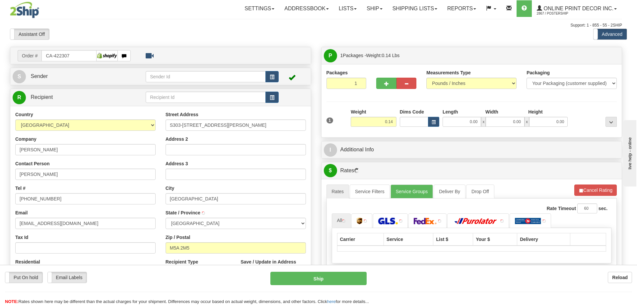
type input "[GEOGRAPHIC_DATA]"
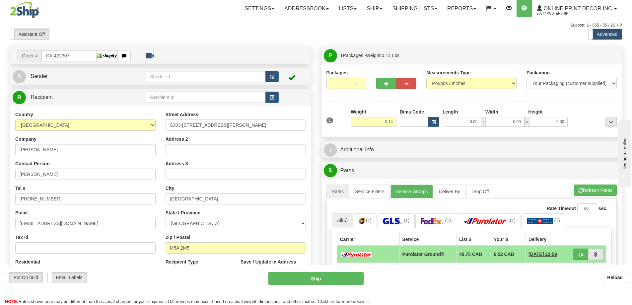
scroll to position [66, 0]
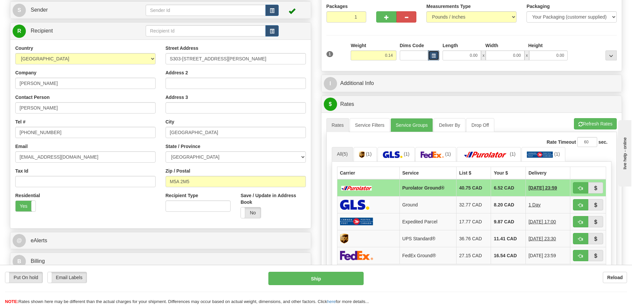
click at [433, 54] on span "button" at bounding box center [434, 56] width 4 height 4
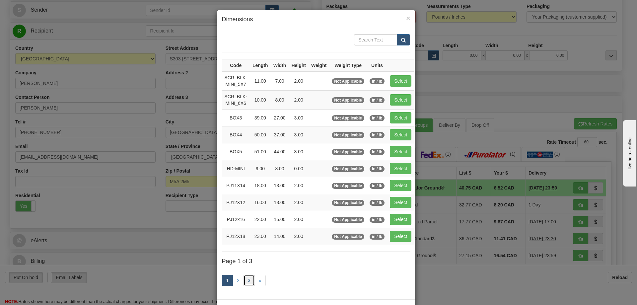
click at [245, 280] on link "3" at bounding box center [249, 280] width 11 height 11
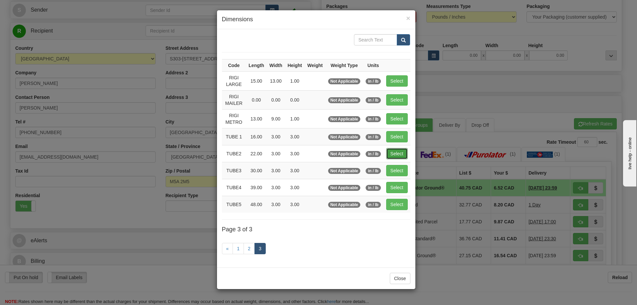
click at [395, 151] on button "Select" at bounding box center [397, 153] width 22 height 11
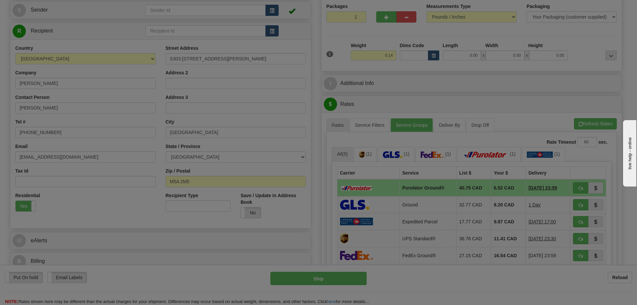
type input "TUBE2"
type input "22.00"
type input "3.00"
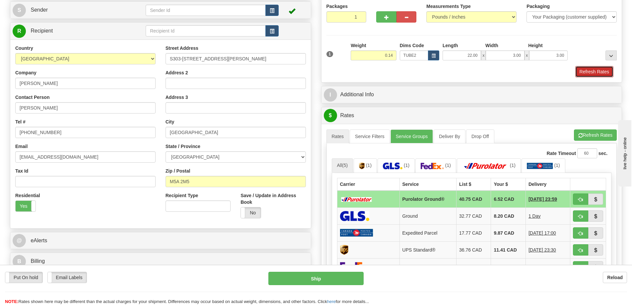
click at [597, 70] on button "Refresh Rates" at bounding box center [594, 71] width 38 height 11
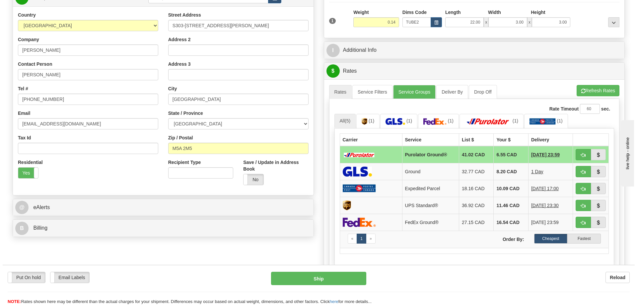
scroll to position [133, 0]
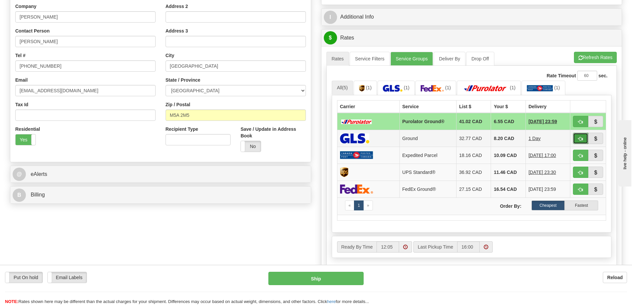
click at [582, 138] on span "button" at bounding box center [580, 139] width 5 height 4
type input "1"
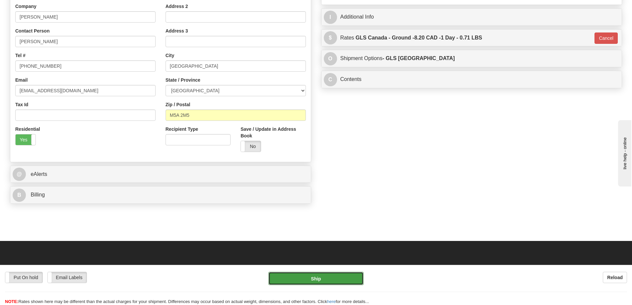
click at [324, 274] on button "Ship" at bounding box center [315, 278] width 95 height 13
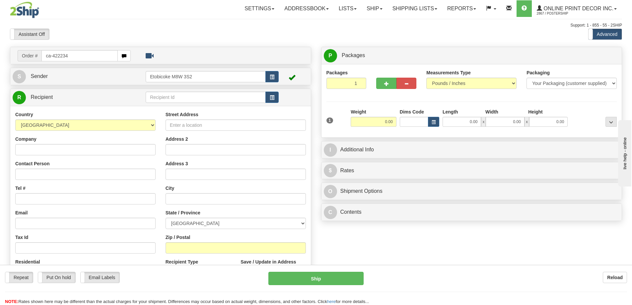
type input "ca-422234"
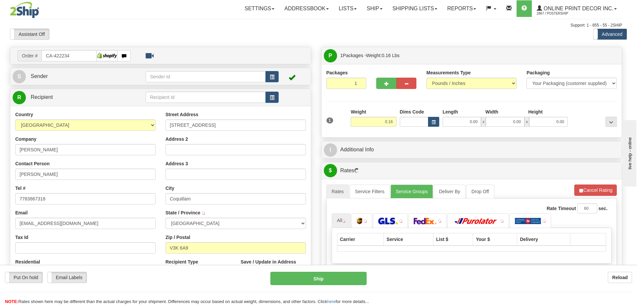
type input "COQUITLAM"
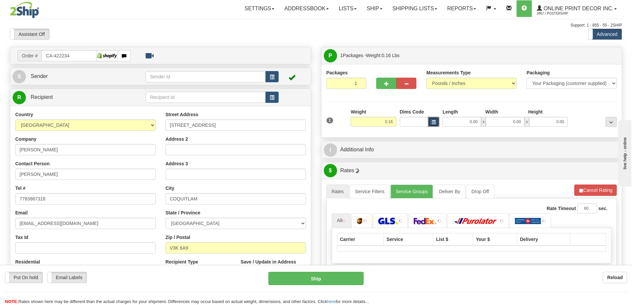
click at [434, 122] on span "button" at bounding box center [434, 122] width 4 height 4
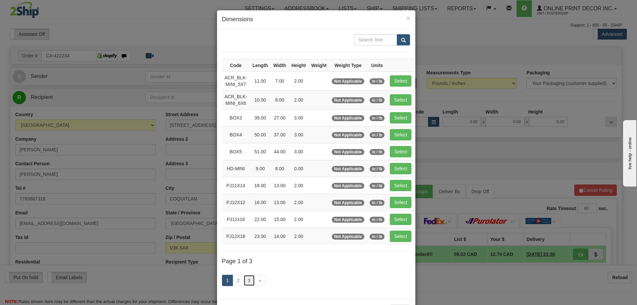
click at [244, 278] on link "3" at bounding box center [249, 280] width 11 height 11
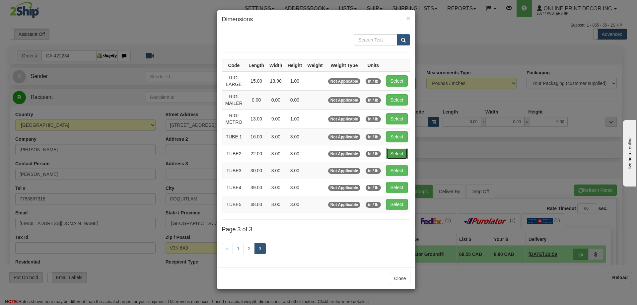
click at [390, 151] on button "Select" at bounding box center [397, 153] width 22 height 11
type input "TUBE2"
type input "22.00"
type input "3.00"
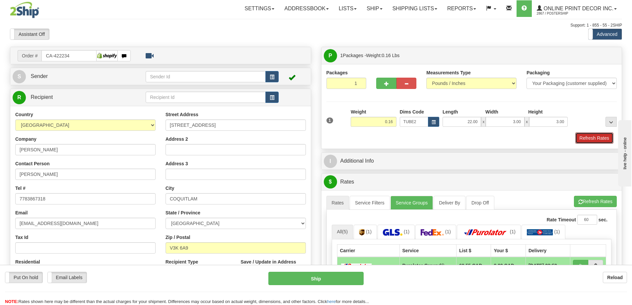
click at [588, 145] on div "Packages 1 1 Measurements Type" at bounding box center [471, 106] width 301 height 85
click at [580, 137] on button "Refresh Rates" at bounding box center [594, 137] width 38 height 11
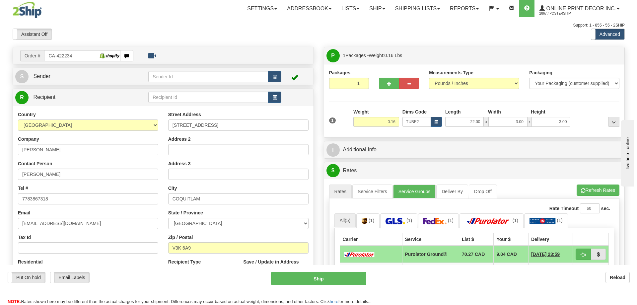
scroll to position [66, 0]
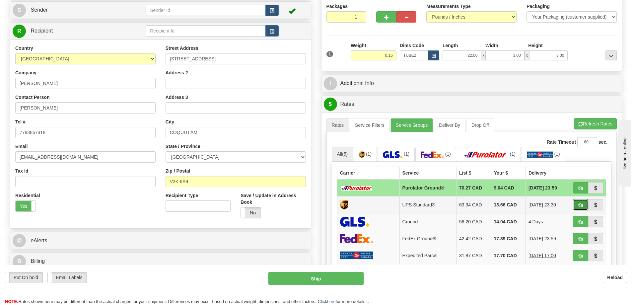
click at [577, 204] on button "button" at bounding box center [580, 204] width 15 height 11
type input "11"
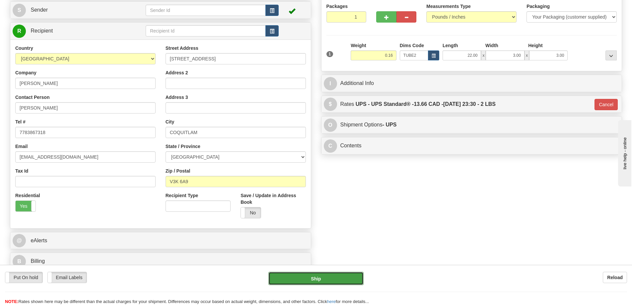
click at [336, 277] on button "Ship" at bounding box center [315, 278] width 95 height 13
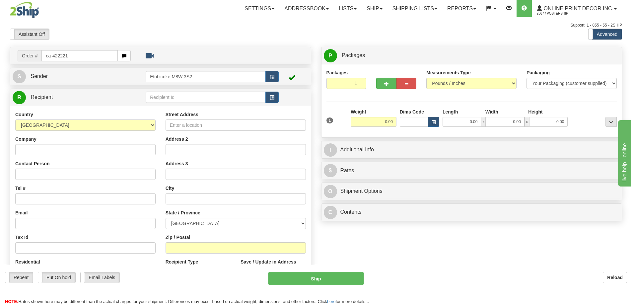
type input "ca-422221"
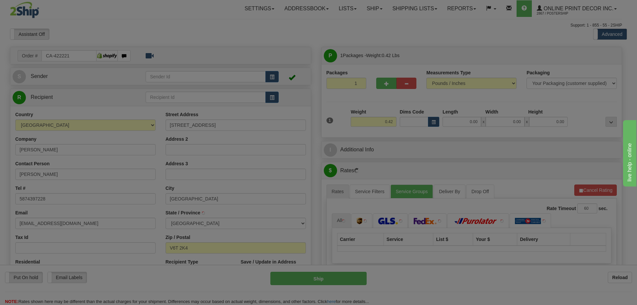
type input "[GEOGRAPHIC_DATA]"
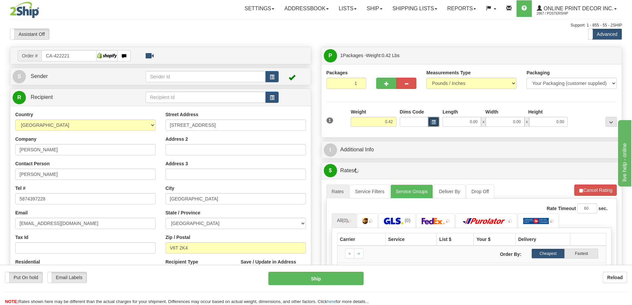
click at [433, 117] on button "button" at bounding box center [433, 122] width 11 height 10
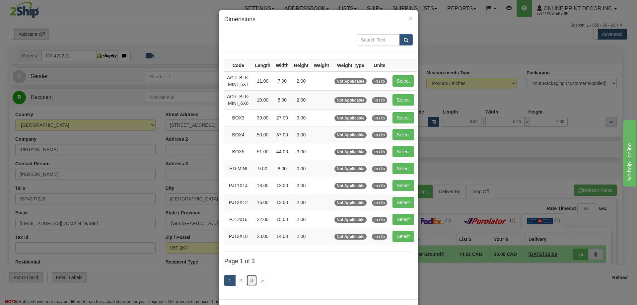
click at [251, 280] on link "3" at bounding box center [251, 280] width 11 height 11
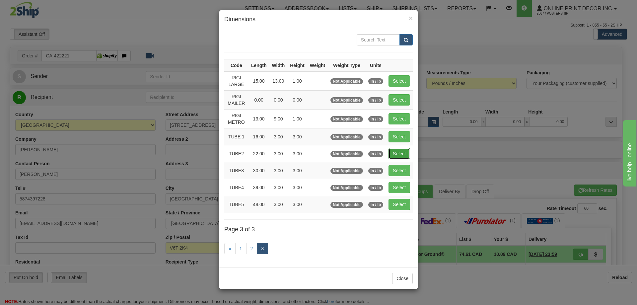
click at [393, 155] on button "Select" at bounding box center [399, 153] width 22 height 11
type input "TUBE2"
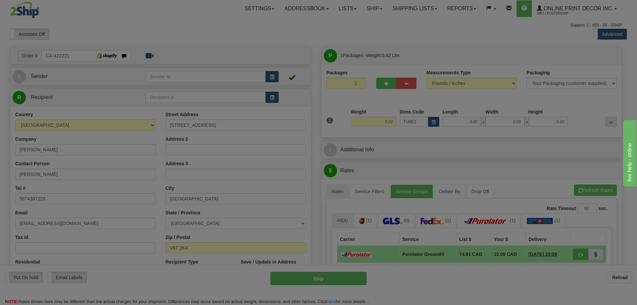
type input "22.00"
type input "3.00"
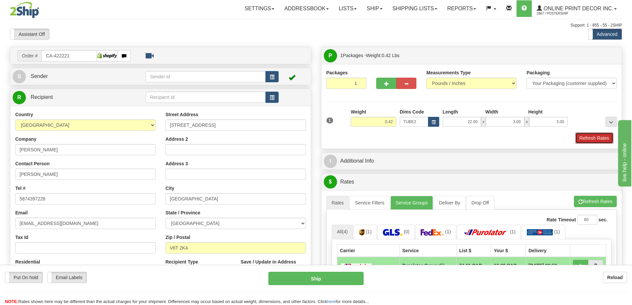
click at [597, 135] on button "Refresh Rates" at bounding box center [594, 137] width 38 height 11
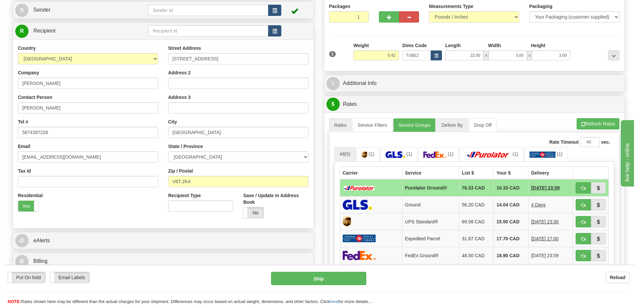
scroll to position [100, 0]
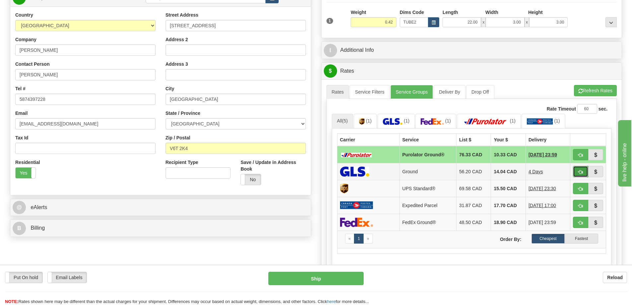
click at [578, 172] on span "button" at bounding box center [580, 172] width 5 height 4
type input "1"
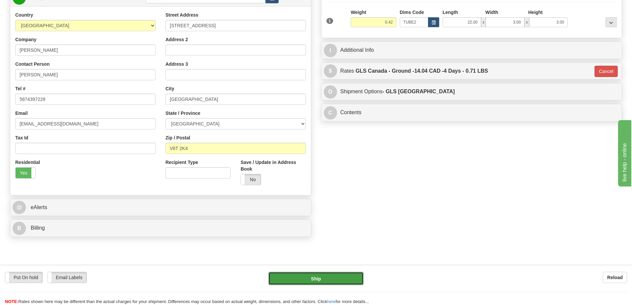
click at [350, 275] on button "Ship" at bounding box center [315, 278] width 95 height 13
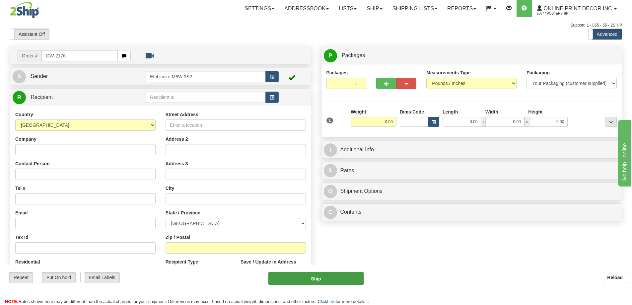
type input "OW-2176"
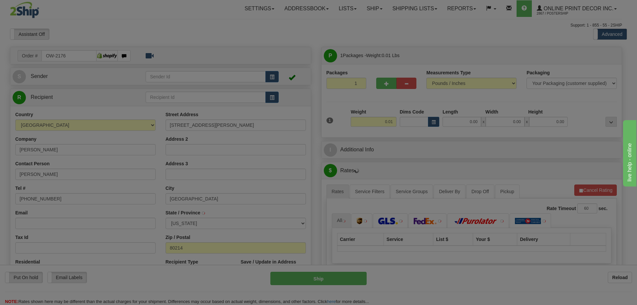
type input "[GEOGRAPHIC_DATA]"
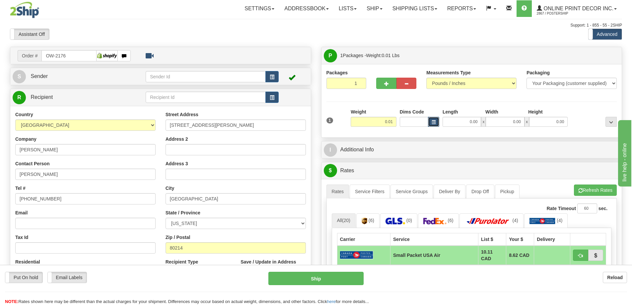
click at [435, 120] on span "button" at bounding box center [434, 122] width 4 height 4
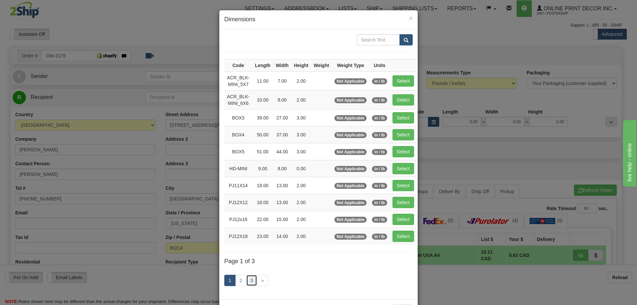
click at [249, 278] on link "3" at bounding box center [251, 280] width 11 height 11
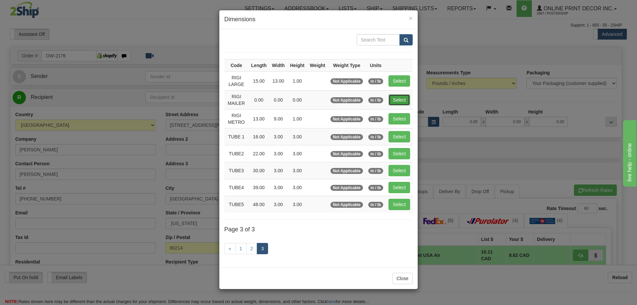
click at [403, 96] on button "Select" at bounding box center [399, 99] width 22 height 11
type input "RIGI MAILER"
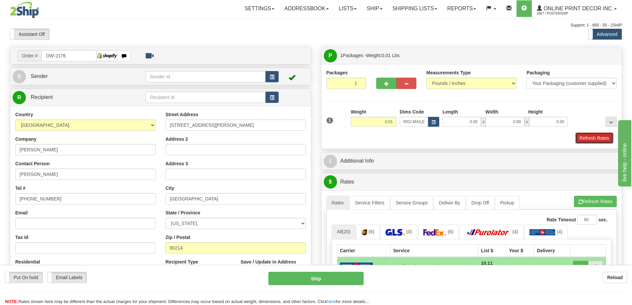
click at [596, 136] on button "Refresh Rates" at bounding box center [594, 137] width 38 height 11
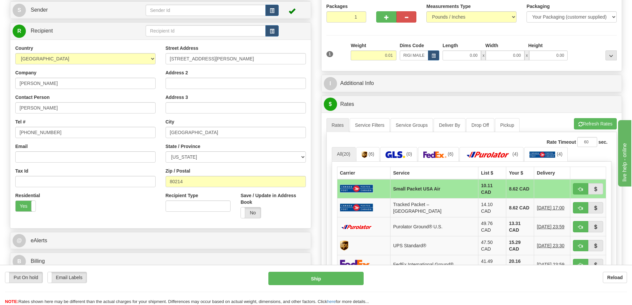
scroll to position [133, 0]
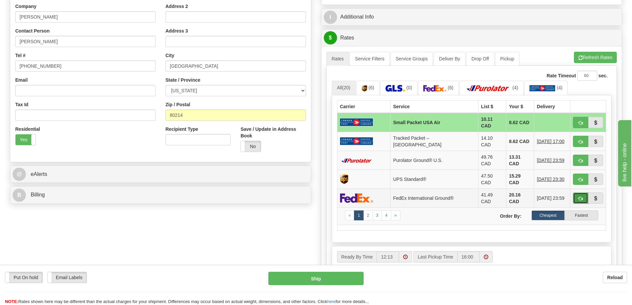
click at [583, 192] on button "button" at bounding box center [580, 197] width 15 height 11
type input "92"
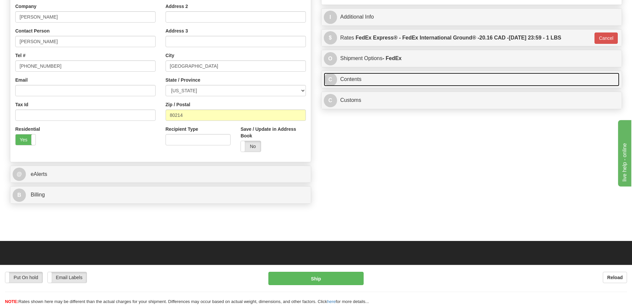
click at [419, 76] on link "C Contents" at bounding box center [472, 80] width 296 height 14
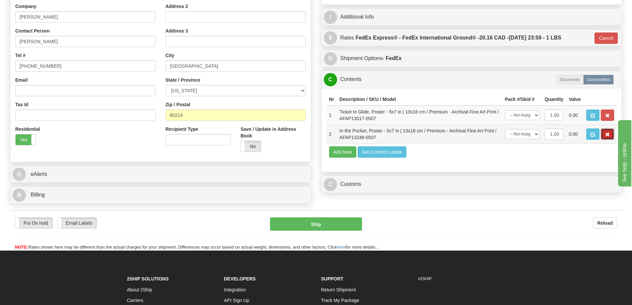
click at [604, 133] on button "button" at bounding box center [607, 133] width 13 height 11
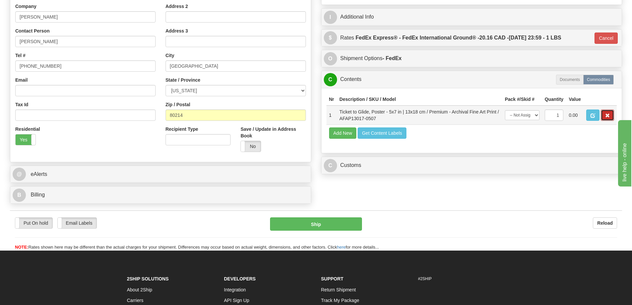
click at [604, 113] on button "button" at bounding box center [607, 114] width 13 height 11
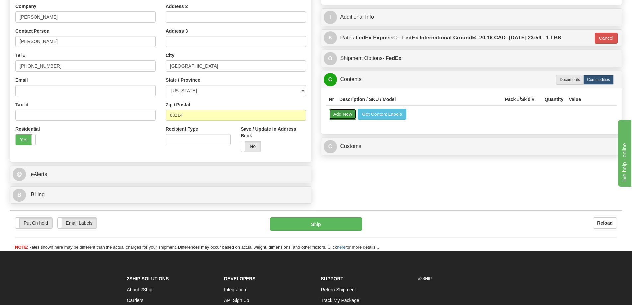
click at [345, 114] on button "Add New" at bounding box center [343, 113] width 28 height 11
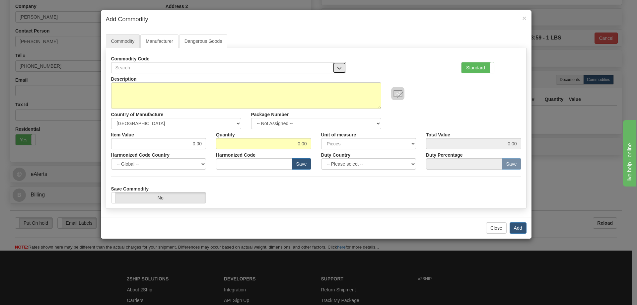
click at [341, 65] on button "button" at bounding box center [339, 67] width 13 height 11
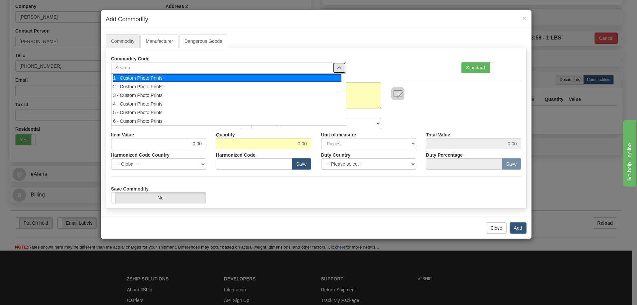
click at [334, 74] on div "1 - Custom Photo Prints" at bounding box center [227, 77] width 229 height 7
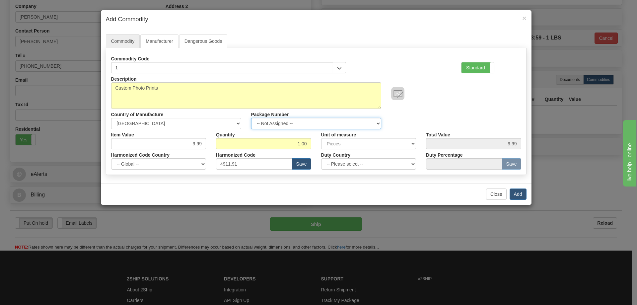
click at [376, 121] on select "-- Not Assigned -- Item 1" at bounding box center [316, 123] width 130 height 11
select select "0"
click at [251, 118] on select "-- Not Assigned -- Item 1" at bounding box center [316, 123] width 130 height 11
click at [523, 195] on button "Add" at bounding box center [518, 193] width 17 height 11
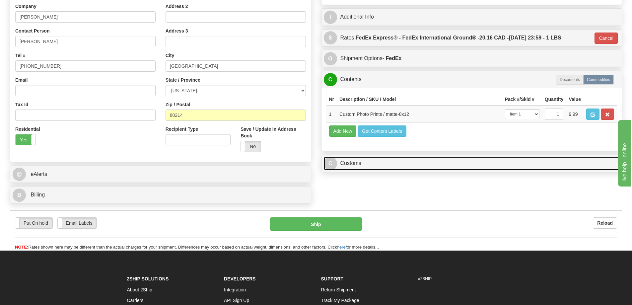
click at [488, 160] on link "C Customs" at bounding box center [472, 164] width 296 height 14
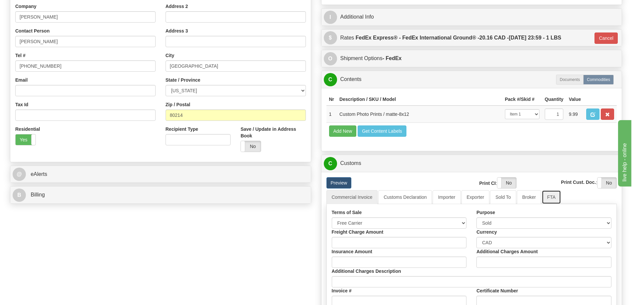
click at [552, 199] on link "FTA" at bounding box center [551, 197] width 19 height 14
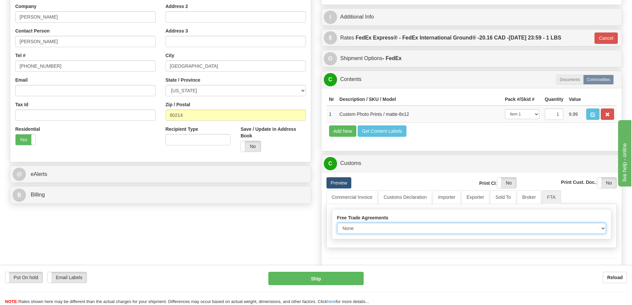
click at [600, 229] on select "None Other USMCA CETA CUKTCA" at bounding box center [471, 228] width 269 height 11
select select "1"
click at [337, 225] on select "None Other USMCA CETA CUKTCA" at bounding box center [471, 228] width 269 height 11
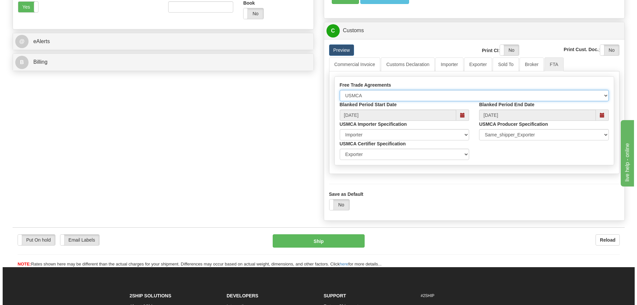
scroll to position [299, 0]
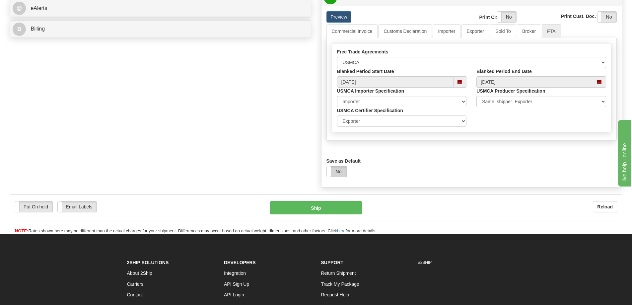
click at [343, 175] on label "No" at bounding box center [337, 171] width 20 height 11
click at [341, 207] on button "Ship" at bounding box center [316, 207] width 92 height 13
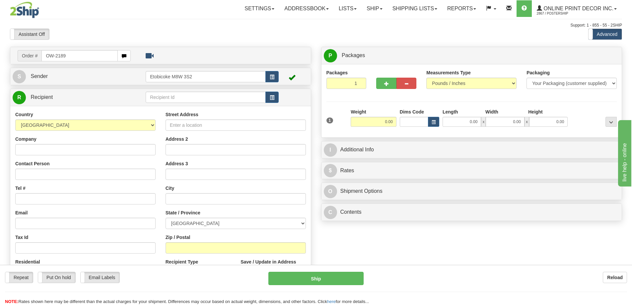
type input "OW-2189"
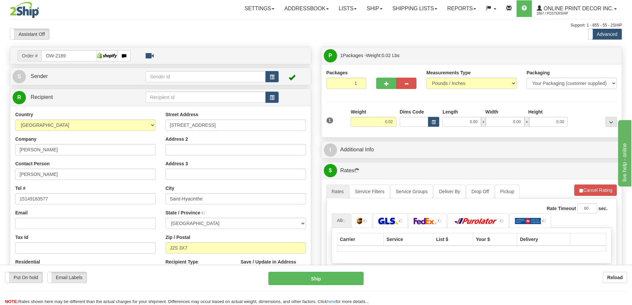
type input "SAINT-HYACINTHE"
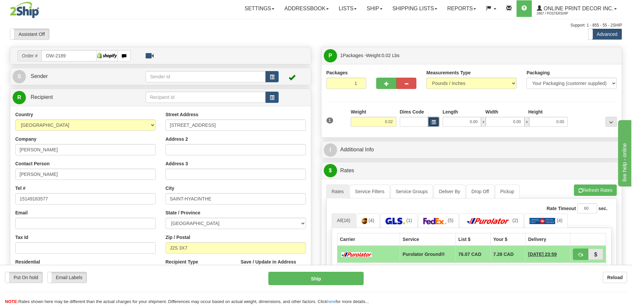
click at [434, 120] on span "button" at bounding box center [434, 122] width 4 height 4
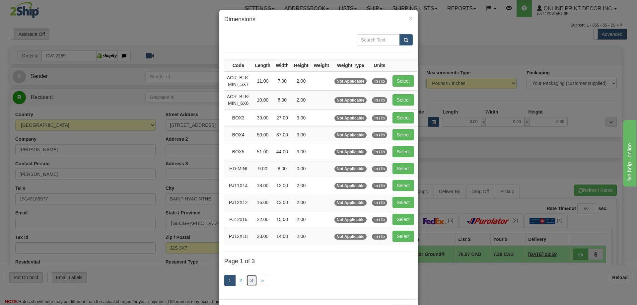
click at [250, 279] on link "3" at bounding box center [251, 280] width 11 height 11
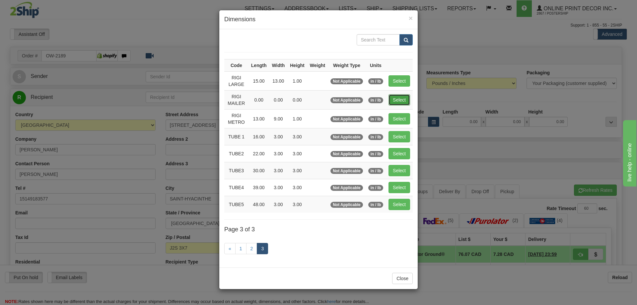
click at [402, 96] on button "Select" at bounding box center [399, 99] width 22 height 11
type input "RIGI MAILER"
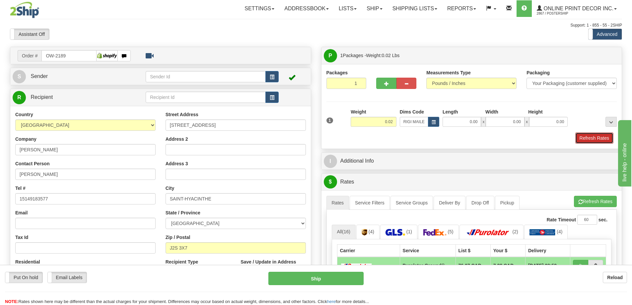
click at [595, 137] on button "Refresh Rates" at bounding box center [594, 137] width 38 height 11
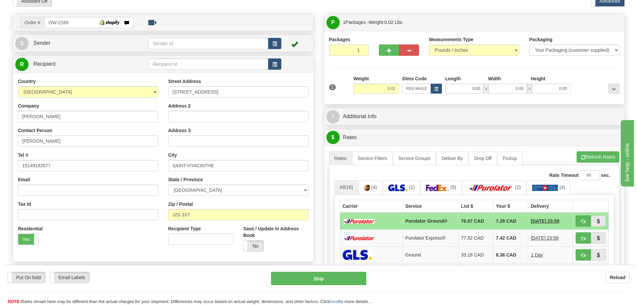
scroll to position [66, 0]
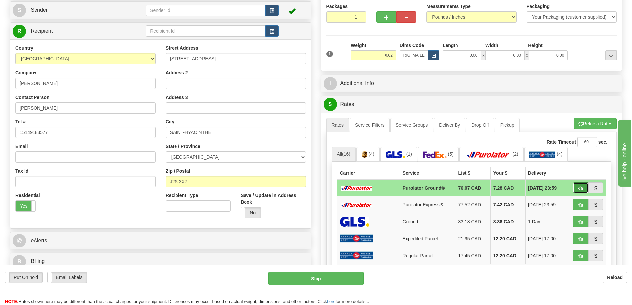
click at [580, 185] on button "button" at bounding box center [580, 187] width 15 height 11
type input "260"
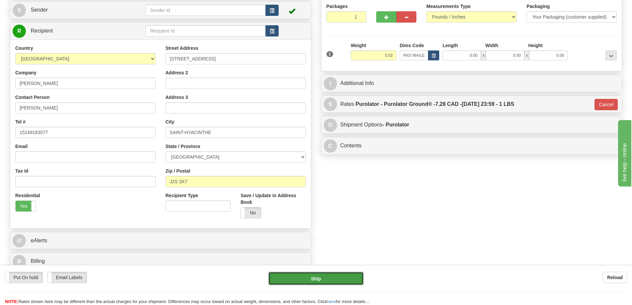
click at [347, 277] on button "Ship" at bounding box center [315, 278] width 95 height 13
